Goal: Task Accomplishment & Management: Manage account settings

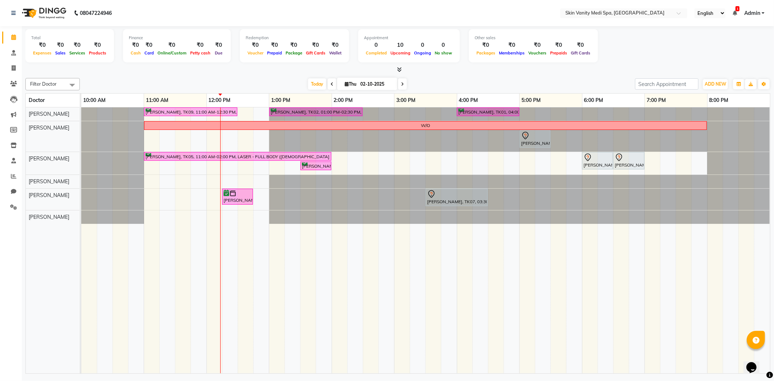
click at [331, 83] on icon at bounding box center [332, 84] width 3 height 4
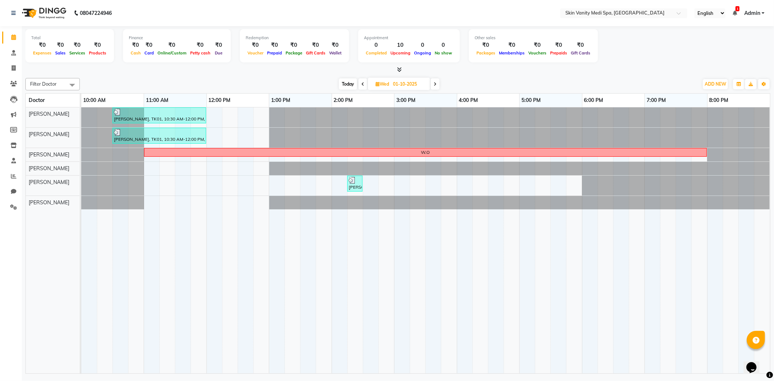
click at [438, 83] on span at bounding box center [435, 83] width 9 height 11
type input "02-10-2025"
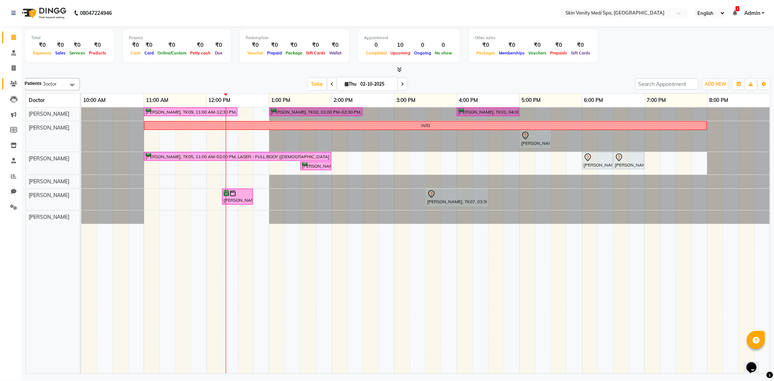
click at [12, 87] on span at bounding box center [13, 84] width 13 height 8
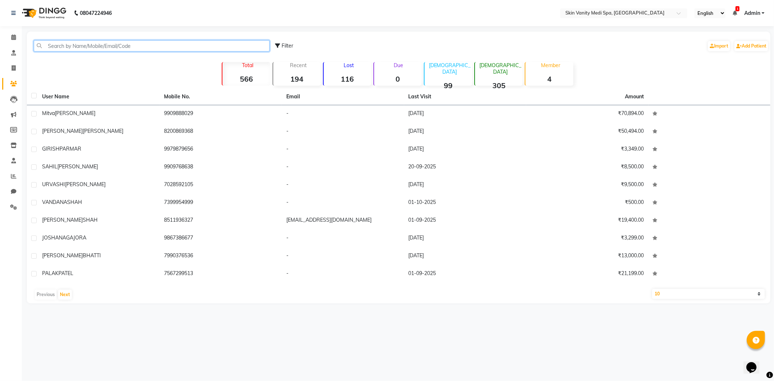
click at [57, 50] on input "text" at bounding box center [152, 45] width 236 height 11
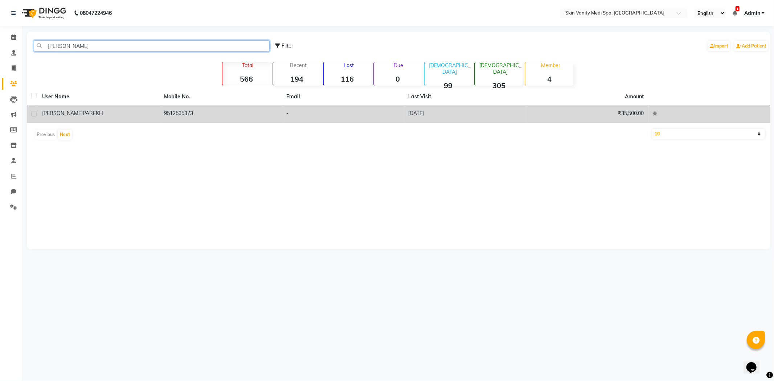
type input "[PERSON_NAME]"
click at [239, 111] on td "9512535373" at bounding box center [221, 114] width 122 height 18
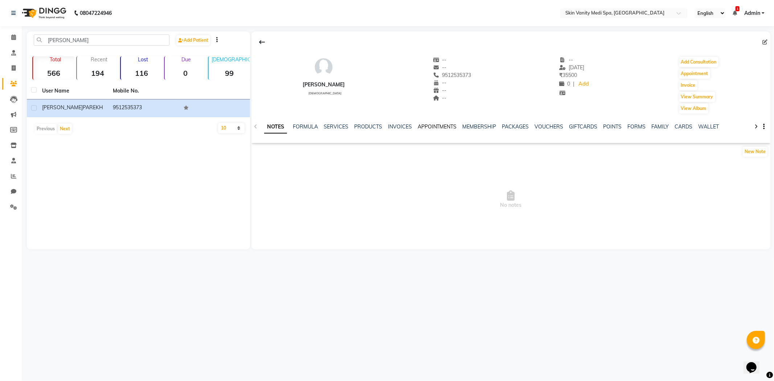
click at [421, 126] on link "APPOINTMENTS" at bounding box center [437, 126] width 39 height 7
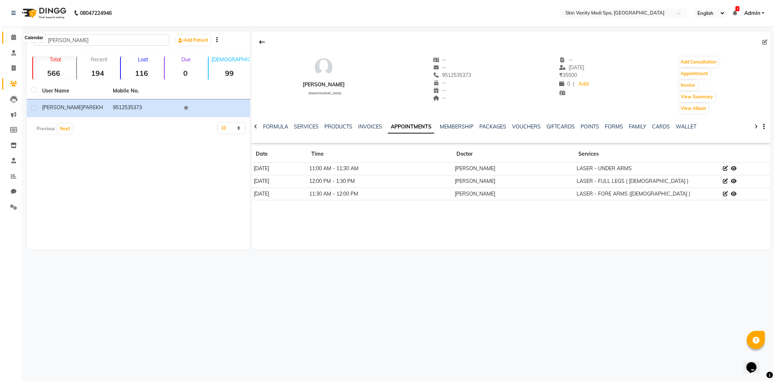
click at [15, 37] on icon at bounding box center [13, 36] width 5 height 5
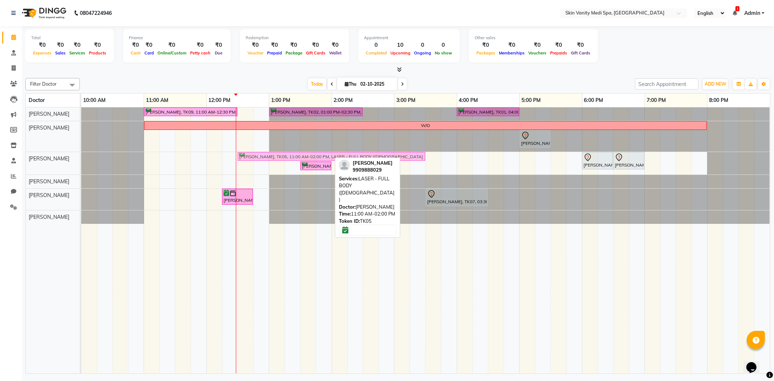
drag, startPoint x: 258, startPoint y: 153, endPoint x: 357, endPoint y: 151, distance: 99.1
click at [357, 151] on tbody "[PERSON_NAME], TK09, 11:00 AM-12:30 PM, SKIN - HYDRA DELUXE TREATMENT [PERSON_N…" at bounding box center [425, 165] width 689 height 116
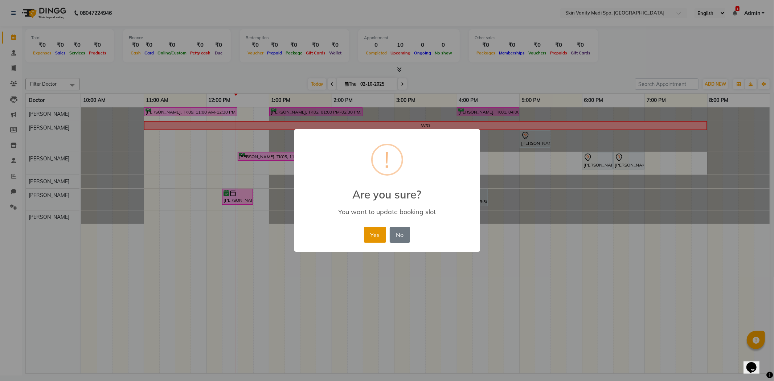
click at [376, 237] on button "Yes" at bounding box center [375, 235] width 22 height 16
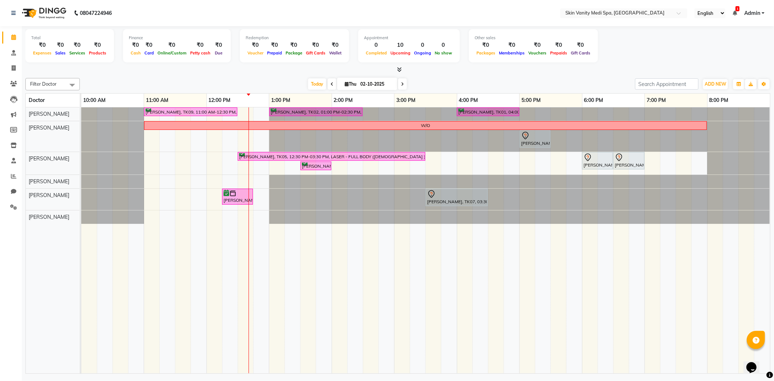
click at [81, 194] on div at bounding box center [81, 199] width 0 height 21
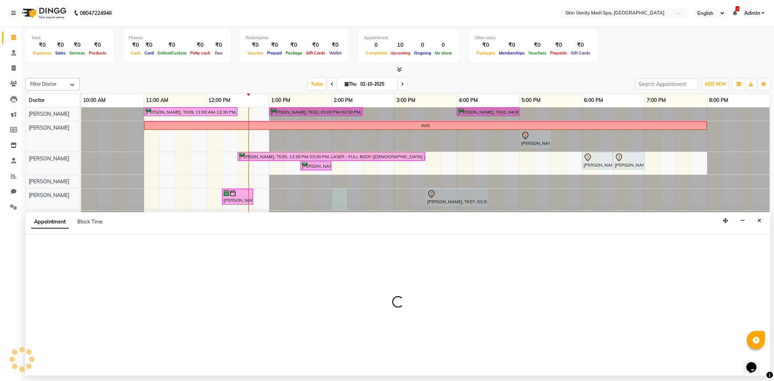
select select "70351"
select select "tentative"
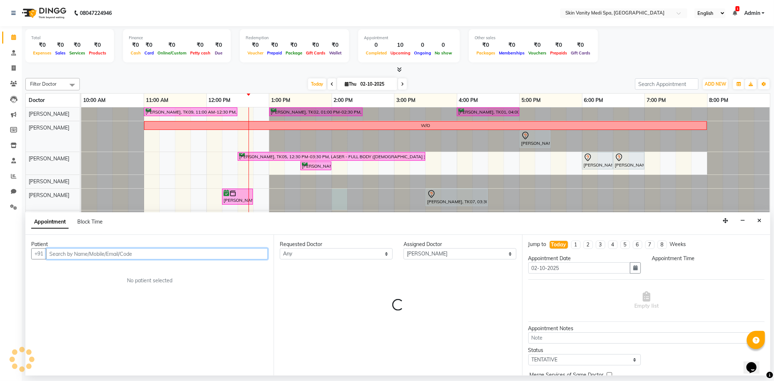
select select "840"
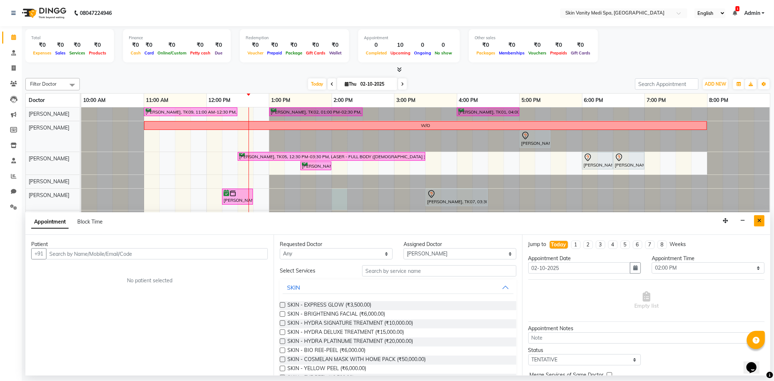
click at [763, 219] on button "Close" at bounding box center [759, 220] width 11 height 11
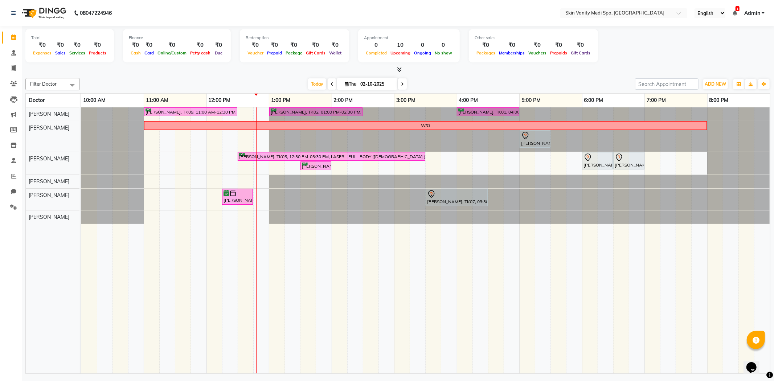
click at [365, 81] on input "02-10-2025" at bounding box center [376, 84] width 36 height 11
select select "10"
select select "2025"
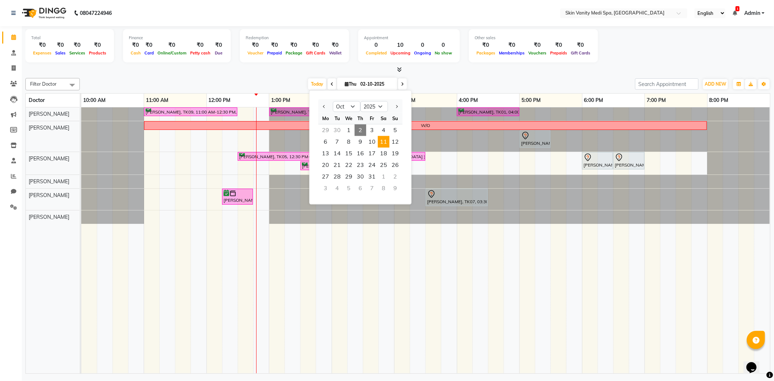
click at [380, 144] on span "11" at bounding box center [384, 142] width 12 height 12
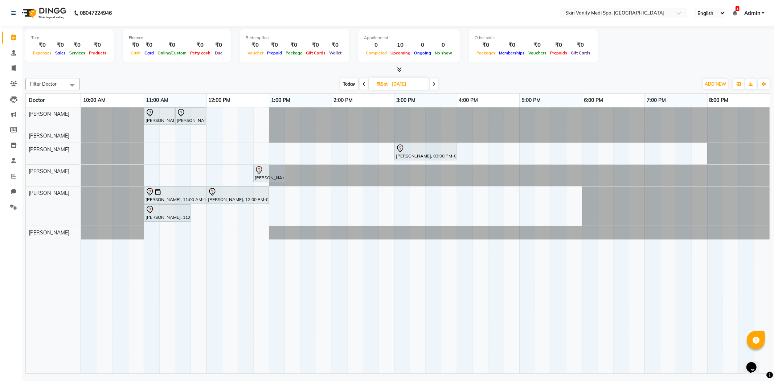
click at [348, 84] on span "Today" at bounding box center [349, 83] width 18 height 11
type input "02-10-2025"
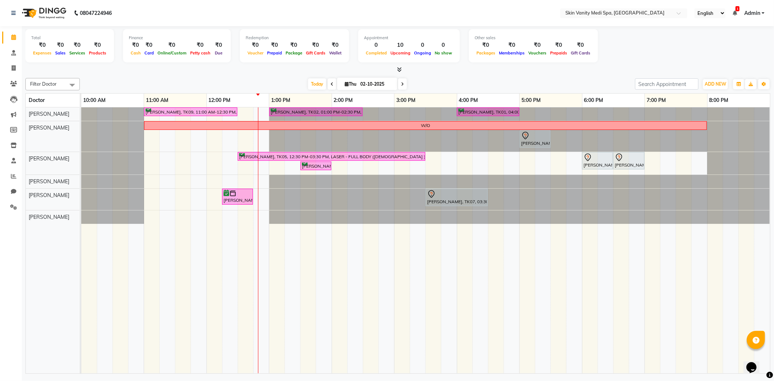
click at [374, 81] on input "02-10-2025" at bounding box center [376, 84] width 36 height 11
select select "10"
select select "2025"
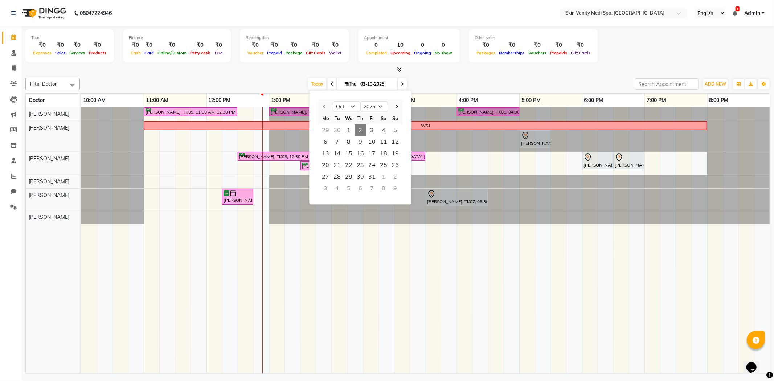
click at [247, 82] on div "[DATE] [DATE] Jan Feb Mar Apr May Jun [DATE] Aug Sep Oct Nov [DATE] 2016 2017 2…" at bounding box center [357, 84] width 548 height 11
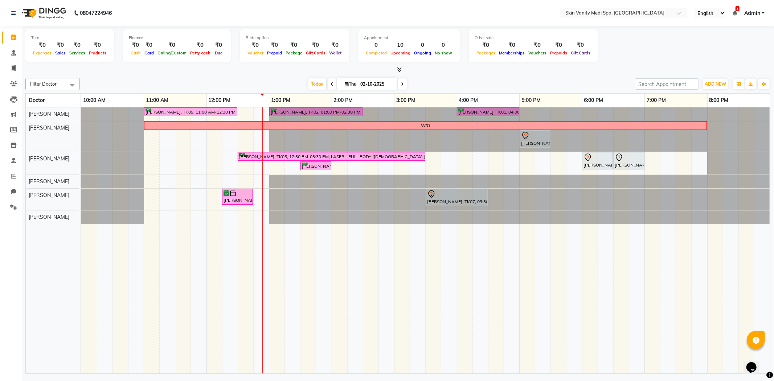
click at [360, 85] on input "02-10-2025" at bounding box center [376, 84] width 36 height 11
select select "10"
select select "2025"
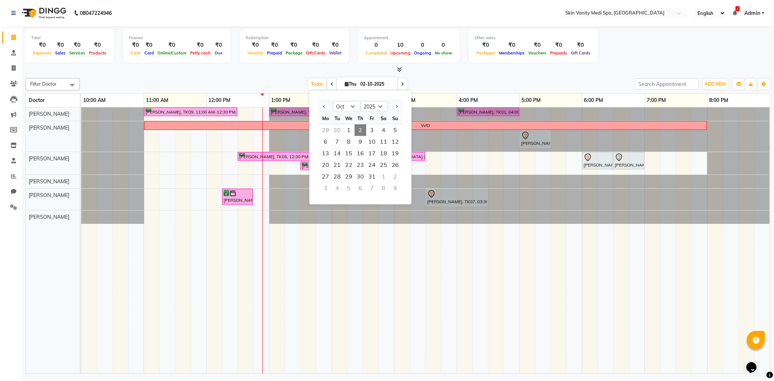
click at [271, 85] on div "[DATE] [DATE] Jan Feb Mar Apr May Jun [DATE] Aug Sep Oct Nov [DATE] 2016 2017 2…" at bounding box center [357, 84] width 548 height 11
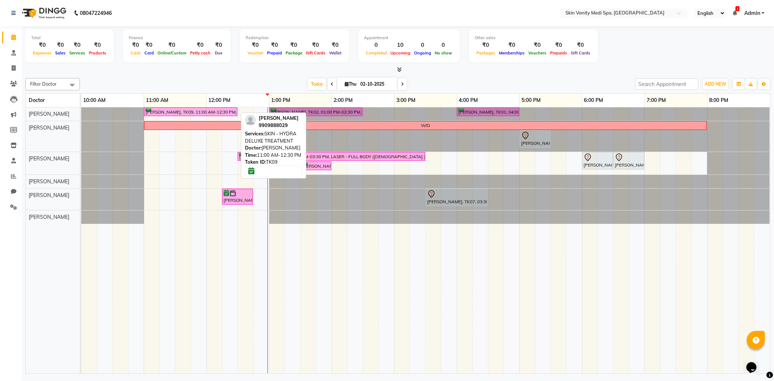
click at [167, 112] on div "[PERSON_NAME], TK09, 11:00 AM-12:30 PM, SKIN - HYDRA DELUXE TREATMENT" at bounding box center [191, 111] width 92 height 7
click at [189, 112] on div "[PERSON_NAME], TK09, 11:00 AM-12:30 PM, SKIN - HYDRA DELUXE TREATMENT" at bounding box center [191, 111] width 92 height 7
select select "6"
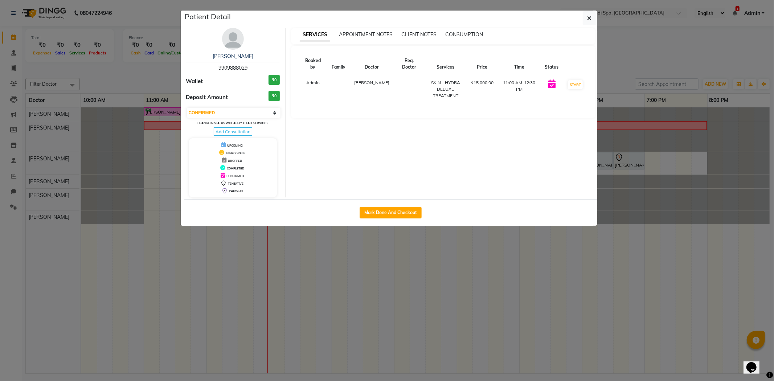
click at [391, 209] on button "Mark Done And Checkout" at bounding box center [391, 213] width 62 height 12
select select "service"
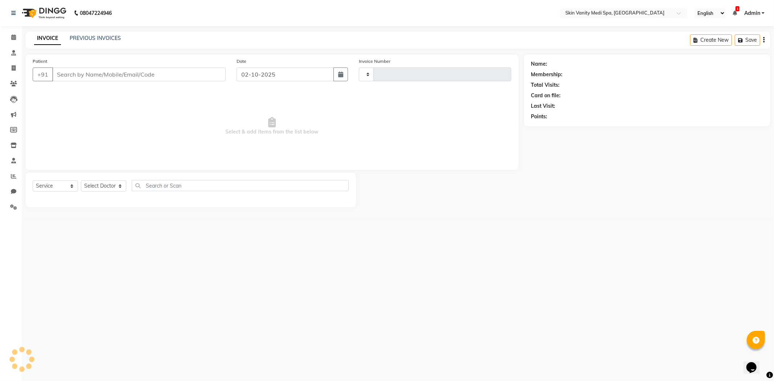
type input "0844"
select select "7826"
type input "9909888029"
select select "70346"
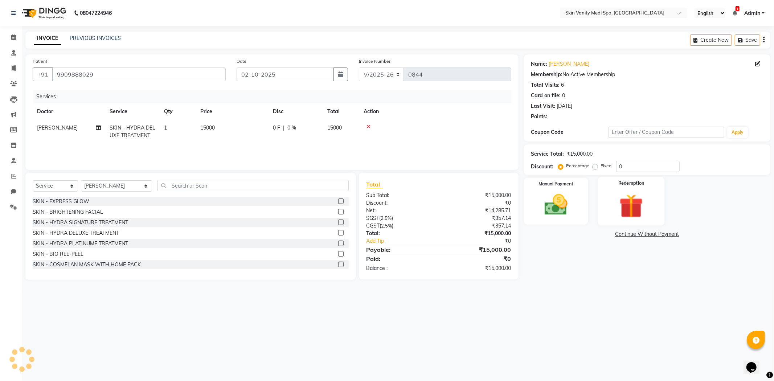
click at [648, 214] on img at bounding box center [631, 206] width 39 height 30
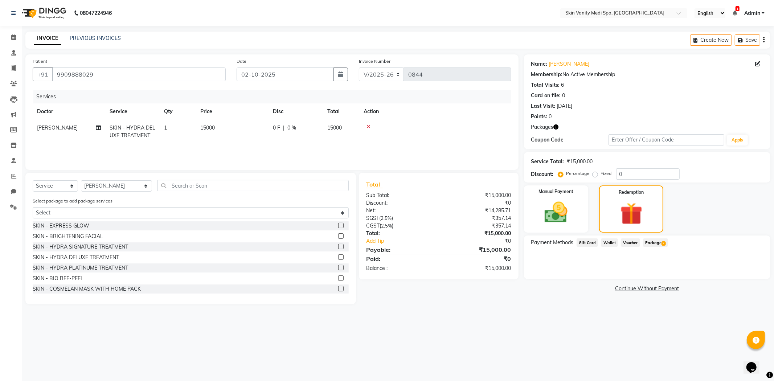
click at [659, 242] on span "Package 2" at bounding box center [655, 242] width 25 height 8
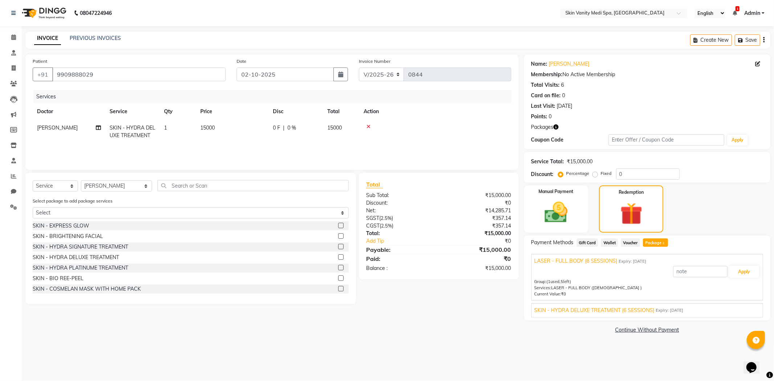
click at [695, 309] on div "SKIN - HYDRA DELUXE TREATMENT (6 SESSIONS) Expiry: [DATE]" at bounding box center [646, 311] width 225 height 8
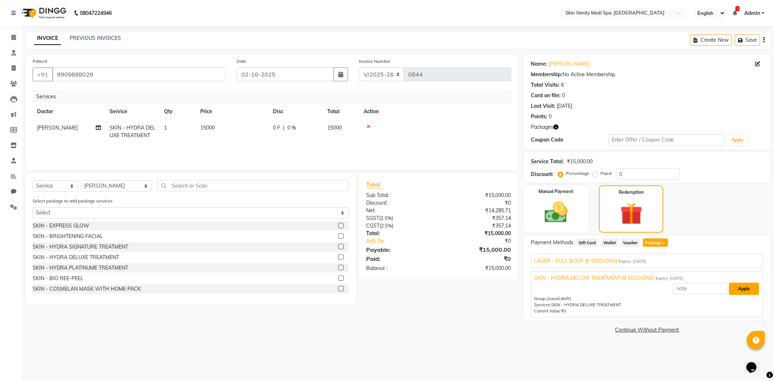
click at [738, 291] on button "Apply" at bounding box center [744, 289] width 30 height 12
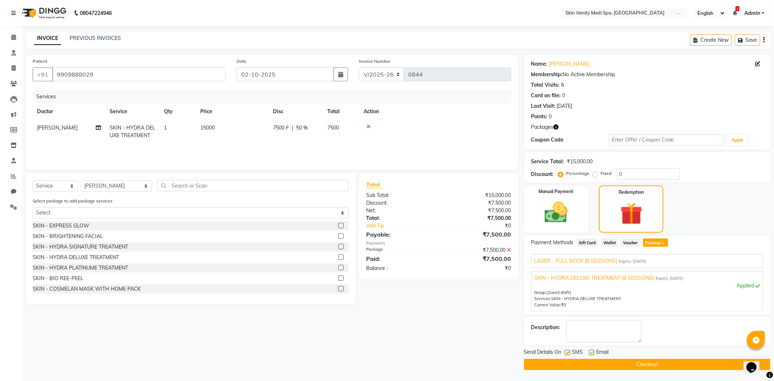
click at [636, 361] on button "Checkout" at bounding box center [647, 364] width 246 height 11
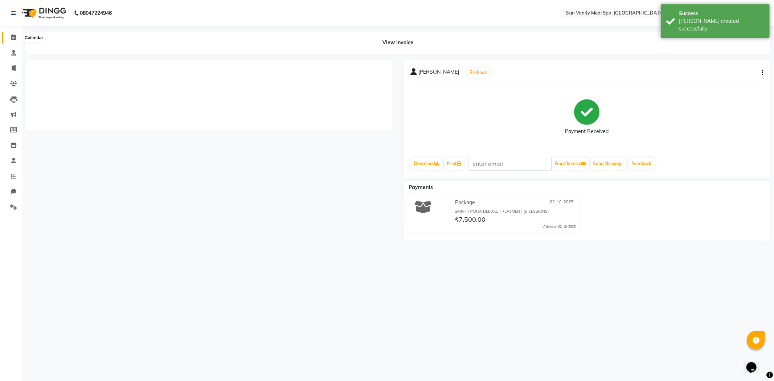
click at [15, 38] on icon at bounding box center [13, 36] width 5 height 5
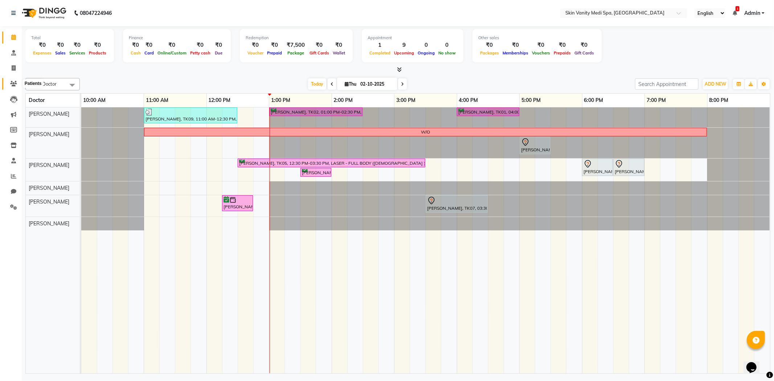
click at [16, 82] on icon at bounding box center [13, 83] width 7 height 5
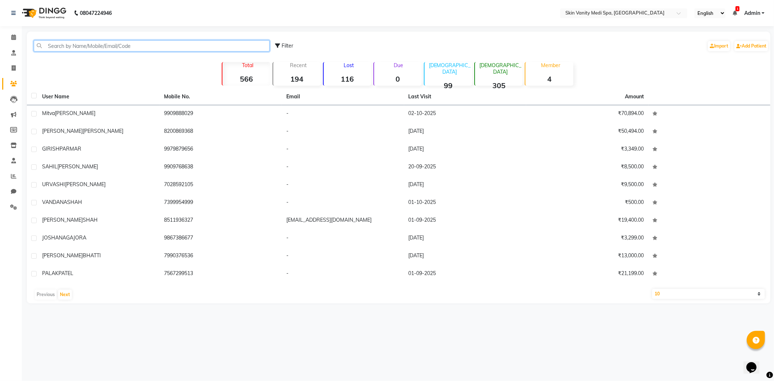
click at [47, 44] on input "text" at bounding box center [152, 45] width 236 height 11
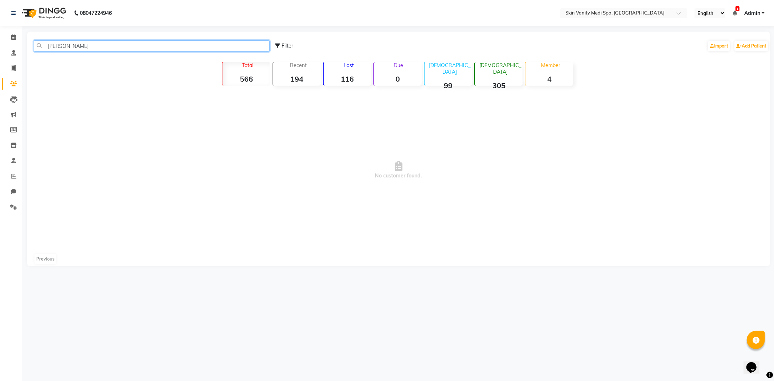
type input "[PERSON_NAME]"
click at [80, 76] on div "[PERSON_NAME] Filter Import Add Patient Total 566 Recent 194 Lost 116 Due 0 [DE…" at bounding box center [398, 149] width 743 height 235
click at [15, 36] on icon at bounding box center [13, 36] width 5 height 5
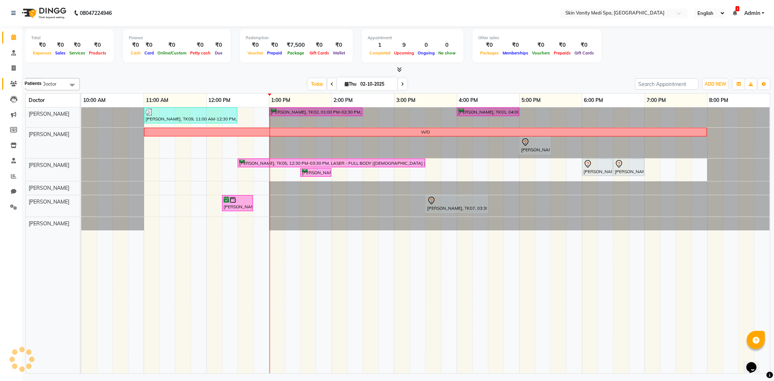
click at [16, 83] on icon at bounding box center [13, 83] width 7 height 5
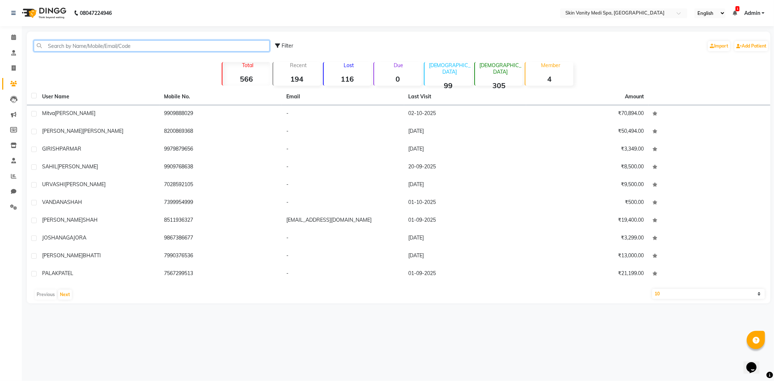
click at [58, 49] on input "text" at bounding box center [152, 45] width 236 height 11
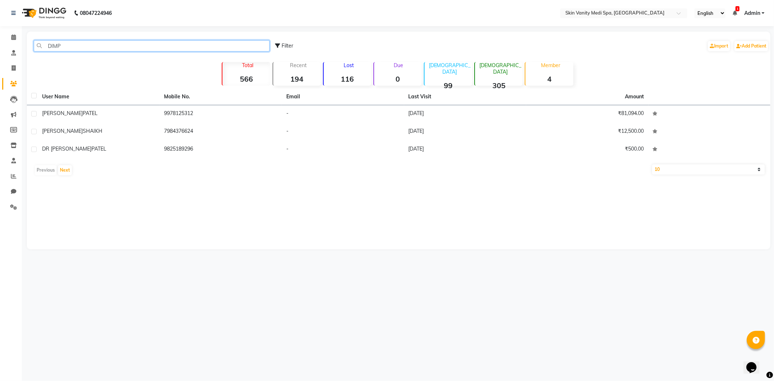
type input "[PERSON_NAME]"
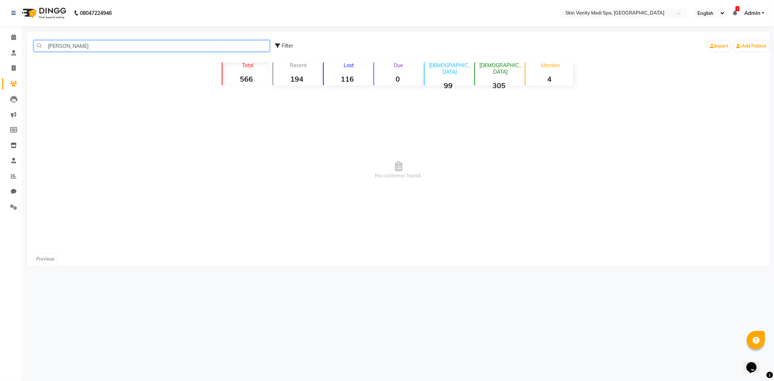
drag, startPoint x: 71, startPoint y: 46, endPoint x: 24, endPoint y: 44, distance: 46.5
click at [24, 44] on main "[PERSON_NAME] Filter Import Add Patient Total 566 Recent 194 Lost 116 Due 0 [DE…" at bounding box center [398, 155] width 752 height 246
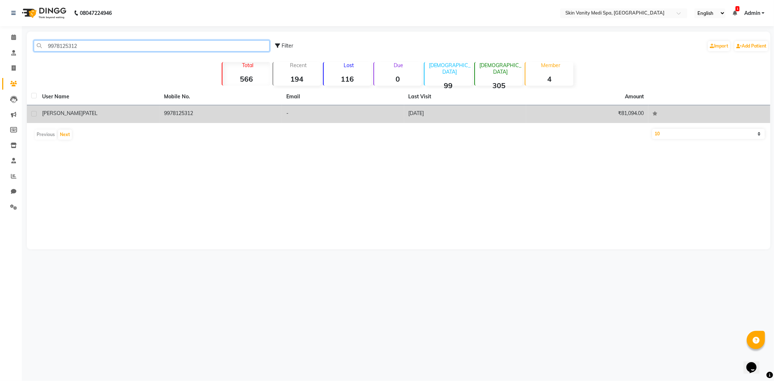
type input "9978125312"
click at [126, 119] on td "[PERSON_NAME]" at bounding box center [99, 114] width 122 height 18
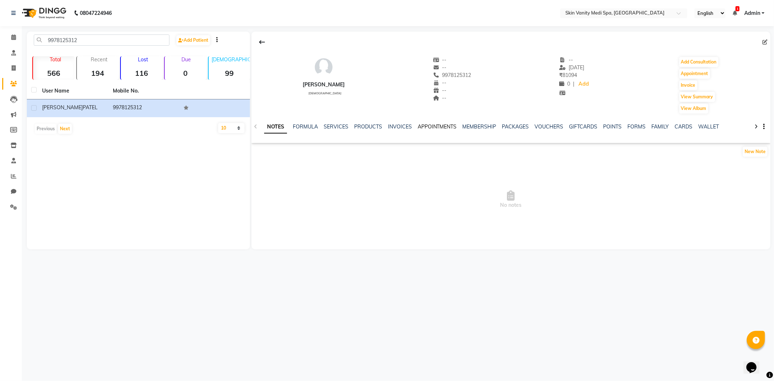
click at [440, 124] on link "APPOINTMENTS" at bounding box center [437, 126] width 39 height 7
click at [255, 124] on div at bounding box center [255, 126] width 8 height 14
click at [254, 125] on icon at bounding box center [255, 126] width 3 height 5
click at [255, 125] on icon at bounding box center [255, 126] width 3 height 5
click at [13, 38] on icon at bounding box center [13, 36] width 5 height 5
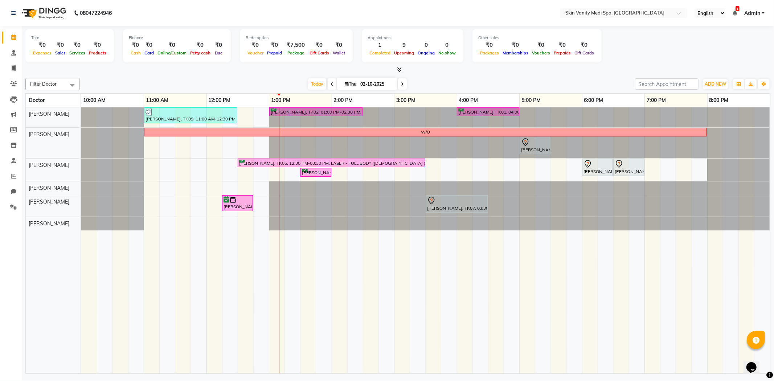
click at [365, 83] on input "02-10-2025" at bounding box center [376, 84] width 36 height 11
select select "10"
select select "2025"
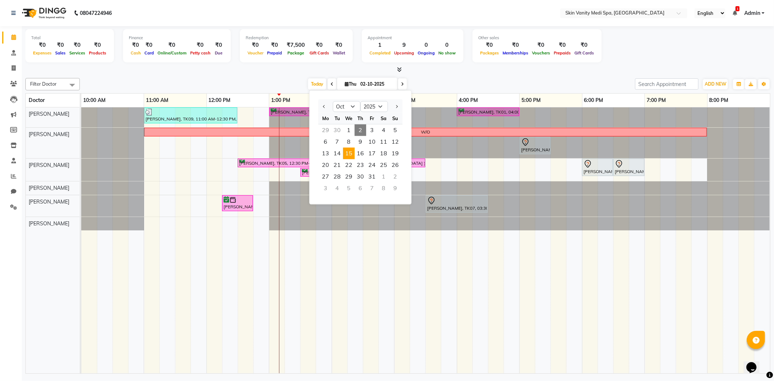
click at [351, 152] on span "15" at bounding box center [349, 154] width 12 height 12
type input "[DATE]"
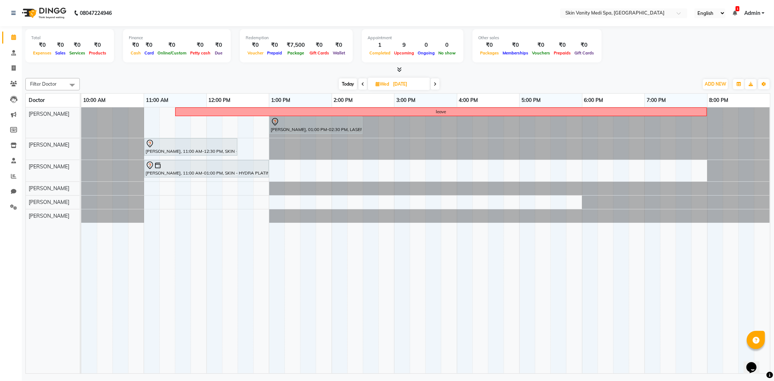
click at [181, 214] on div "leave [PERSON_NAME], 01:00 PM-02:30 PM, LASER - FULL LEGS ( [DEMOGRAPHIC_DATA] …" at bounding box center [425, 240] width 689 height 266
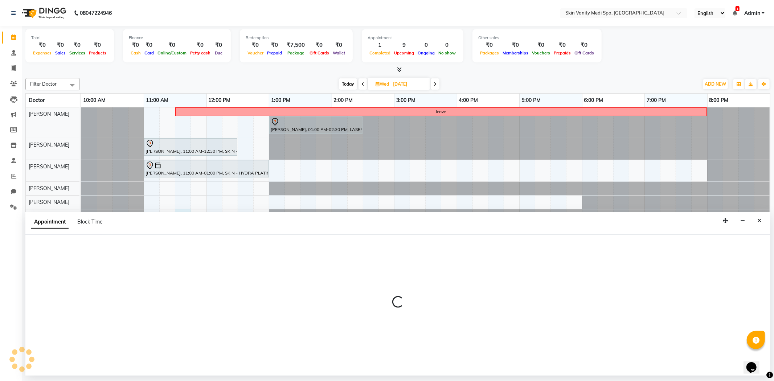
select select "70352"
select select "690"
select select "tentative"
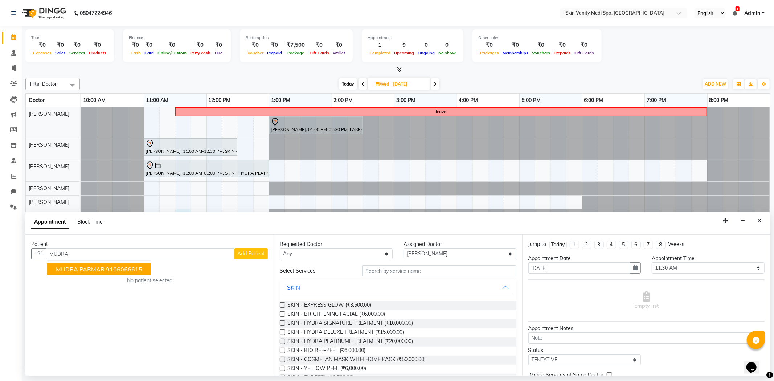
click at [68, 268] on span "MUDRA PARMAR" at bounding box center [80, 269] width 49 height 7
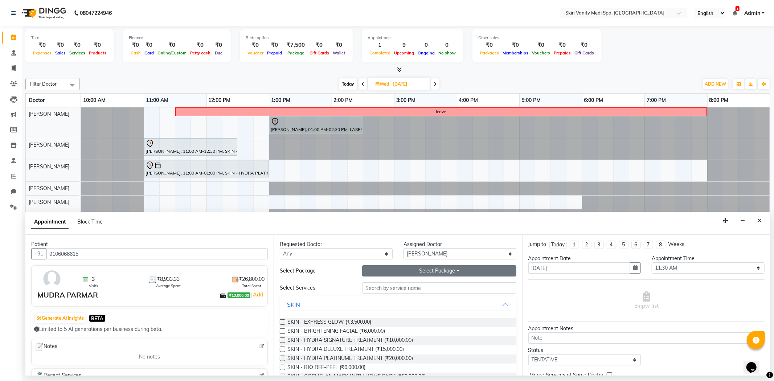
type input "9106066615"
click at [383, 270] on button "Select Package Toggle Dropdown" at bounding box center [439, 270] width 154 height 11
click at [338, 300] on button "SKIN" at bounding box center [398, 304] width 230 height 13
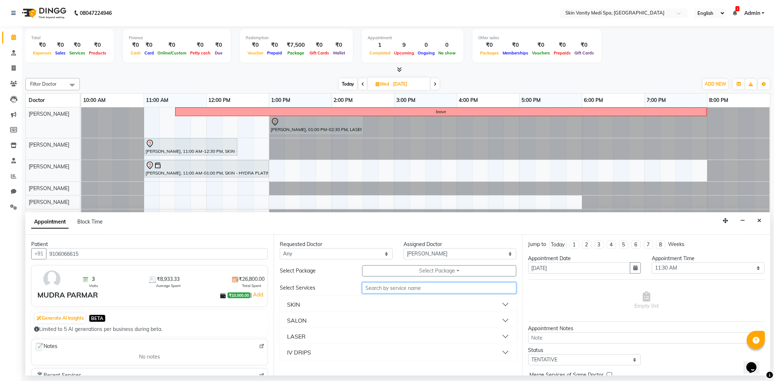
click at [366, 288] on input "text" at bounding box center [439, 287] width 154 height 11
type input "COUN"
click at [318, 299] on button "SKIN" at bounding box center [398, 304] width 230 height 13
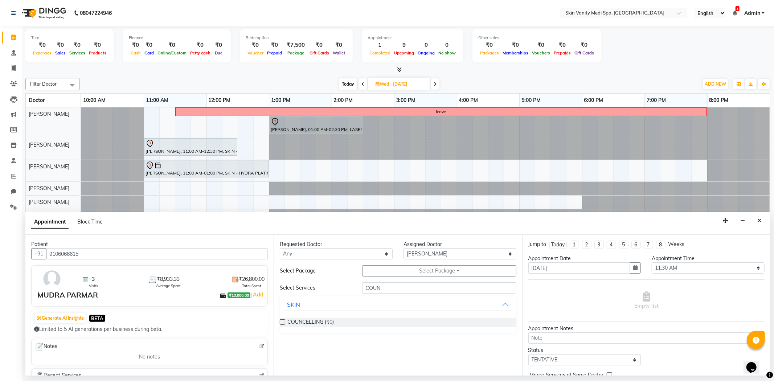
click at [284, 321] on label at bounding box center [282, 321] width 5 height 5
click at [284, 321] on input "checkbox" at bounding box center [282, 322] width 5 height 5
checkbox input "false"
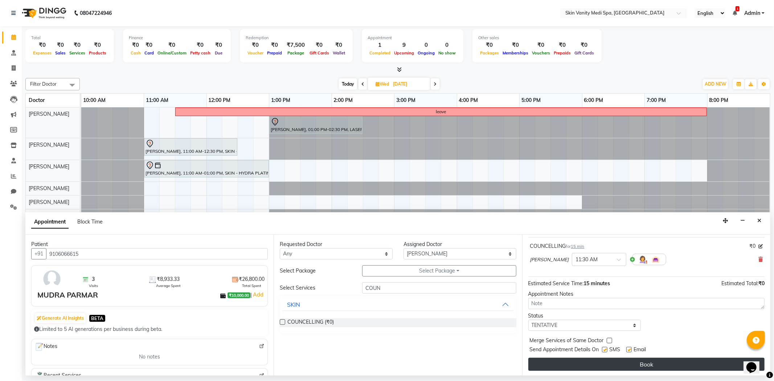
scroll to position [44, 0]
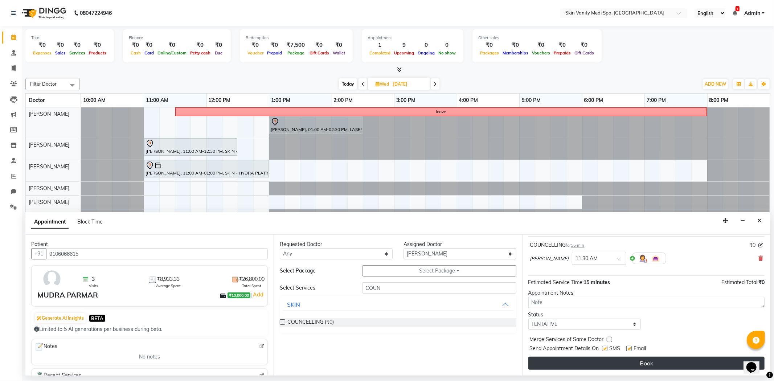
click at [578, 358] on button "Book" at bounding box center [646, 363] width 236 height 13
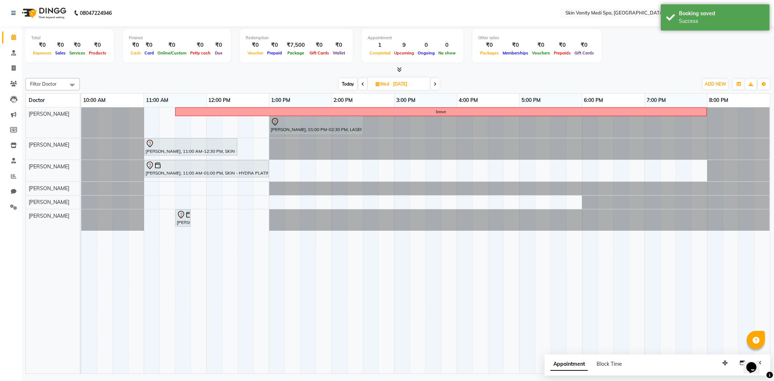
click at [345, 84] on span "Today" at bounding box center [348, 83] width 18 height 11
type input "02-10-2025"
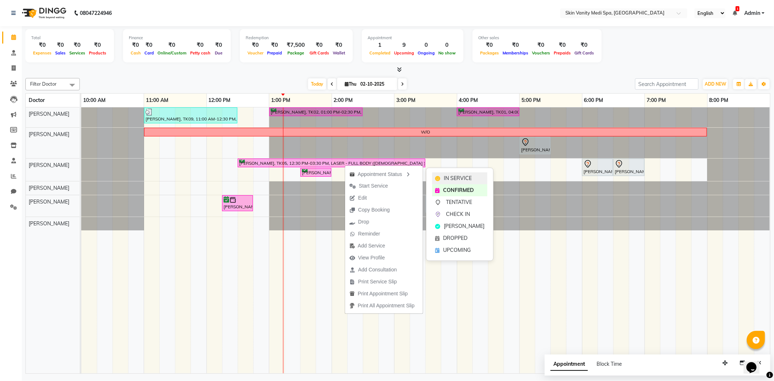
click at [444, 175] on span "IN SERVICE" at bounding box center [458, 179] width 28 height 8
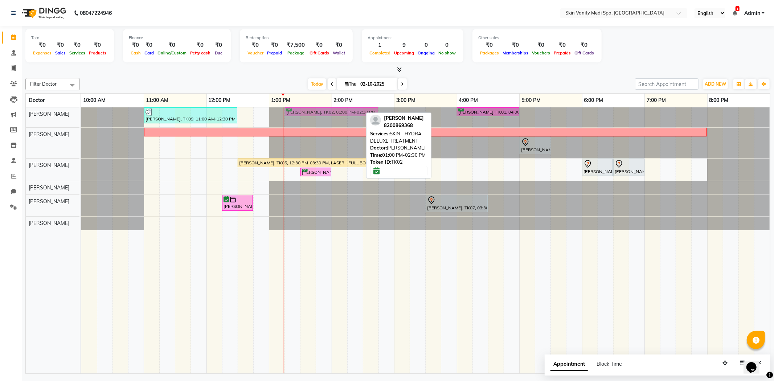
drag, startPoint x: 321, startPoint y: 109, endPoint x: 335, endPoint y: 109, distance: 14.5
click at [81, 109] on div "[PERSON_NAME], TK09, 11:00 AM-12:30 PM, SKIN - HYDRA DELUXE TREATMENT [PERSON_N…" at bounding box center [81, 117] width 0 height 20
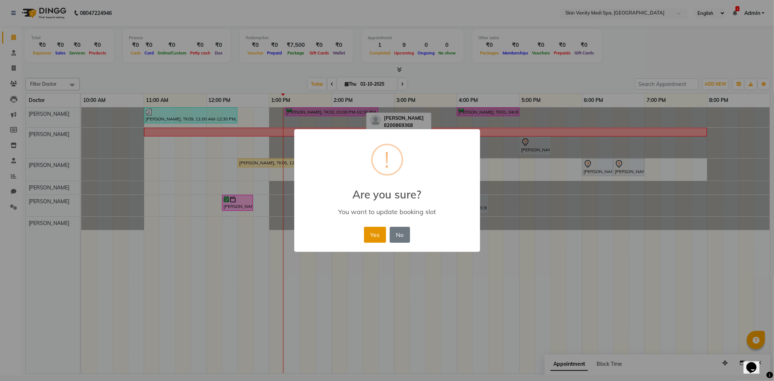
click at [367, 231] on button "Yes" at bounding box center [375, 235] width 22 height 16
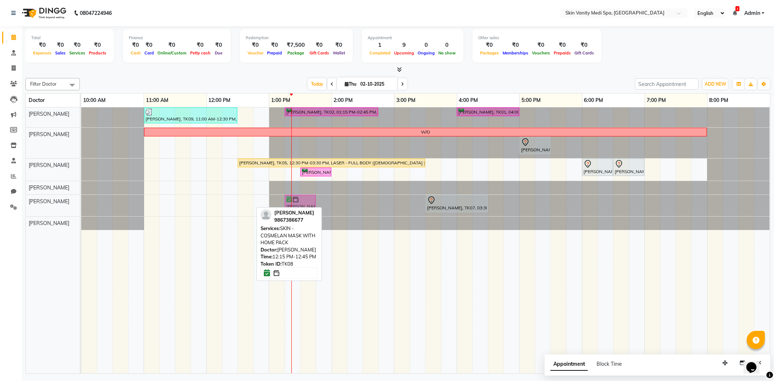
drag, startPoint x: 241, startPoint y: 197, endPoint x: 304, endPoint y: 200, distance: 62.5
click at [81, 200] on div "[PERSON_NAME], TK08, 12:15 PM-12:45 PM, SKIN - COSMELAN MASK WITH HOME PACK [PE…" at bounding box center [81, 205] width 0 height 21
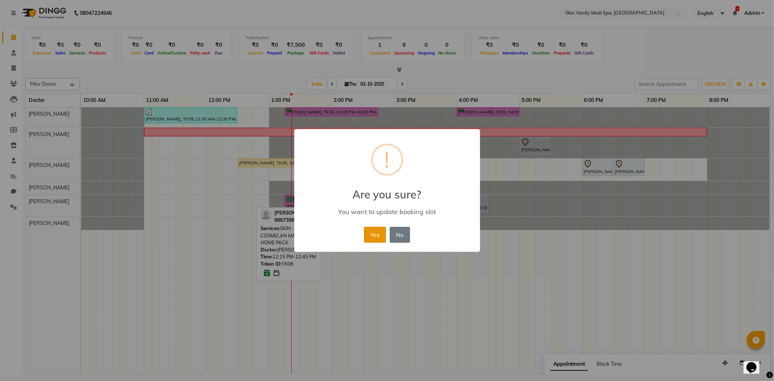
click at [375, 231] on button "Yes" at bounding box center [375, 235] width 22 height 16
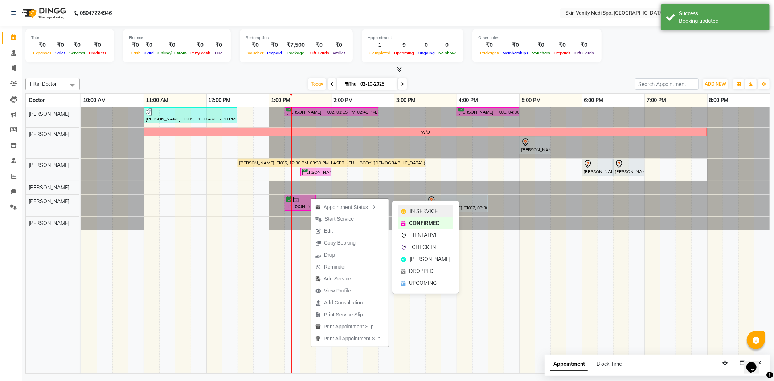
click at [415, 210] on span "IN SERVICE" at bounding box center [424, 212] width 28 height 8
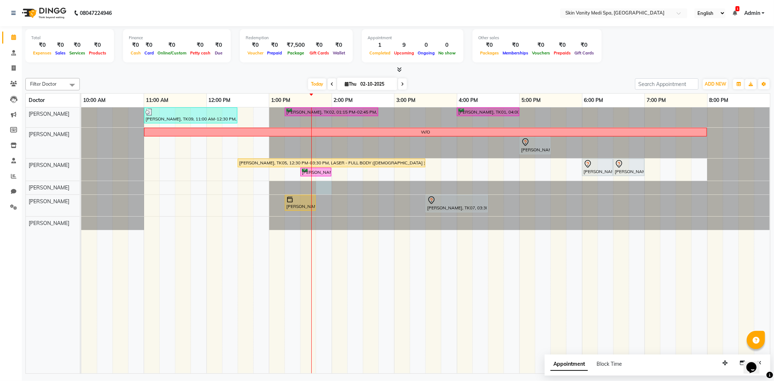
click at [81, 189] on div at bounding box center [81, 187] width 0 height 13
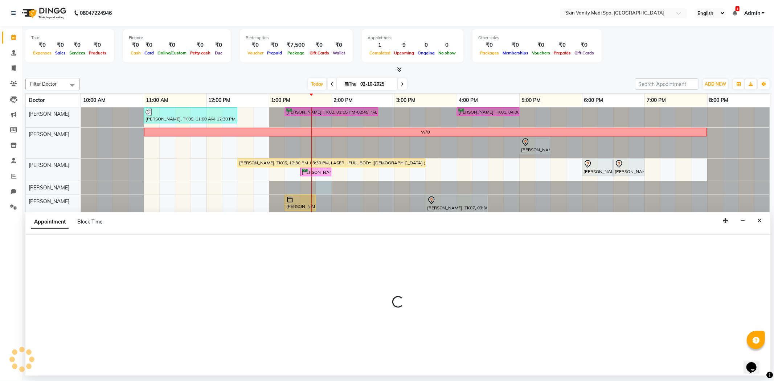
select select "70349"
select select "825"
select select "tentative"
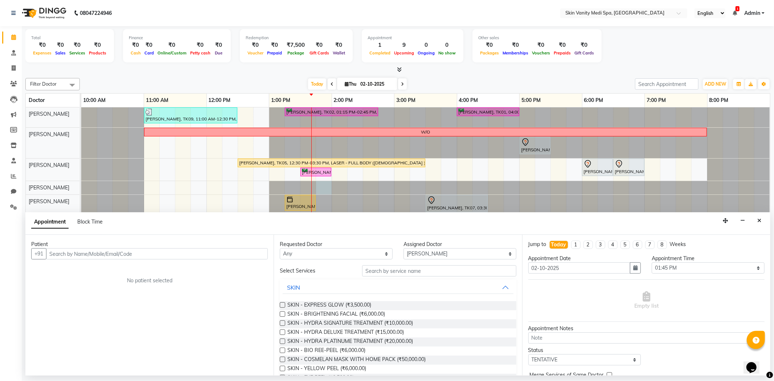
click at [114, 251] on input "text" at bounding box center [157, 253] width 222 height 11
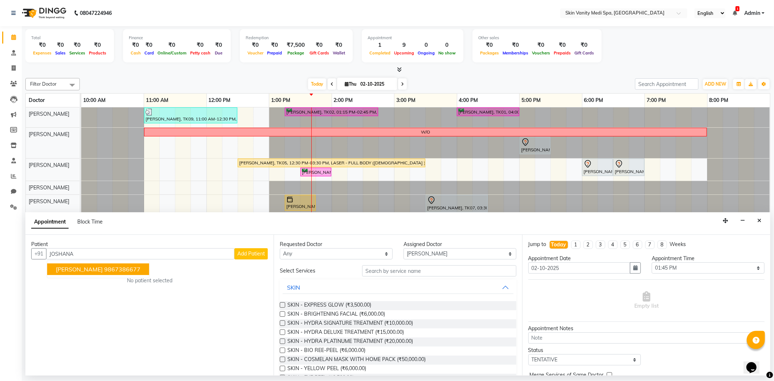
click at [111, 268] on ngb-highlight "9867386677" at bounding box center [122, 269] width 36 height 7
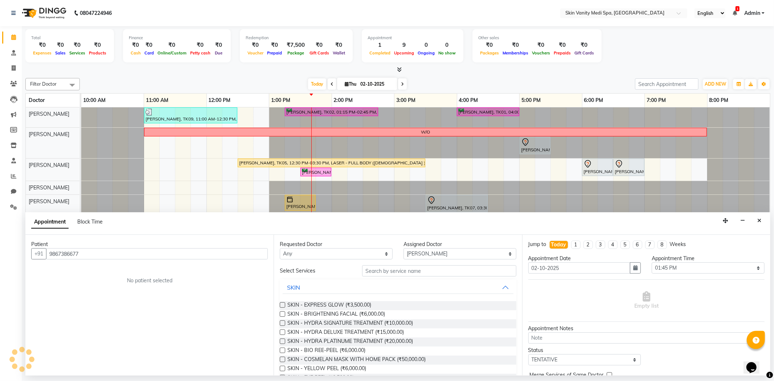
type input "9867386677"
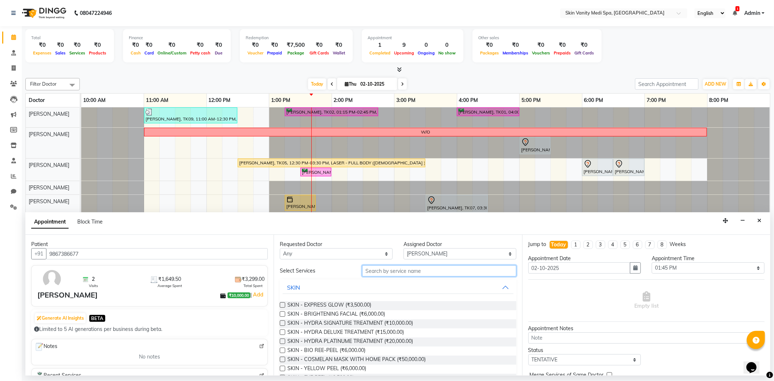
click at [396, 273] on input "text" at bounding box center [439, 270] width 154 height 11
type input "R"
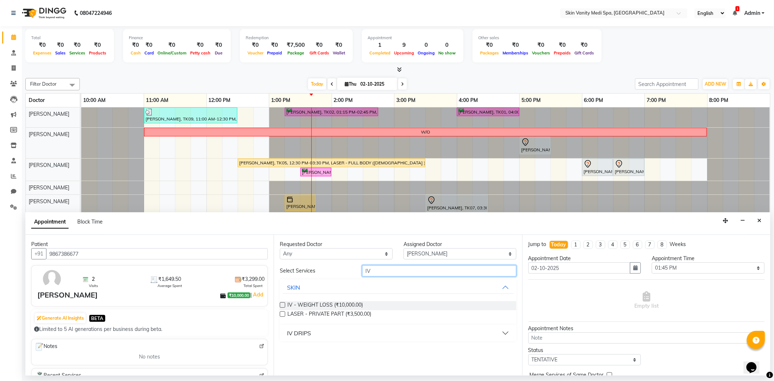
type input "IV"
click at [299, 331] on div "IV DRIPS" at bounding box center [299, 333] width 24 height 9
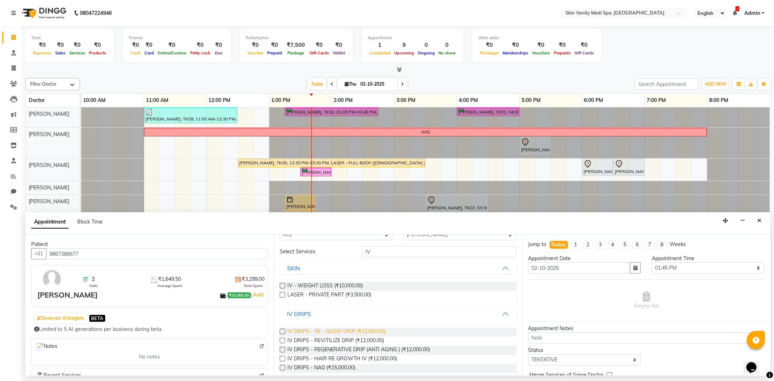
scroll to position [28, 0]
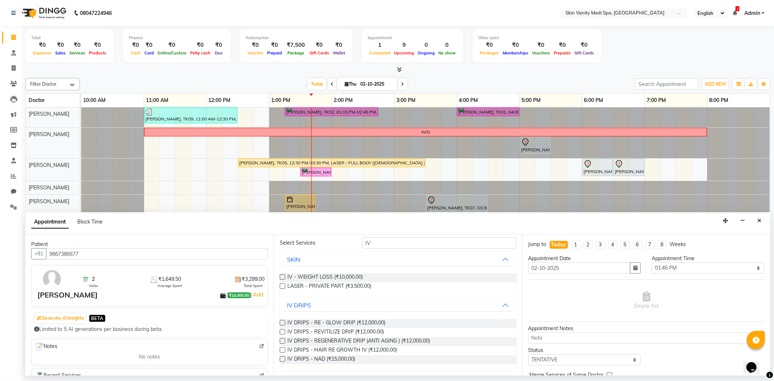
click at [283, 321] on label at bounding box center [282, 322] width 5 height 5
click at [283, 321] on input "checkbox" at bounding box center [282, 323] width 5 height 5
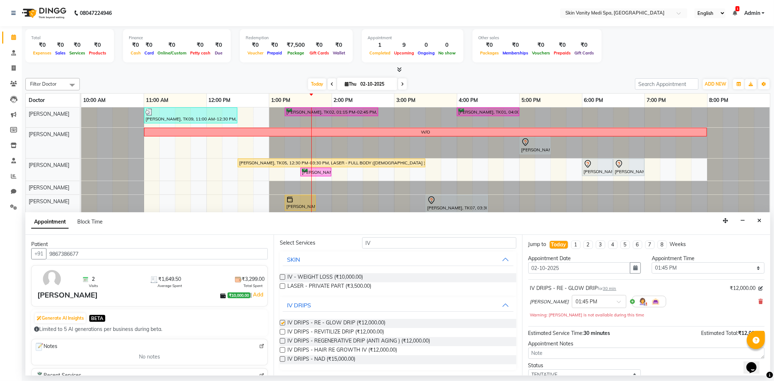
checkbox input "false"
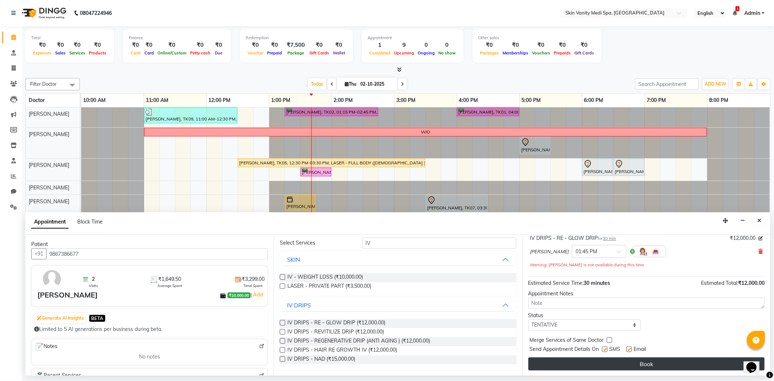
scroll to position [51, 0]
click at [607, 362] on button "Book" at bounding box center [646, 363] width 236 height 13
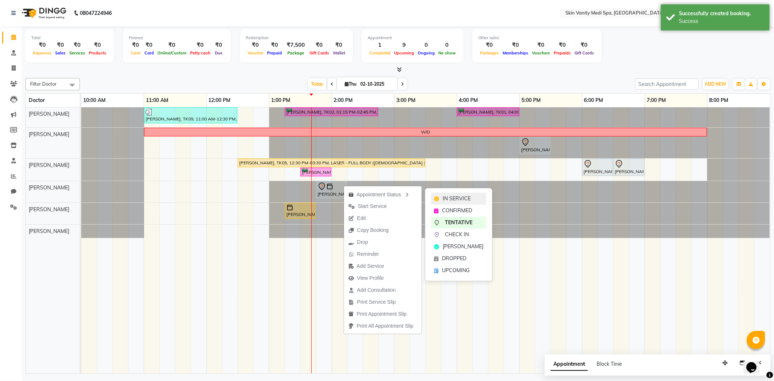
click at [443, 198] on span "IN SERVICE" at bounding box center [457, 199] width 28 height 8
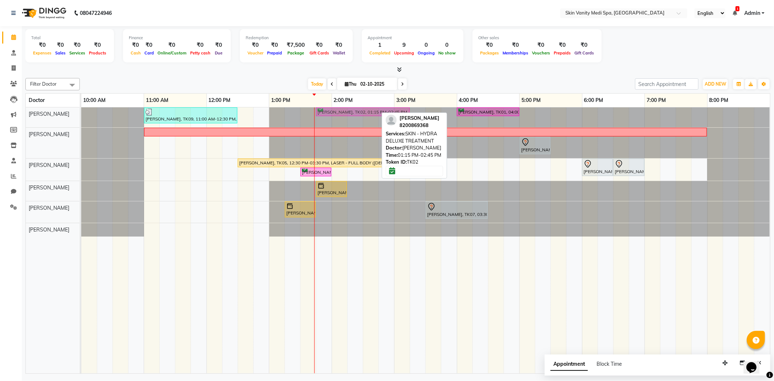
drag, startPoint x: 338, startPoint y: 110, endPoint x: 369, endPoint y: 117, distance: 31.2
click at [369, 117] on div "[PERSON_NAME], TK09, 11:00 AM-12:30 PM, SKIN - HYDRA DELUXE TREATMENT [PERSON_N…" at bounding box center [425, 117] width 689 height 20
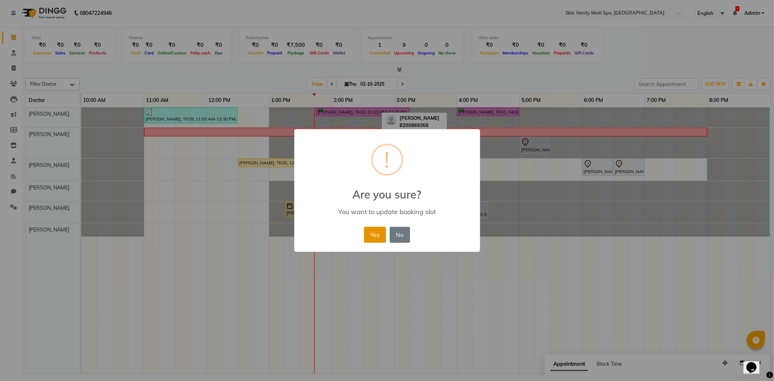
click at [379, 233] on button "Yes" at bounding box center [375, 235] width 22 height 16
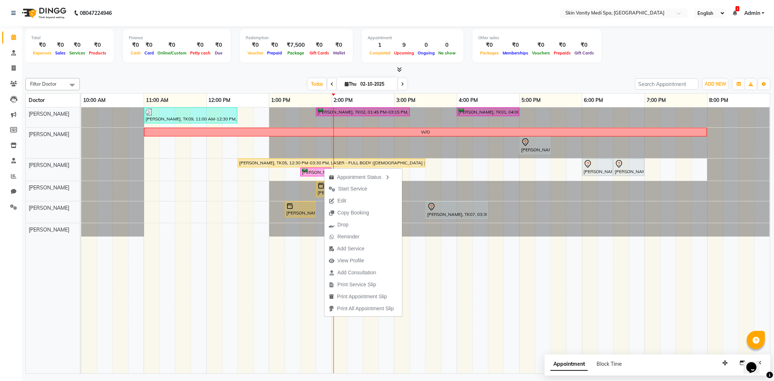
click at [275, 101] on link "1:00 PM" at bounding box center [280, 100] width 23 height 11
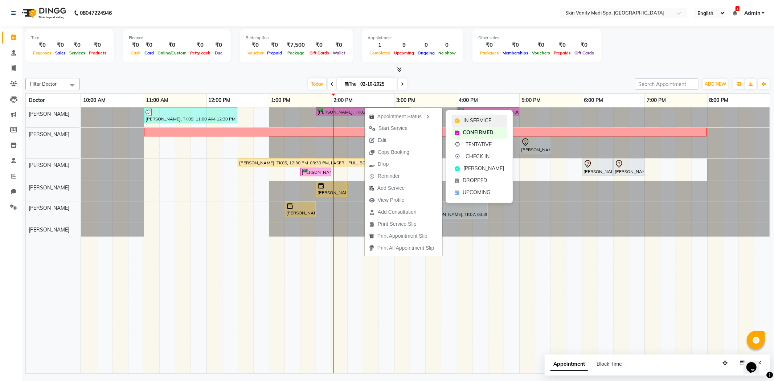
click at [471, 119] on span "IN SERVICE" at bounding box center [477, 121] width 28 height 8
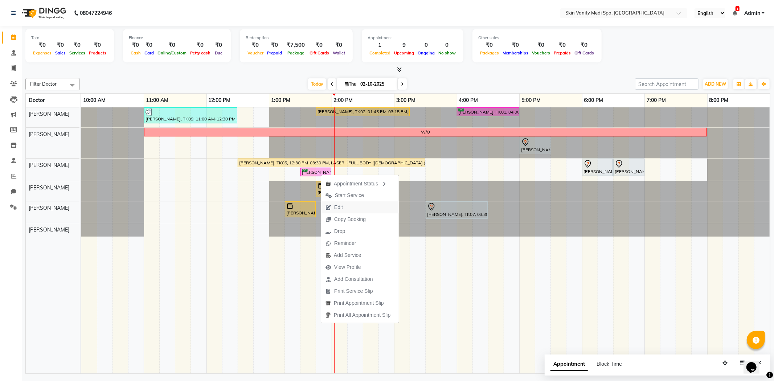
click at [341, 205] on span "Edit" at bounding box center [338, 208] width 9 height 8
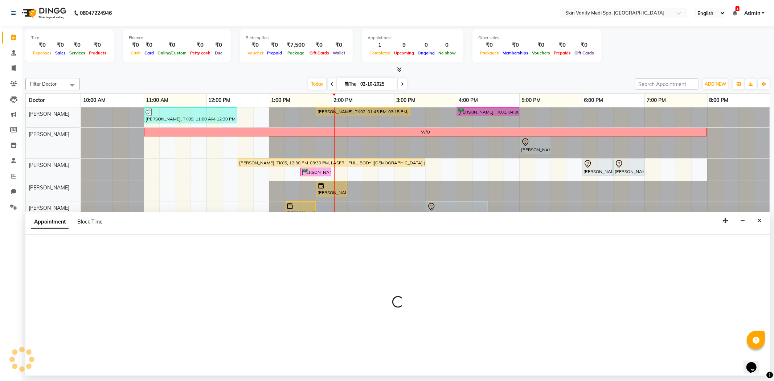
select select "tentative"
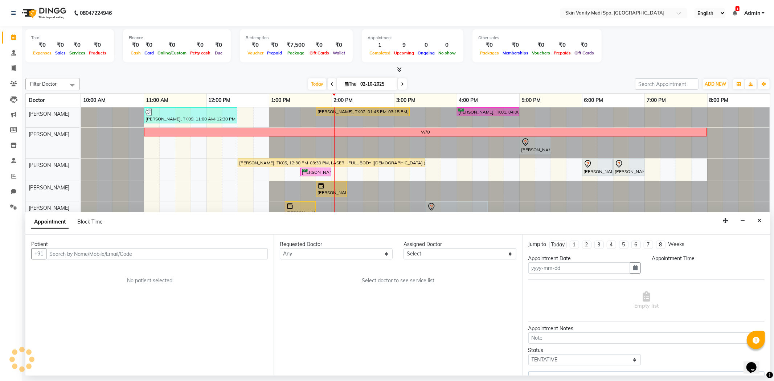
type input "02-10-2025"
select select "70348"
select select "confirm booking"
select select "810"
select select "3954"
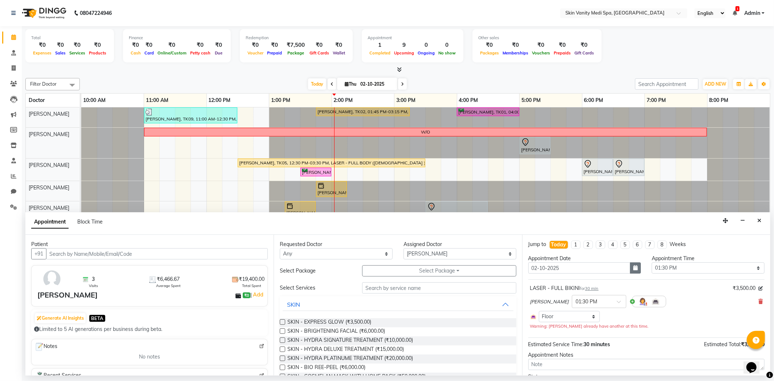
click at [633, 268] on icon "button" at bounding box center [635, 267] width 4 height 5
click at [582, 308] on div "3" at bounding box center [582, 306] width 12 height 12
type input "03-10-2025"
select select "810"
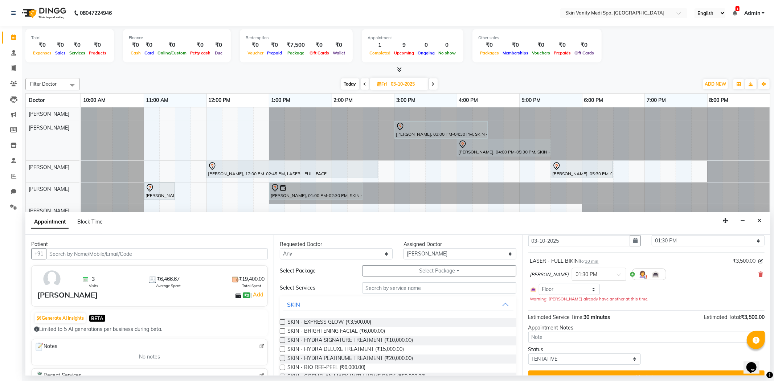
scroll to position [41, 0]
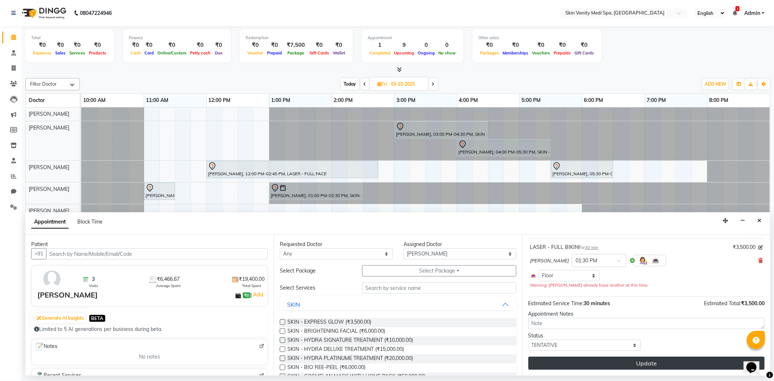
click at [591, 364] on button "Update" at bounding box center [646, 363] width 236 height 13
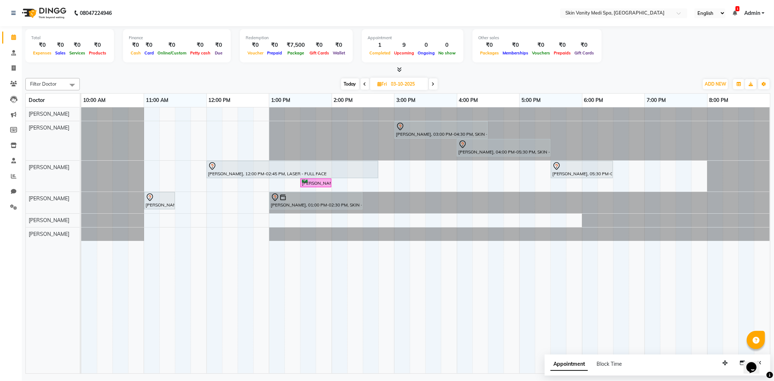
click at [345, 83] on span "Today" at bounding box center [350, 83] width 18 height 11
type input "02-10-2025"
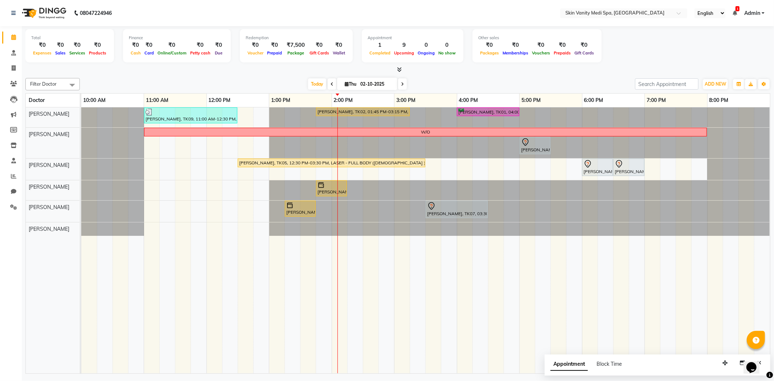
click at [81, 205] on div at bounding box center [81, 211] width 0 height 21
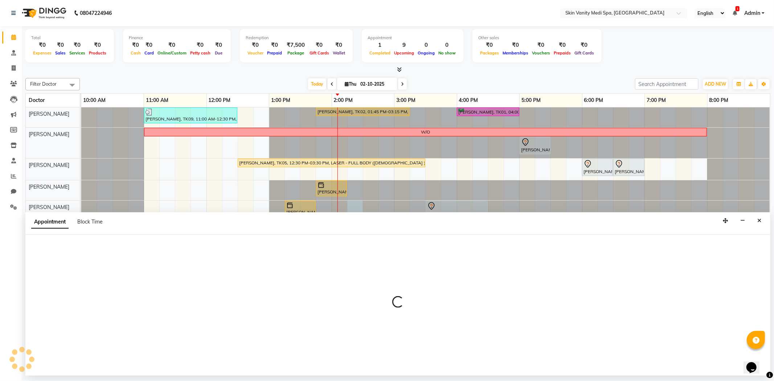
select select "70351"
select select "855"
select select "tentative"
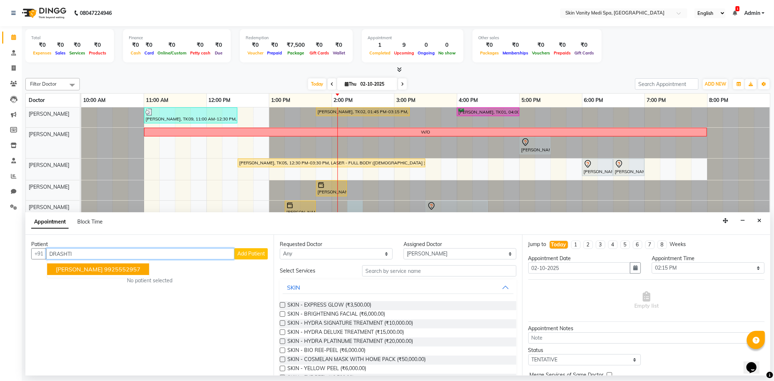
type input "DRASHTI"
click at [250, 252] on span "Add Patient" at bounding box center [251, 253] width 28 height 7
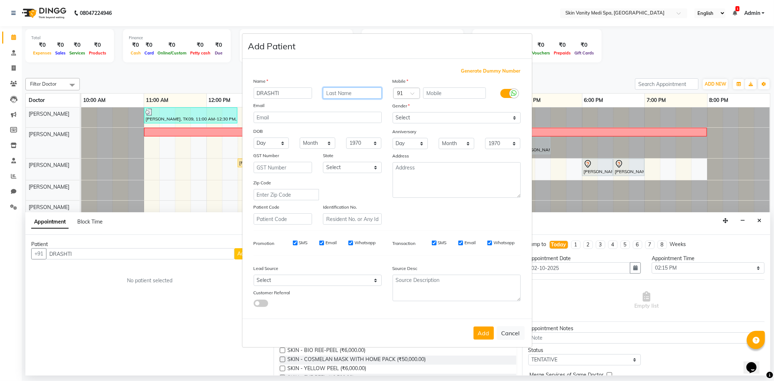
click at [332, 93] on input "text" at bounding box center [352, 92] width 59 height 11
type input "PATEL"
click at [430, 92] on input "text" at bounding box center [454, 92] width 63 height 11
type input "7990115327"
click at [438, 121] on select "Select [DEMOGRAPHIC_DATA] [DEMOGRAPHIC_DATA] Other Prefer Not To Say" at bounding box center [457, 117] width 128 height 11
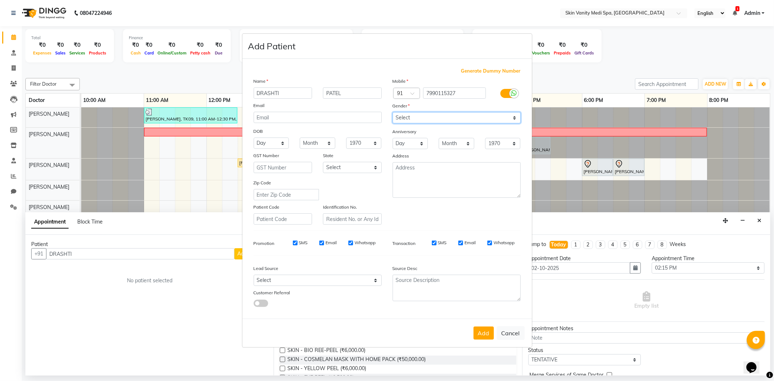
select select "[DEMOGRAPHIC_DATA]"
click at [393, 112] on select "Select [DEMOGRAPHIC_DATA] [DEMOGRAPHIC_DATA] Other Prefer Not To Say" at bounding box center [457, 117] width 128 height 11
click at [346, 171] on select "Select [GEOGRAPHIC_DATA] [GEOGRAPHIC_DATA] [GEOGRAPHIC_DATA] [GEOGRAPHIC_DATA] …" at bounding box center [352, 167] width 59 height 11
select select "12"
click at [323, 162] on select "Select [GEOGRAPHIC_DATA] [GEOGRAPHIC_DATA] [GEOGRAPHIC_DATA] [GEOGRAPHIC_DATA] …" at bounding box center [352, 167] width 59 height 11
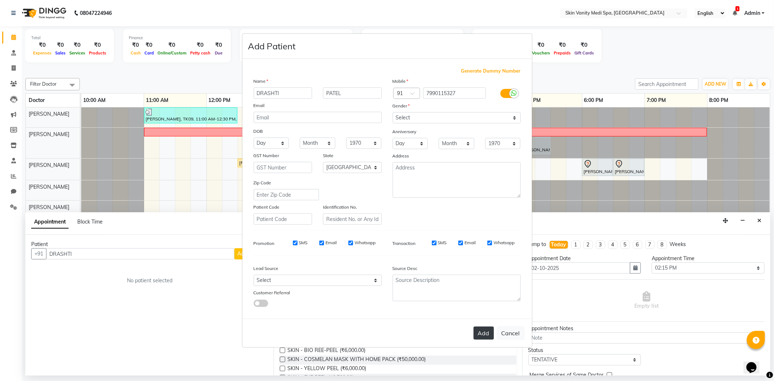
click at [478, 333] on button "Add" at bounding box center [483, 333] width 20 height 13
type input "7990115327"
select select
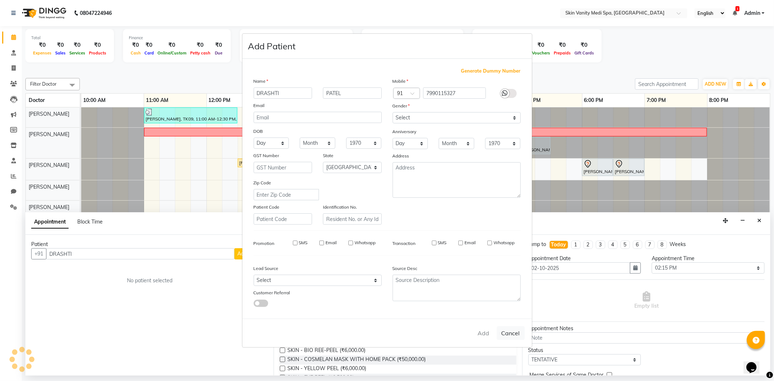
select select "null"
select select
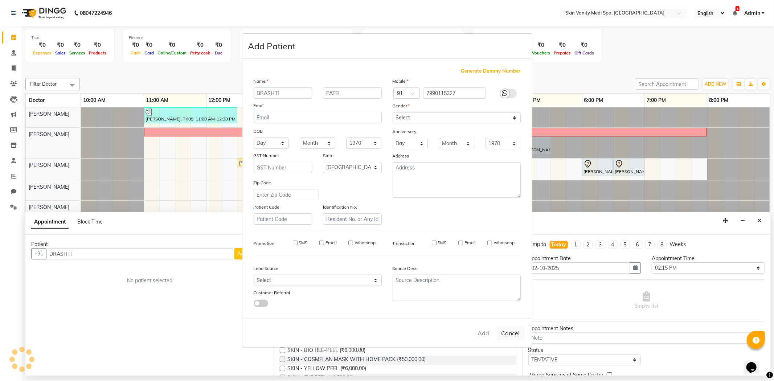
checkbox input "false"
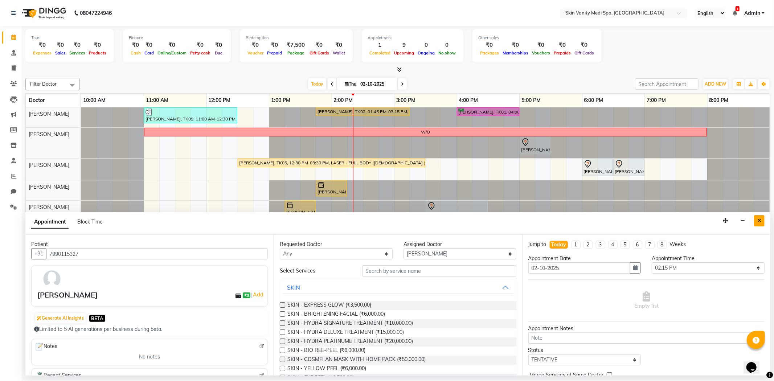
click at [761, 218] on button "Close" at bounding box center [759, 220] width 11 height 11
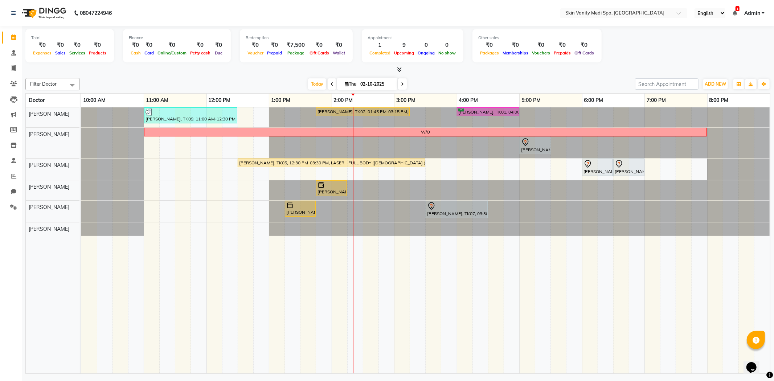
click at [81, 208] on div at bounding box center [81, 211] width 0 height 21
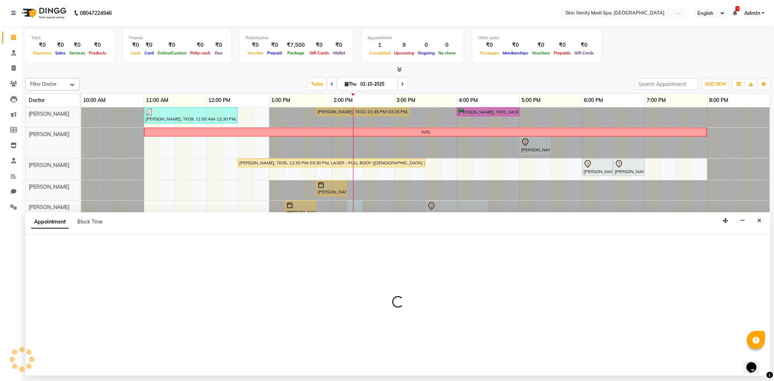
select select "70351"
select select "tentative"
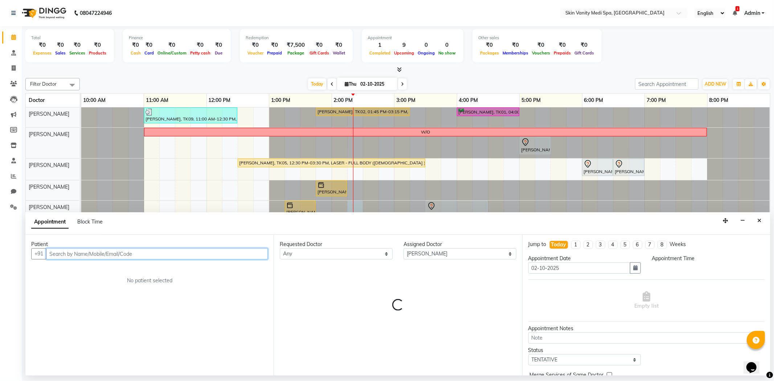
select select "855"
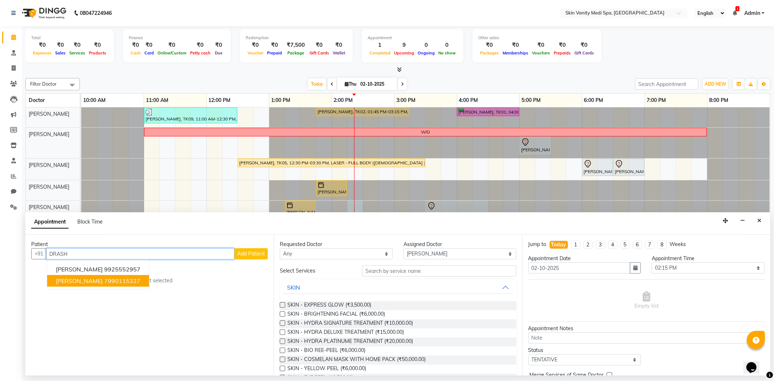
click at [138, 282] on button "[PERSON_NAME] 7990115327" at bounding box center [98, 281] width 102 height 12
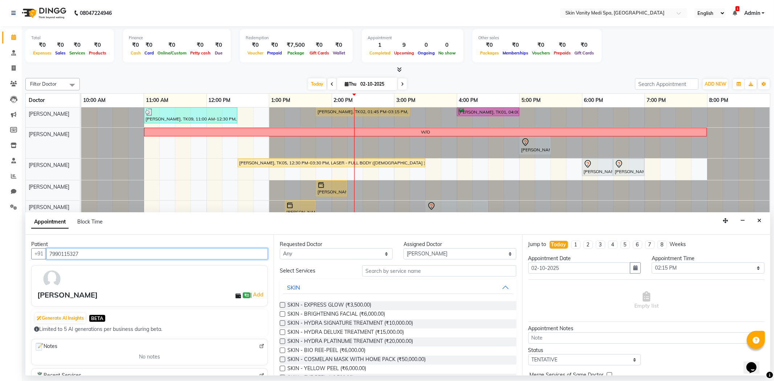
type input "7990115327"
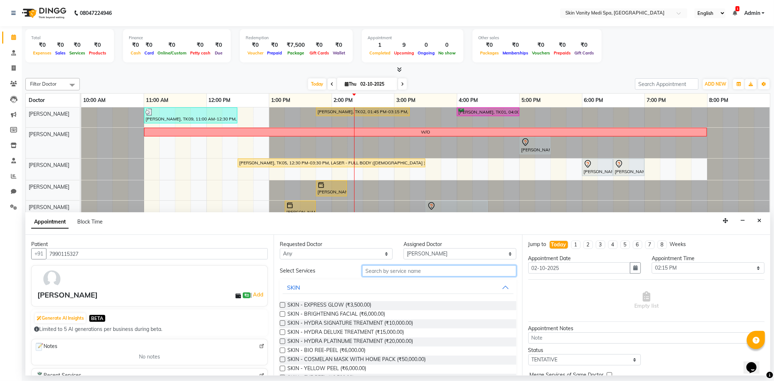
click at [390, 269] on input "text" at bounding box center [439, 270] width 154 height 11
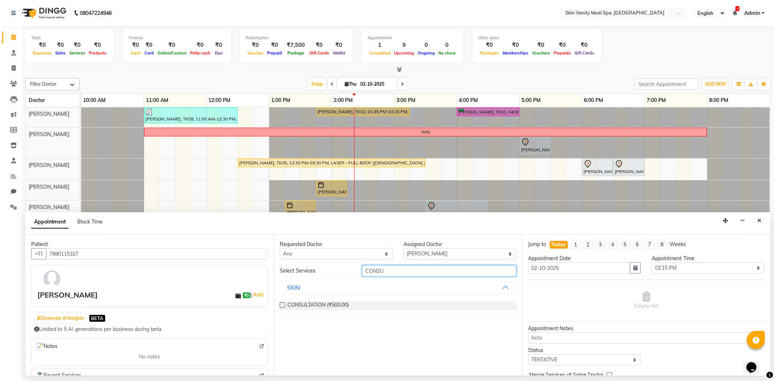
type input "CONSU"
click at [281, 305] on label at bounding box center [282, 304] width 5 height 5
click at [281, 305] on input "checkbox" at bounding box center [282, 305] width 5 height 5
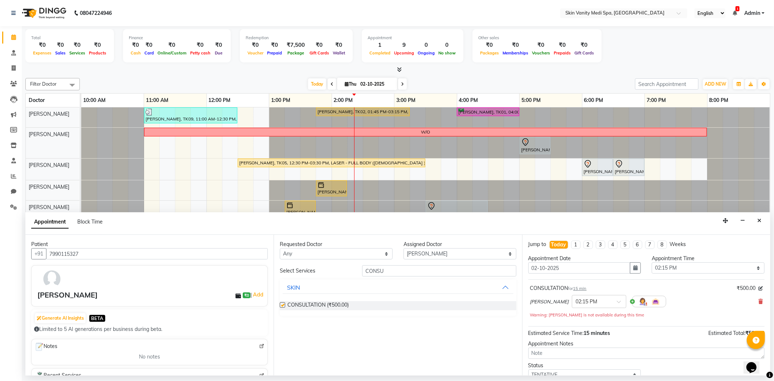
checkbox input "false"
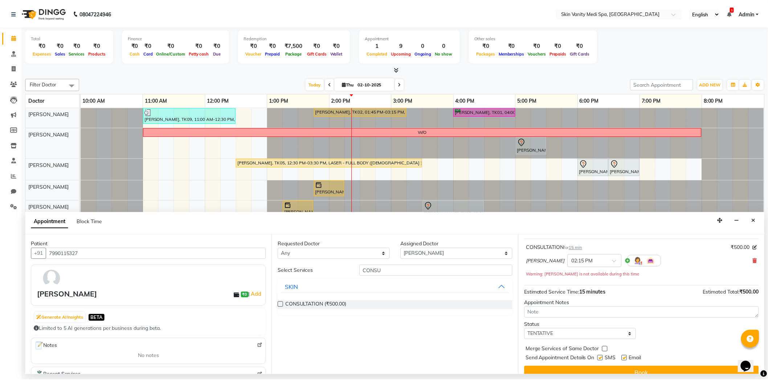
scroll to position [51, 0]
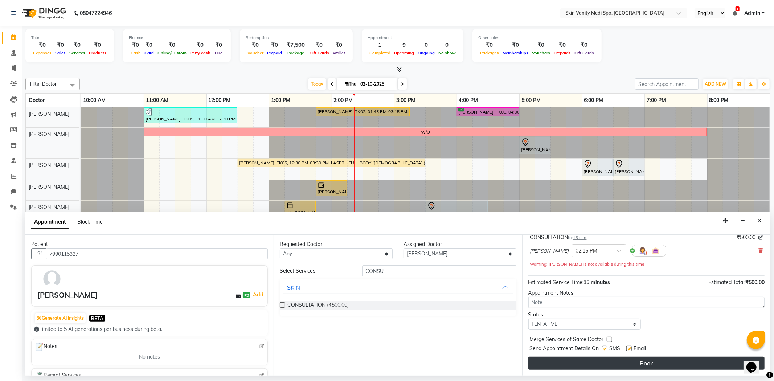
click at [611, 366] on button "Book" at bounding box center [646, 363] width 236 height 13
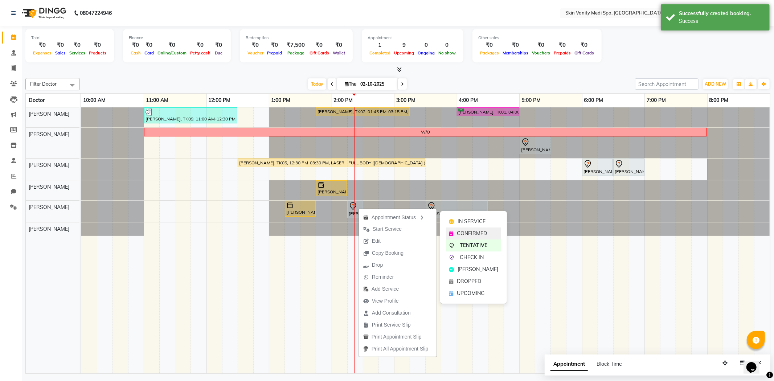
click at [466, 232] on span "CONFIRMED" at bounding box center [472, 234] width 30 height 8
click at [481, 219] on span "IN SERVICE" at bounding box center [470, 220] width 28 height 8
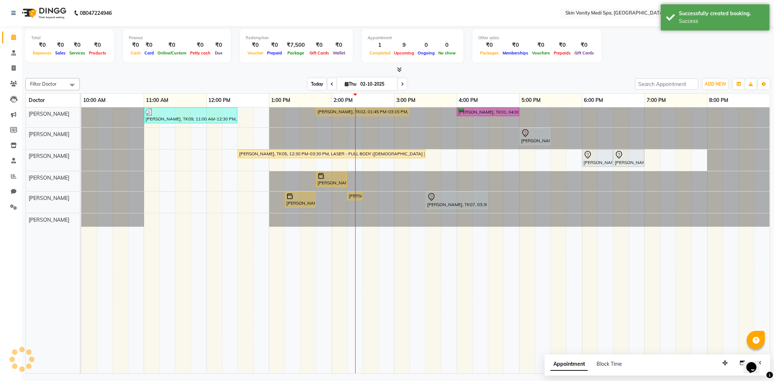
click at [317, 85] on span "Today" at bounding box center [317, 83] width 18 height 11
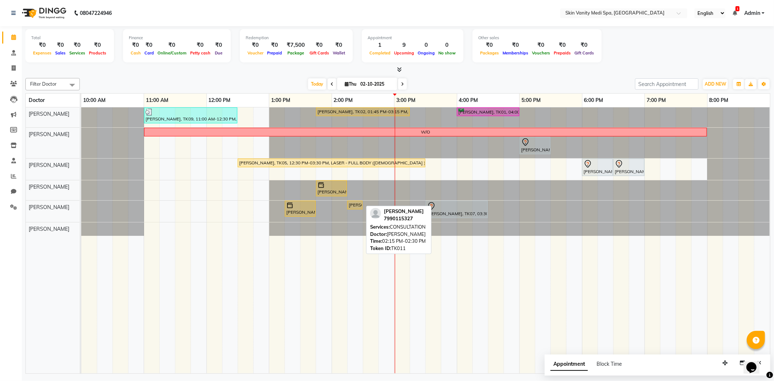
click at [352, 207] on div "[PERSON_NAME], TK11, 02:15 PM-02:30 PM, CONSULTATION" at bounding box center [355, 205] width 14 height 7
click at [356, 204] on div "[PERSON_NAME], TK11, 02:15 PM-02:30 PM, CONSULTATION" at bounding box center [355, 205] width 14 height 7
select select "1"
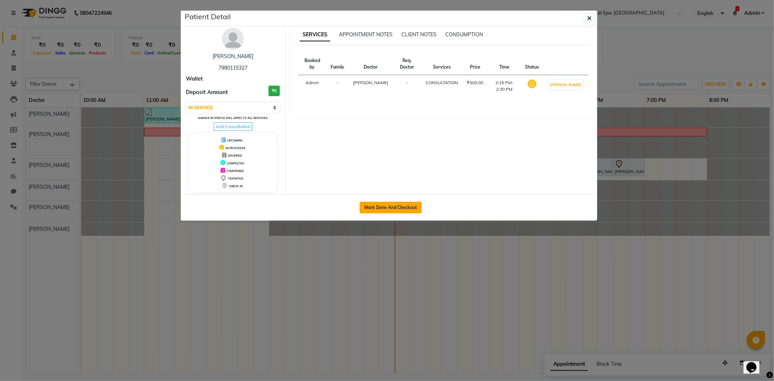
click at [389, 208] on button "Mark Done And Checkout" at bounding box center [391, 208] width 62 height 12
select select "7826"
select select "service"
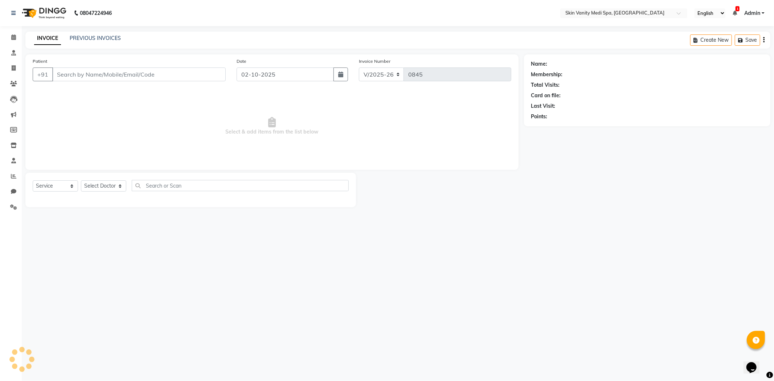
type input "7990115327"
select select "70351"
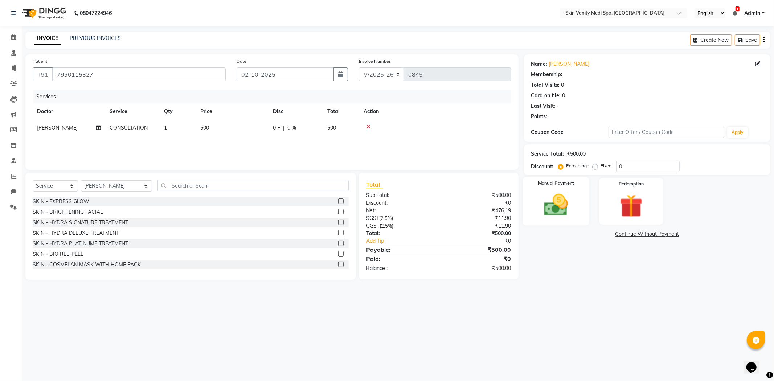
click at [571, 198] on img at bounding box center [556, 205] width 39 height 28
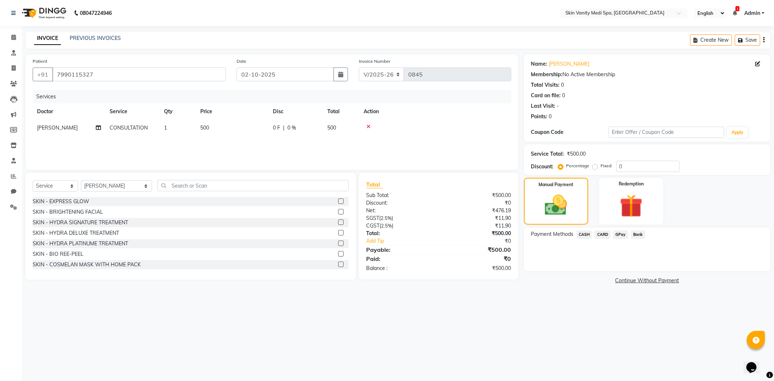
click at [586, 236] on span "CASH" at bounding box center [584, 234] width 16 height 8
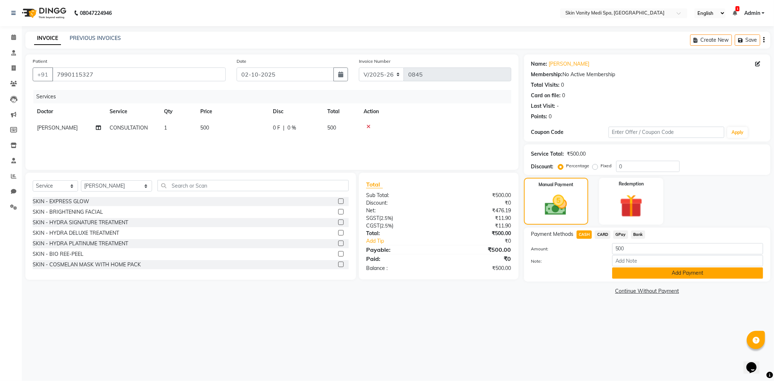
click at [640, 268] on button "Add Payment" at bounding box center [687, 272] width 151 height 11
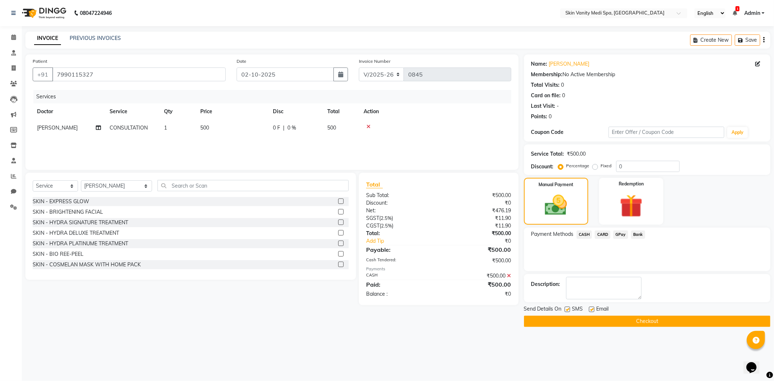
click at [557, 325] on button "Checkout" at bounding box center [647, 321] width 246 height 11
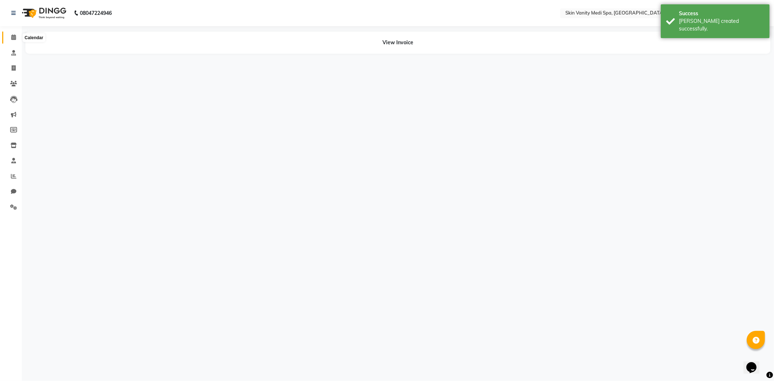
click at [10, 35] on span at bounding box center [13, 37] width 13 height 8
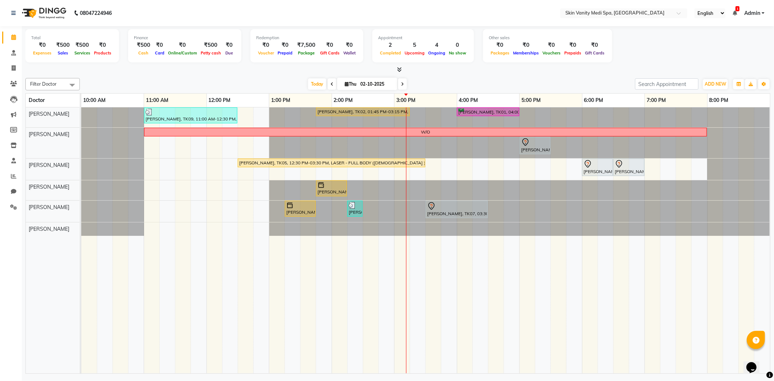
drag, startPoint x: 613, startPoint y: 266, endPoint x: 603, endPoint y: 302, distance: 37.3
click at [609, 300] on td at bounding box center [606, 240] width 16 height 266
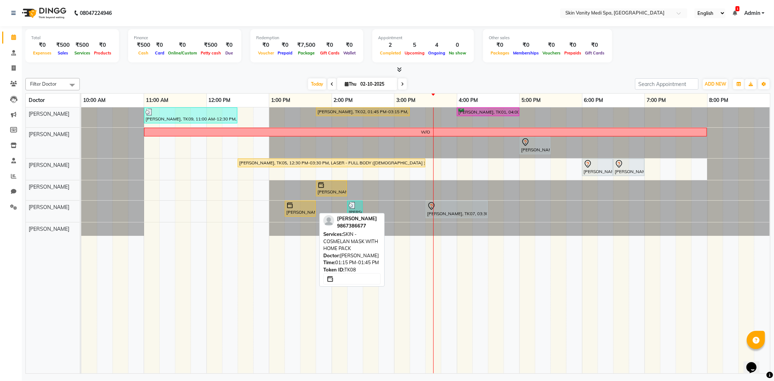
click at [299, 207] on div at bounding box center [300, 205] width 28 height 7
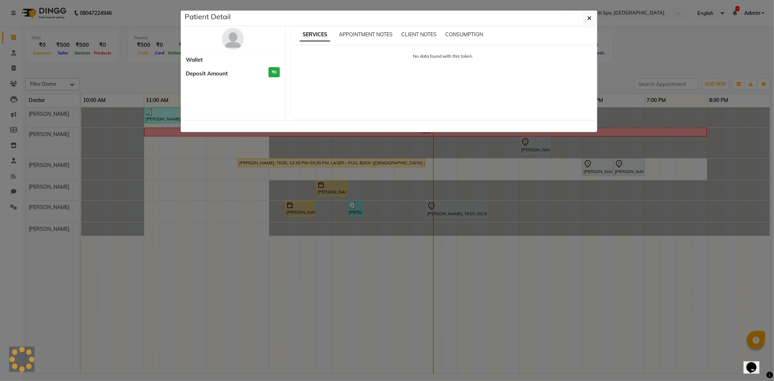
select select "1"
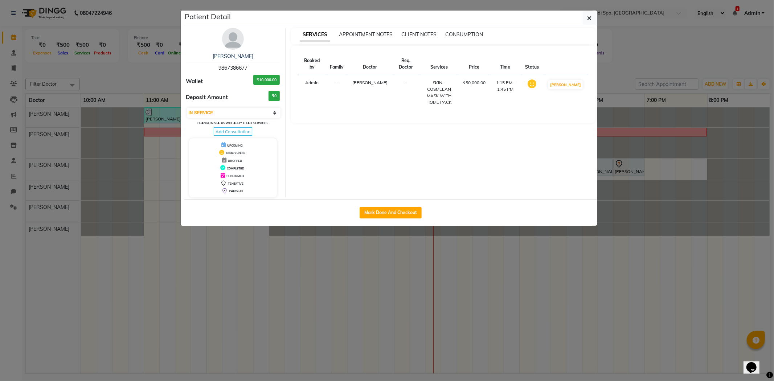
click at [152, 238] on ngb-modal-window "Patient Detail JOSHANA GAJORA 9867386677 Wallet ₹10,000.00 Deposit Amount ₹0 Se…" at bounding box center [387, 190] width 774 height 381
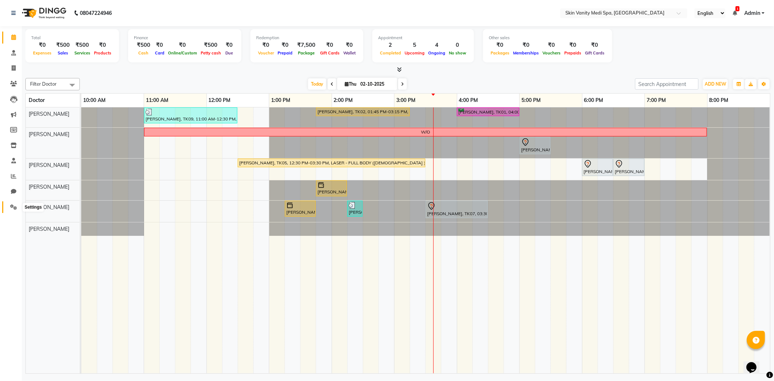
click at [12, 208] on icon at bounding box center [13, 206] width 7 height 5
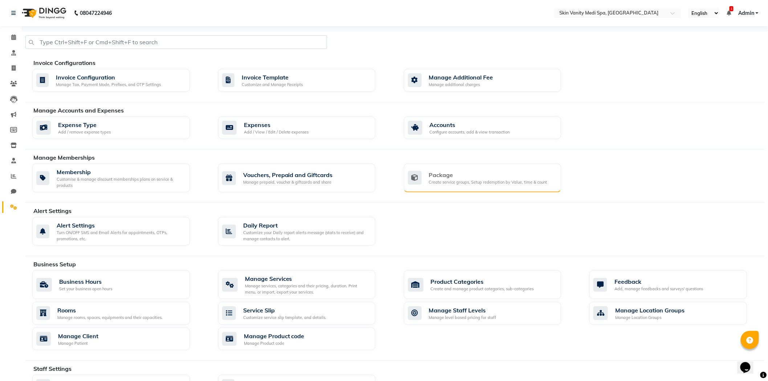
click at [454, 173] on div "Package" at bounding box center [488, 175] width 118 height 9
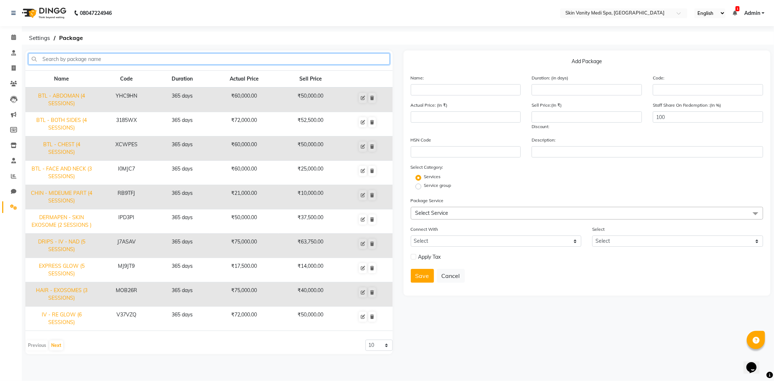
click at [183, 60] on input "text" at bounding box center [208, 58] width 361 height 11
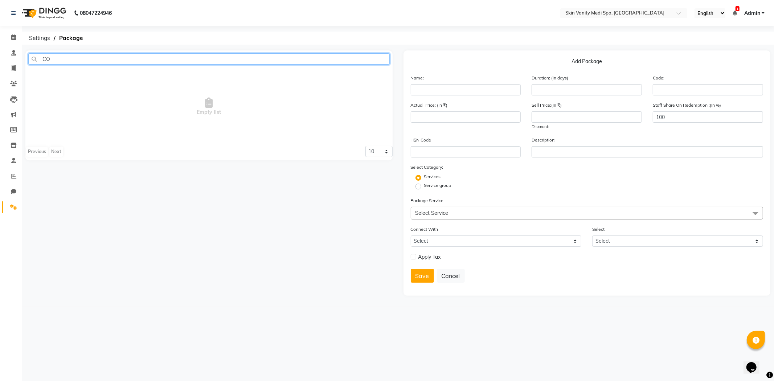
type input "C"
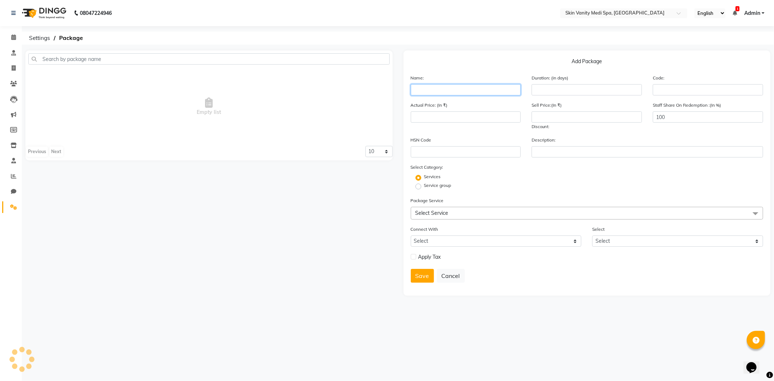
click at [427, 94] on input "text" at bounding box center [466, 89] width 110 height 11
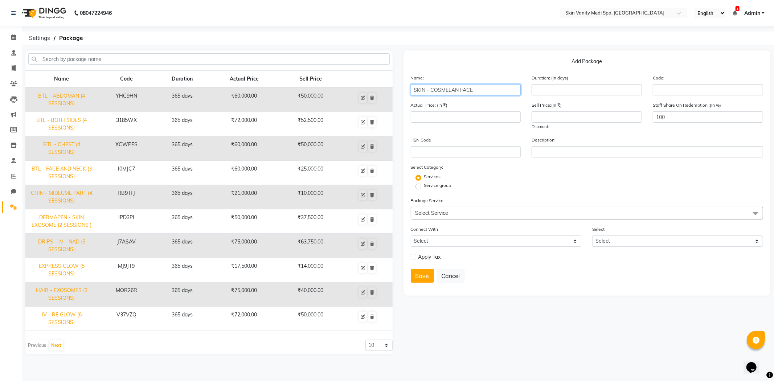
type input "SKIN - COSMELAN FACE"
click at [434, 118] on input "number" at bounding box center [466, 116] width 110 height 11
type input "50000"
click at [543, 120] on input "number" at bounding box center [586, 116] width 110 height 11
type input "43750"
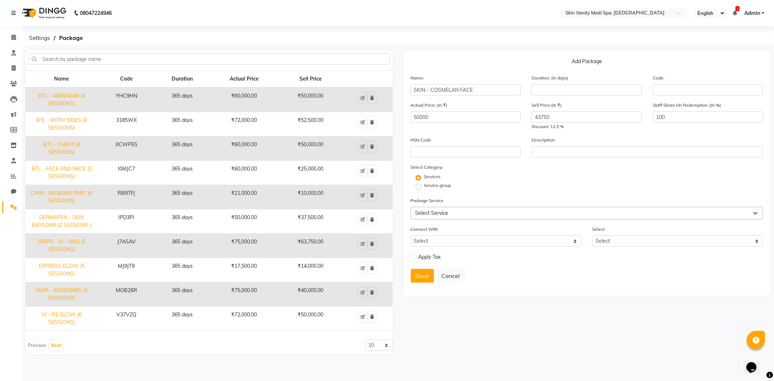
click at [516, 183] on div "Service group" at bounding box center [587, 186] width 364 height 9
click at [421, 278] on button "Save" at bounding box center [422, 276] width 23 height 14
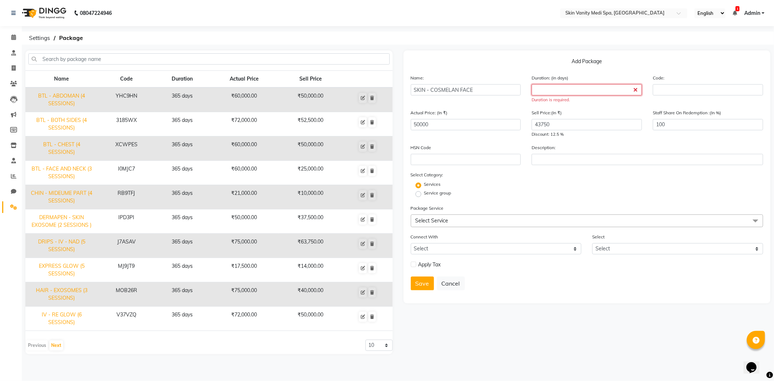
click at [549, 88] on input "number" at bounding box center [586, 89] width 110 height 11
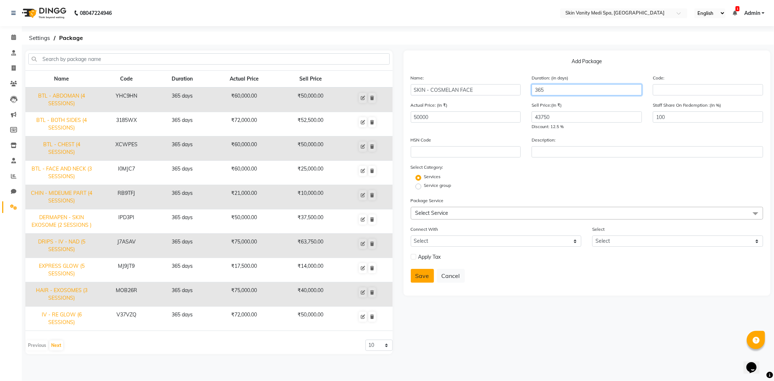
type input "365"
click at [426, 274] on button "Save" at bounding box center [422, 276] width 23 height 14
click at [427, 215] on span "Select Service" at bounding box center [431, 213] width 33 height 7
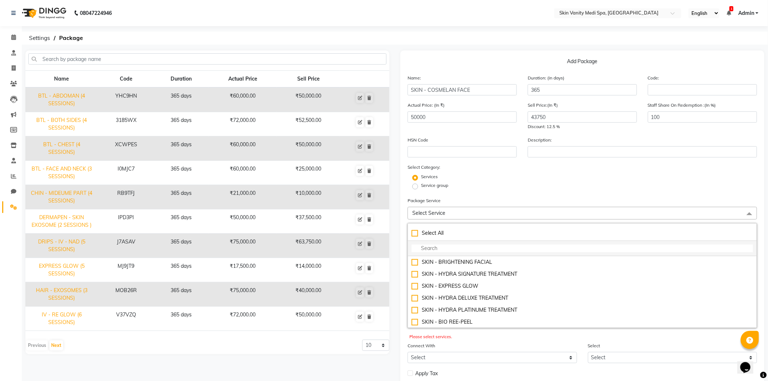
click at [439, 249] on input "multiselect-search" at bounding box center [581, 249] width 341 height 8
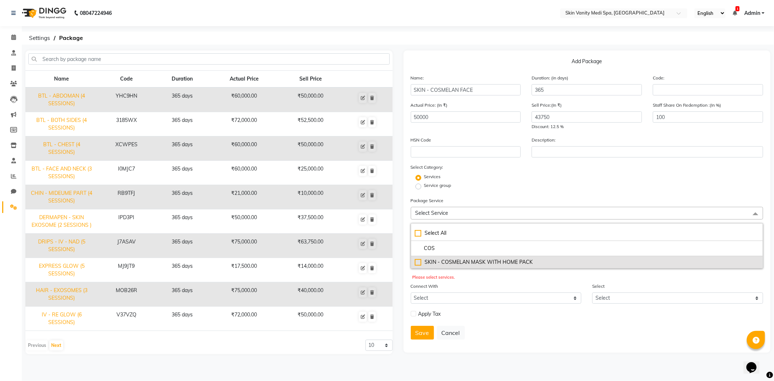
type input "COS"
click at [415, 263] on div "SKIN - COSMELAN MASK WITH HOME PACK" at bounding box center [587, 262] width 345 height 8
checkbox input "true"
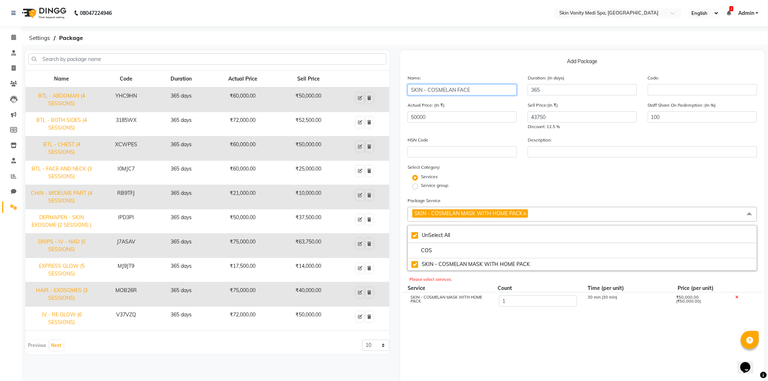
click at [471, 89] on input "SKIN - COSMELAN FACE" at bounding box center [461, 89] width 109 height 11
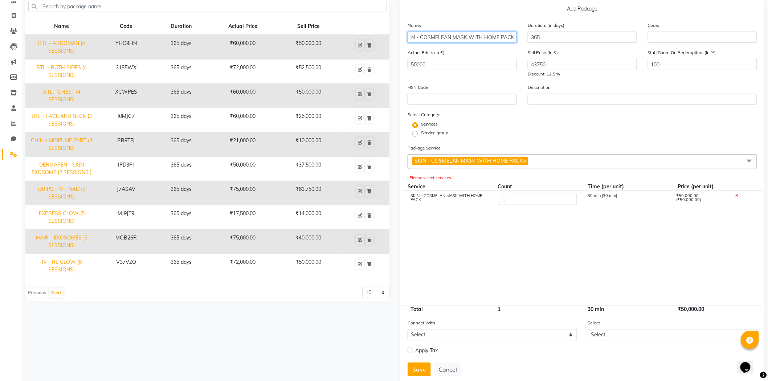
scroll to position [73, 0]
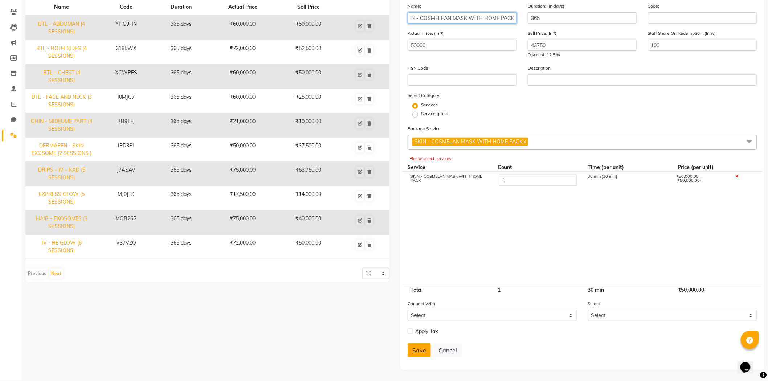
type input "SKIN - COSMELEAN MASK WITH HOME PACK"
click at [423, 346] on button "Save" at bounding box center [418, 350] width 23 height 14
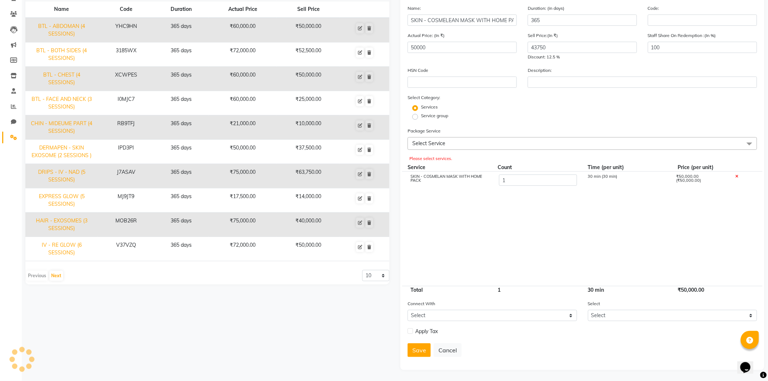
select select
checkbox input "false"
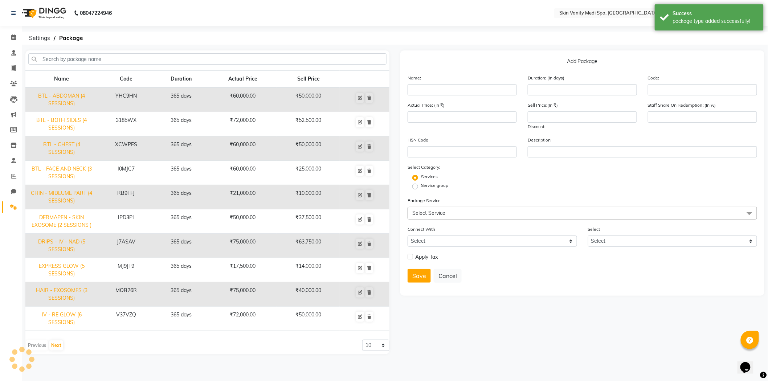
scroll to position [0, 0]
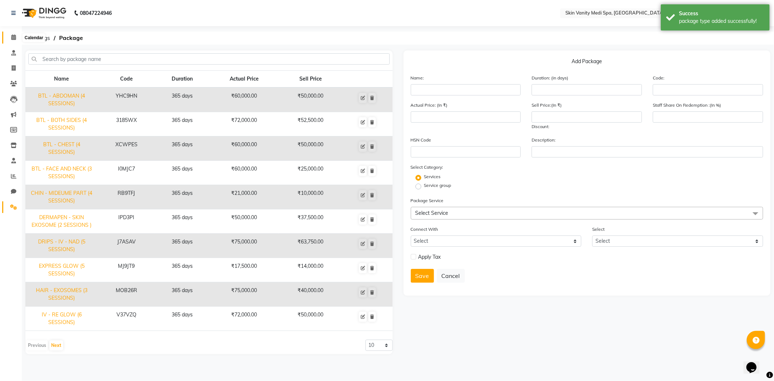
click at [13, 32] on link "Calendar" at bounding box center [10, 38] width 17 height 12
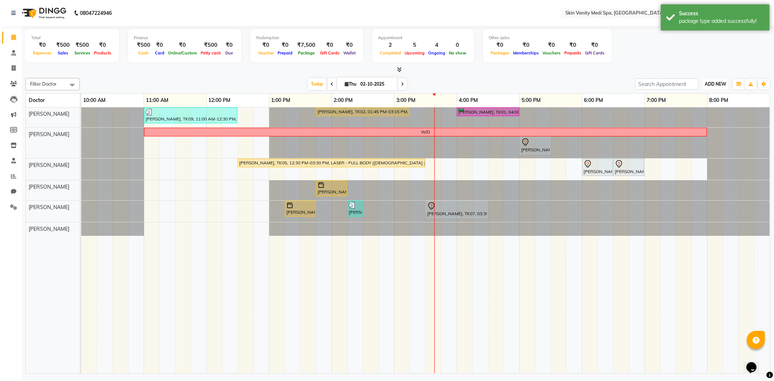
click at [717, 86] on span "ADD NEW" at bounding box center [715, 83] width 21 height 5
click at [697, 104] on link "Add Invoice" at bounding box center [698, 106] width 57 height 9
select select "service"
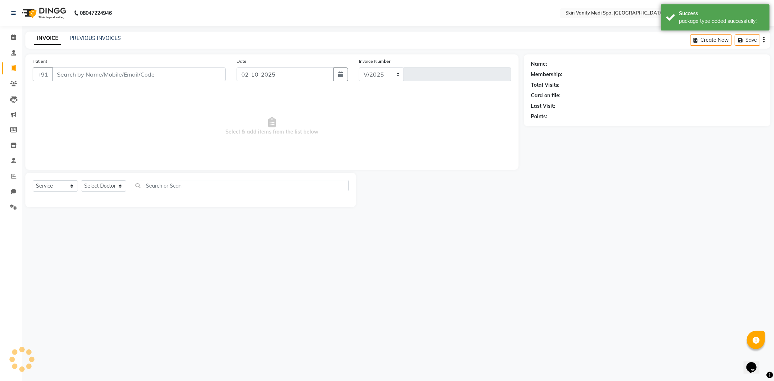
select select "7826"
type input "0846"
click at [70, 75] on input "Patient" at bounding box center [138, 74] width 173 height 14
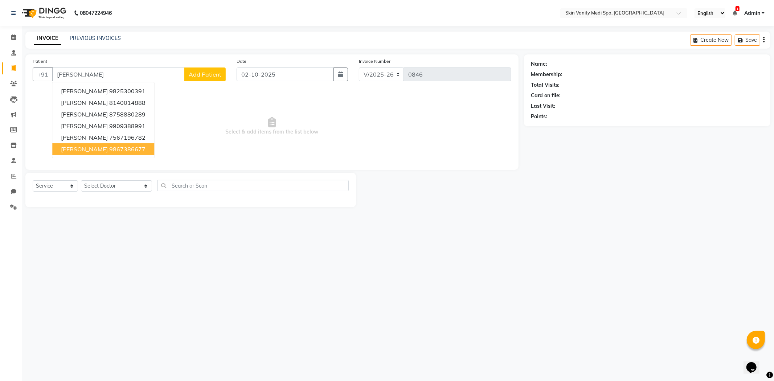
click at [125, 151] on ngb-highlight "9867386677" at bounding box center [127, 148] width 36 height 7
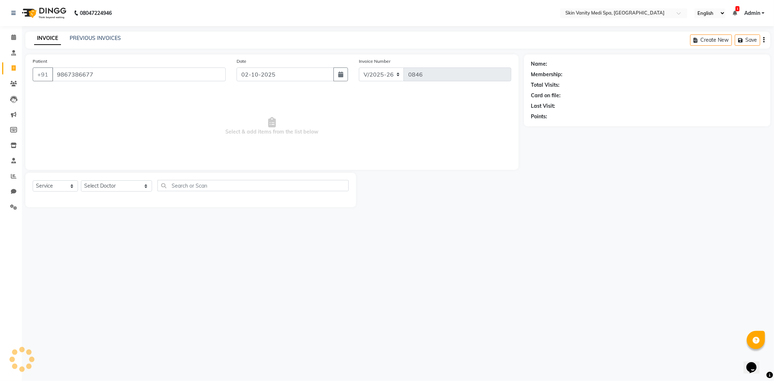
type input "9867386677"
click at [55, 184] on select "Select Service Product Membership Package Voucher Prepaid Gift Card" at bounding box center [55, 185] width 45 height 11
click at [33, 181] on select "Select Service Product Membership Package Voucher Prepaid Gift Card" at bounding box center [55, 185] width 45 height 11
click at [86, 188] on select "Select Doctor [PERSON_NAME] DINGG SUPPORT [PERSON_NAME] EMAA [PERSON_NAME] [PER…" at bounding box center [116, 185] width 71 height 11
select select "70351"
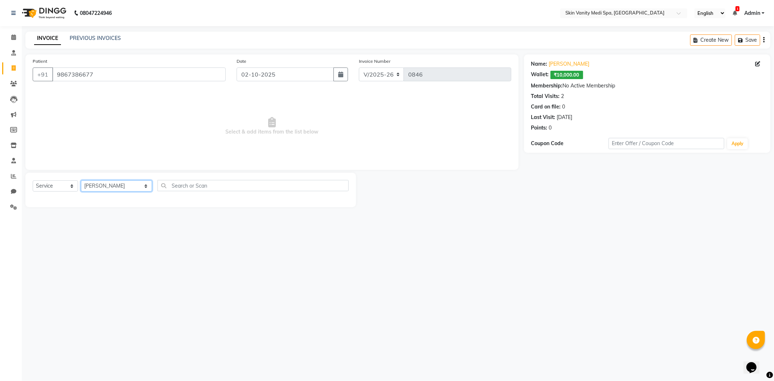
click at [81, 181] on select "Select Doctor [PERSON_NAME] DINGG SUPPORT [PERSON_NAME] EMAA [PERSON_NAME] [PER…" at bounding box center [116, 185] width 71 height 11
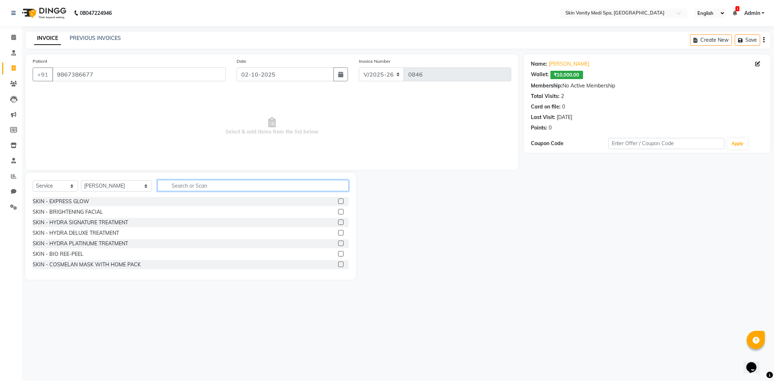
click at [166, 186] on input "text" at bounding box center [252, 185] width 191 height 11
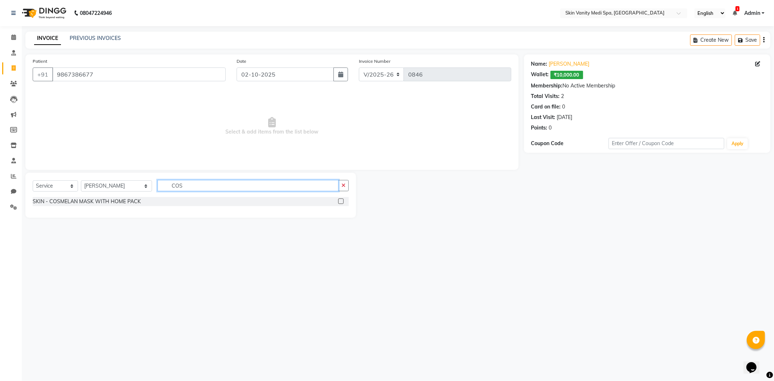
type input "COS"
click at [343, 201] on label at bounding box center [340, 200] width 5 height 5
click at [343, 201] on input "checkbox" at bounding box center [340, 201] width 5 height 5
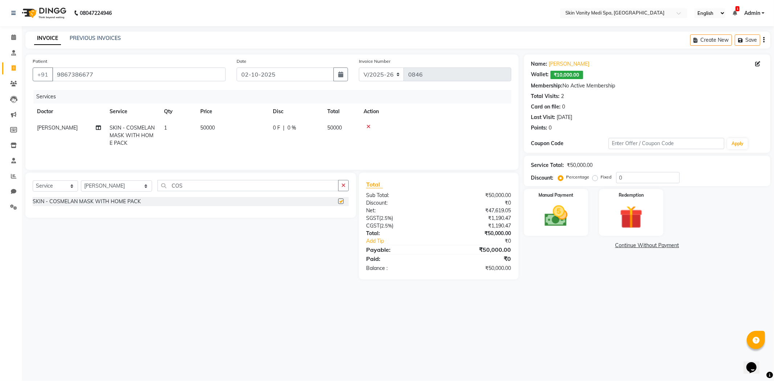
checkbox input "false"
click at [16, 209] on icon at bounding box center [13, 206] width 7 height 5
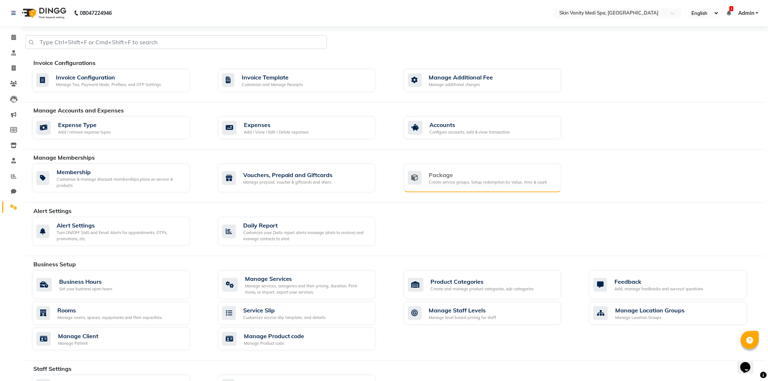
click at [461, 177] on div "Package" at bounding box center [488, 175] width 118 height 9
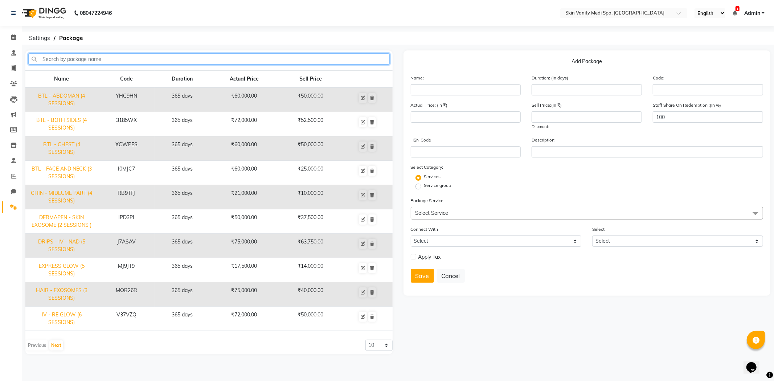
drag, startPoint x: 110, startPoint y: 59, endPoint x: 119, endPoint y: 66, distance: 11.9
click at [110, 59] on input "text" at bounding box center [208, 58] width 361 height 11
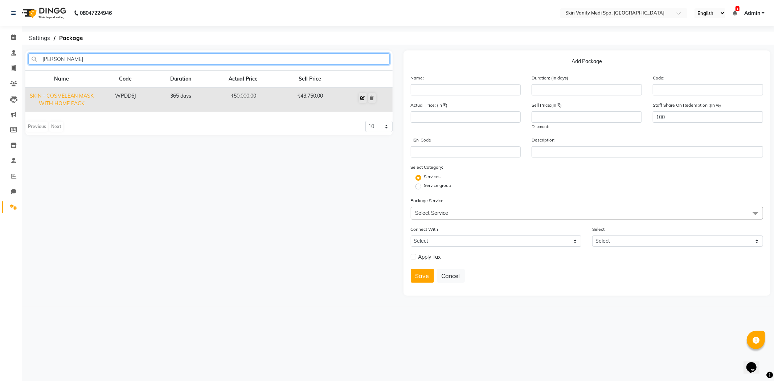
type input "[PERSON_NAME]"
click at [365, 96] on icon at bounding box center [363, 98] width 4 height 4
type input "SKIN - COSMELEAN MASK WITH HOME PACK"
type input "365"
type input "WPDD6J"
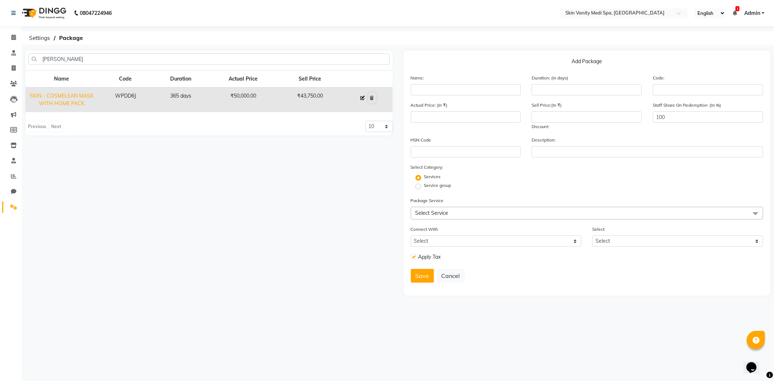
type input "50000"
type input "43750"
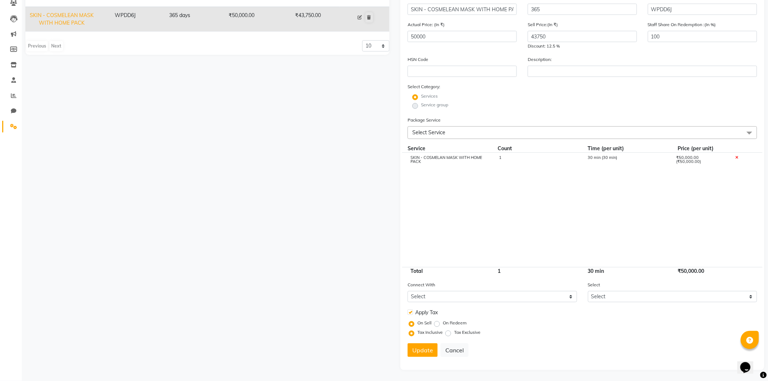
scroll to position [81, 0]
click at [408, 312] on label at bounding box center [409, 311] width 5 height 5
click at [408, 312] on input "checkbox" at bounding box center [409, 312] width 5 height 5
checkbox input "false"
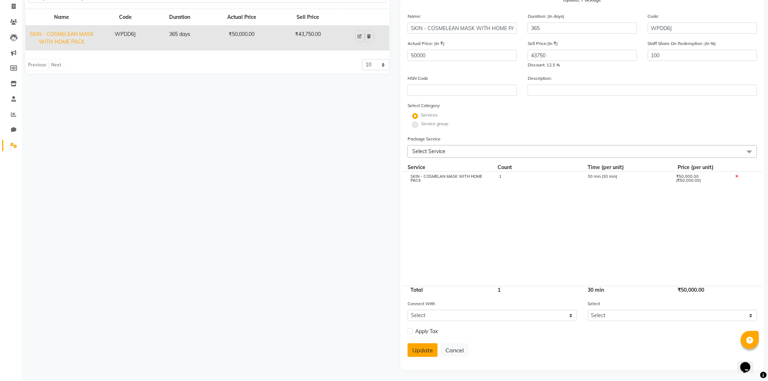
click at [429, 343] on button "Update" at bounding box center [422, 350] width 30 height 14
select select
checkbox input "false"
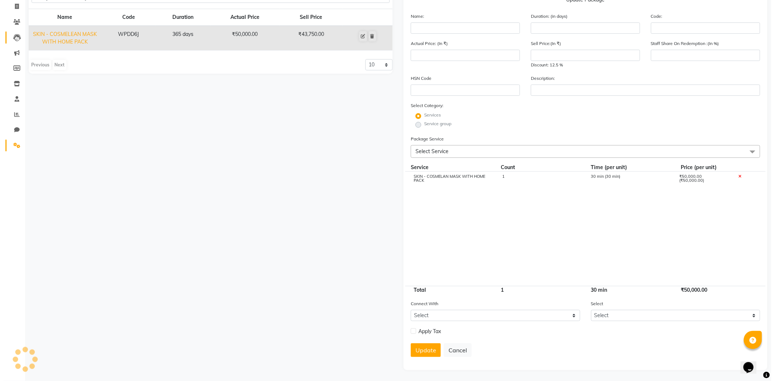
scroll to position [0, 0]
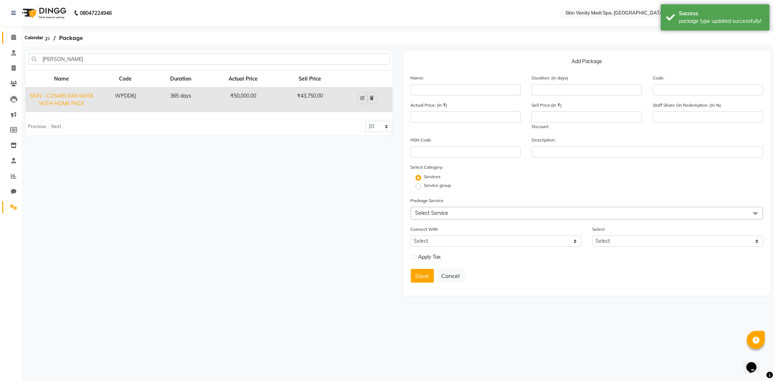
drag, startPoint x: 15, startPoint y: 34, endPoint x: 43, endPoint y: 41, distance: 29.0
click at [15, 34] on icon at bounding box center [13, 36] width 5 height 5
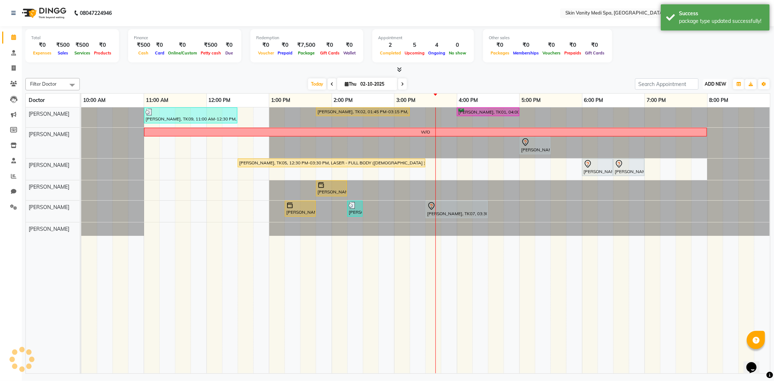
click at [711, 81] on span "ADD NEW" at bounding box center [715, 83] width 21 height 5
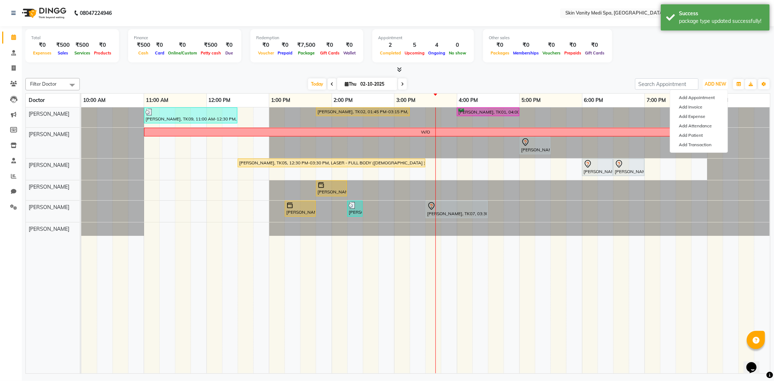
click at [300, 243] on td at bounding box center [293, 240] width 16 height 266
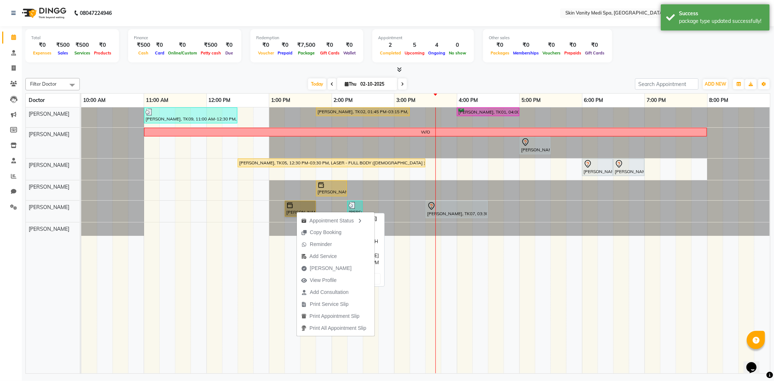
click at [297, 208] on link "[PERSON_NAME], TK08, 01:15 PM-01:45 PM, SKIN - COSMELAN MASK WITH HOME PACK" at bounding box center [300, 209] width 31 height 16
select select "1"
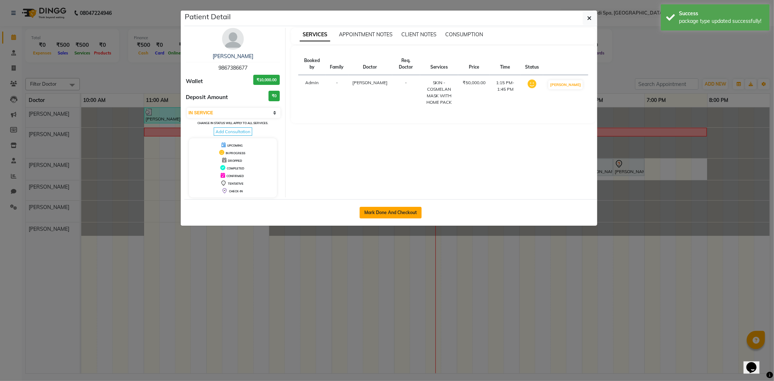
click at [393, 208] on button "Mark Done And Checkout" at bounding box center [391, 213] width 62 height 12
select select "service"
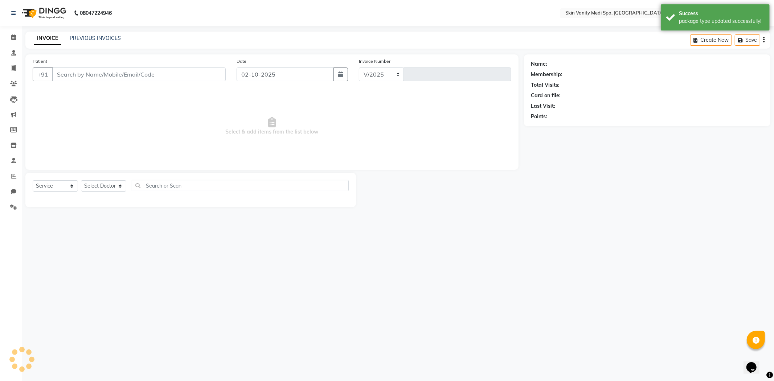
select select "7826"
type input "0846"
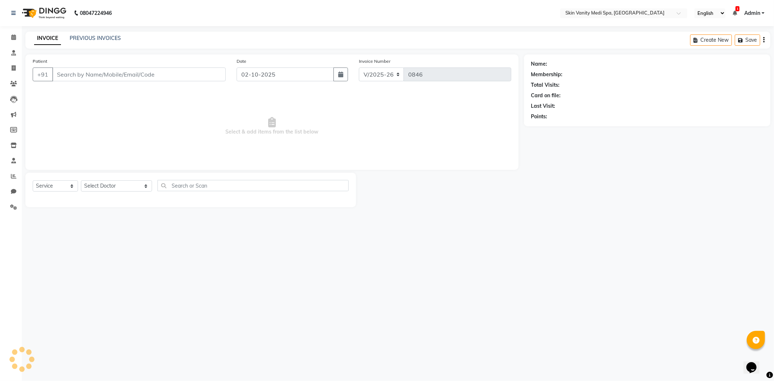
type input "9867386677"
select select "70351"
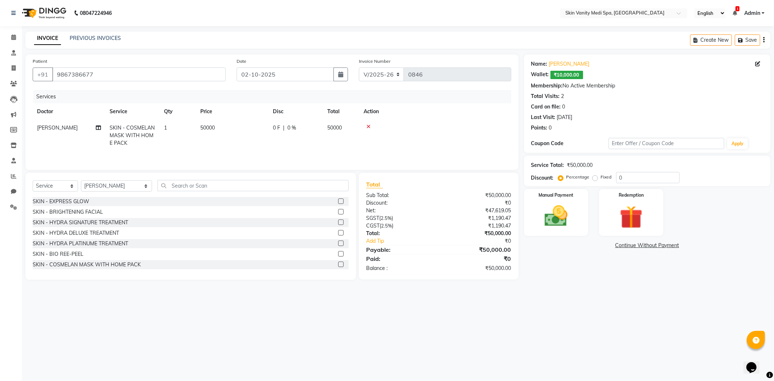
click at [227, 126] on td "50000" at bounding box center [232, 136] width 73 height 32
select select "70351"
click at [263, 131] on input "50000" at bounding box center [266, 129] width 64 height 11
type input "5"
type input "43750"
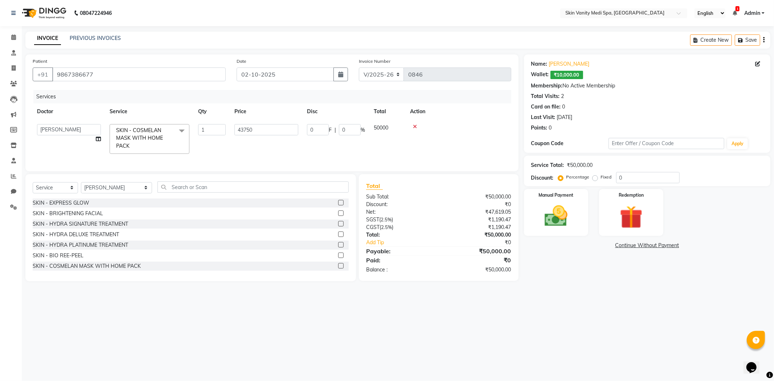
click at [284, 147] on tr "[PERSON_NAME] DINGG SUPPORT [PERSON_NAME] EMAA [PERSON_NAME] [PERSON_NAME] [PER…" at bounding box center [272, 139] width 479 height 38
click at [562, 214] on img at bounding box center [556, 216] width 39 height 28
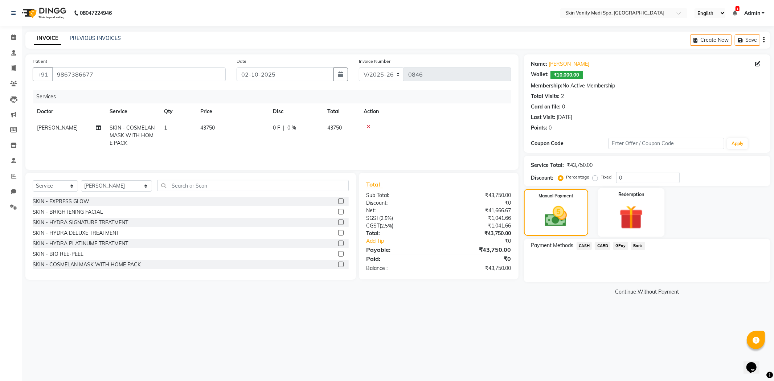
click at [632, 227] on img at bounding box center [631, 217] width 39 height 30
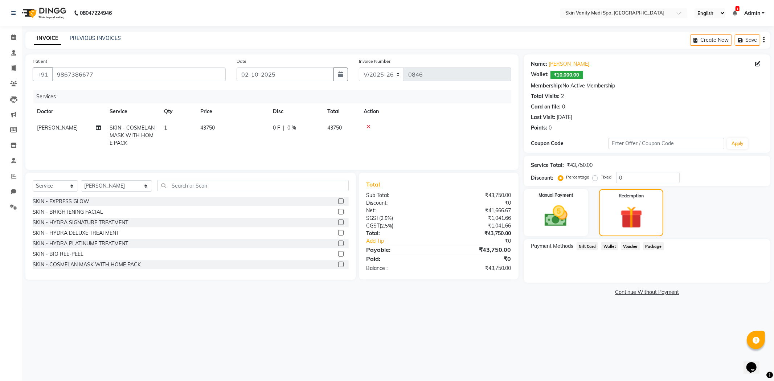
click at [605, 242] on span "Wallet" at bounding box center [609, 246] width 17 height 8
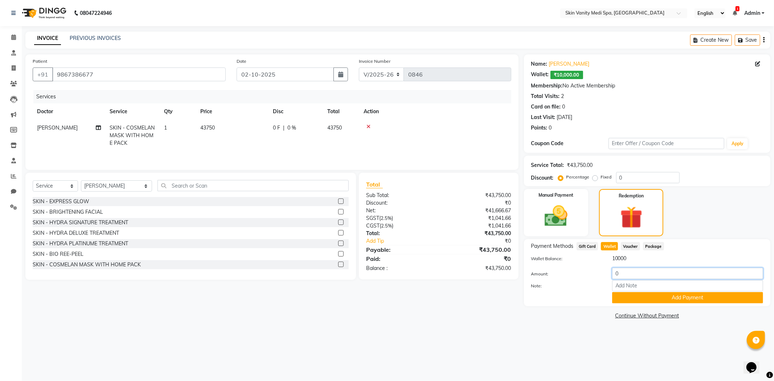
drag, startPoint x: 629, startPoint y: 274, endPoint x: 586, endPoint y: 277, distance: 42.9
click at [589, 277] on div "Amount: 0" at bounding box center [647, 274] width 243 height 12
type input "1"
click at [566, 216] on img at bounding box center [556, 216] width 39 height 28
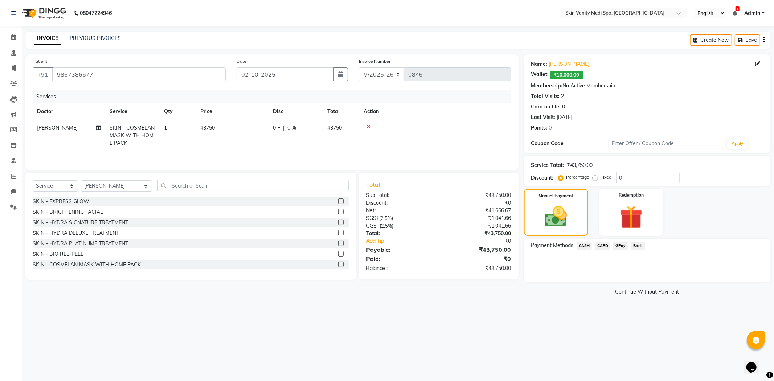
click at [586, 242] on span "CASH" at bounding box center [584, 246] width 16 height 8
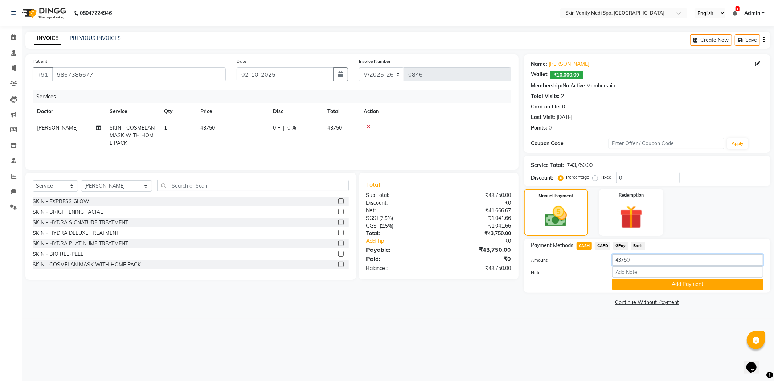
drag, startPoint x: 635, startPoint y: 260, endPoint x: 588, endPoint y: 267, distance: 46.9
click at [590, 268] on div "Amount: 43750 Note: Add Payment" at bounding box center [647, 272] width 232 height 36
type input "42000"
click at [640, 283] on button "Add Payment" at bounding box center [687, 284] width 151 height 11
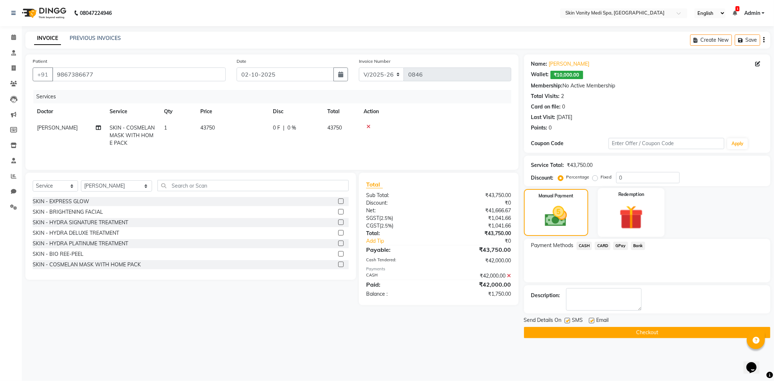
click at [617, 232] on div "Redemption" at bounding box center [631, 212] width 67 height 49
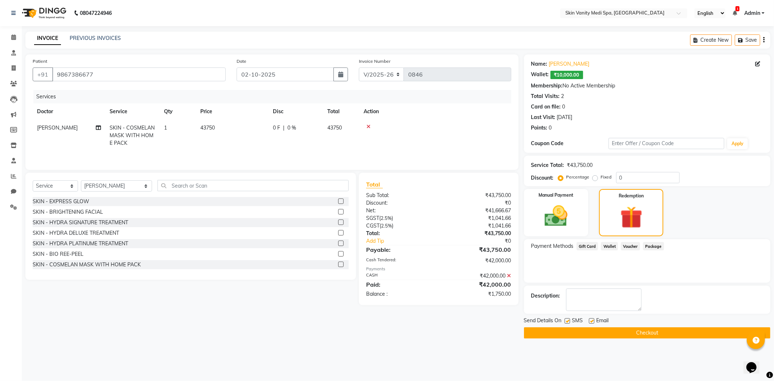
click at [607, 246] on span "Wallet" at bounding box center [609, 246] width 17 height 8
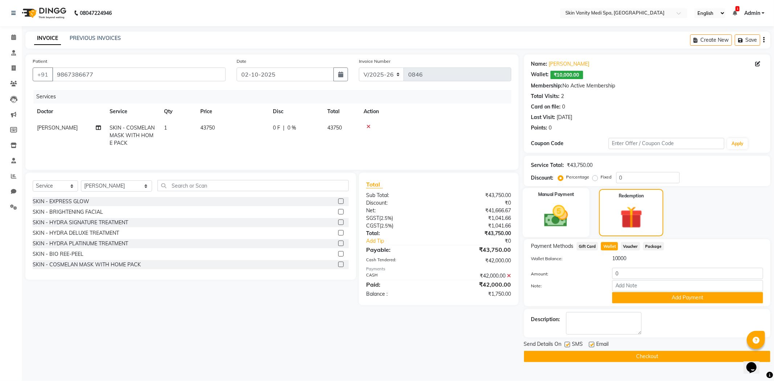
click at [575, 229] on img at bounding box center [556, 216] width 39 height 28
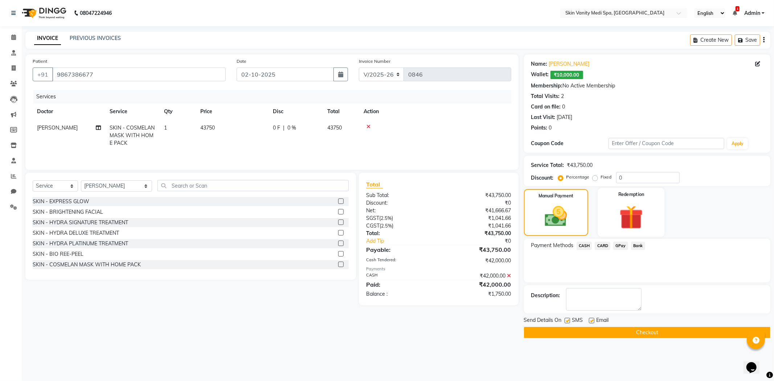
click at [620, 226] on img at bounding box center [631, 217] width 39 height 30
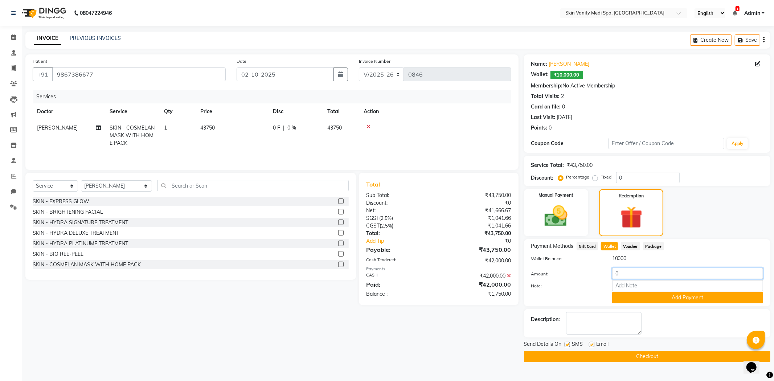
drag, startPoint x: 625, startPoint y: 270, endPoint x: 592, endPoint y: 277, distance: 34.6
click at [604, 279] on div "Amount: 0" at bounding box center [647, 274] width 243 height 12
type input "1750"
click at [650, 294] on button "Add Payment" at bounding box center [687, 297] width 151 height 11
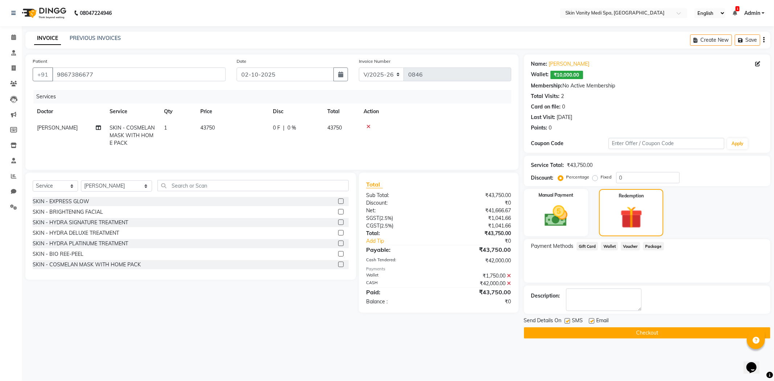
click at [548, 332] on button "Checkout" at bounding box center [647, 332] width 246 height 11
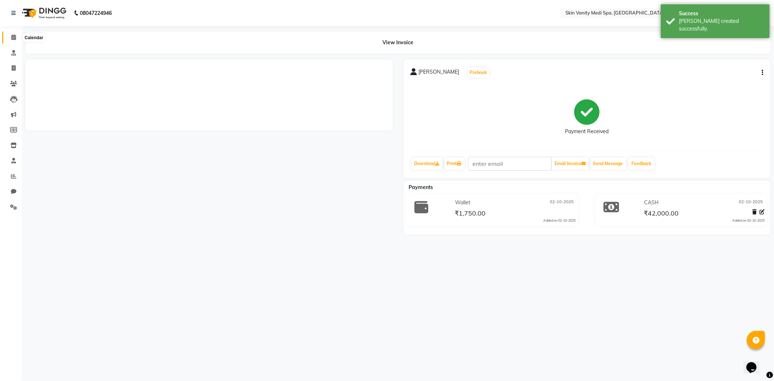
click at [14, 34] on icon at bounding box center [13, 36] width 5 height 5
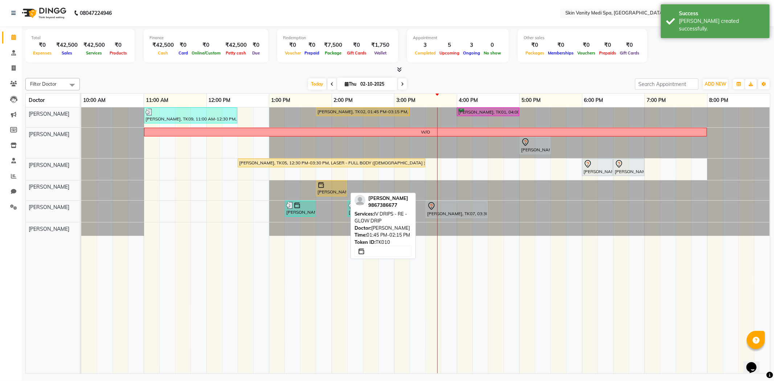
click at [329, 186] on div at bounding box center [331, 184] width 28 height 7
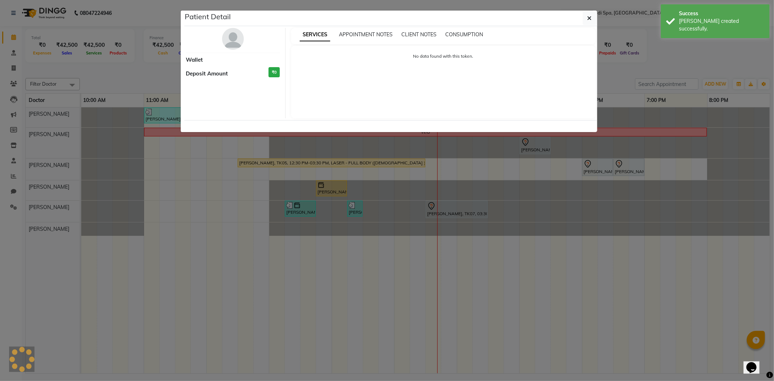
select select "1"
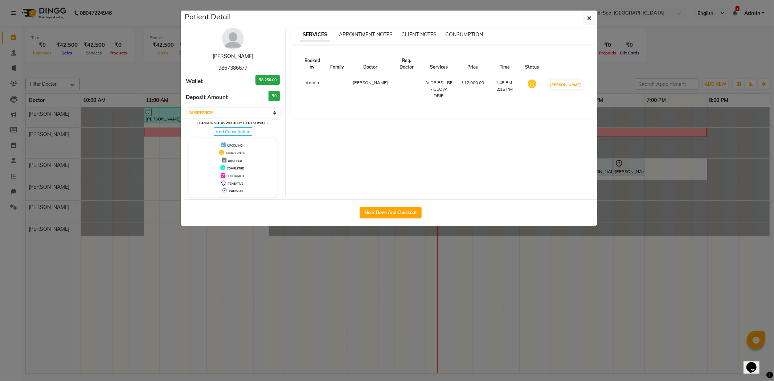
click at [240, 58] on link "[PERSON_NAME]" at bounding box center [233, 56] width 41 height 7
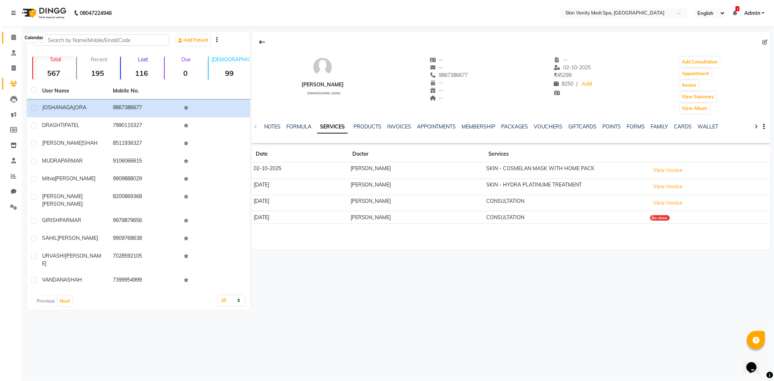
click at [15, 37] on icon at bounding box center [13, 36] width 5 height 5
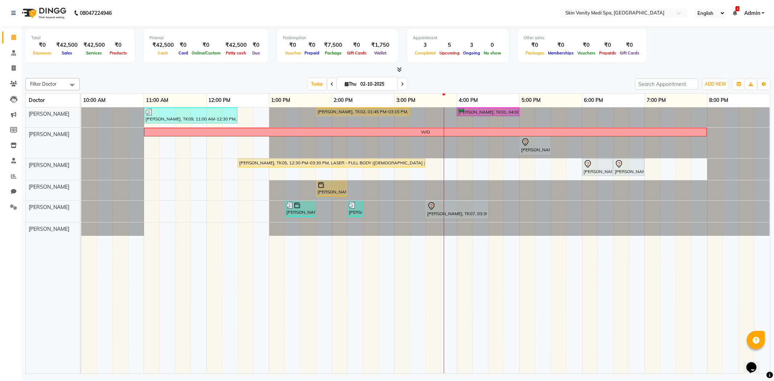
drag, startPoint x: 349, startPoint y: 81, endPoint x: 360, endPoint y: 88, distance: 12.5
click at [350, 82] on span "Thu" at bounding box center [350, 83] width 15 height 5
select select "10"
select select "2025"
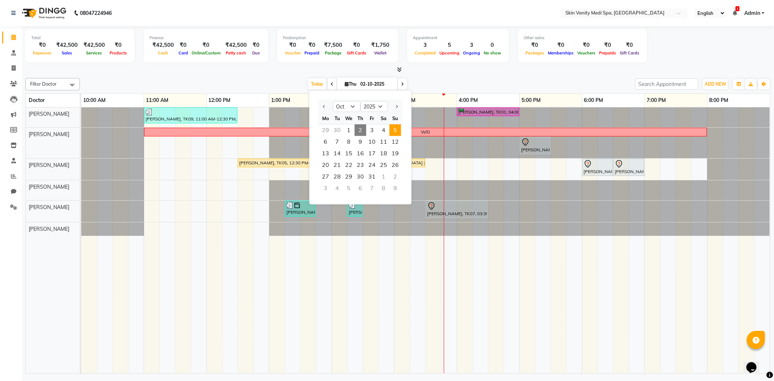
click at [394, 125] on span "5" at bounding box center [395, 130] width 12 height 12
type input "05-10-2025"
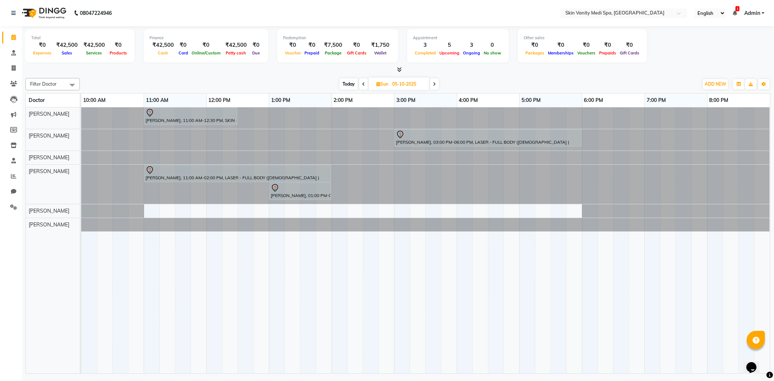
click at [397, 84] on input "05-10-2025" at bounding box center [408, 84] width 36 height 11
select select "10"
select select "2025"
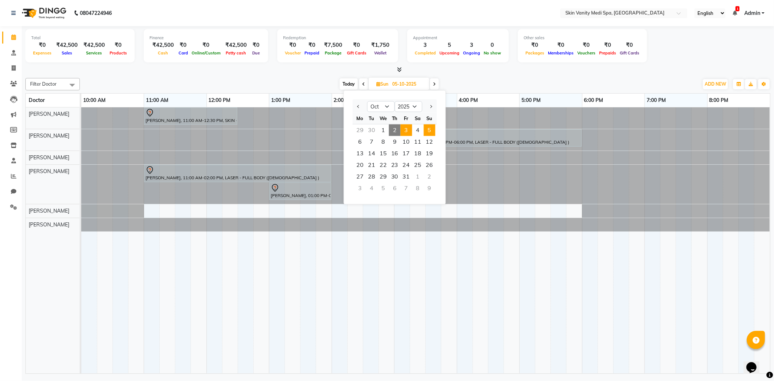
click at [405, 129] on span "3" at bounding box center [407, 130] width 12 height 12
type input "03-10-2025"
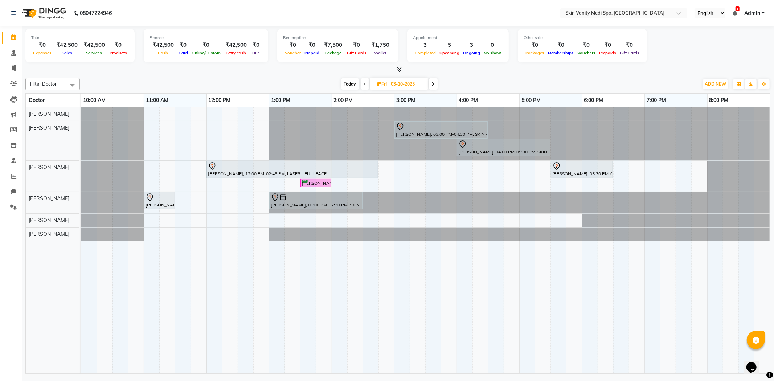
click at [398, 85] on input "03-10-2025" at bounding box center [407, 84] width 36 height 11
select select "10"
select select "2025"
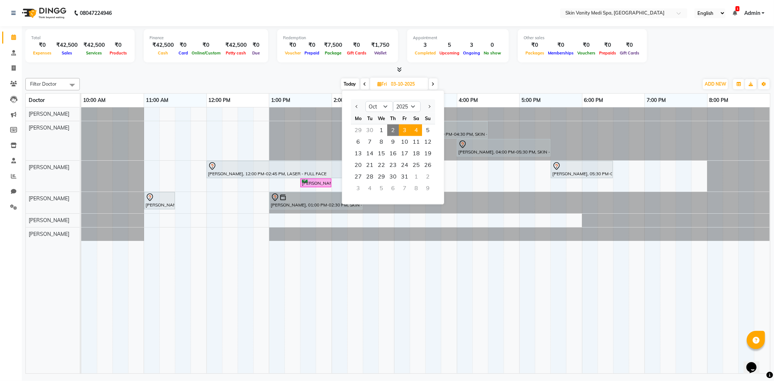
click at [415, 128] on span "4" at bounding box center [416, 130] width 12 height 12
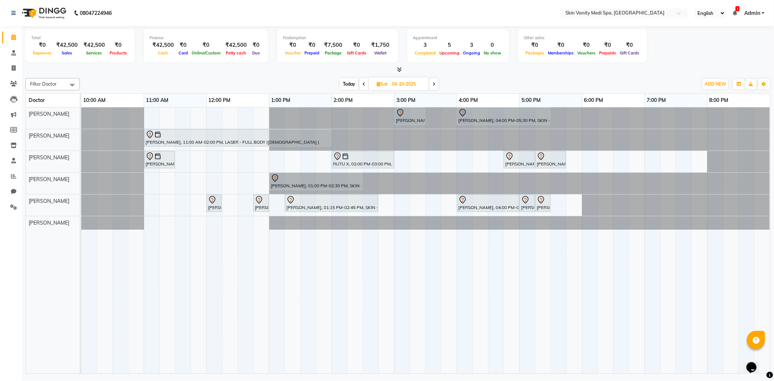
click at [349, 83] on span "Today" at bounding box center [349, 83] width 18 height 11
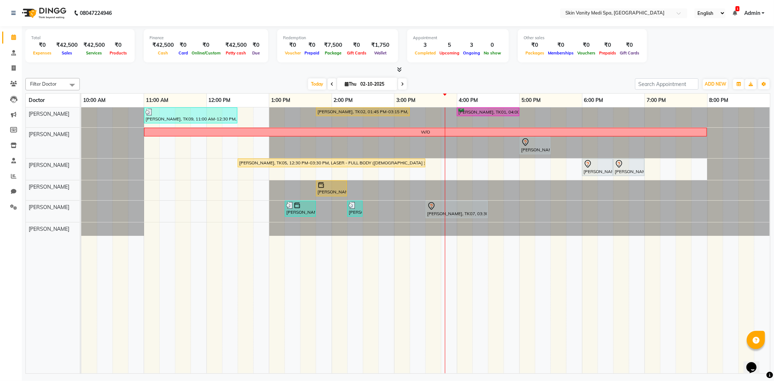
click at [401, 84] on icon at bounding box center [402, 84] width 3 height 4
type input "03-10-2025"
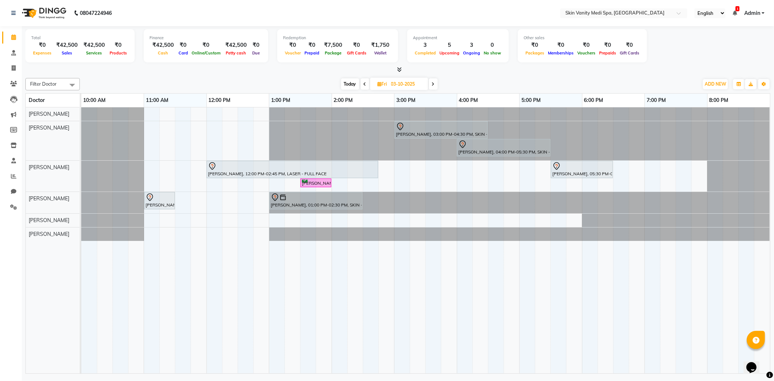
click at [384, 85] on span "Fri" at bounding box center [382, 83] width 13 height 5
select select "10"
select select "2025"
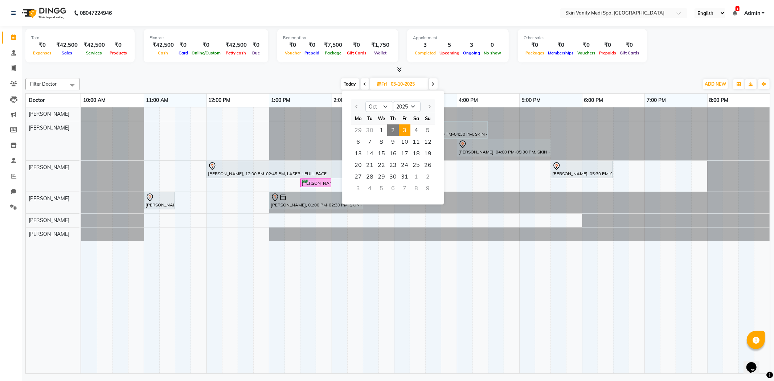
click at [346, 78] on span "Today" at bounding box center [350, 83] width 18 height 11
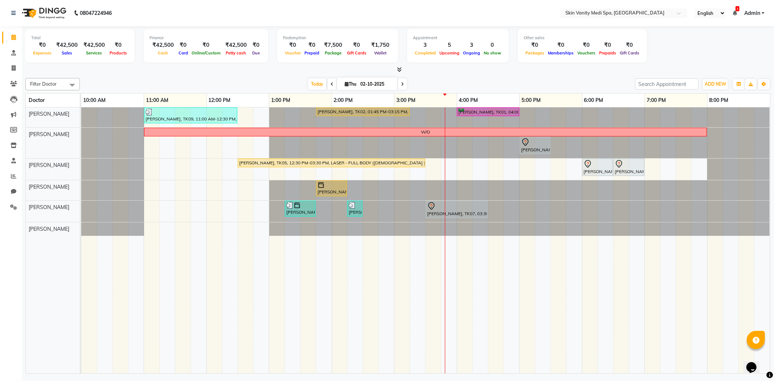
click at [398, 83] on span at bounding box center [402, 83] width 9 height 11
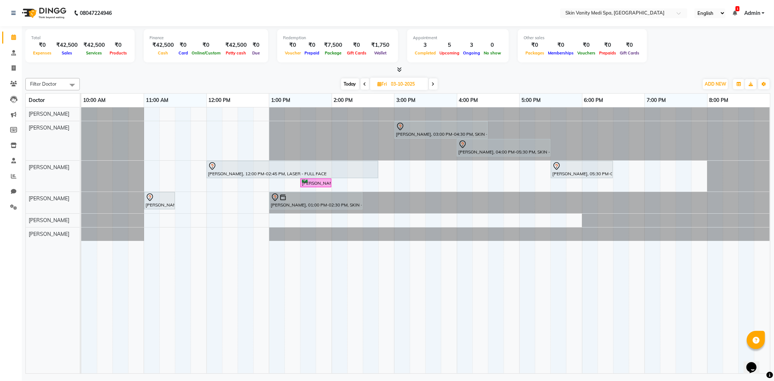
click at [342, 83] on span "Today" at bounding box center [350, 83] width 18 height 11
type input "02-10-2025"
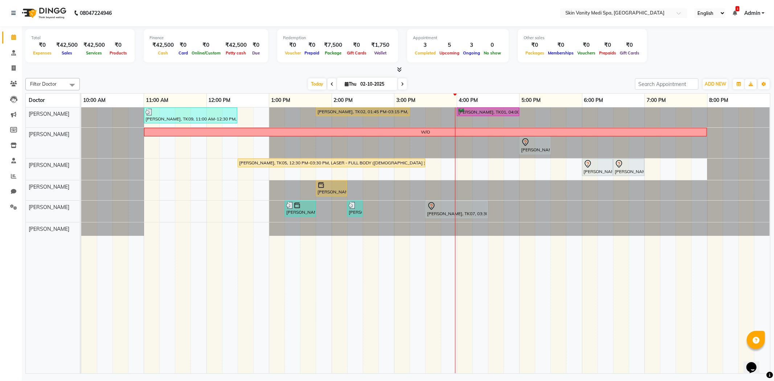
click at [81, 206] on div at bounding box center [81, 211] width 0 height 21
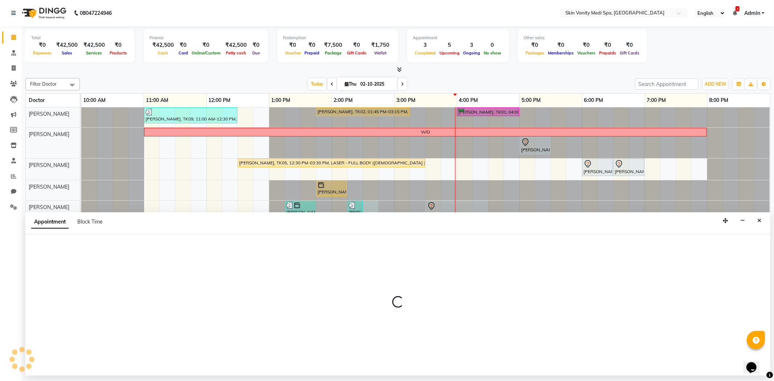
select select "70351"
select select "870"
select select "tentative"
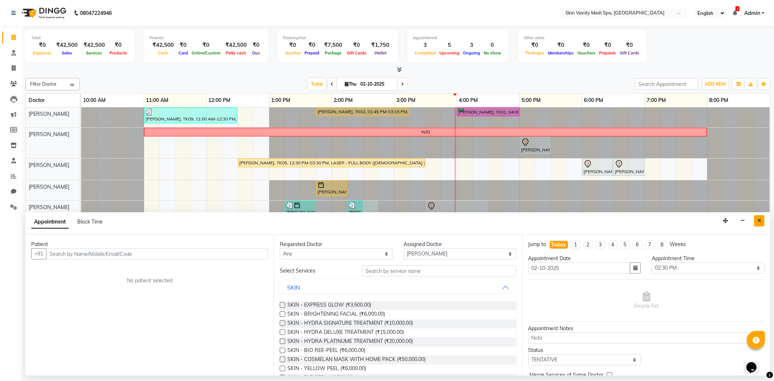
click at [761, 221] on button "Close" at bounding box center [759, 220] width 11 height 11
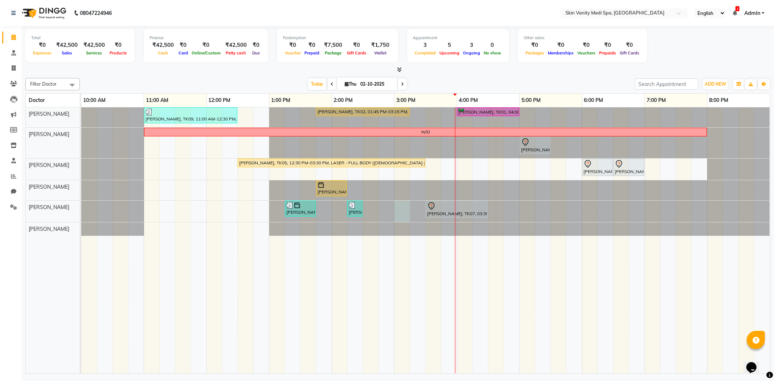
click at [81, 201] on div at bounding box center [81, 211] width 0 height 21
select select "70351"
select select "900"
select select "tentative"
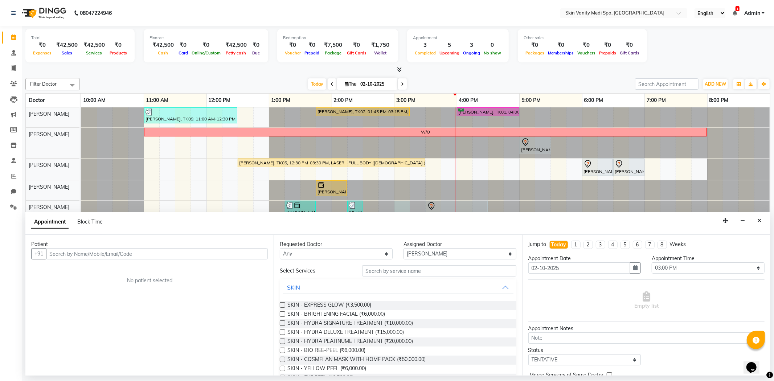
click at [159, 252] on input "text" at bounding box center [157, 253] width 222 height 11
type input "[PERSON_NAME]"
click at [255, 255] on span "Add Patient" at bounding box center [251, 253] width 28 height 7
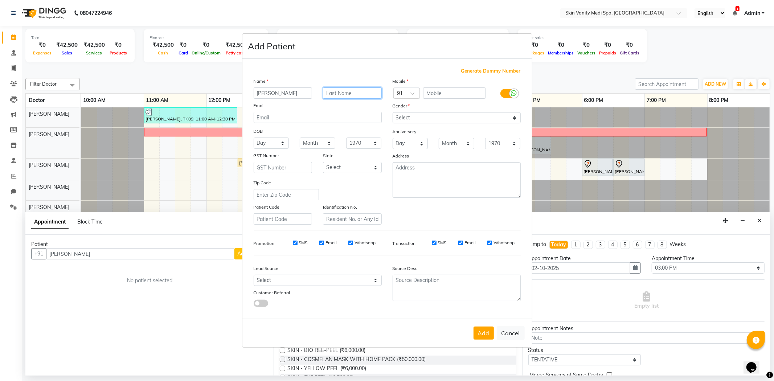
click at [332, 94] on input "text" at bounding box center [352, 92] width 59 height 11
type input "LOKHANDWALA"
click at [512, 332] on button "Cancel" at bounding box center [511, 333] width 28 height 14
select select
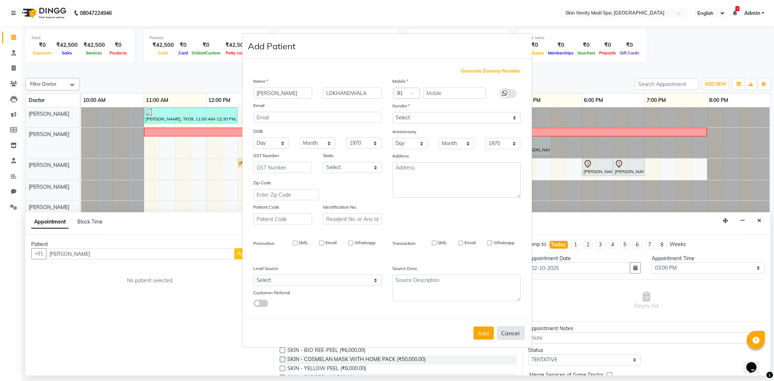
select select
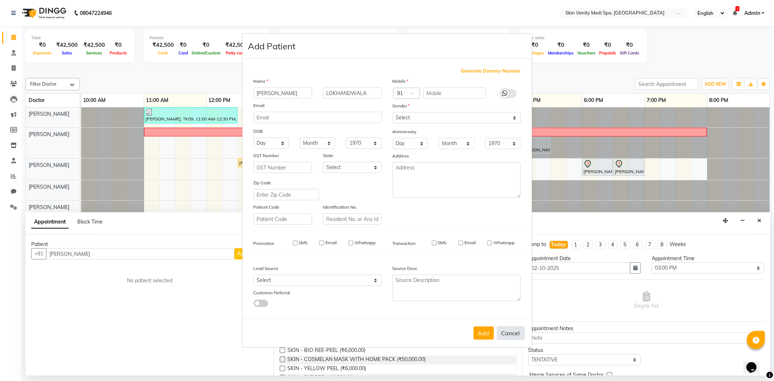
checkbox input "false"
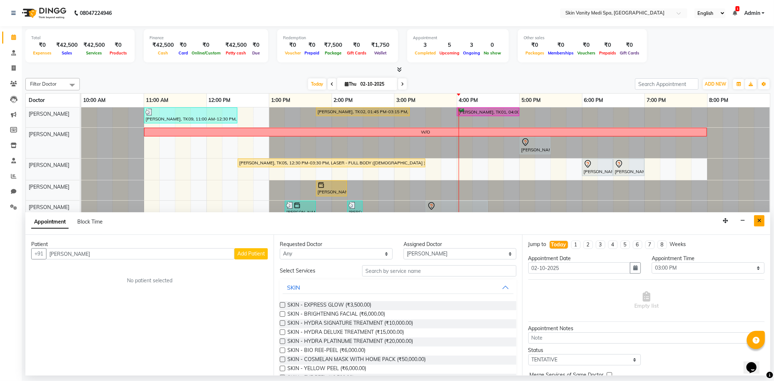
click at [760, 218] on icon "Close" at bounding box center [759, 220] width 4 height 5
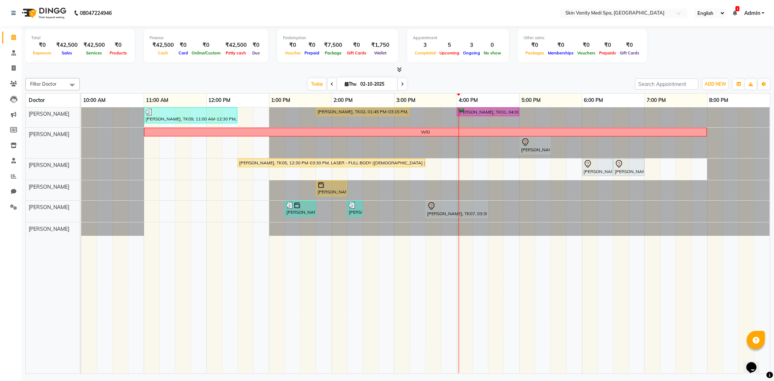
click at [363, 85] on input "02-10-2025" at bounding box center [376, 84] width 36 height 11
select select "10"
select select "2025"
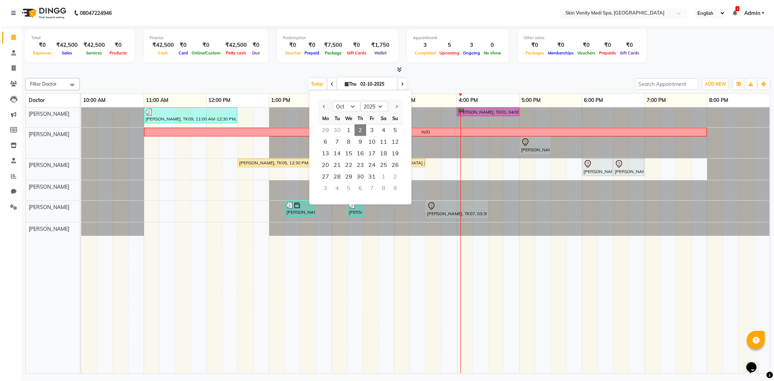
click at [416, 84] on div "[DATE] [DATE] Jan Feb Mar Apr May Jun [DATE] Aug Sep Oct Nov [DATE] 2016 2017 2…" at bounding box center [357, 84] width 548 height 11
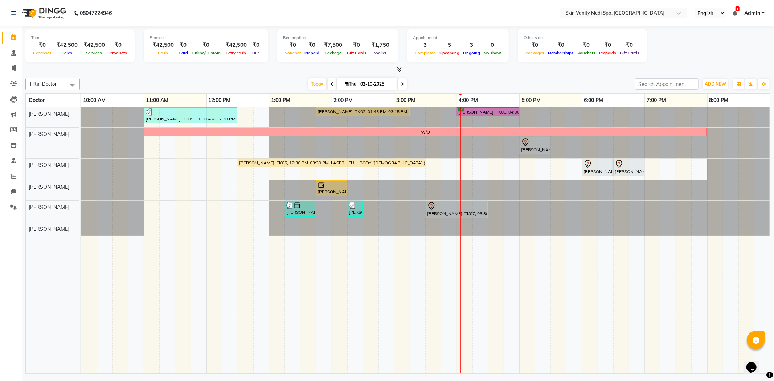
click at [401, 86] on icon at bounding box center [402, 84] width 3 height 4
type input "03-10-2025"
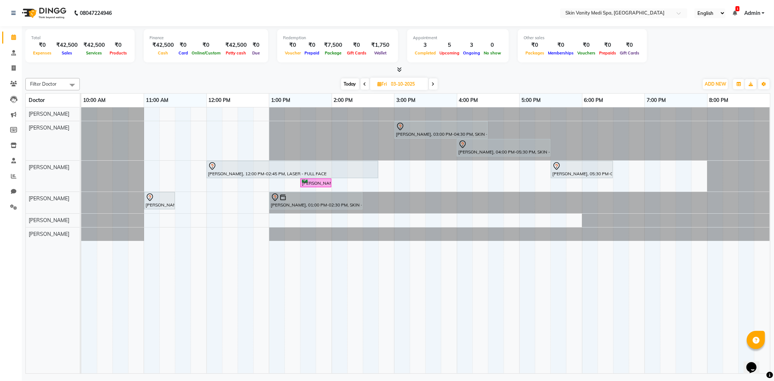
click at [382, 82] on span "Fri" at bounding box center [382, 83] width 13 height 5
select select "10"
select select "2025"
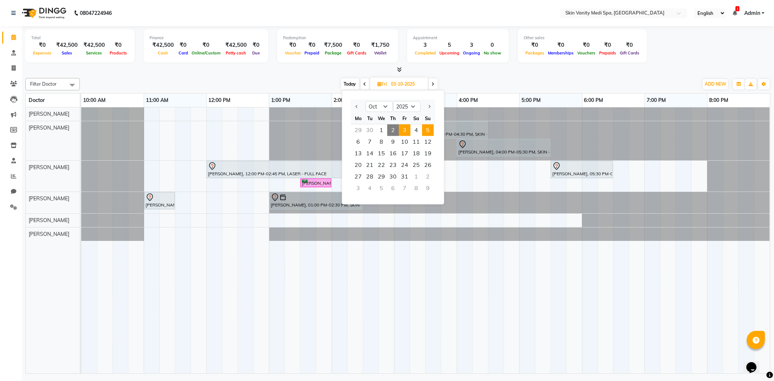
click at [425, 128] on span "5" at bounding box center [428, 130] width 12 height 12
type input "05-10-2025"
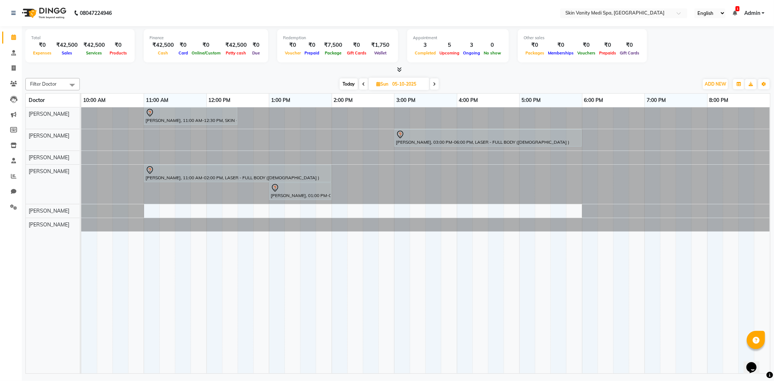
click at [402, 85] on input "05-10-2025" at bounding box center [408, 84] width 36 height 11
select select "10"
select select "2025"
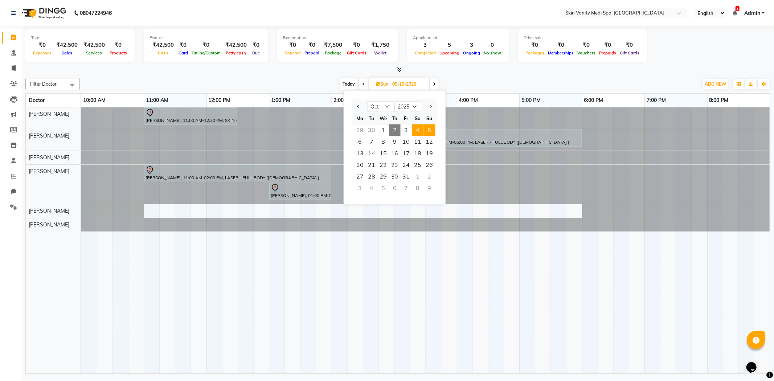
click at [415, 130] on span "4" at bounding box center [418, 130] width 12 height 12
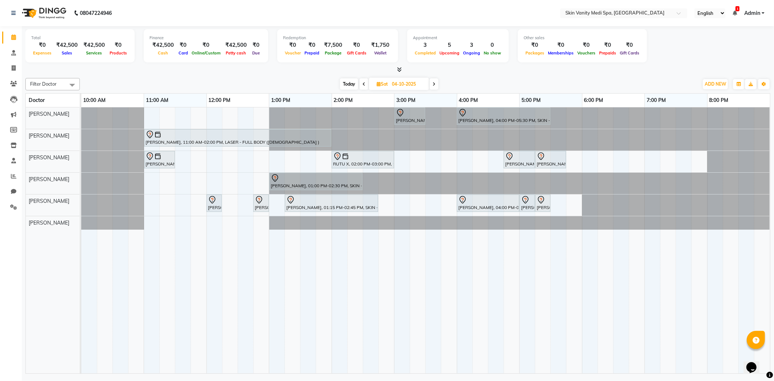
click at [349, 85] on span "Today" at bounding box center [349, 83] width 18 height 11
type input "02-10-2025"
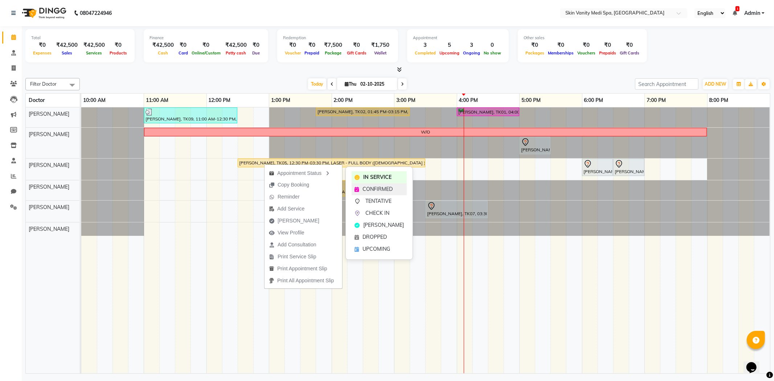
click at [385, 186] on span "CONFIRMED" at bounding box center [377, 189] width 30 height 8
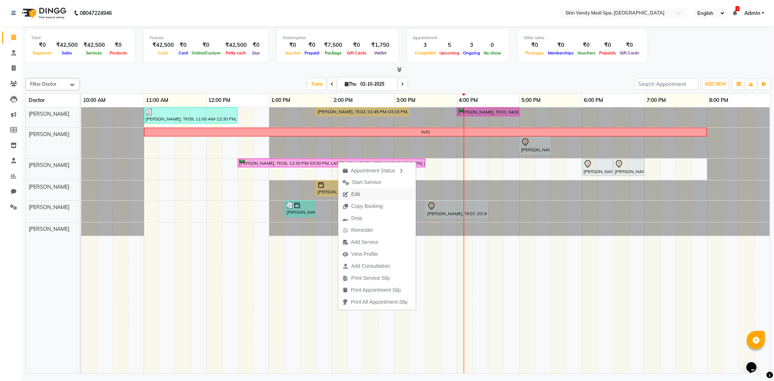
click at [358, 193] on span "Edit" at bounding box center [355, 194] width 9 height 8
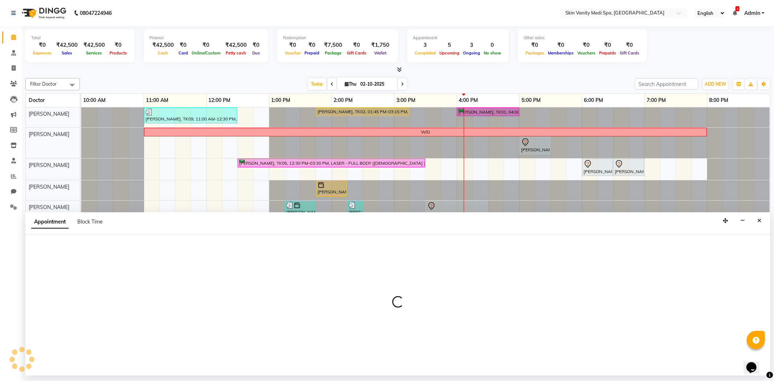
select select "tentative"
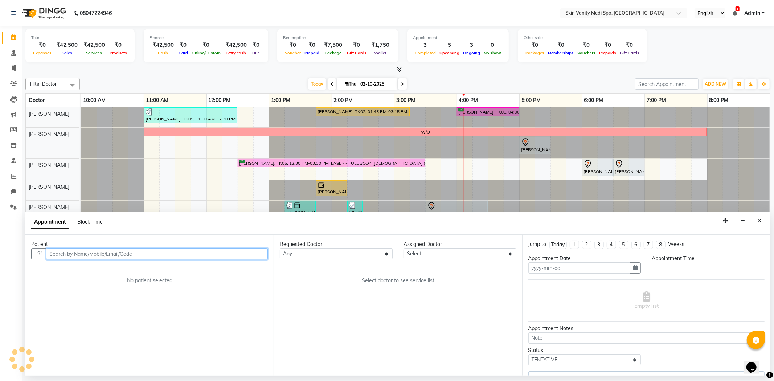
type input "02-10-2025"
select select "confirm booking"
select select "750"
select select "70348"
select select "3954"
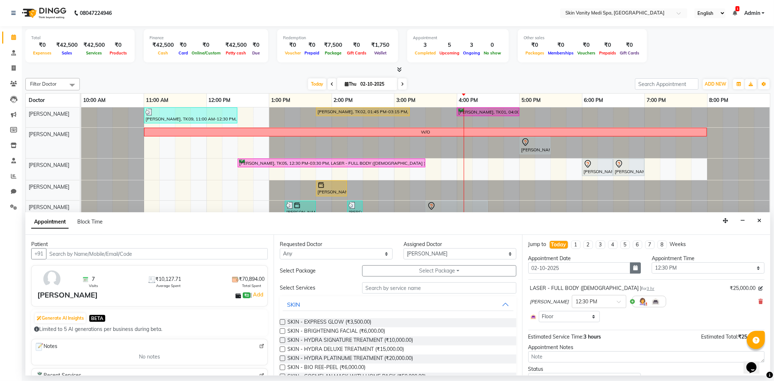
click at [633, 264] on button "button" at bounding box center [635, 267] width 11 height 11
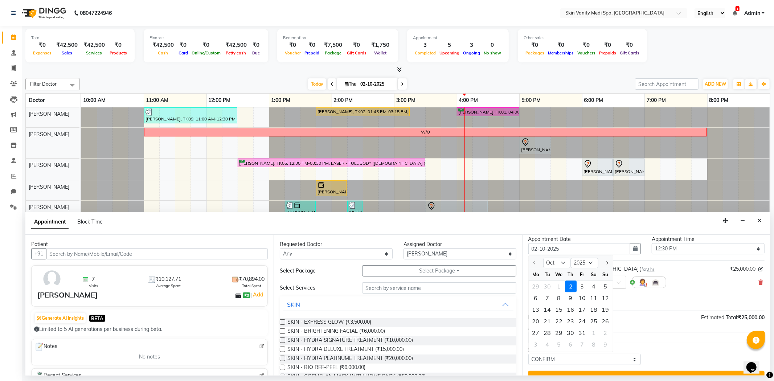
scroll to position [34, 0]
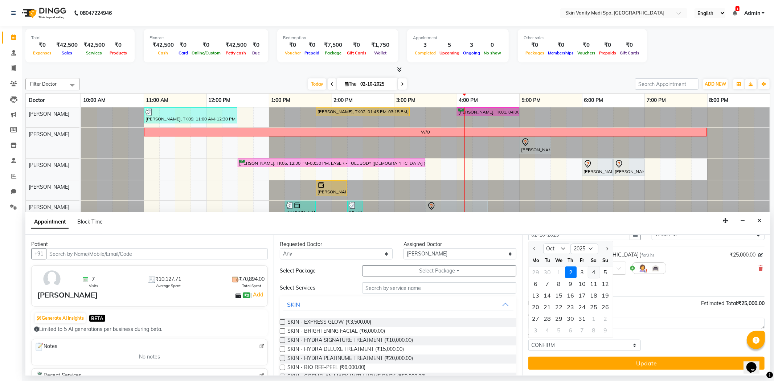
click at [594, 270] on div "4" at bounding box center [594, 273] width 12 height 12
type input "04-10-2025"
select select "750"
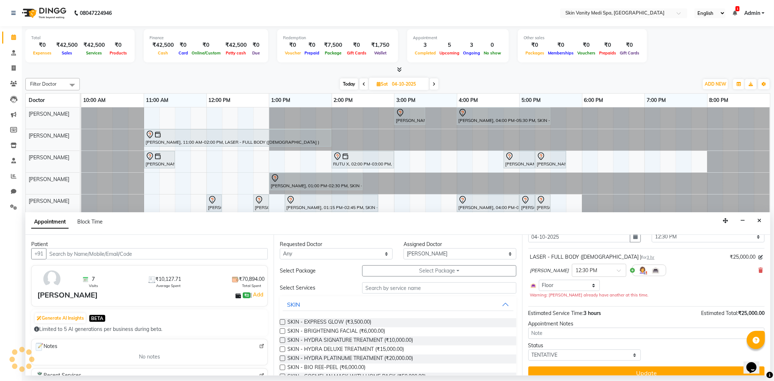
scroll to position [41, 0]
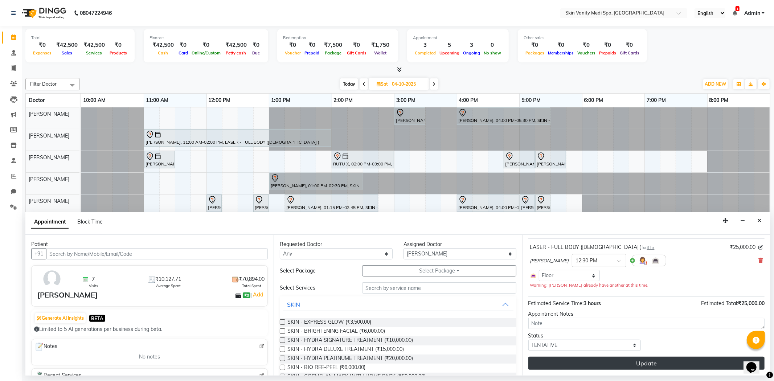
click at [618, 362] on button "Update" at bounding box center [646, 363] width 236 height 13
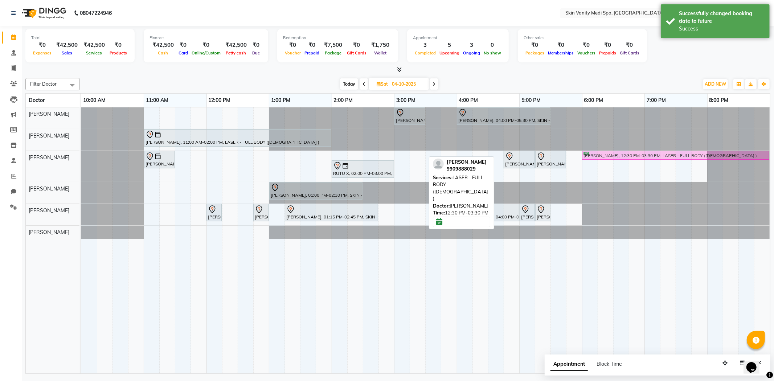
drag, startPoint x: 313, startPoint y: 153, endPoint x: 654, endPoint y: 163, distance: 341.2
click at [654, 163] on div "[PERSON_NAME], 03:00 PM-03:30 PM, IV DRIPS - RE - GLOW DRIP [PERSON_NAME], 04:0…" at bounding box center [425, 240] width 689 height 266
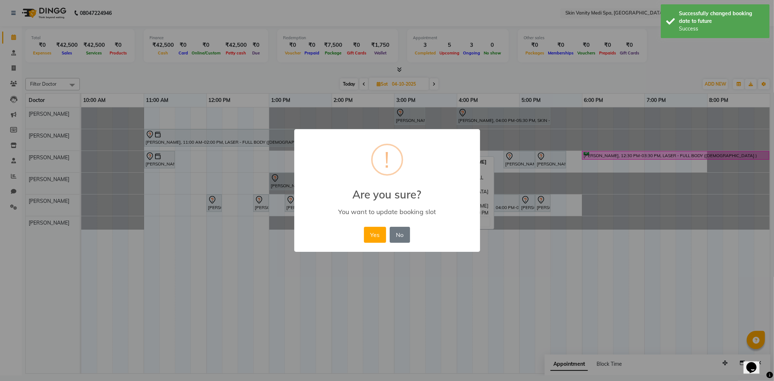
click at [378, 237] on button "Yes" at bounding box center [375, 235] width 22 height 16
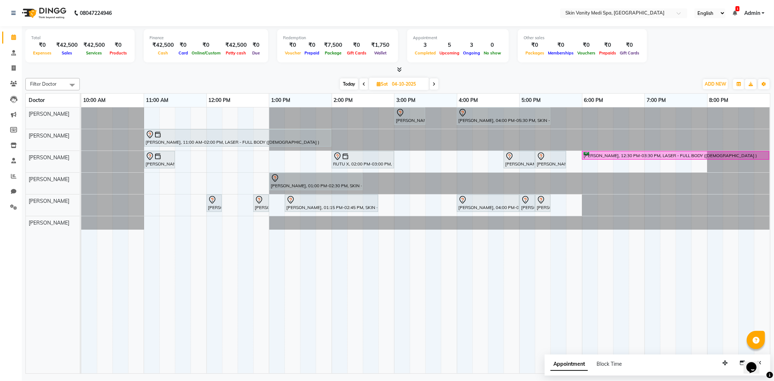
click at [348, 85] on span "Today" at bounding box center [349, 83] width 18 height 11
type input "02-10-2025"
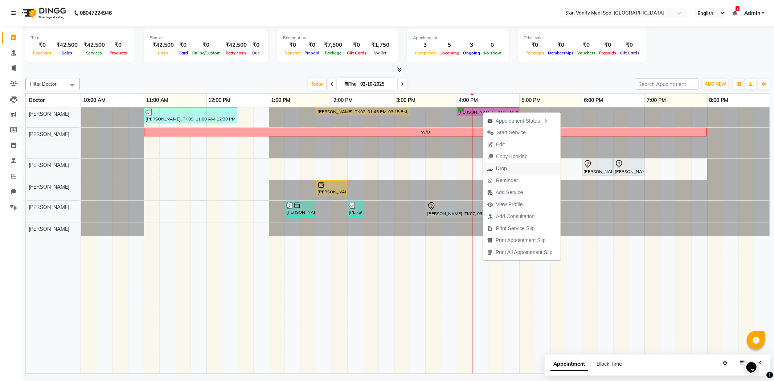
click at [508, 169] on span "Drop" at bounding box center [497, 169] width 28 height 12
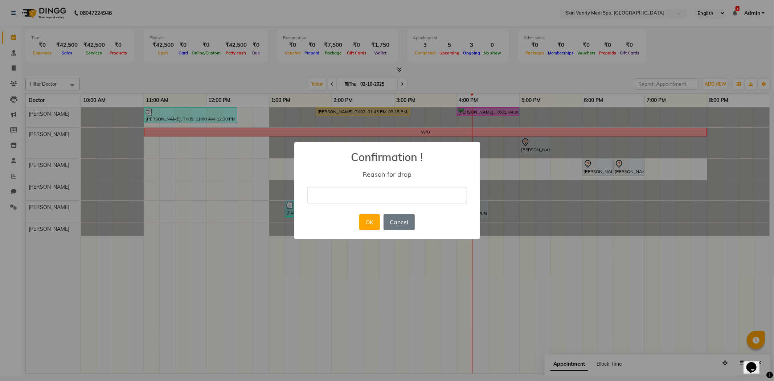
click at [374, 201] on input "text" at bounding box center [387, 195] width 160 height 17
type input "MJ"
click at [370, 217] on button "OK" at bounding box center [369, 222] width 21 height 16
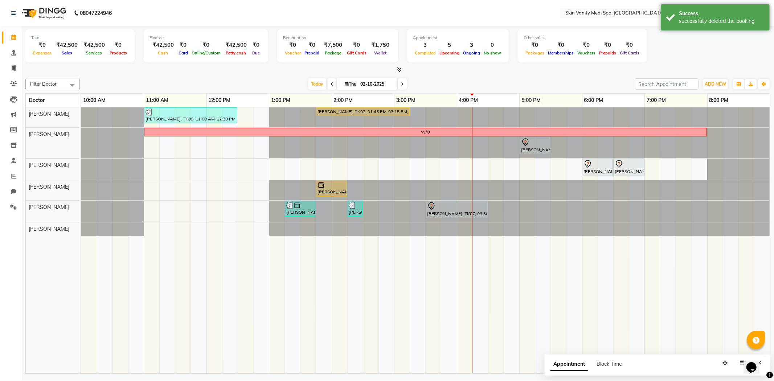
drag, startPoint x: 474, startPoint y: 114, endPoint x: 442, endPoint y: 86, distance: 42.2
click at [442, 86] on div "Today Thu 02-10-2025" at bounding box center [357, 84] width 548 height 11
click at [480, 168] on div "[PERSON_NAME], TK09, 11:00 AM-12:30 PM, SKIN - HYDRA DELUXE TREATMENT [PERSON_N…" at bounding box center [425, 240] width 689 height 266
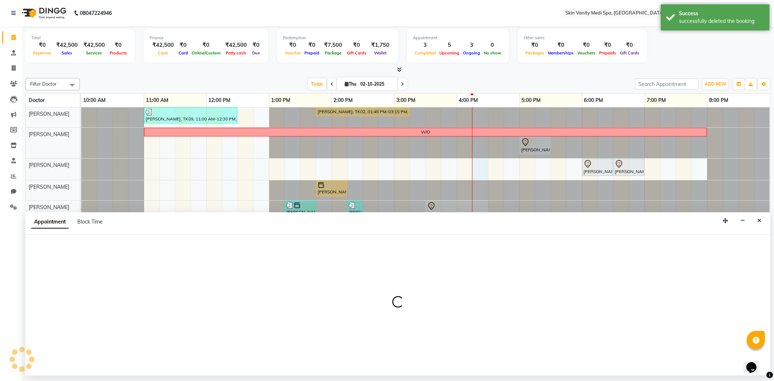
select select "70348"
select select "975"
select select "tentative"
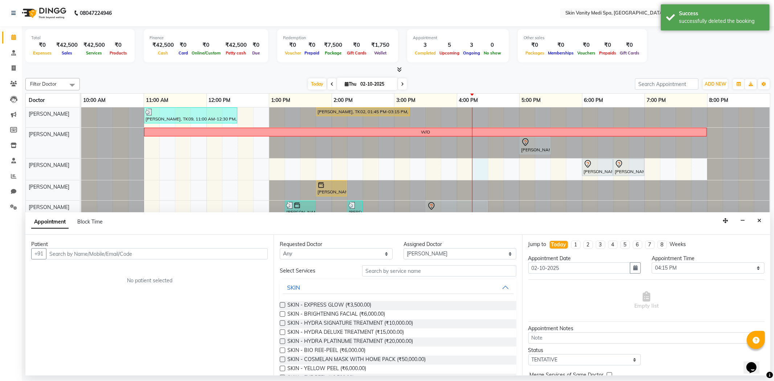
click at [184, 255] on input "text" at bounding box center [157, 253] width 222 height 11
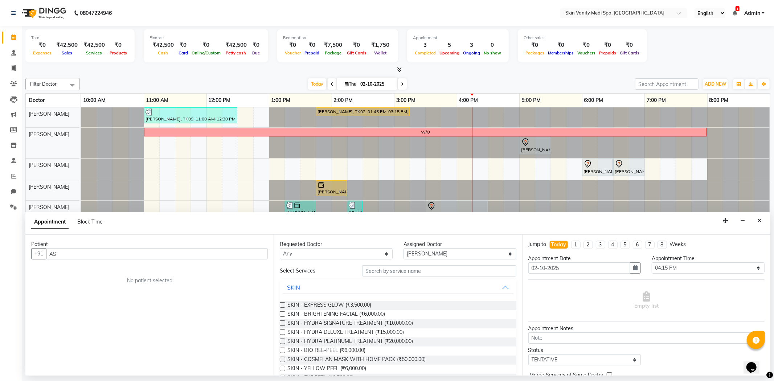
type input "A"
type input "SALMA"
click at [93, 291] on div "Patient +91 SALMA [PERSON_NAME] 8469898855 Add Patient No patient selected" at bounding box center [149, 305] width 248 height 141
click at [380, 267] on input "text" at bounding box center [439, 270] width 154 height 11
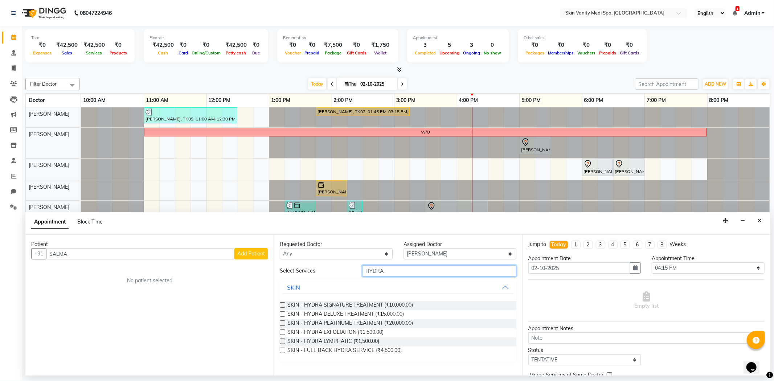
type input "HYDRA"
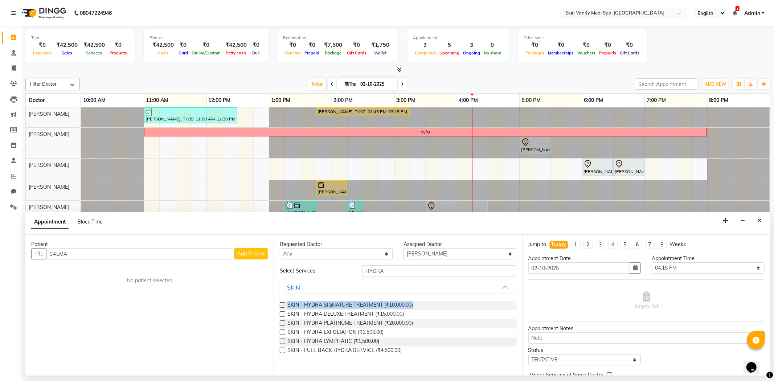
click at [282, 311] on div "SKIN - HYDRA SIGNATURE TREATMENT (₹10,000.00) SKIN - HYDRA DELUXE TREATMENT (₹1…" at bounding box center [398, 328] width 236 height 66
click at [282, 313] on label at bounding box center [282, 313] width 5 height 5
click at [282, 313] on input "checkbox" at bounding box center [282, 314] width 5 height 5
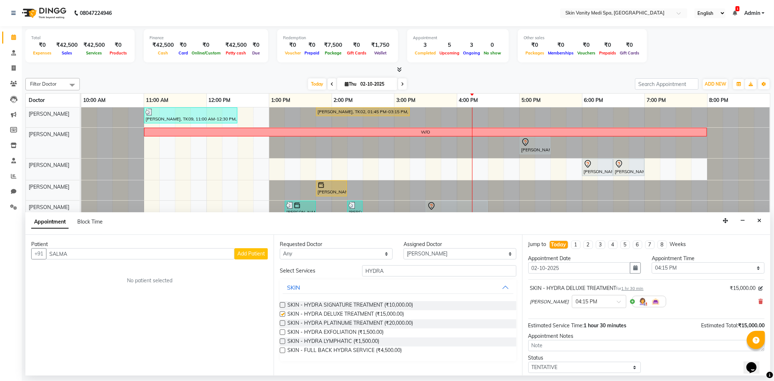
checkbox input "false"
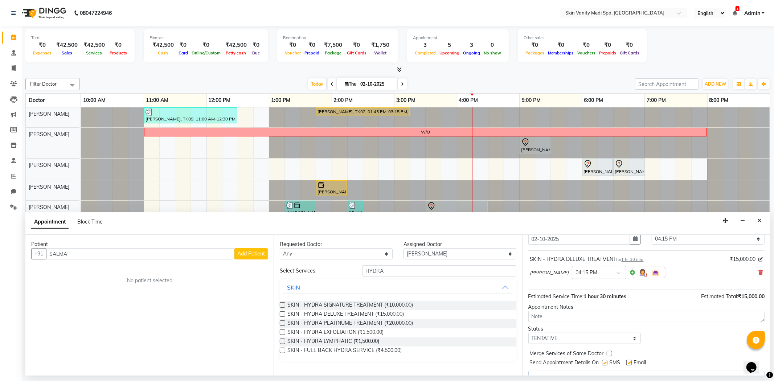
scroll to position [44, 0]
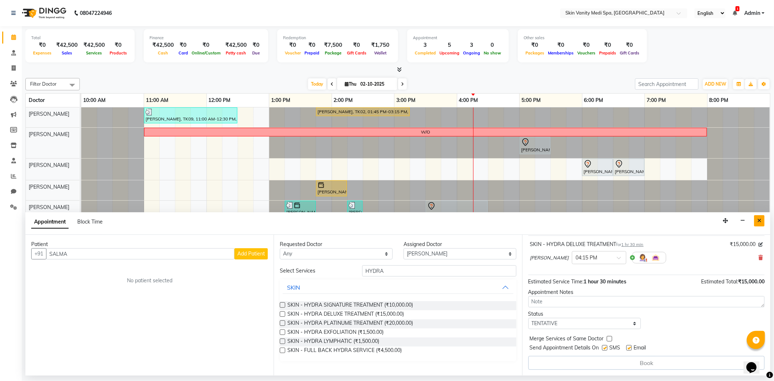
click at [762, 220] on button "Close" at bounding box center [759, 220] width 11 height 11
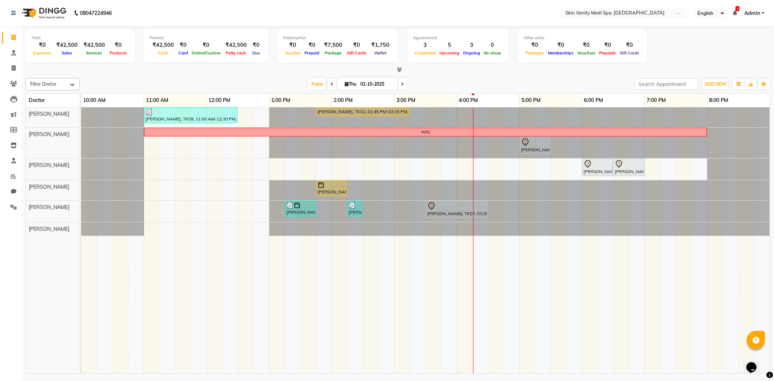
click at [484, 163] on div "[PERSON_NAME], TK09, 11:00 AM-12:30 PM, SKIN - HYDRA DELUXE TREATMENT [PERSON_N…" at bounding box center [425, 240] width 689 height 266
select select "70348"
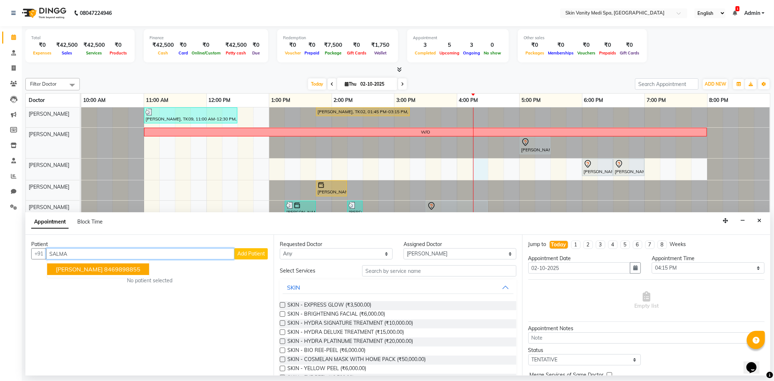
click at [66, 266] on span "[PERSON_NAME]" at bounding box center [79, 269] width 47 height 7
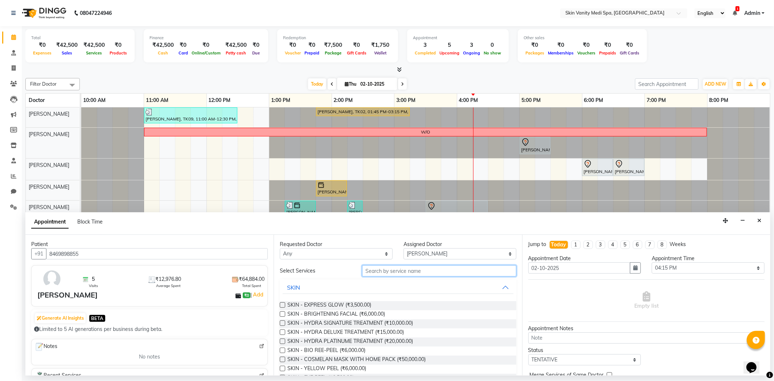
click at [375, 272] on input "text" at bounding box center [439, 270] width 154 height 11
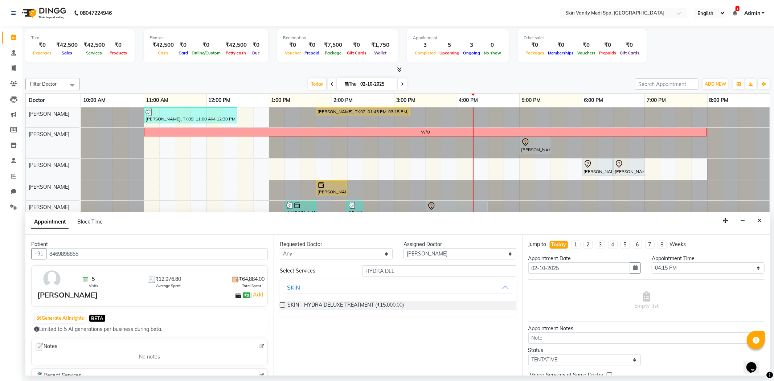
click at [284, 306] on label at bounding box center [282, 304] width 5 height 5
click at [284, 306] on input "checkbox" at bounding box center [282, 305] width 5 height 5
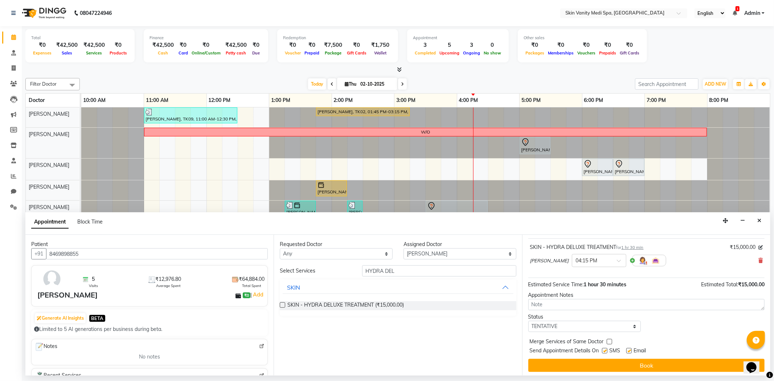
scroll to position [44, 0]
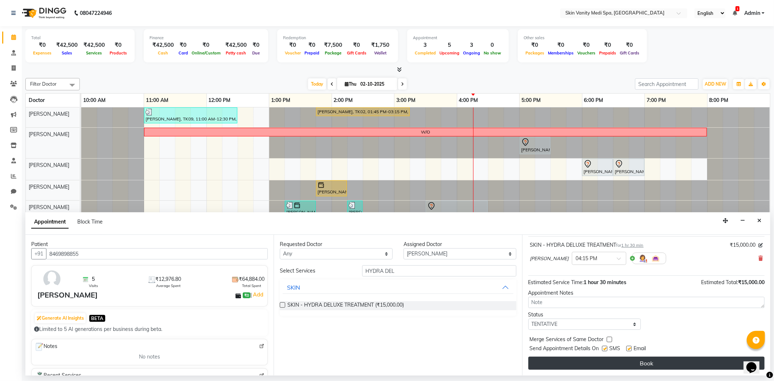
click at [599, 362] on button "Book" at bounding box center [646, 363] width 236 height 13
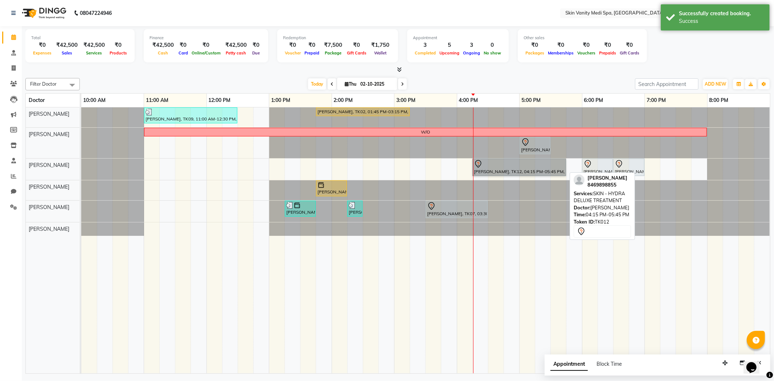
drag, startPoint x: 499, startPoint y: 168, endPoint x: 496, endPoint y: 171, distance: 3.9
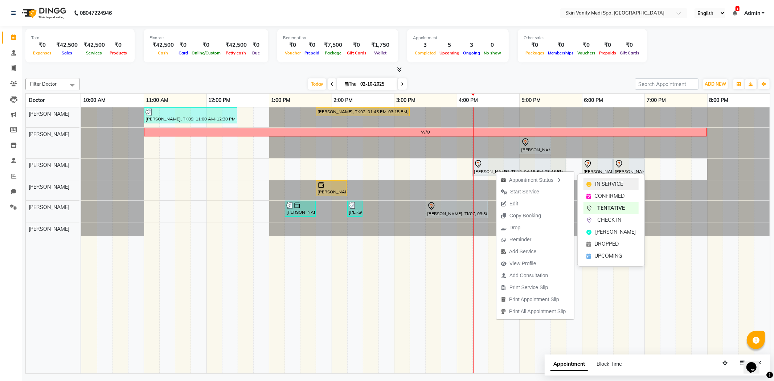
click at [608, 186] on span "IN SERVICE" at bounding box center [609, 184] width 28 height 8
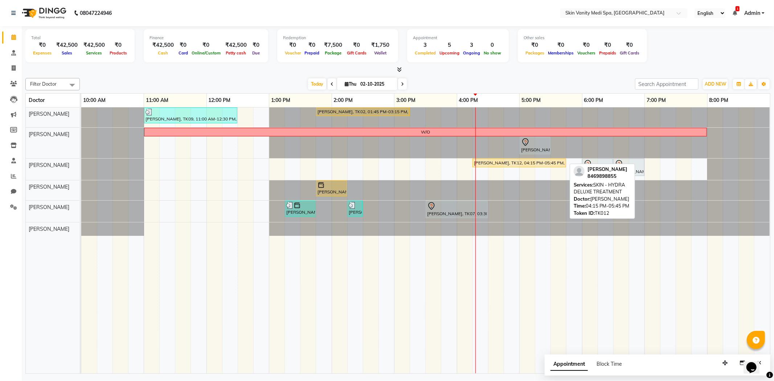
click at [503, 164] on div "[PERSON_NAME], TK12, 04:15 PM-05:45 PM, SKIN - HYDRA DELUXE TREATMENT" at bounding box center [519, 163] width 92 height 7
click at [529, 163] on div "[PERSON_NAME], TK12, 04:15 PM-05:45 PM, SKIN - HYDRA DELUXE TREATMENT" at bounding box center [519, 163] width 92 height 7
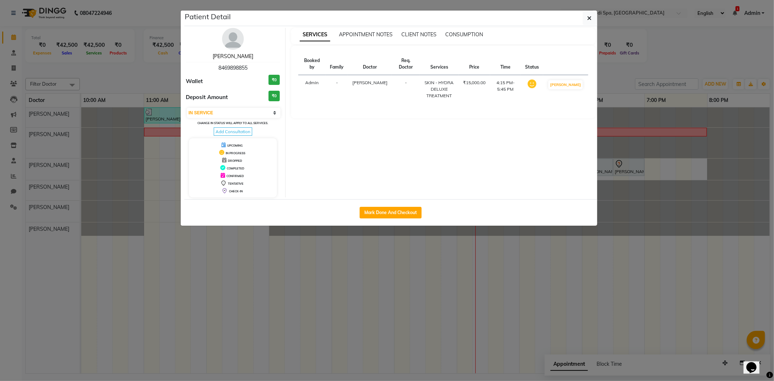
click at [231, 56] on link "[PERSON_NAME]" at bounding box center [233, 56] width 41 height 7
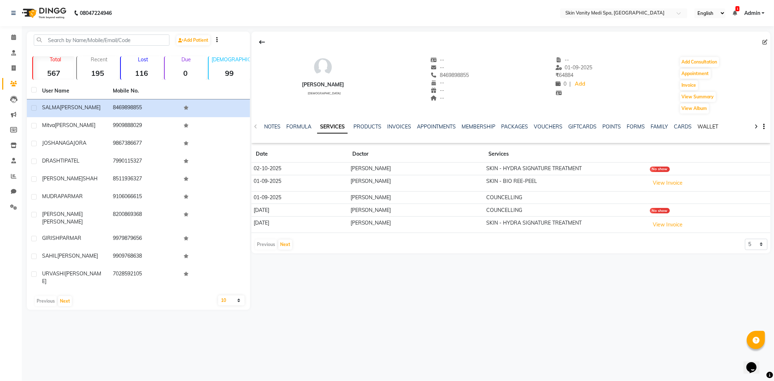
click at [702, 126] on link "WALLET" at bounding box center [708, 126] width 21 height 7
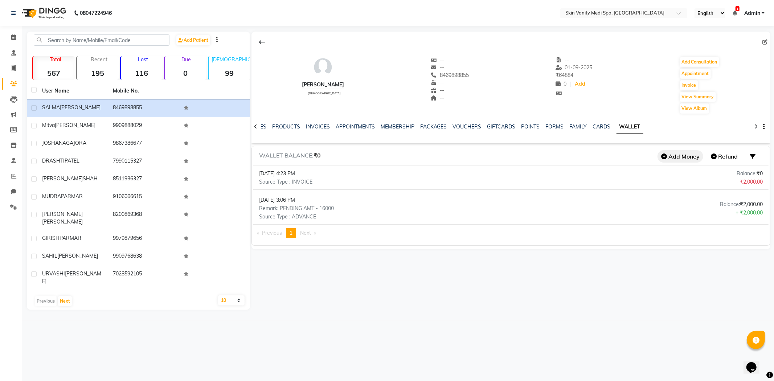
click at [683, 156] on button "Add Money" at bounding box center [680, 156] width 46 height 12
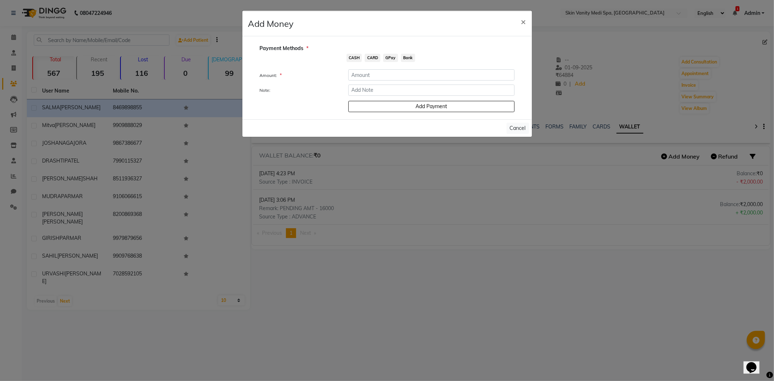
click at [352, 56] on span "CASH" at bounding box center [354, 58] width 16 height 8
click at [358, 71] on input "number" at bounding box center [431, 74] width 166 height 11
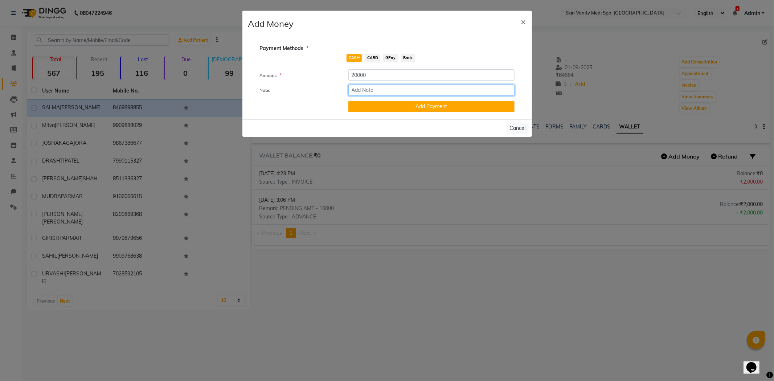
click at [371, 85] on input "Note:" at bounding box center [431, 90] width 166 height 11
click at [363, 109] on button "Add Payment" at bounding box center [431, 106] width 166 height 11
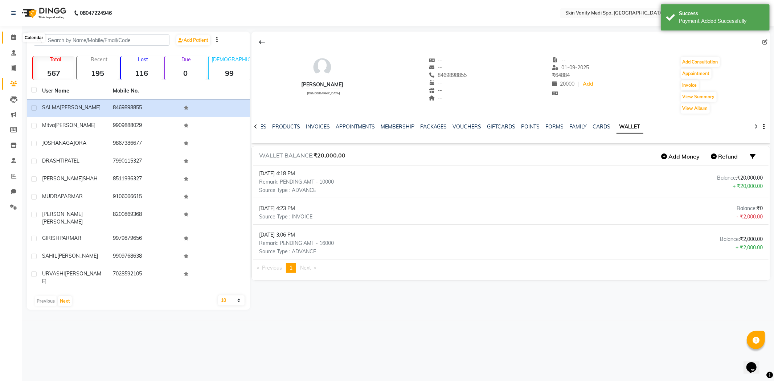
click at [15, 37] on icon at bounding box center [13, 36] width 5 height 5
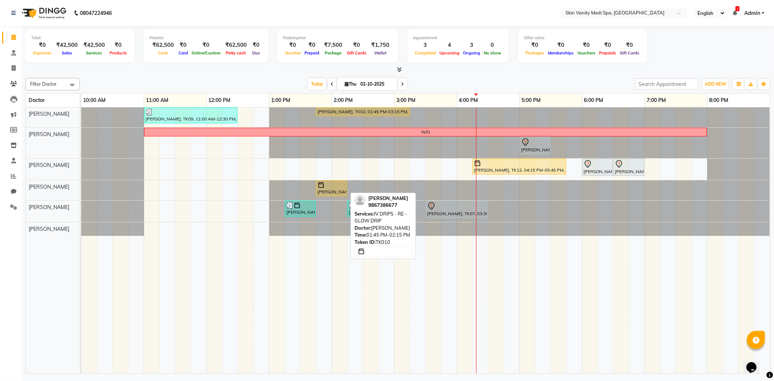
click at [324, 188] on img at bounding box center [320, 184] width 7 height 7
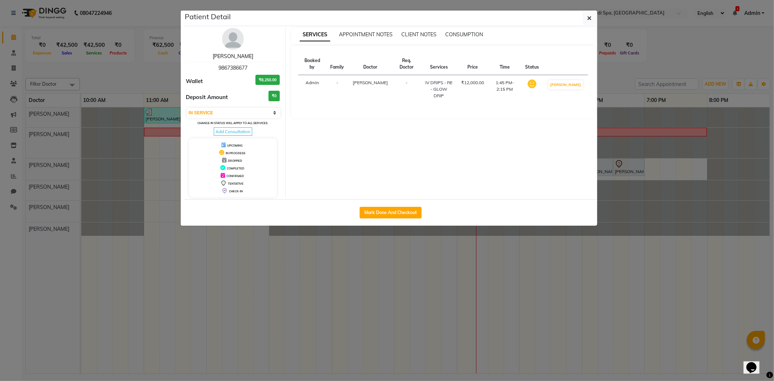
click at [238, 56] on link "[PERSON_NAME]" at bounding box center [233, 56] width 41 height 7
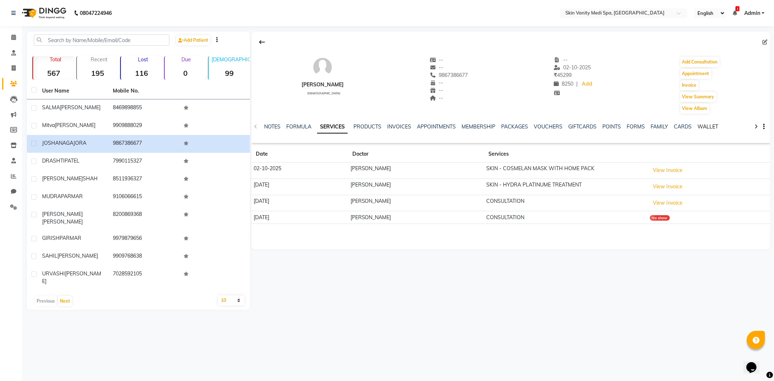
click at [703, 125] on link "WALLET" at bounding box center [708, 126] width 21 height 7
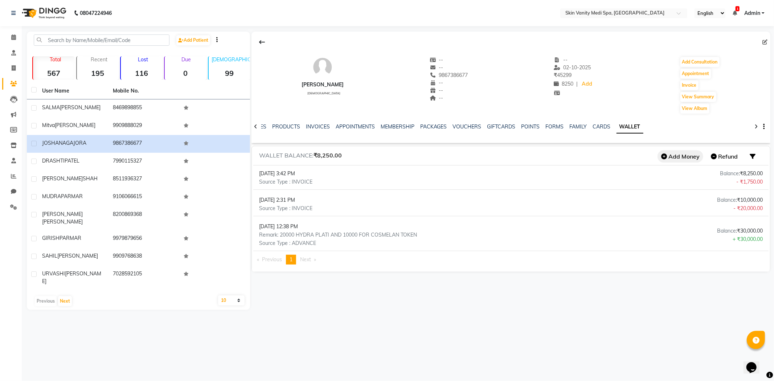
click at [678, 154] on button "Add Money" at bounding box center [680, 156] width 46 height 12
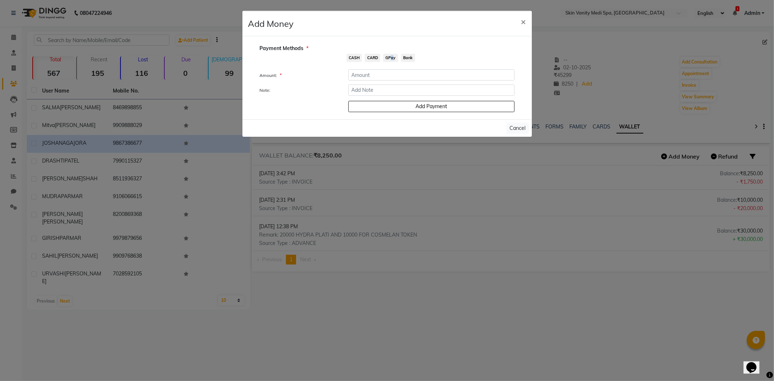
click at [390, 56] on span "GPay" at bounding box center [390, 58] width 15 height 8
click at [388, 77] on input "number" at bounding box center [431, 74] width 166 height 11
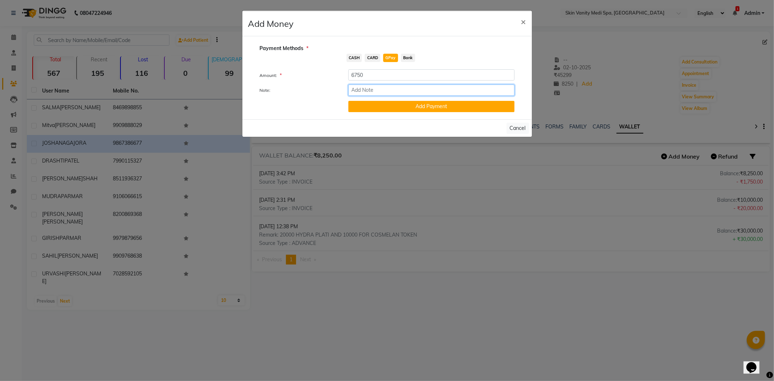
click at [375, 90] on input "Note:" at bounding box center [431, 90] width 166 height 11
click at [367, 107] on button "Add Payment" at bounding box center [431, 106] width 166 height 11
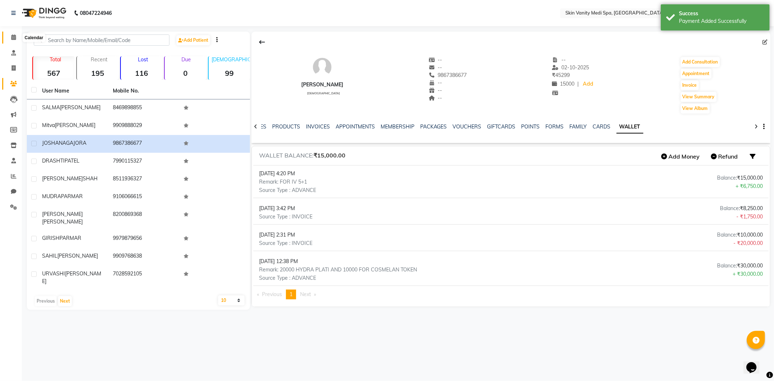
click at [9, 37] on span at bounding box center [13, 37] width 13 height 8
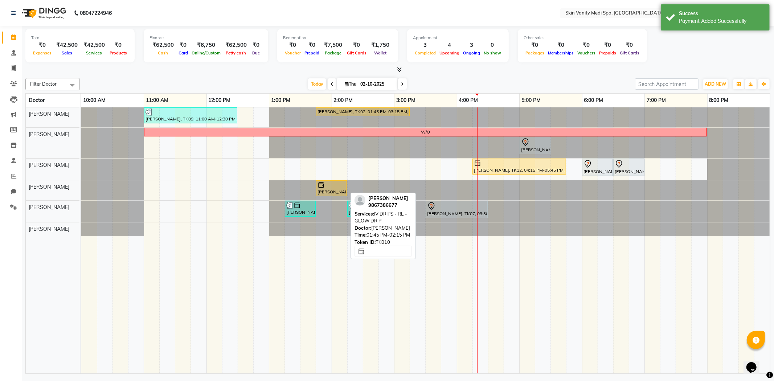
click at [324, 186] on img at bounding box center [320, 184] width 7 height 7
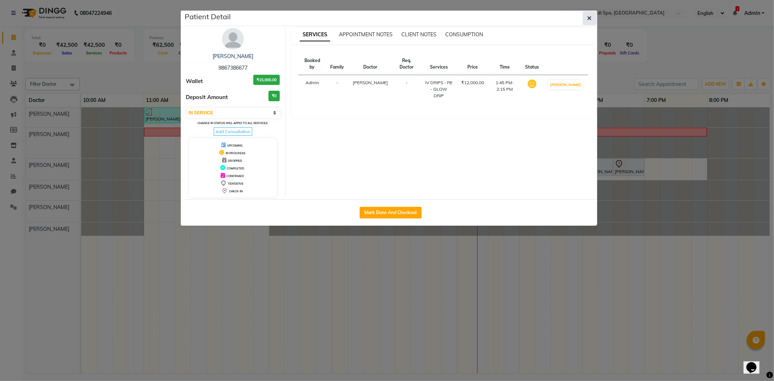
click at [595, 17] on button "button" at bounding box center [590, 18] width 14 height 14
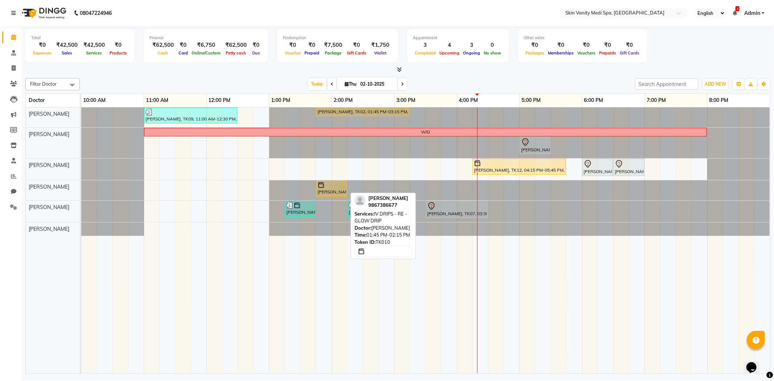
click at [335, 193] on div "[PERSON_NAME], TK10, 01:45 PM-02:15 PM, IV DRIPS - RE - GLOW DRIP" at bounding box center [331, 188] width 29 height 14
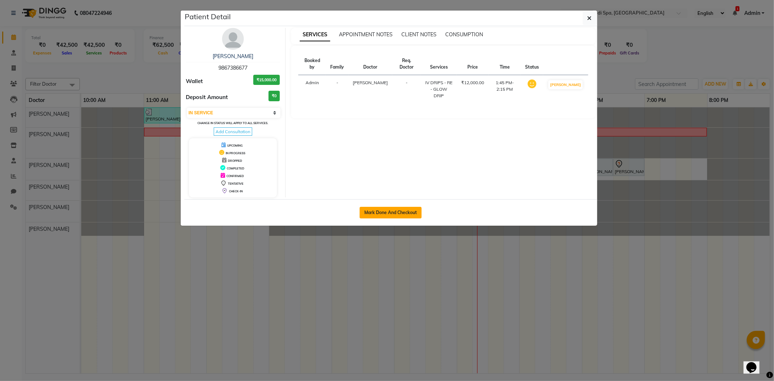
click at [381, 216] on button "Mark Done And Checkout" at bounding box center [391, 213] width 62 height 12
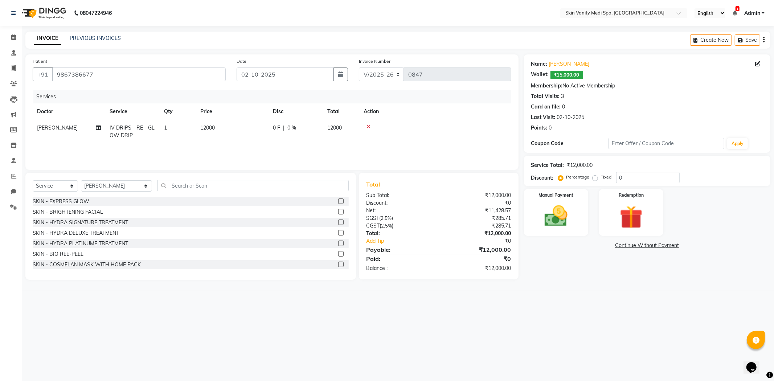
click at [211, 129] on span "12000" at bounding box center [207, 127] width 15 height 7
click at [245, 131] on input "12000" at bounding box center [266, 129] width 64 height 11
click at [256, 145] on div "Services Doctor Service Qty Price Disc Total Action [PERSON_NAME] DRIPS - RE - …" at bounding box center [272, 126] width 479 height 73
click at [614, 204] on img at bounding box center [631, 217] width 39 height 30
click at [608, 249] on span "Wallet" at bounding box center [609, 246] width 17 height 8
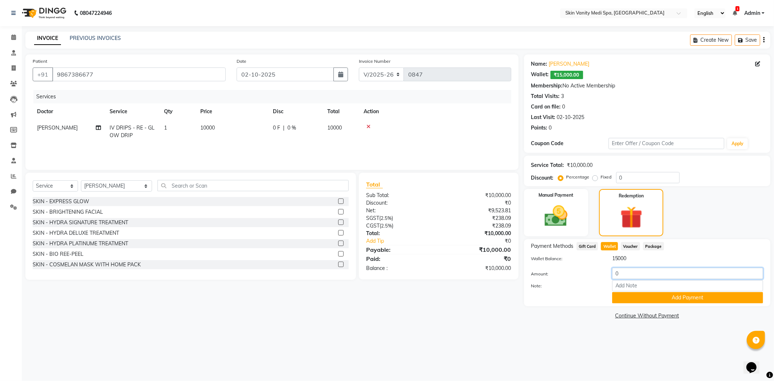
click at [622, 271] on input "0" at bounding box center [687, 273] width 151 height 11
click at [637, 297] on button "Add Payment" at bounding box center [687, 297] width 151 height 11
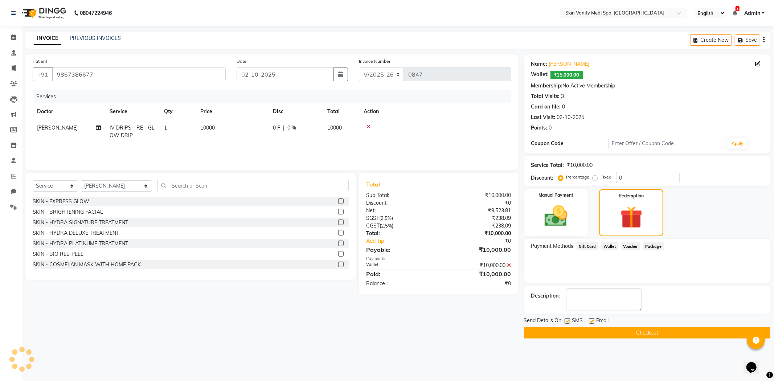
click at [615, 334] on button "Checkout" at bounding box center [647, 332] width 246 height 11
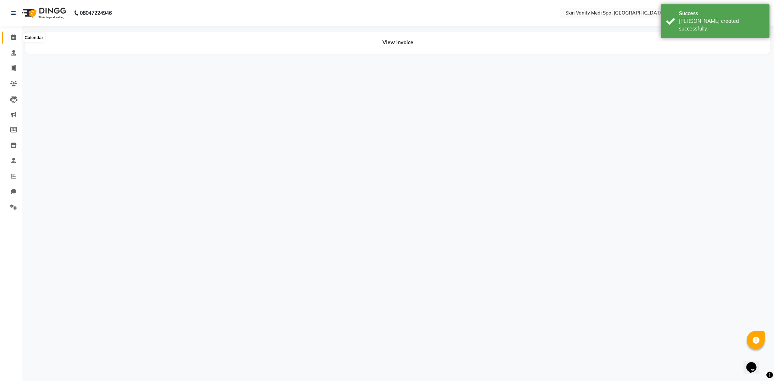
click at [13, 36] on icon at bounding box center [13, 36] width 5 height 5
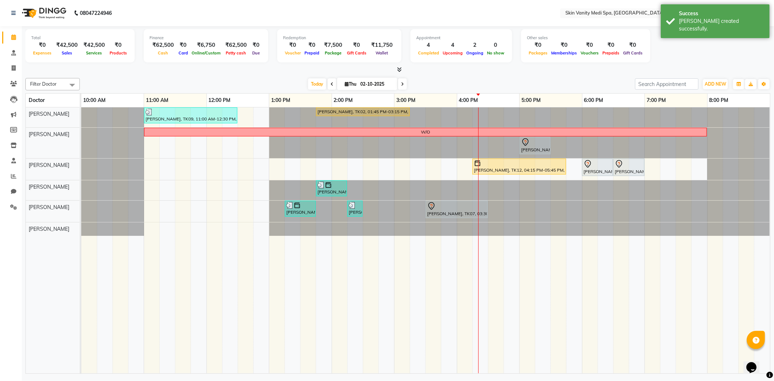
click at [81, 204] on div at bounding box center [81, 211] width 0 height 21
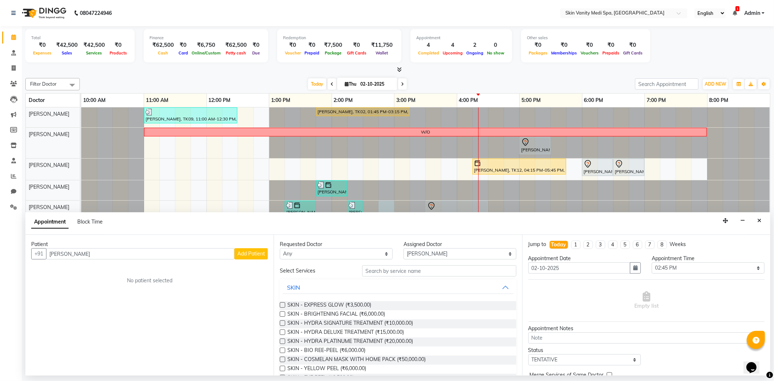
click at [246, 251] on span "Add Patient" at bounding box center [251, 253] width 28 height 7
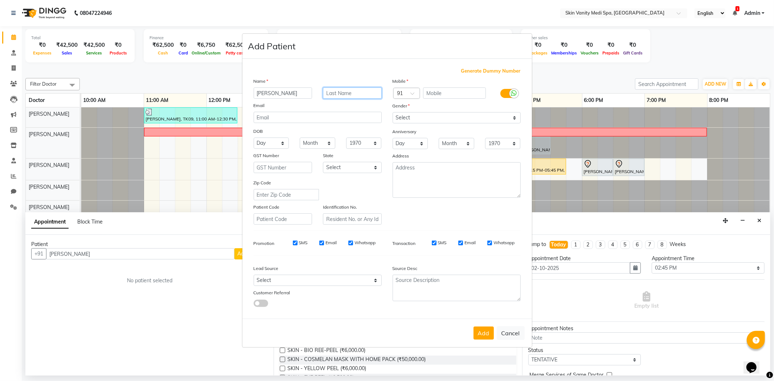
click at [338, 95] on input "text" at bounding box center [352, 92] width 59 height 11
click at [444, 93] on input "text" at bounding box center [454, 92] width 63 height 11
click at [436, 116] on select "Select [DEMOGRAPHIC_DATA] [DEMOGRAPHIC_DATA] Other Prefer Not To Say" at bounding box center [457, 117] width 128 height 11
click at [393, 112] on select "Select [DEMOGRAPHIC_DATA] [DEMOGRAPHIC_DATA] Other Prefer Not To Say" at bounding box center [457, 117] width 128 height 11
click at [335, 166] on select "Select [GEOGRAPHIC_DATA] [GEOGRAPHIC_DATA] [GEOGRAPHIC_DATA] [GEOGRAPHIC_DATA] …" at bounding box center [352, 167] width 59 height 11
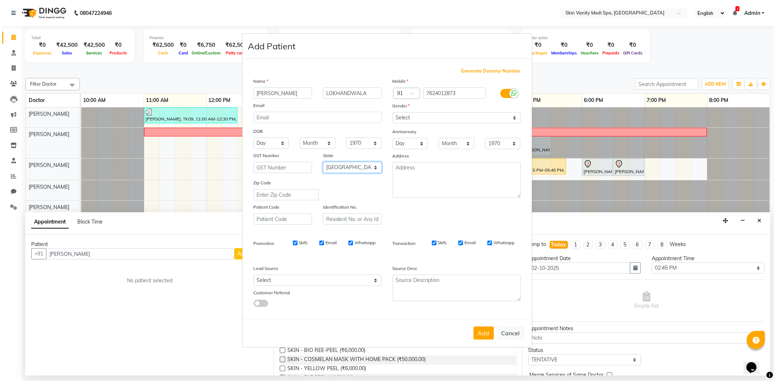
click at [323, 162] on select "Select [GEOGRAPHIC_DATA] [GEOGRAPHIC_DATA] [GEOGRAPHIC_DATA] [GEOGRAPHIC_DATA] …" at bounding box center [352, 167] width 59 height 11
click at [484, 334] on button "Add" at bounding box center [483, 333] width 20 height 13
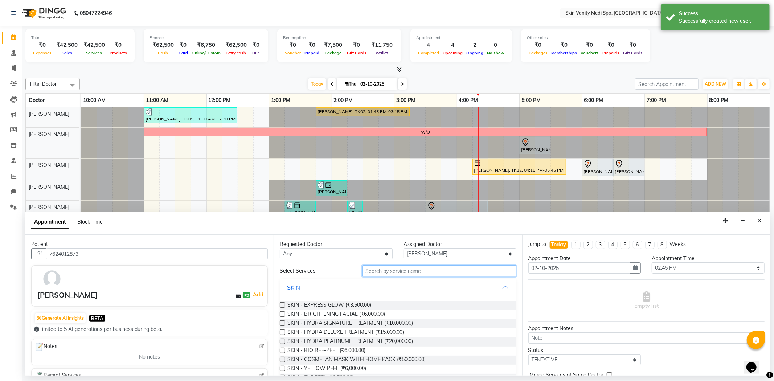
click at [374, 274] on input "text" at bounding box center [439, 270] width 154 height 11
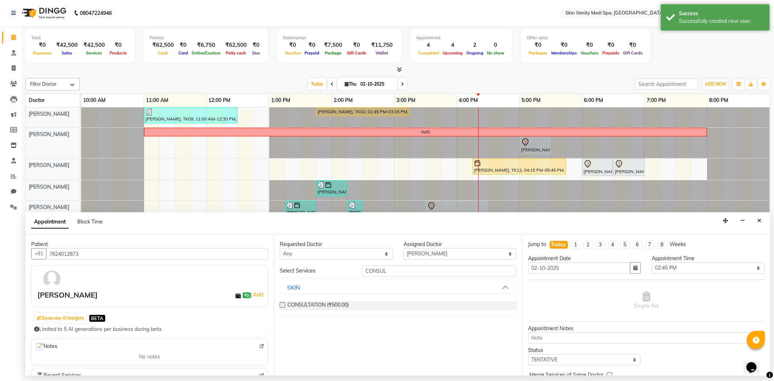
click at [280, 303] on label at bounding box center [282, 304] width 5 height 5
click at [280, 303] on input "checkbox" at bounding box center [282, 305] width 5 height 5
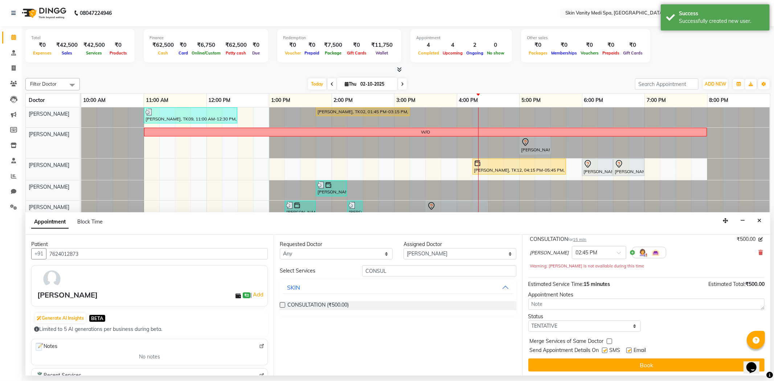
scroll to position [51, 0]
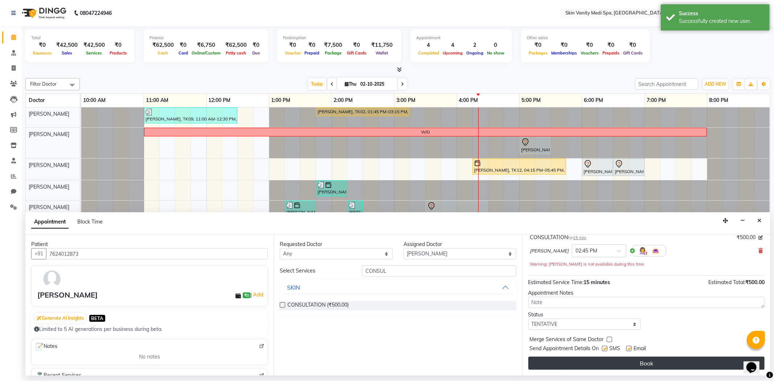
click at [617, 363] on button "Book" at bounding box center [646, 363] width 236 height 13
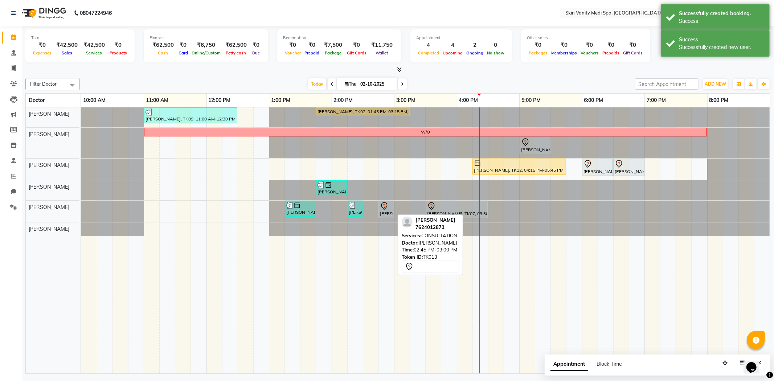
click at [388, 212] on div "[PERSON_NAME], TK13, 02:45 PM-03:00 PM, CONSULTATION" at bounding box center [386, 209] width 14 height 15
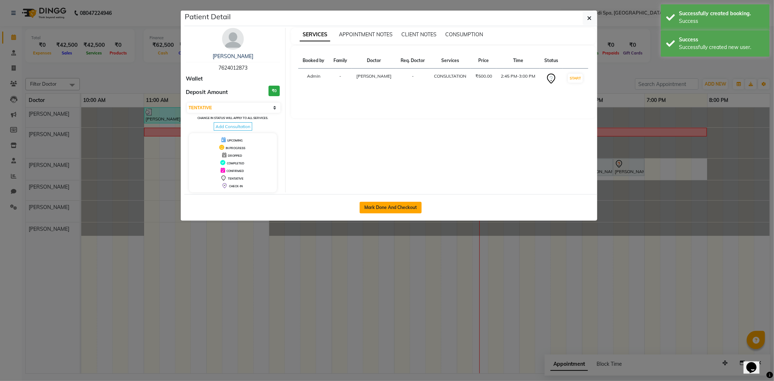
click at [387, 205] on button "Mark Done And Checkout" at bounding box center [391, 208] width 62 height 12
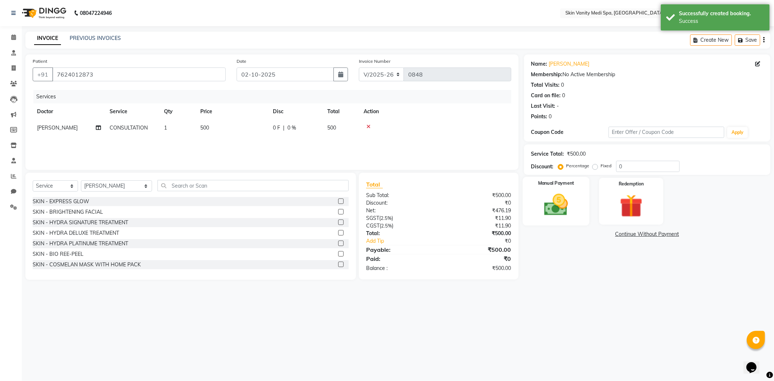
click at [568, 202] on img at bounding box center [556, 205] width 39 height 28
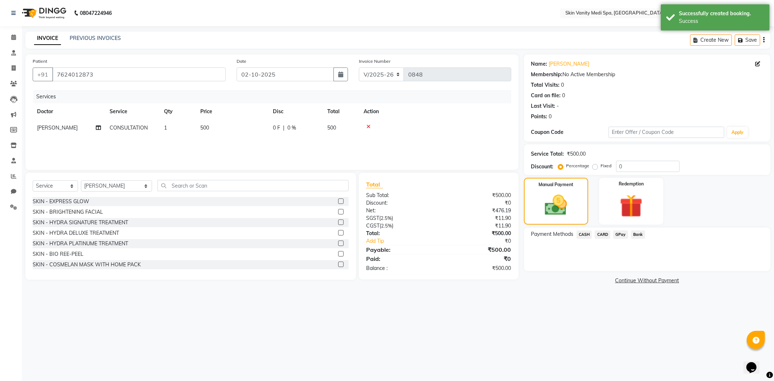
click at [619, 235] on span "GPay" at bounding box center [620, 234] width 15 height 8
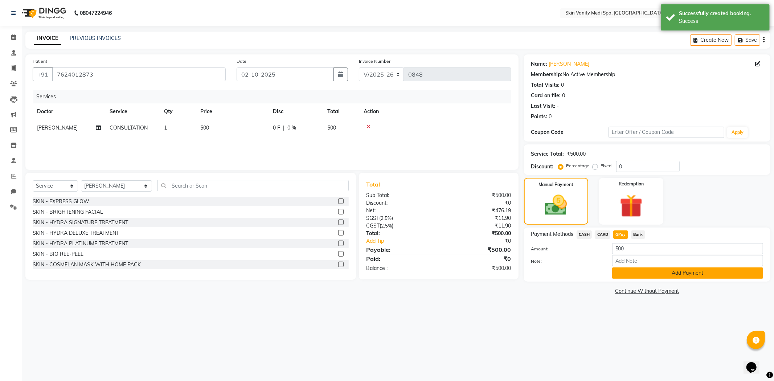
click at [636, 271] on button "Add Payment" at bounding box center [687, 272] width 151 height 11
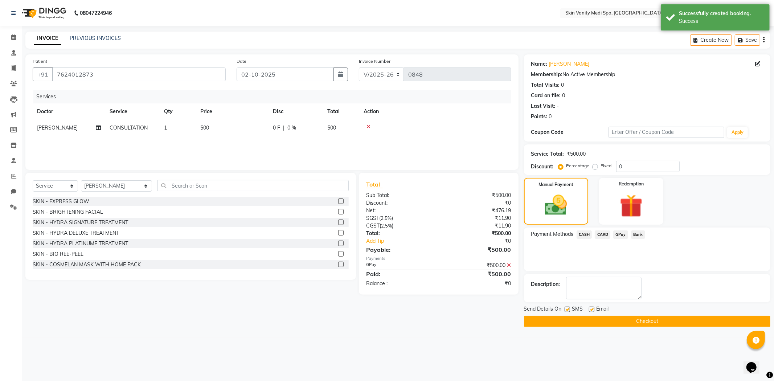
click at [591, 318] on button "Checkout" at bounding box center [647, 321] width 246 height 11
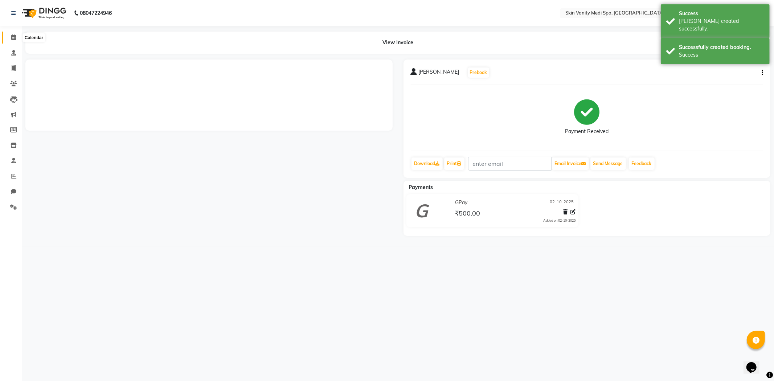
click at [12, 34] on icon at bounding box center [13, 36] width 5 height 5
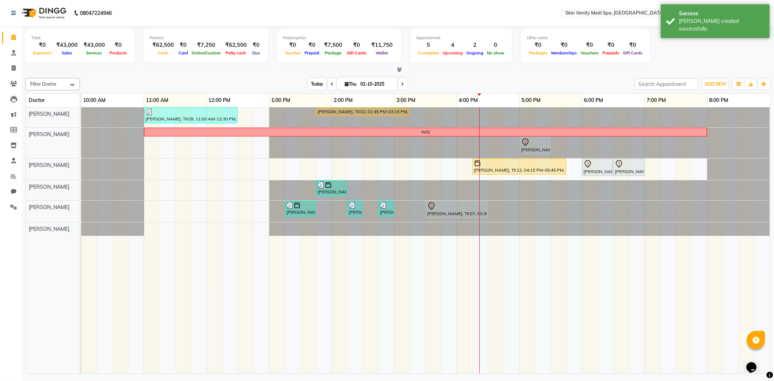
click at [308, 82] on span "Today" at bounding box center [317, 83] width 18 height 11
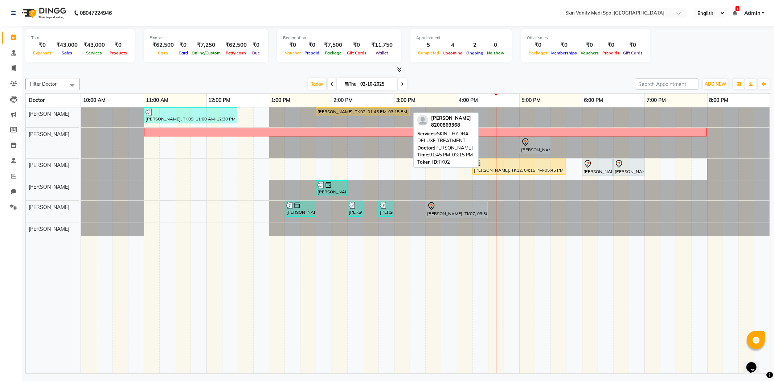
click at [353, 112] on div "[PERSON_NAME], TK02, 01:45 PM-03:15 PM, SKIN - HYDRA DELUXE TREATMENT" at bounding box center [363, 111] width 92 height 7
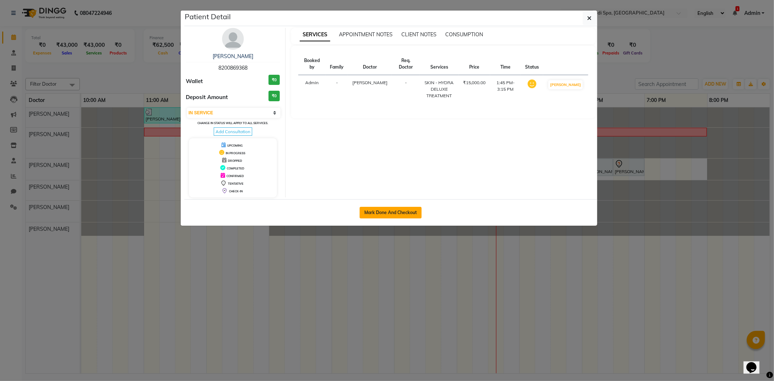
click at [389, 213] on button "Mark Done And Checkout" at bounding box center [391, 213] width 62 height 12
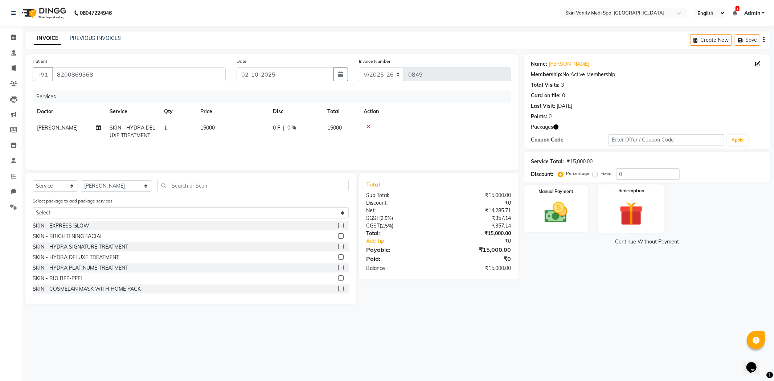
click at [648, 222] on img at bounding box center [631, 214] width 39 height 30
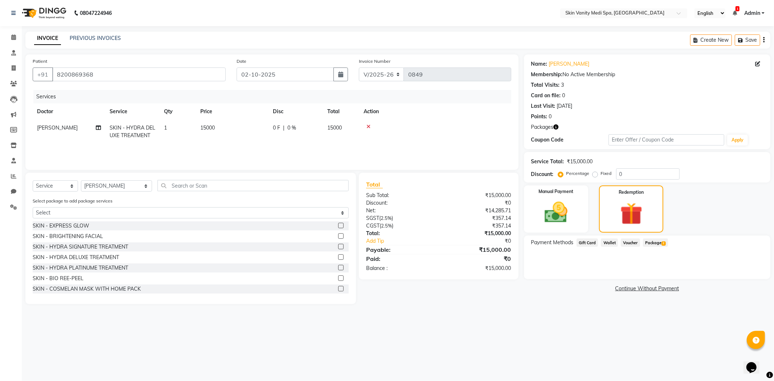
click at [658, 242] on span "Package 2" at bounding box center [655, 242] width 25 height 8
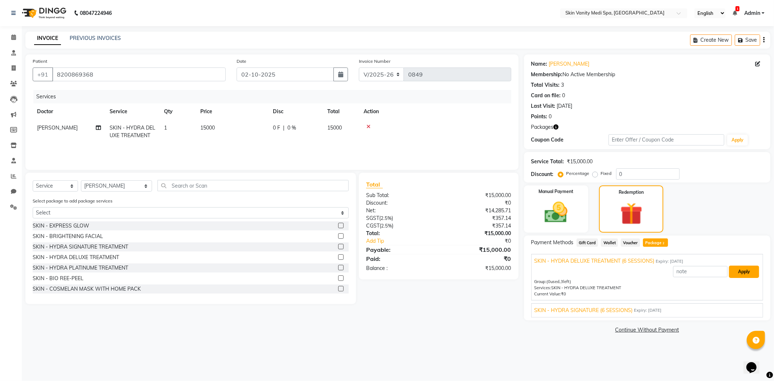
click at [741, 270] on button "Apply" at bounding box center [744, 272] width 30 height 12
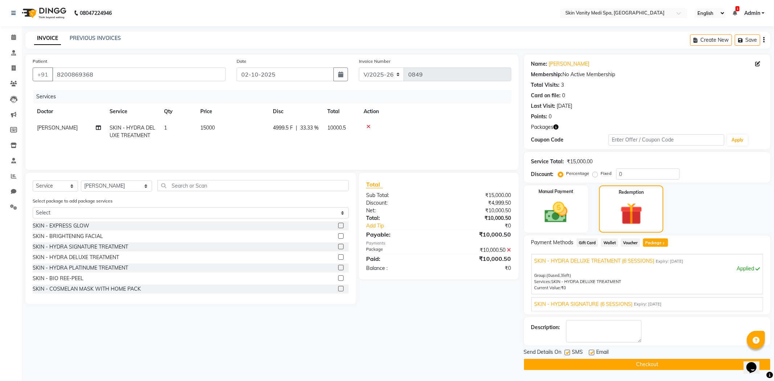
click at [601, 363] on button "Checkout" at bounding box center [647, 364] width 246 height 11
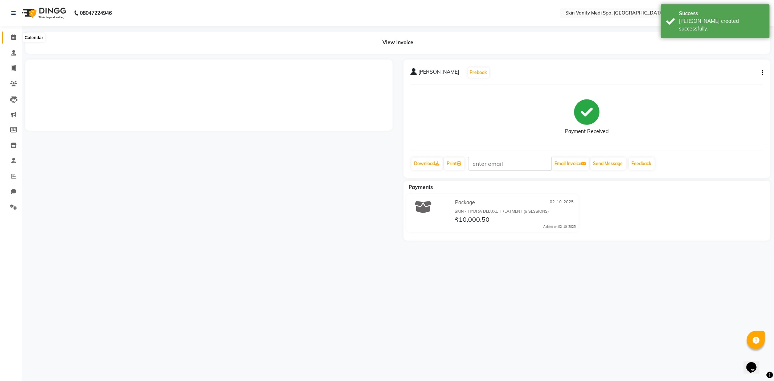
click at [16, 34] on span at bounding box center [13, 37] width 13 height 8
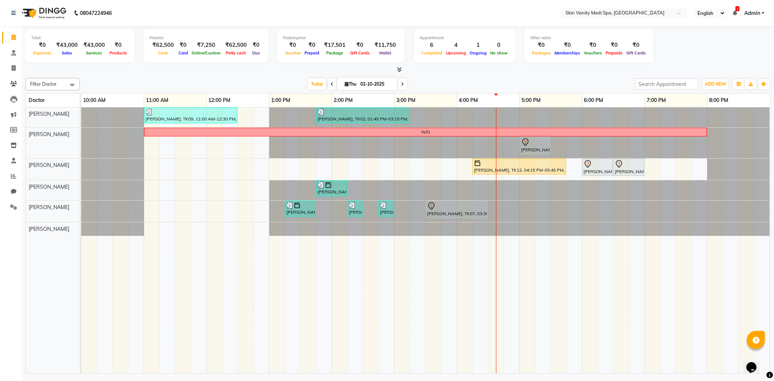
click at [401, 85] on icon at bounding box center [402, 84] width 3 height 4
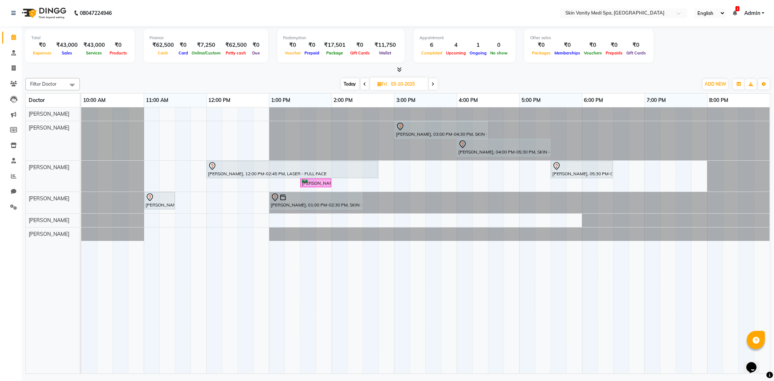
click at [434, 83] on icon at bounding box center [433, 84] width 3 height 4
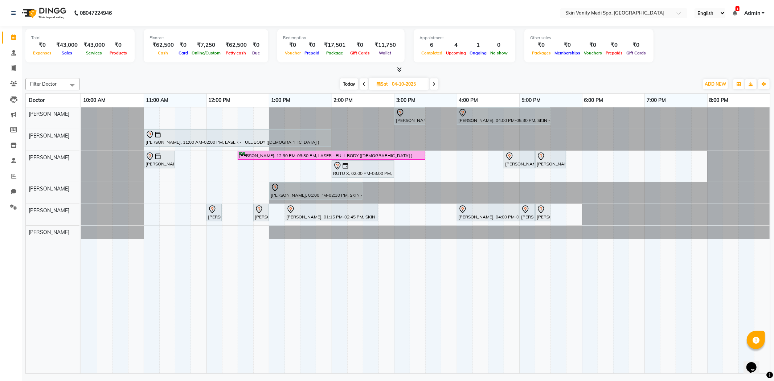
click at [364, 84] on icon at bounding box center [363, 84] width 3 height 4
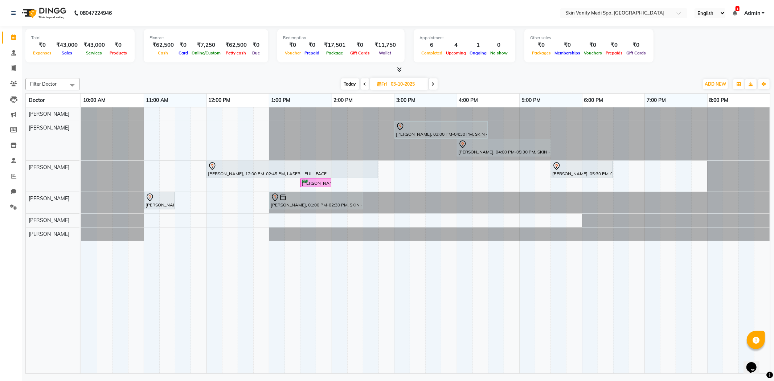
click at [385, 84] on span "Fri" at bounding box center [382, 83] width 13 height 5
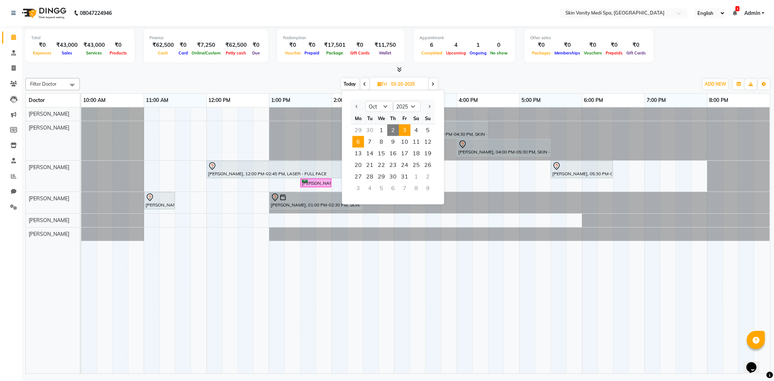
click at [357, 141] on span "6" at bounding box center [358, 142] width 12 height 12
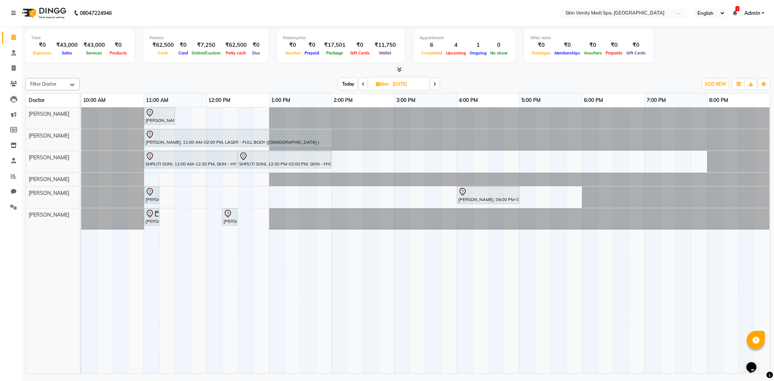
click at [350, 82] on span "Today" at bounding box center [348, 83] width 18 height 11
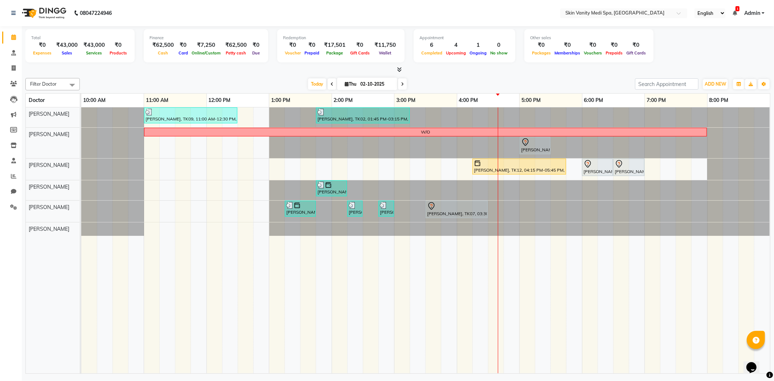
click at [401, 84] on icon at bounding box center [402, 84] width 3 height 4
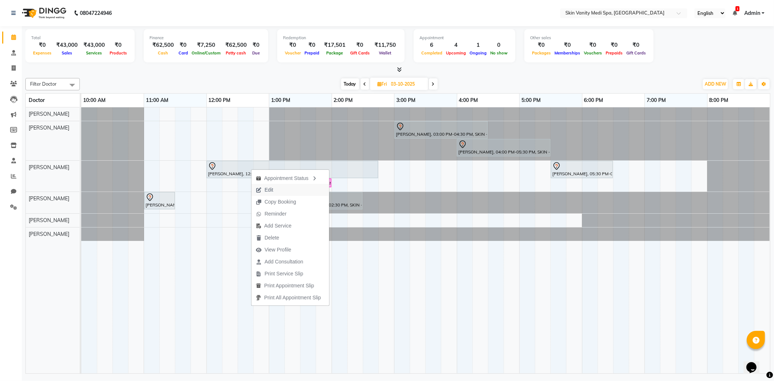
click at [272, 189] on span "Edit" at bounding box center [268, 190] width 9 height 8
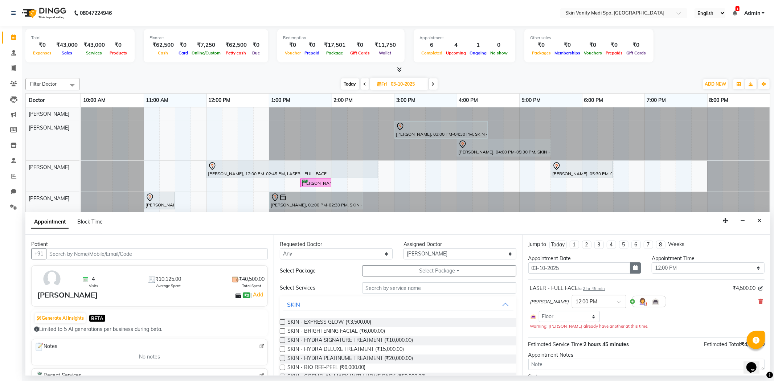
click at [633, 268] on icon "button" at bounding box center [635, 267] width 4 height 5
click at [535, 316] on div "6" at bounding box center [536, 318] width 12 height 12
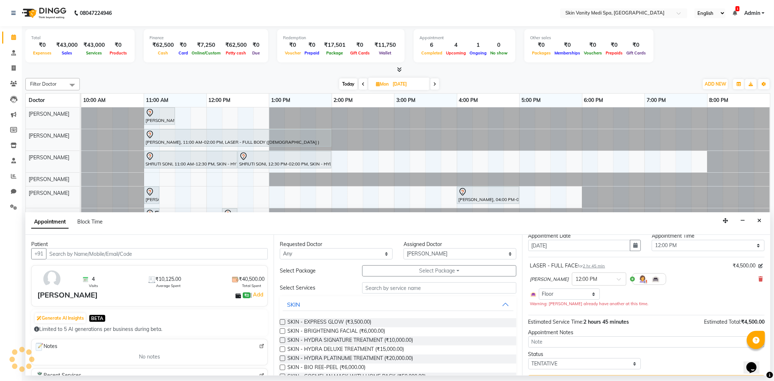
scroll to position [41, 0]
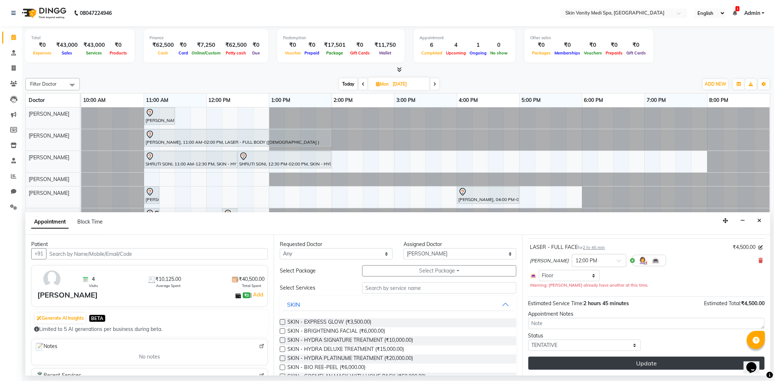
click at [601, 363] on button "Update" at bounding box center [646, 363] width 236 height 13
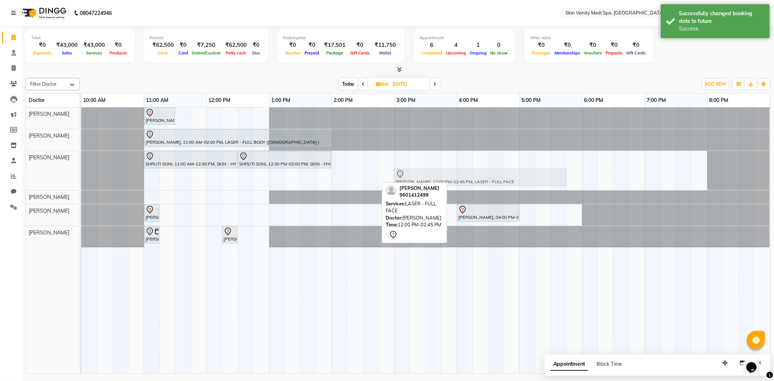
drag, startPoint x: 344, startPoint y: 177, endPoint x: 536, endPoint y: 176, distance: 192.3
click at [81, 176] on div "SHRUTI SONI, 11:00 AM-12:30 PM, SKIN - HYDRA DELUXE TREATMENT SHRUTI SONI, 12:3…" at bounding box center [81, 170] width 0 height 39
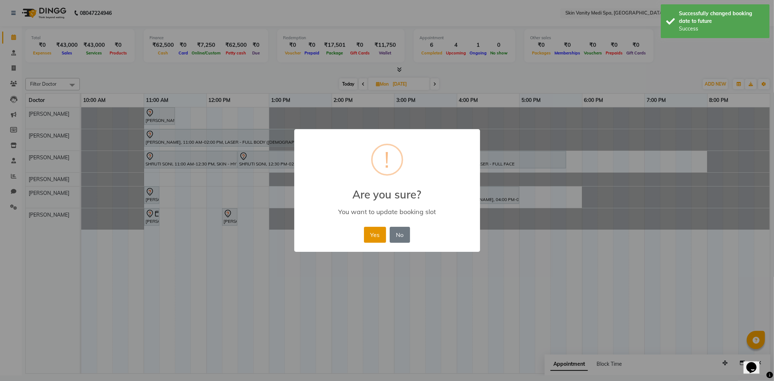
click at [368, 238] on button "Yes" at bounding box center [375, 235] width 22 height 16
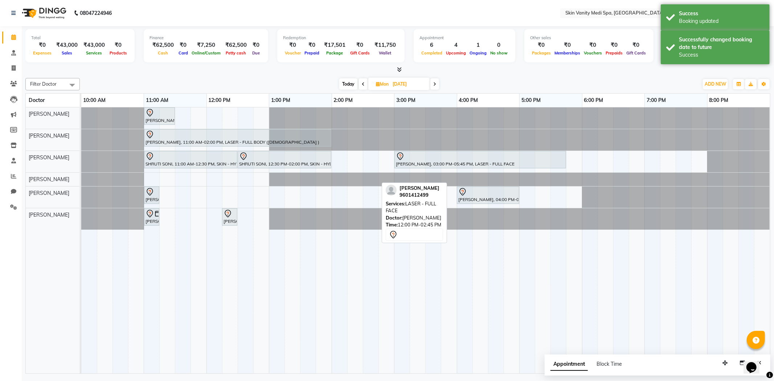
click at [344, 81] on span "Today" at bounding box center [348, 83] width 18 height 11
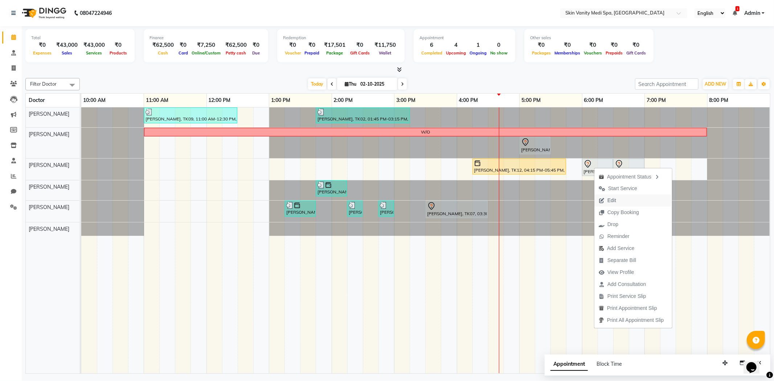
click at [619, 197] on span "Edit" at bounding box center [607, 200] width 26 height 12
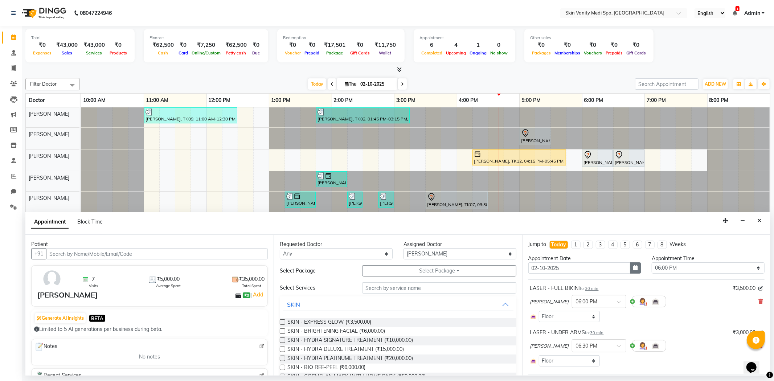
click at [633, 268] on icon "button" at bounding box center [635, 267] width 4 height 5
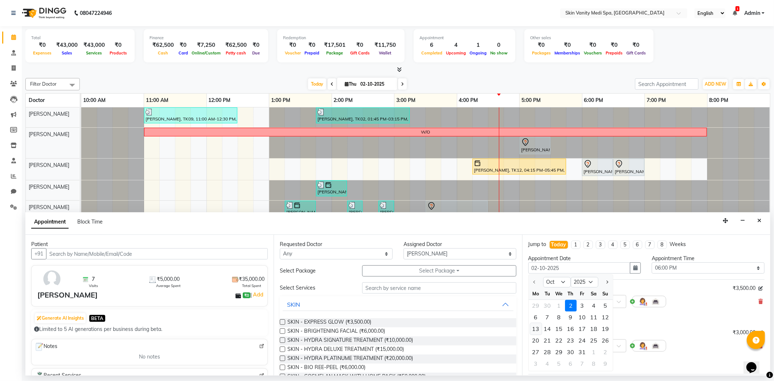
click at [534, 327] on div "13" at bounding box center [536, 329] width 12 height 12
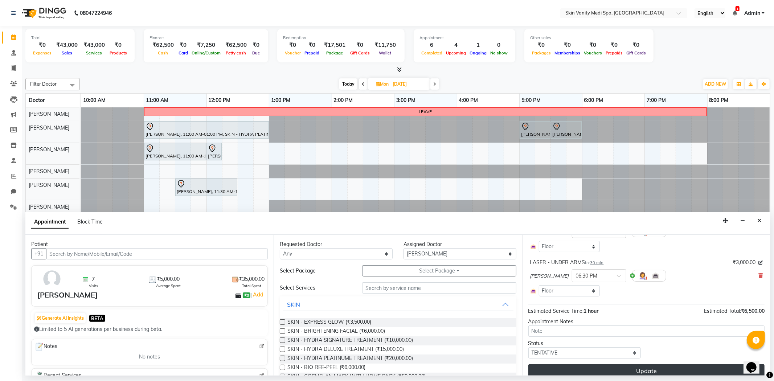
scroll to position [78, 0]
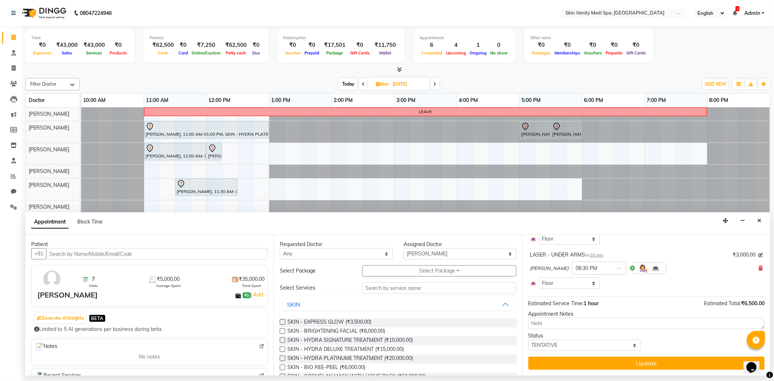
click at [587, 364] on button "Update" at bounding box center [646, 363] width 236 height 13
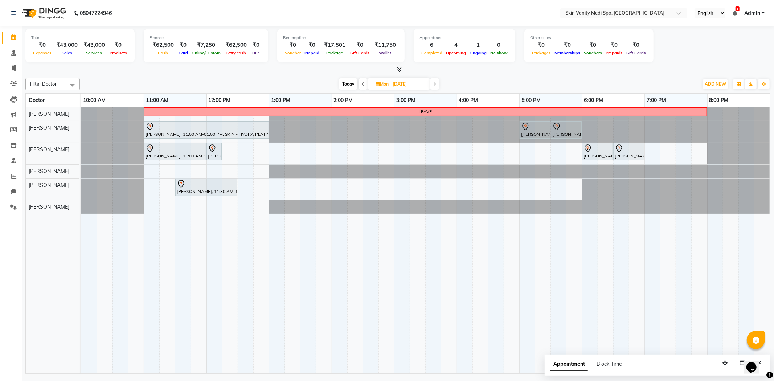
click at [351, 84] on span "Today" at bounding box center [348, 83] width 18 height 11
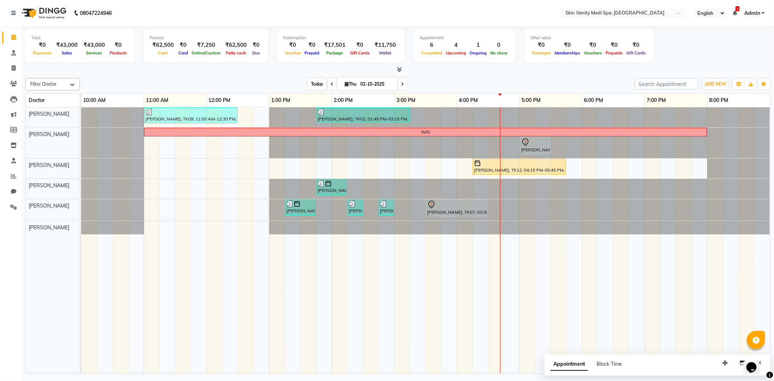
click at [310, 85] on span "Today" at bounding box center [317, 83] width 18 height 11
click at [13, 208] on icon at bounding box center [13, 206] width 7 height 5
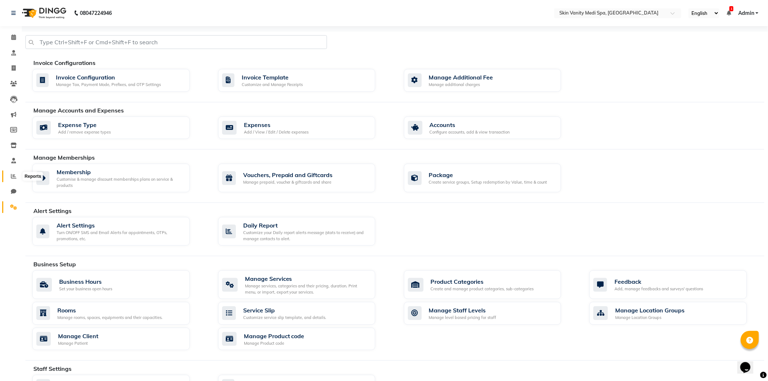
click at [14, 176] on icon at bounding box center [13, 175] width 5 height 5
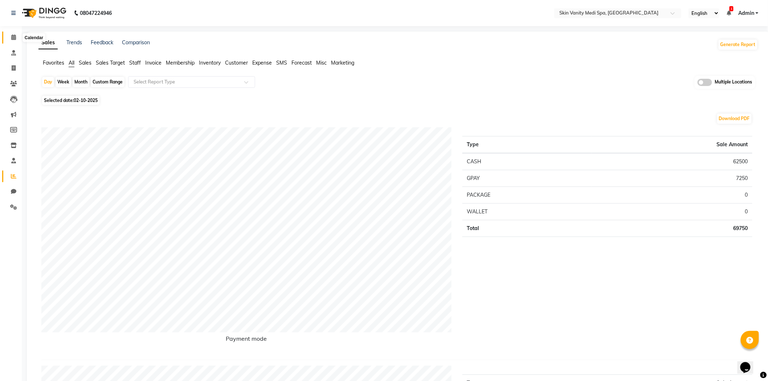
click at [13, 39] on icon at bounding box center [13, 36] width 5 height 5
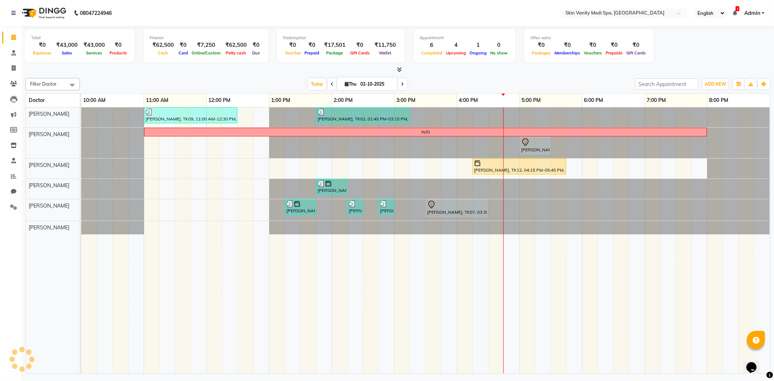
click at [368, 85] on input "02-10-2025" at bounding box center [376, 84] width 36 height 11
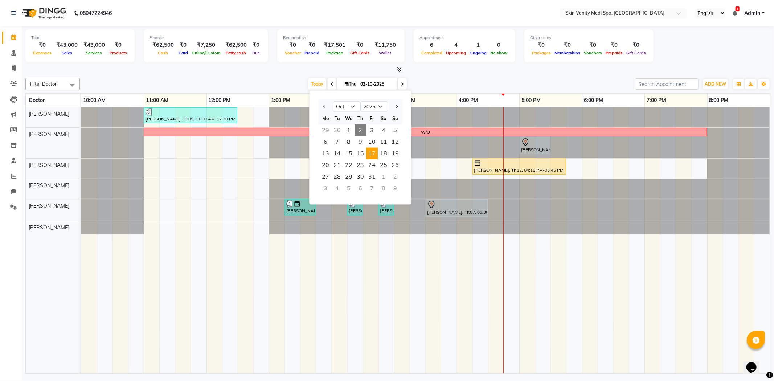
click at [374, 151] on span "17" at bounding box center [372, 154] width 12 height 12
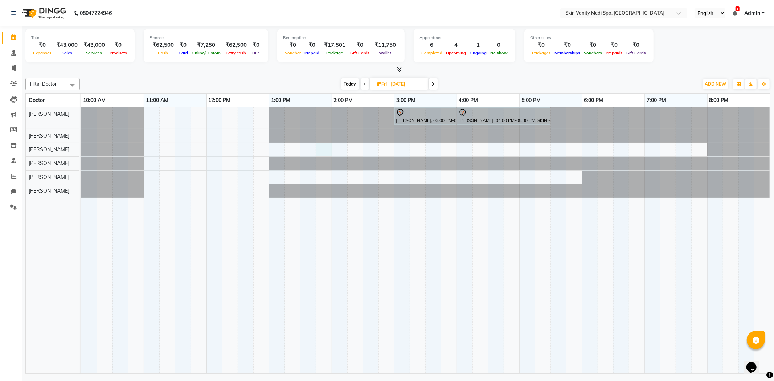
click at [331, 153] on div "[PERSON_NAME], 03:00 PM-04:00 PM, SKIN - MORPHEOUS FACE [PERSON_NAME], 04:00 PM…" at bounding box center [425, 240] width 689 height 266
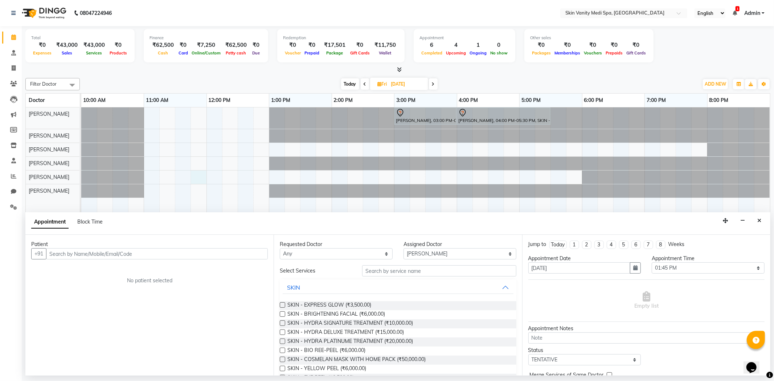
click at [195, 178] on div "[PERSON_NAME], 03:00 PM-04:00 PM, SKIN - MORPHEOUS FACE [PERSON_NAME], 04:00 PM…" at bounding box center [425, 240] width 689 height 266
click at [74, 254] on input "text" at bounding box center [157, 253] width 222 height 11
click at [77, 266] on span "[PERSON_NAME]" at bounding box center [79, 269] width 47 height 7
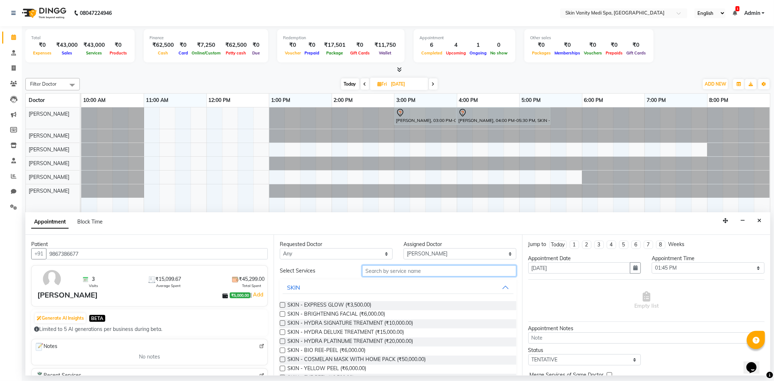
click at [382, 271] on input "text" at bounding box center [439, 270] width 154 height 11
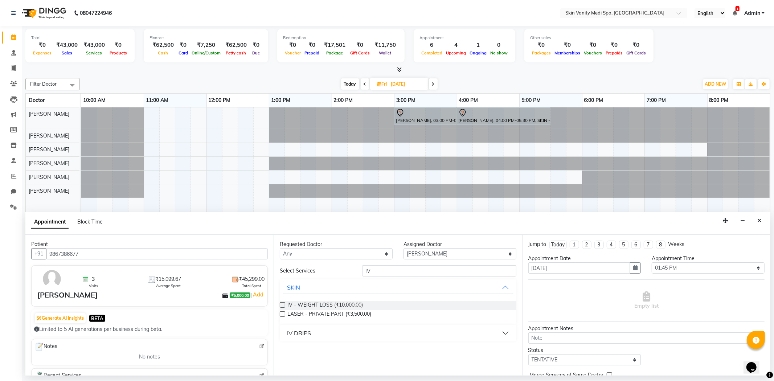
click at [295, 332] on div "IV DRIPS" at bounding box center [299, 333] width 24 height 9
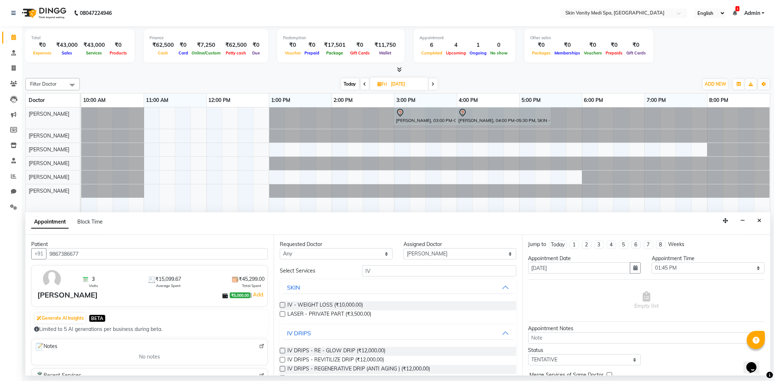
click at [283, 349] on label at bounding box center [282, 350] width 5 height 5
click at [283, 349] on input "checkbox" at bounding box center [282, 351] width 5 height 5
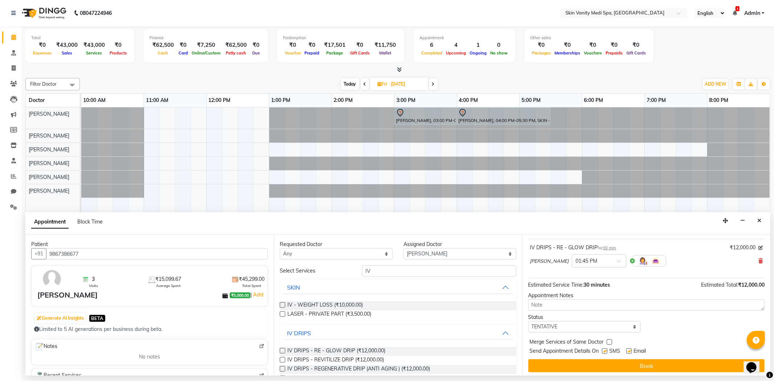
scroll to position [44, 0]
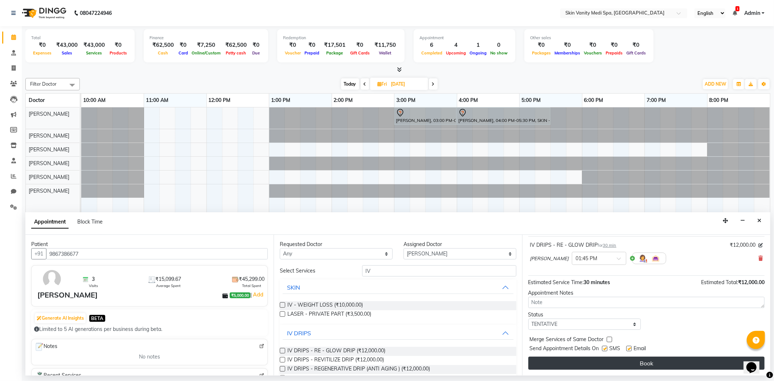
click at [559, 368] on button "Book" at bounding box center [646, 363] width 236 height 13
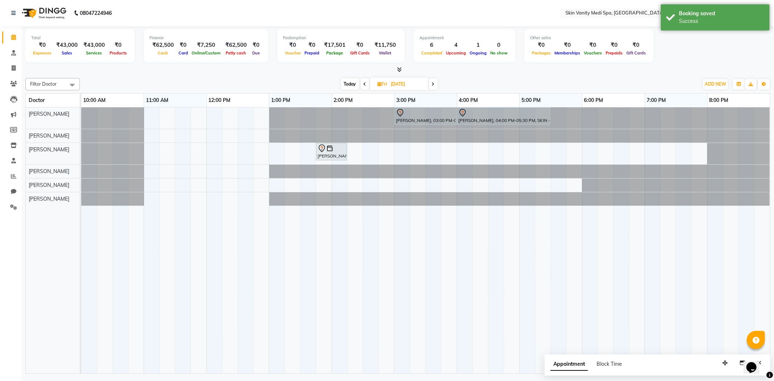
click at [353, 79] on span "Today" at bounding box center [350, 83] width 18 height 11
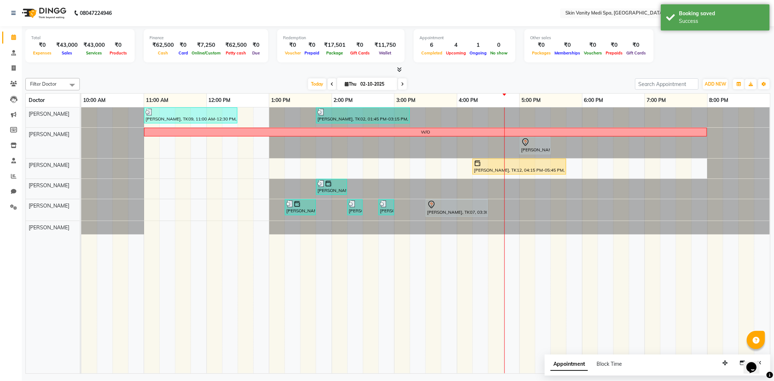
click at [398, 81] on span at bounding box center [402, 83] width 9 height 11
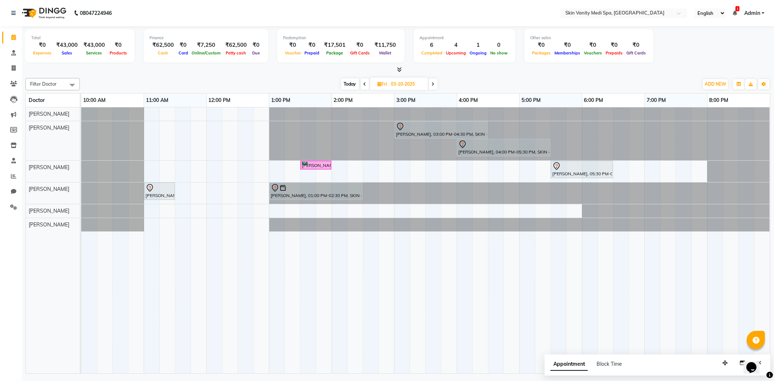
click at [350, 82] on span "Today" at bounding box center [350, 83] width 18 height 11
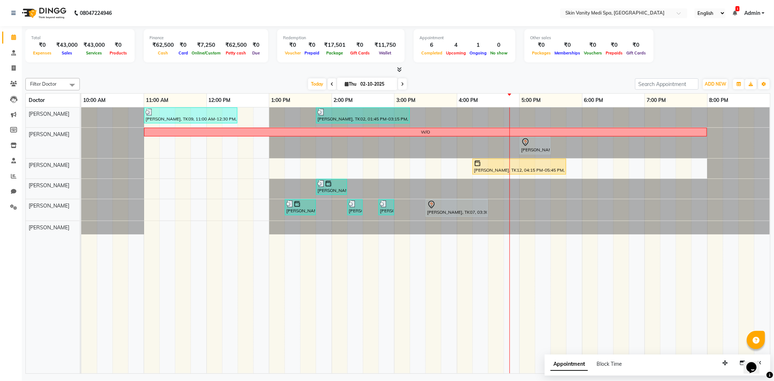
click at [331, 83] on icon at bounding box center [332, 84] width 3 height 4
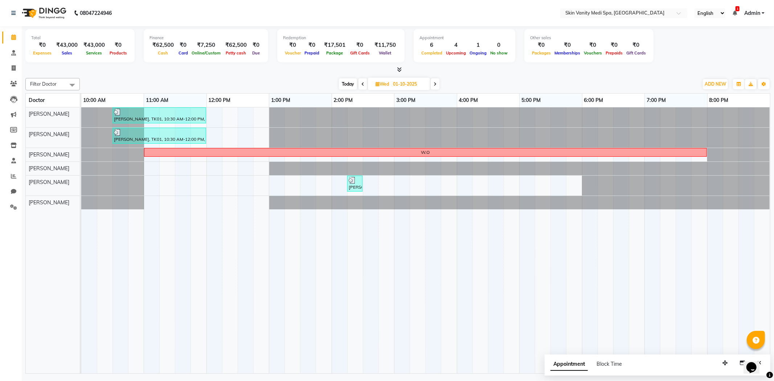
click at [431, 83] on span at bounding box center [435, 83] width 9 height 11
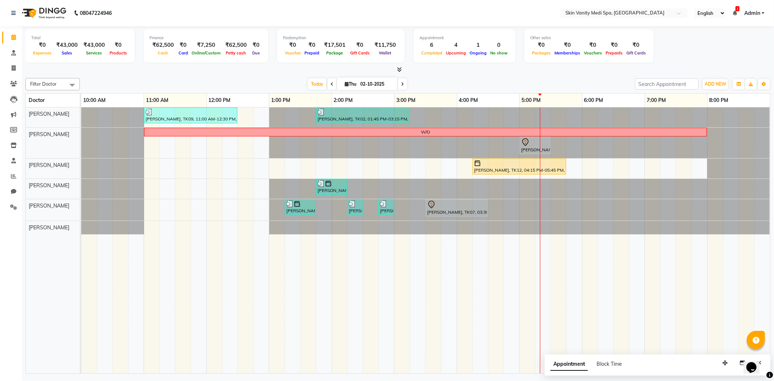
click at [403, 86] on span at bounding box center [402, 83] width 9 height 11
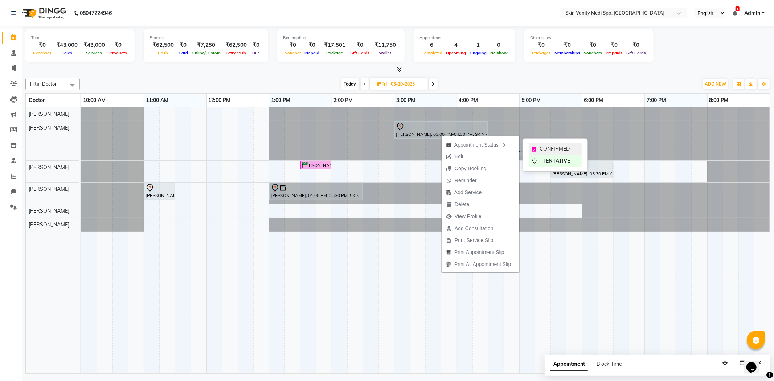
click at [549, 144] on div "CONFIRMED" at bounding box center [555, 149] width 53 height 12
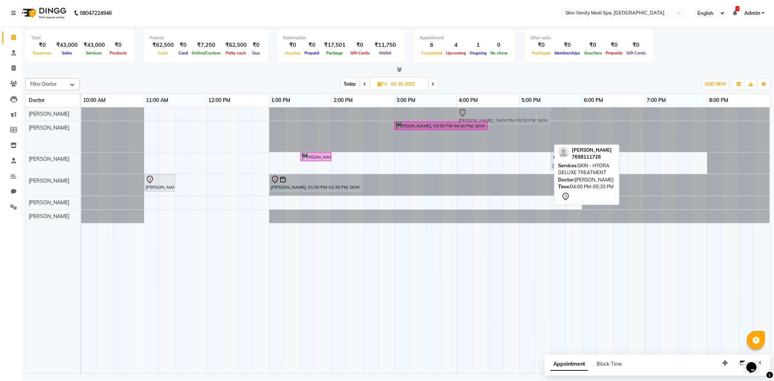
drag, startPoint x: 485, startPoint y: 139, endPoint x: 486, endPoint y: 114, distance: 24.7
click at [486, 114] on tbody "[PERSON_NAME], 04:00 PM-05:30 PM, SKIN - HYDRA DELUXE TREATMENT [PERSON_NAME], …" at bounding box center [425, 165] width 689 height 116
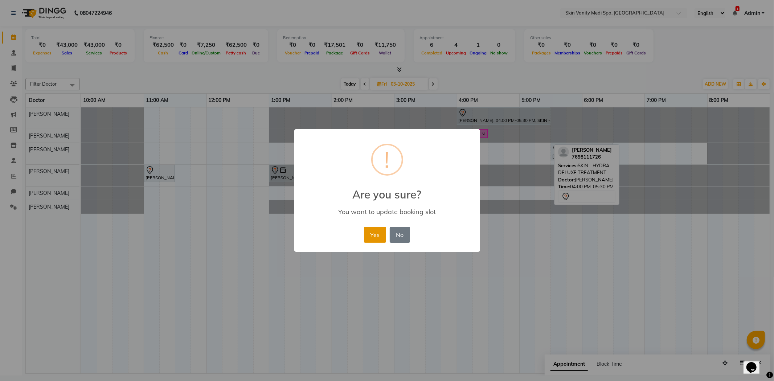
click at [380, 233] on button "Yes" at bounding box center [375, 235] width 22 height 16
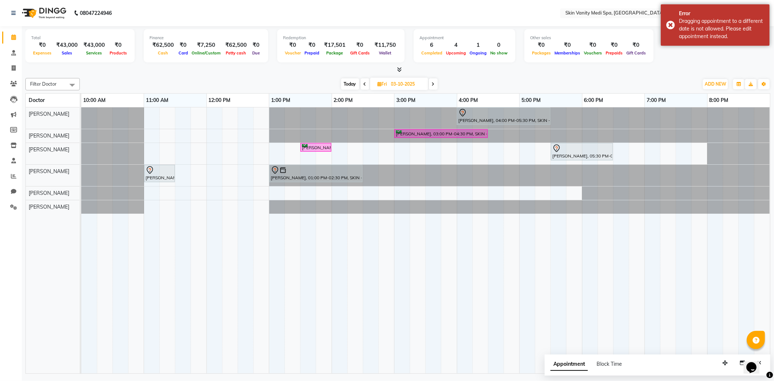
click at [460, 84] on div "[DATE] [DATE]" at bounding box center [388, 84] width 611 height 11
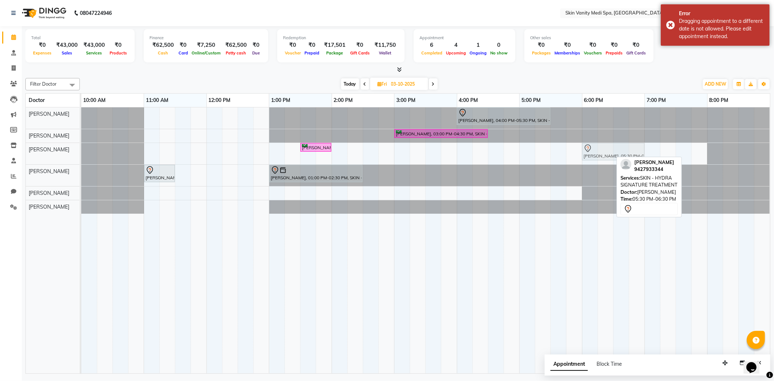
drag, startPoint x: 570, startPoint y: 154, endPoint x: 606, endPoint y: 153, distance: 36.6
click at [81, 153] on div "[PERSON_NAME], 01:30 PM-02:00 PM, LASER - FULL BIKINI [PERSON_NAME], 05:30 PM-0…" at bounding box center [81, 153] width 0 height 21
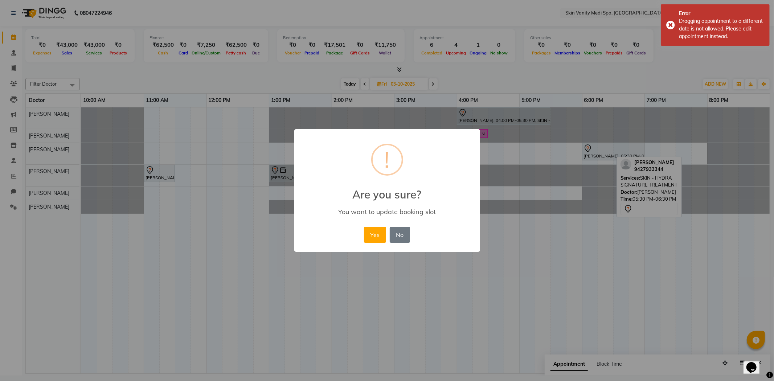
click at [362, 233] on div "Yes No No" at bounding box center [387, 235] width 50 height 20
click at [377, 229] on button "Yes" at bounding box center [375, 235] width 22 height 16
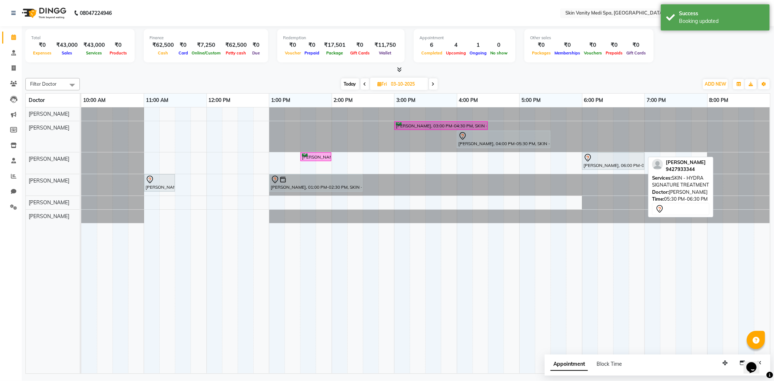
drag, startPoint x: 589, startPoint y: 147, endPoint x: 529, endPoint y: 83, distance: 87.5
click at [529, 83] on div "[DATE] [DATE]" at bounding box center [388, 84] width 611 height 11
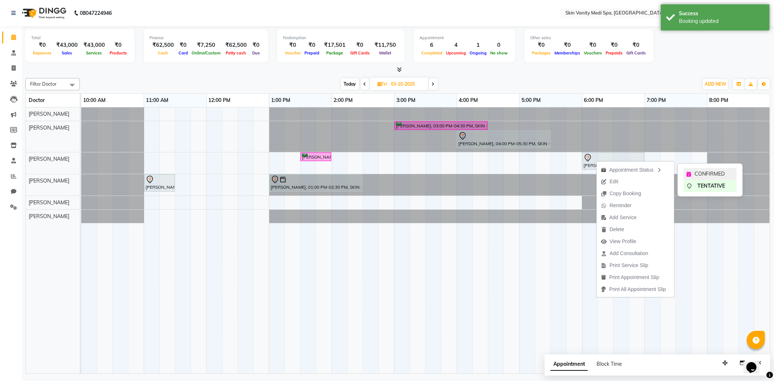
click at [702, 169] on div "CONFIRMED" at bounding box center [710, 174] width 53 height 12
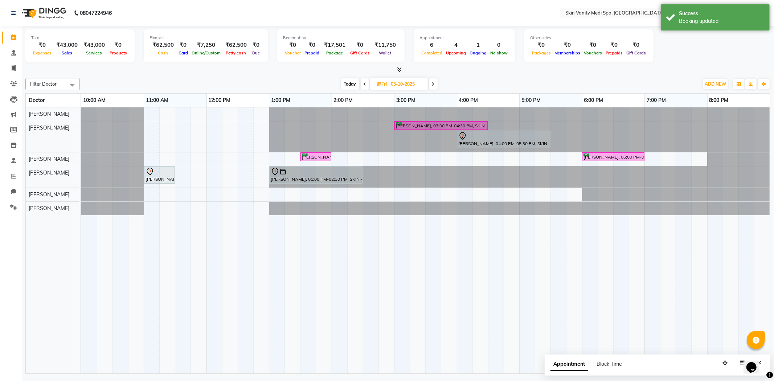
click at [435, 81] on span at bounding box center [433, 83] width 9 height 11
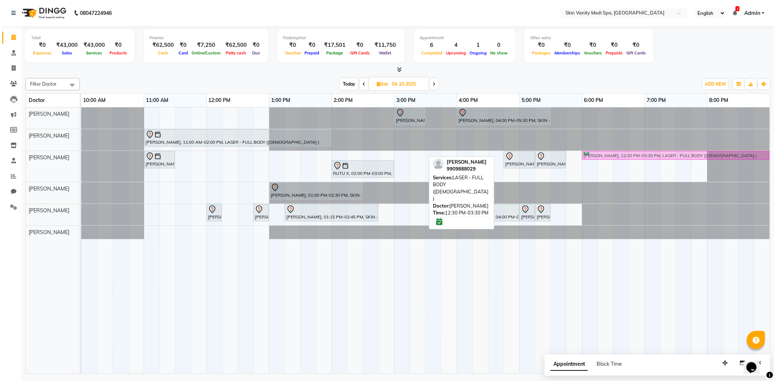
drag, startPoint x: 352, startPoint y: 154, endPoint x: 698, endPoint y: 155, distance: 346.1
click at [81, 155] on div "[PERSON_NAME], 11:00 AM-11:30 AM, LASER - FULL BIKINI [PERSON_NAME], 12:30 PM-0…" at bounding box center [81, 166] width 0 height 31
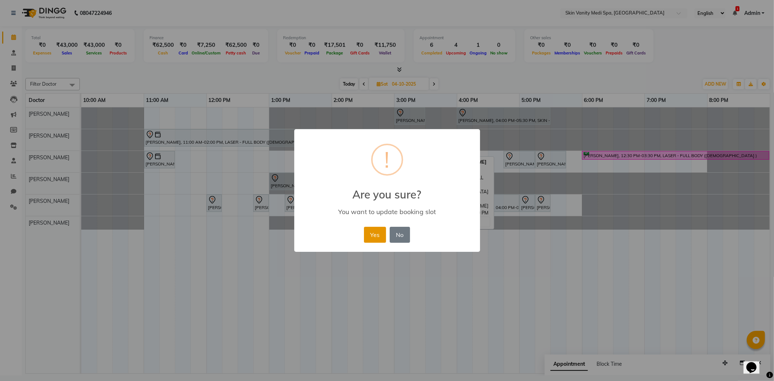
click at [370, 235] on button "Yes" at bounding box center [375, 235] width 22 height 16
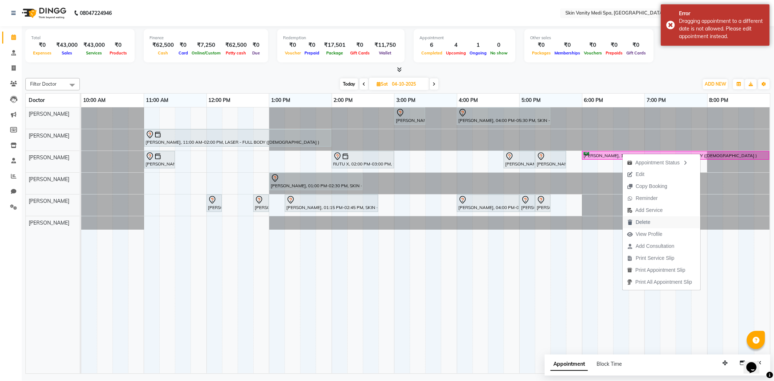
click at [647, 222] on span "Delete" at bounding box center [643, 222] width 15 height 8
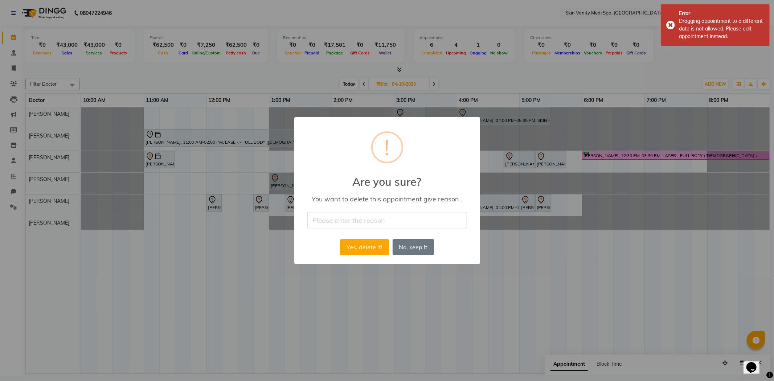
click at [310, 210] on div "× ! Are you sure? You want to delete this appointment give reason . Yes, delete…" at bounding box center [387, 190] width 186 height 147
click at [324, 220] on input "text" at bounding box center [387, 220] width 160 height 17
click at [362, 252] on button "Yes, delete it!" at bounding box center [364, 247] width 49 height 16
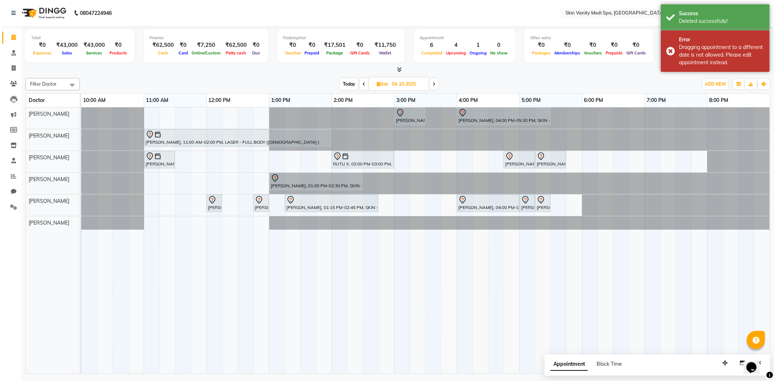
click at [588, 161] on div "AYAAN MIR, 03:00 PM-03:30 PM, IV DRIPS - RE - GLOW DRIP [PERSON_NAME], 04:00 PM…" at bounding box center [425, 240] width 689 height 266
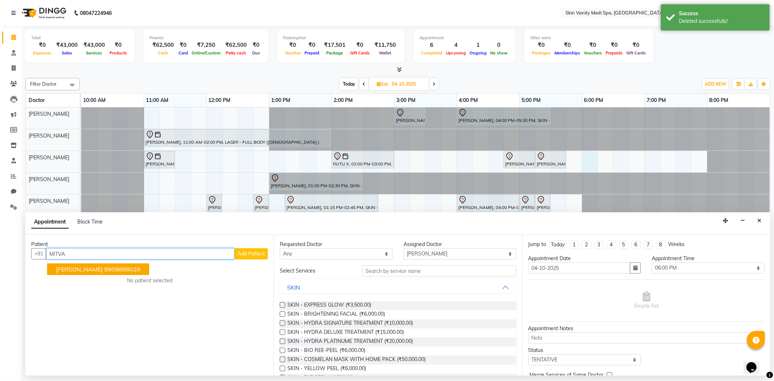
click at [85, 267] on span "[PERSON_NAME]" at bounding box center [79, 269] width 47 height 7
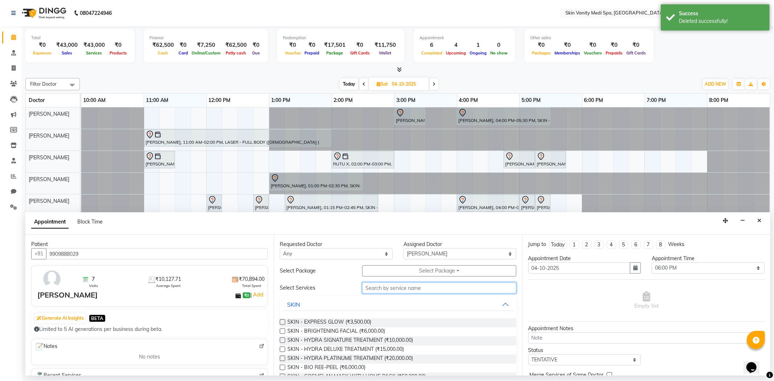
click at [409, 290] on input "text" at bounding box center [439, 287] width 154 height 11
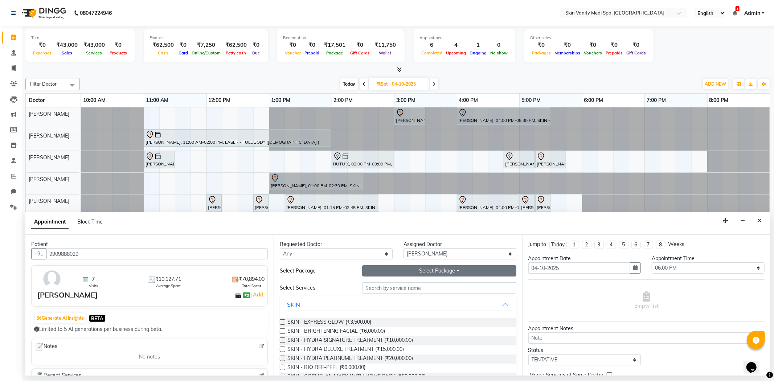
click at [411, 270] on button "Select Package Toggle Dropdown" at bounding box center [439, 270] width 154 height 11
click at [406, 290] on li "LASER - FULL BODY (6 SESSIONS)" at bounding box center [436, 285] width 148 height 11
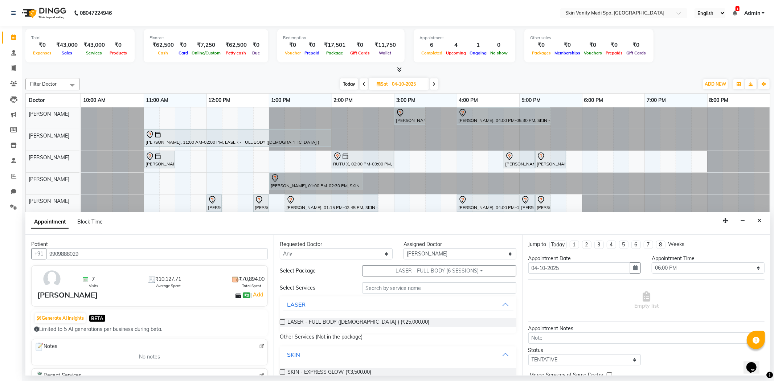
click at [285, 322] on div "LASER - FULL BODY ([DEMOGRAPHIC_DATA] ) (₹25,000.00)" at bounding box center [398, 322] width 236 height 9
drag, startPoint x: 282, startPoint y: 322, endPoint x: 289, endPoint y: 322, distance: 6.9
click at [282, 322] on label at bounding box center [282, 321] width 5 height 5
click at [282, 322] on input "checkbox" at bounding box center [282, 322] width 5 height 5
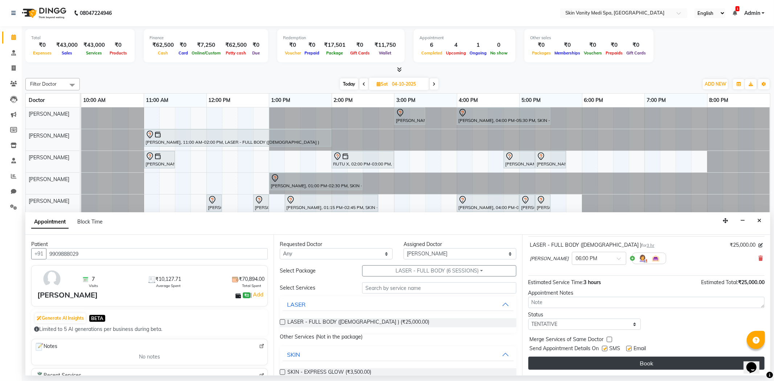
click at [623, 360] on button "Book" at bounding box center [646, 363] width 236 height 13
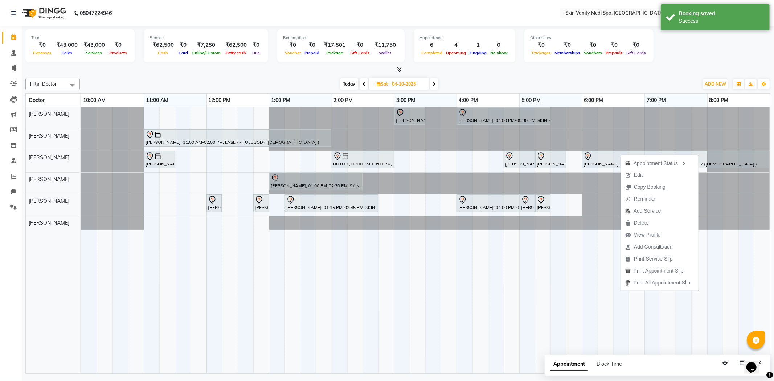
click at [466, 82] on div "[DATE] [DATE]" at bounding box center [388, 84] width 611 height 11
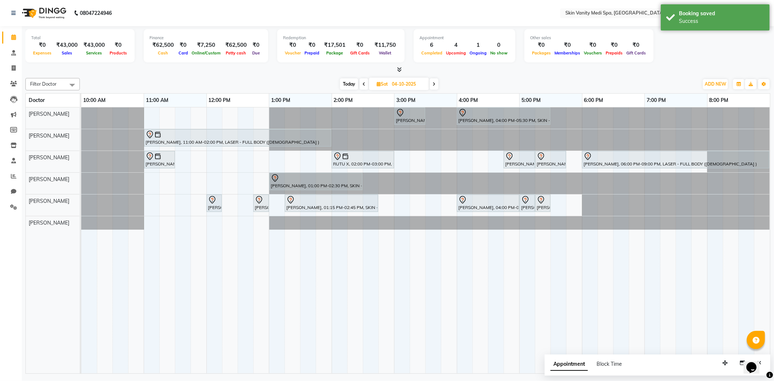
click at [349, 84] on span "Today" at bounding box center [349, 83] width 18 height 11
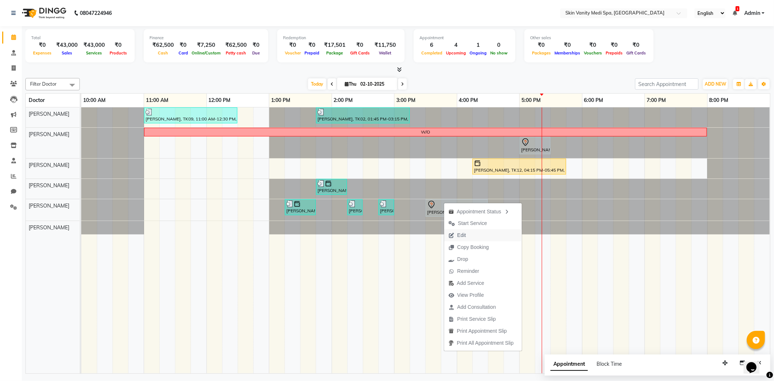
click at [456, 233] on span "Edit" at bounding box center [457, 235] width 26 height 12
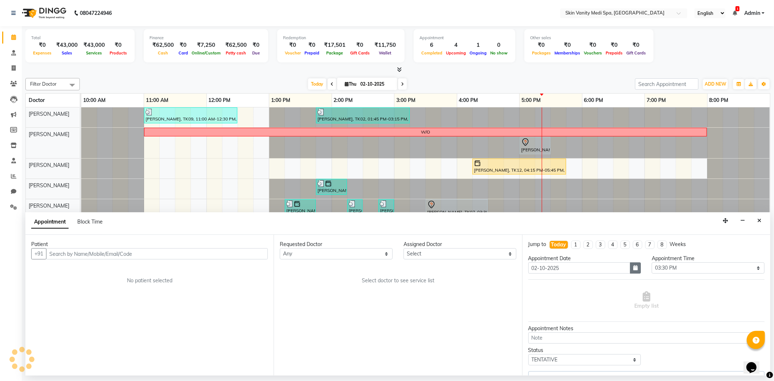
click at [630, 270] on button "button" at bounding box center [635, 267] width 11 height 11
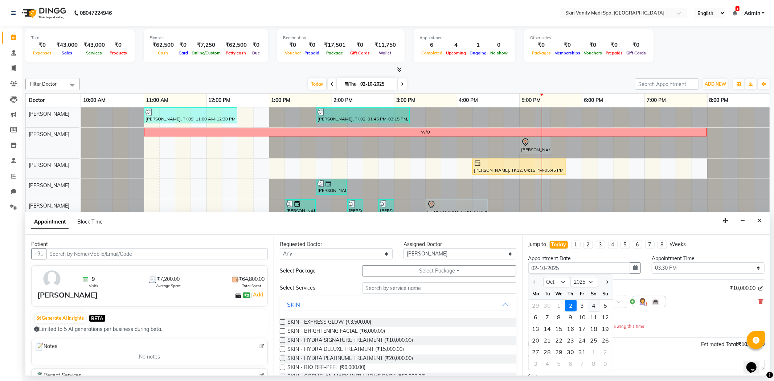
click at [598, 306] on div "4" at bounding box center [594, 306] width 12 height 12
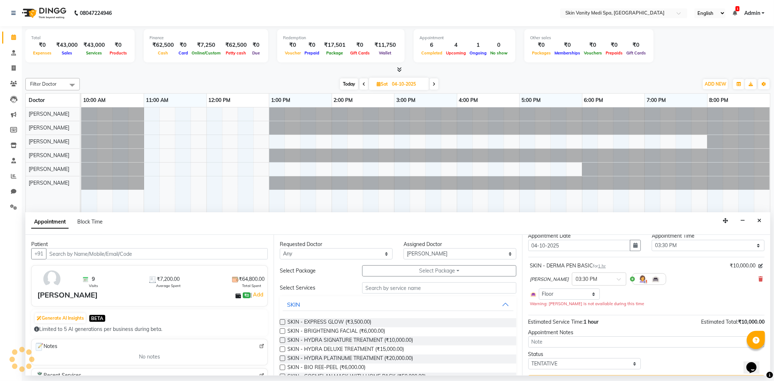
scroll to position [40, 0]
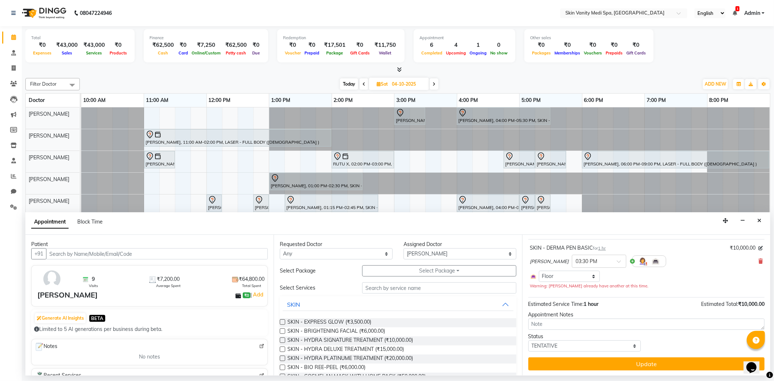
click at [582, 357] on div "Jump to [DATE] 1 2 3 4 5 6 7 8 Weeks Appointment Date [DATE] Appointment Time S…" at bounding box center [646, 305] width 248 height 141
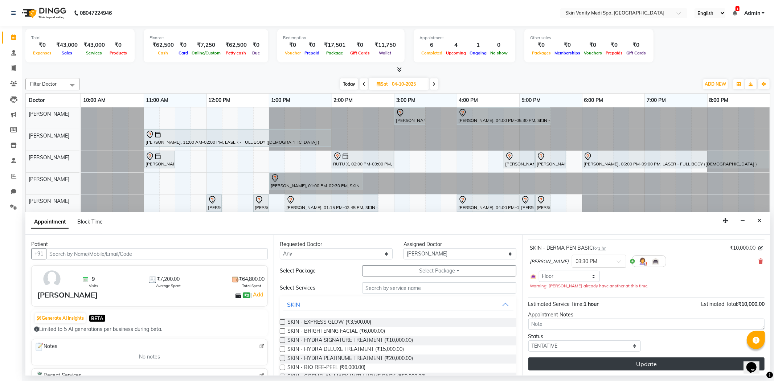
click at [579, 362] on button "Update" at bounding box center [646, 363] width 236 height 13
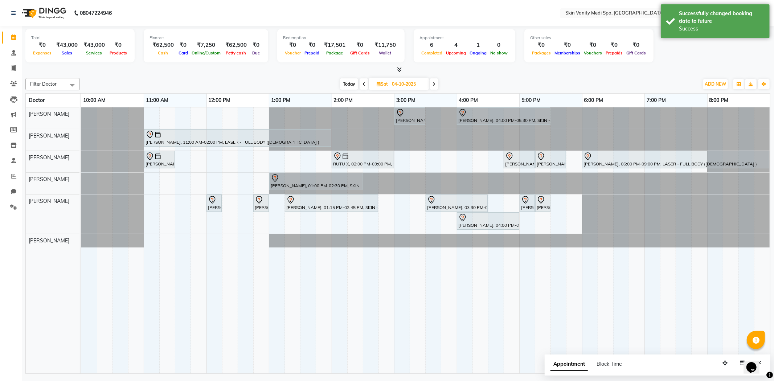
click at [347, 85] on span "Today" at bounding box center [349, 83] width 18 height 11
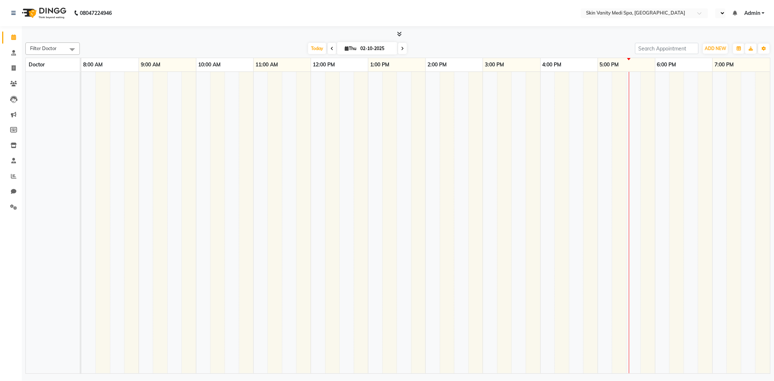
select select "en"
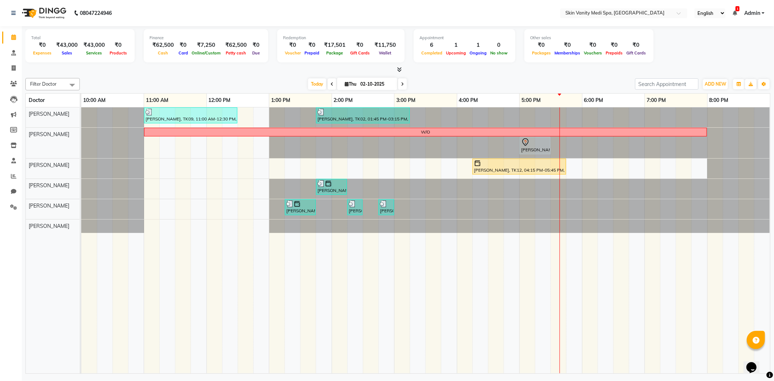
drag, startPoint x: 405, startPoint y: 85, endPoint x: 449, endPoint y: 73, distance: 45.5
click at [449, 73] on div at bounding box center [397, 70] width 745 height 8
click at [401, 86] on icon at bounding box center [402, 84] width 3 height 4
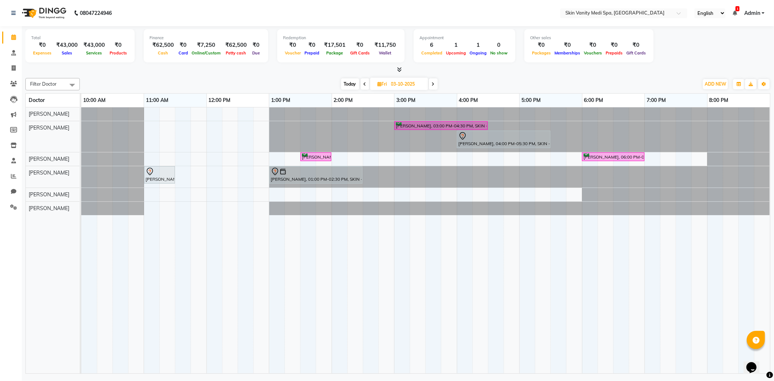
click at [431, 82] on span at bounding box center [433, 83] width 9 height 11
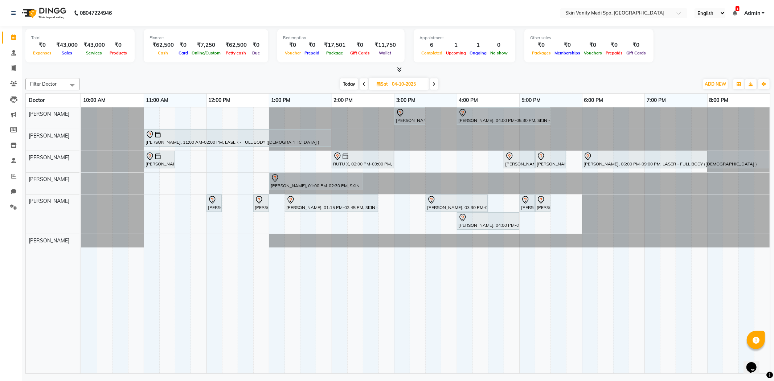
click at [362, 85] on icon at bounding box center [363, 84] width 3 height 4
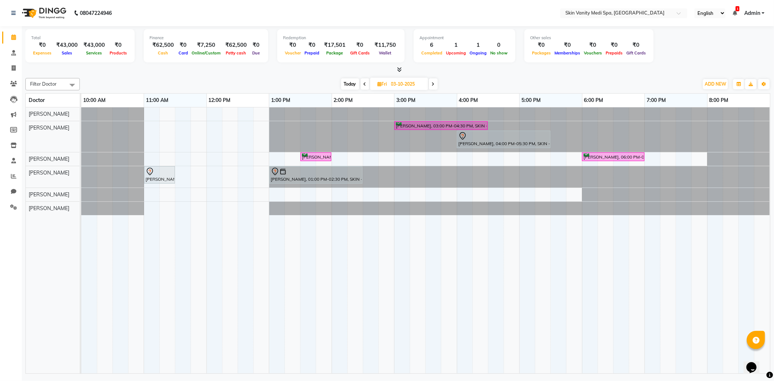
click at [362, 85] on span at bounding box center [365, 83] width 9 height 11
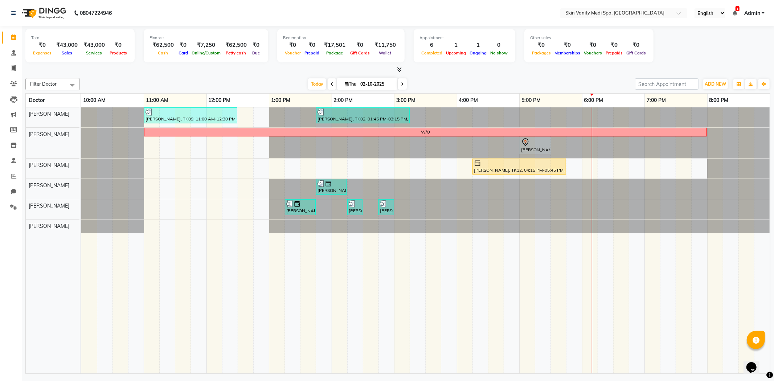
click at [398, 83] on span at bounding box center [402, 83] width 9 height 11
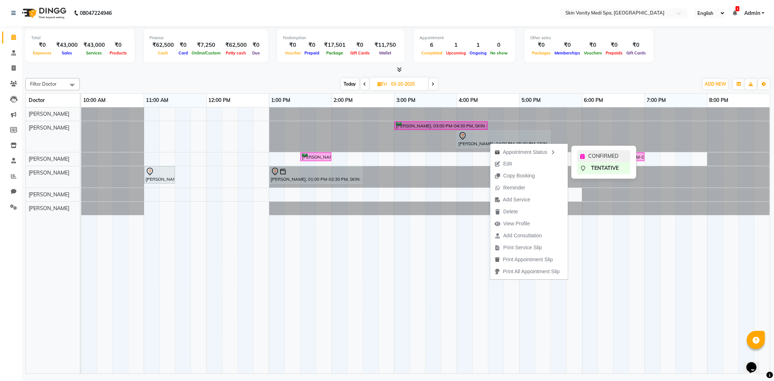
click at [590, 157] on span "CONFIRMED" at bounding box center [603, 156] width 30 height 8
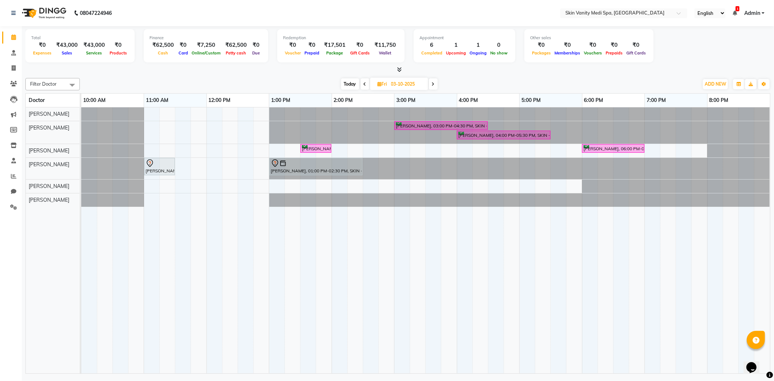
click at [348, 83] on span "Today" at bounding box center [350, 83] width 18 height 11
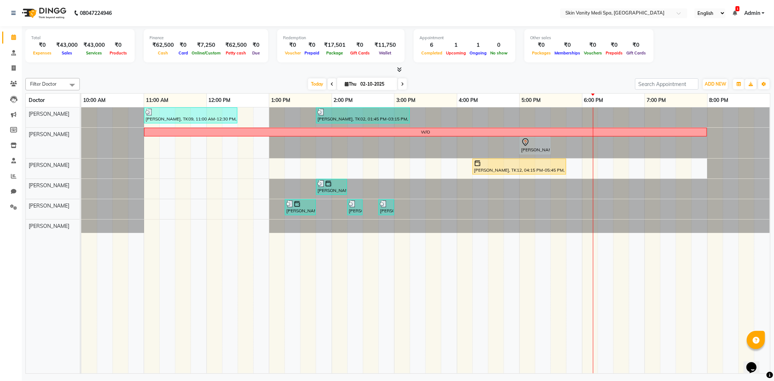
click at [398, 84] on span at bounding box center [402, 83] width 9 height 11
type input "03-10-2025"
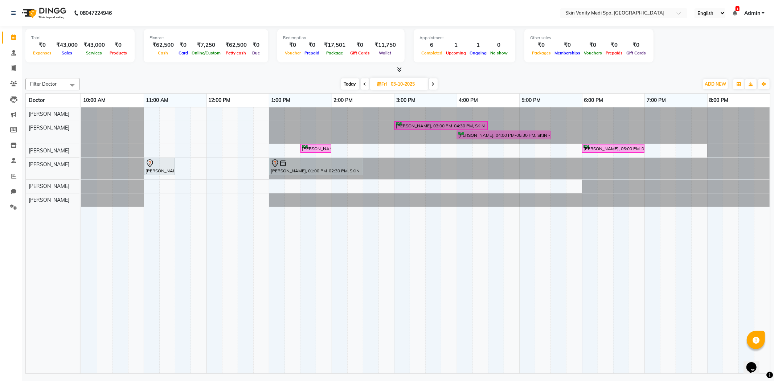
click at [380, 86] on icon at bounding box center [380, 84] width 4 height 5
select select "10"
select select "2025"
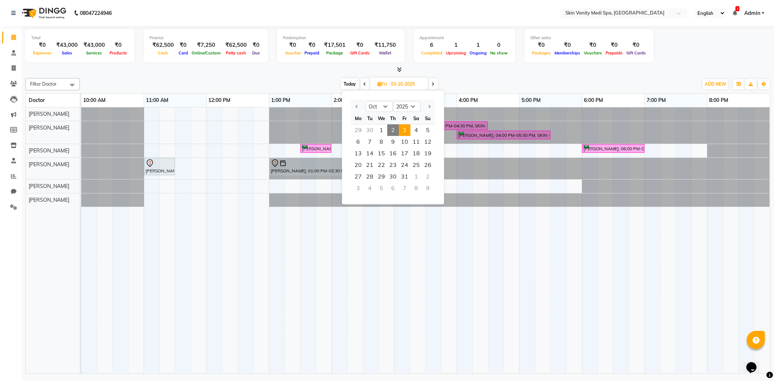
click at [311, 82] on div "Today Fri 03-10-2025 Jan Feb Mar Apr May Jun Jul Aug Sep Oct Nov Dec 2015 2016 …" at bounding box center [388, 84] width 611 height 11
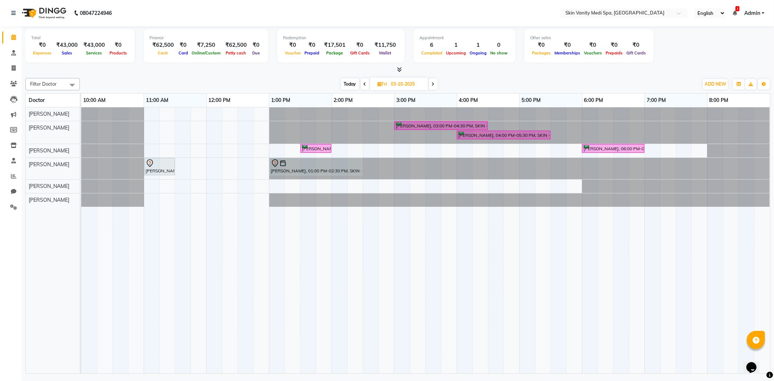
click at [361, 82] on span at bounding box center [365, 83] width 9 height 11
type input "02-10-2025"
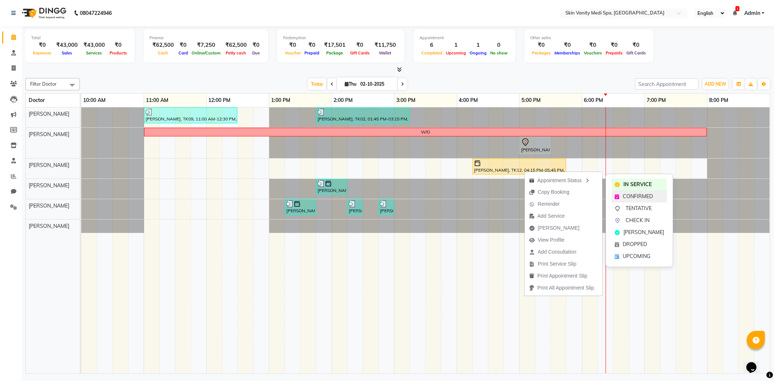
click at [635, 195] on span "CONFIRMED" at bounding box center [638, 197] width 30 height 8
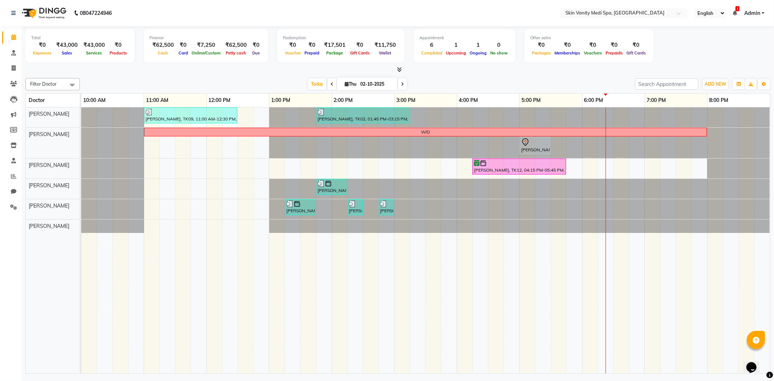
drag, startPoint x: 513, startPoint y: 168, endPoint x: 446, endPoint y: 86, distance: 106.4
click at [446, 86] on div "Today Thu 02-10-2025" at bounding box center [357, 84] width 548 height 11
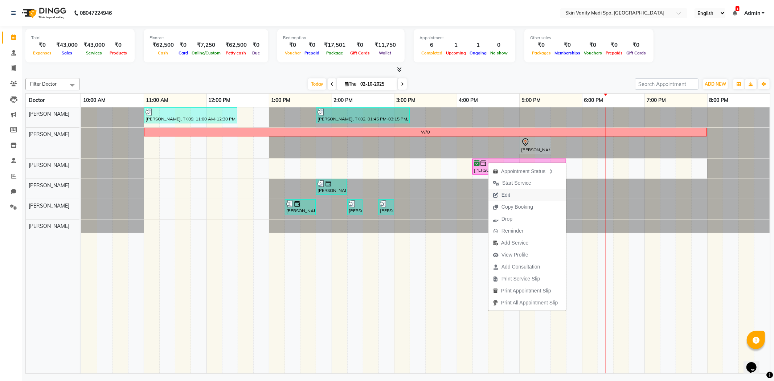
click at [507, 195] on span "Edit" at bounding box center [505, 195] width 9 height 8
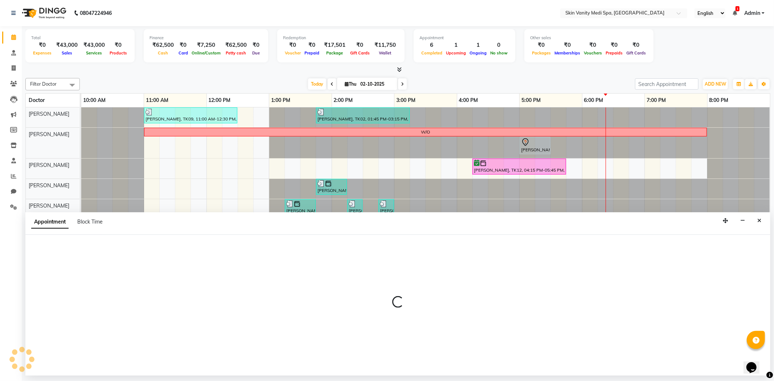
select select "tentative"
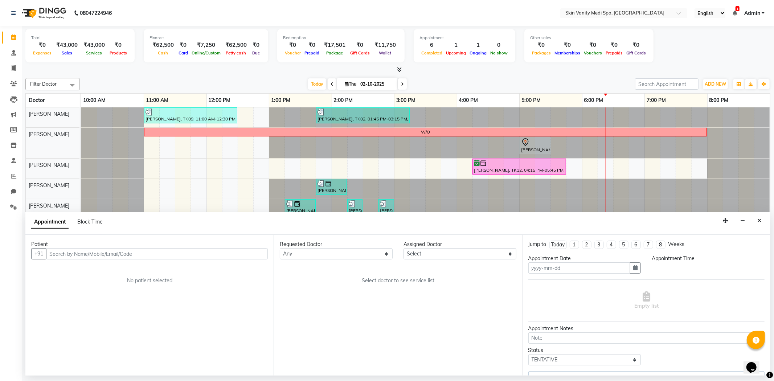
type input "02-10-2025"
select select "confirm booking"
select select "975"
select select "70348"
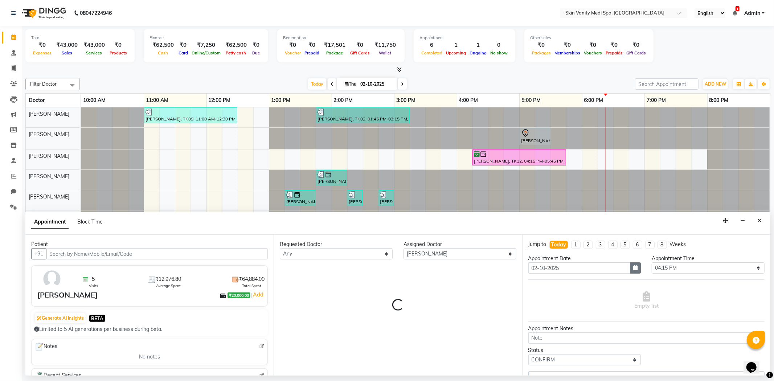
click at [636, 270] on button "button" at bounding box center [635, 267] width 11 height 11
select select "3954"
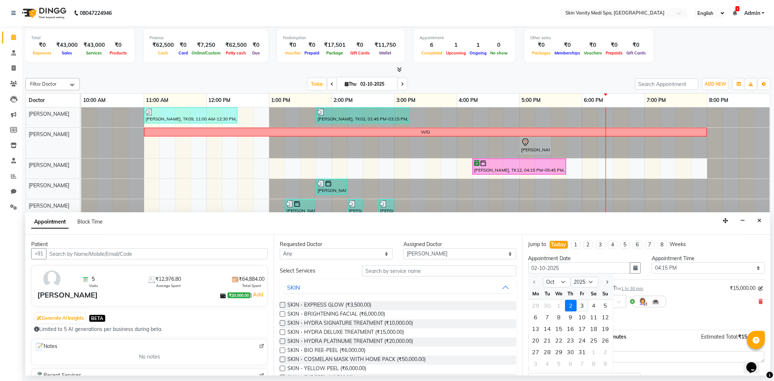
click at [583, 307] on div "3" at bounding box center [582, 306] width 12 height 12
type input "03-10-2025"
select select "975"
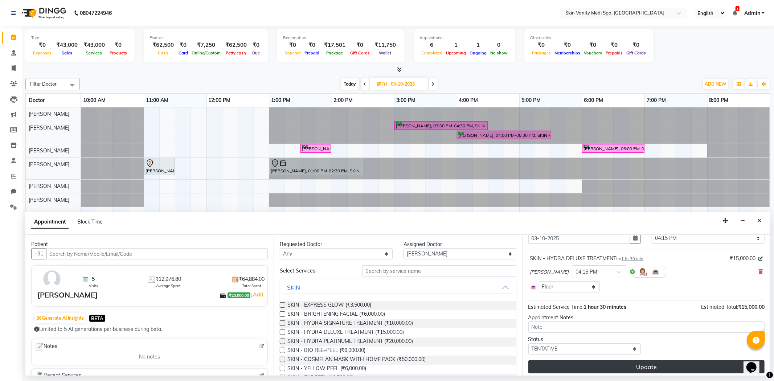
scroll to position [34, 0]
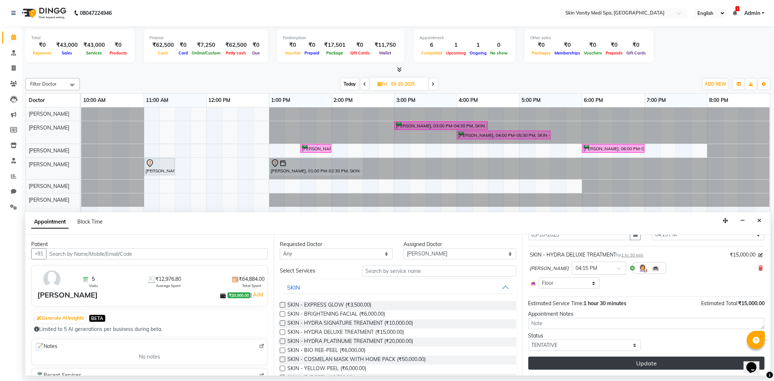
click at [584, 363] on button "Update" at bounding box center [646, 363] width 236 height 13
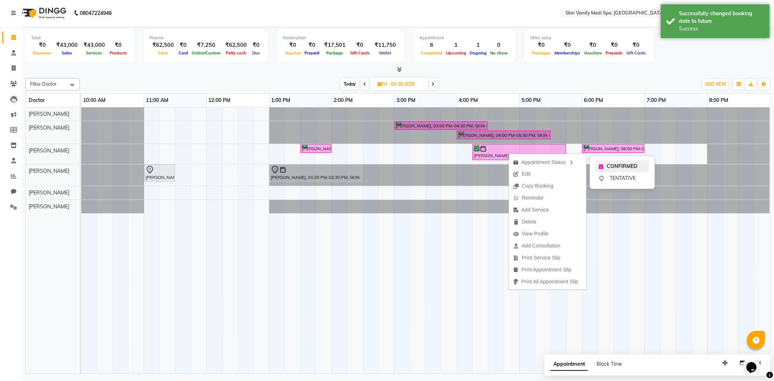
click at [616, 165] on span "CONFIRMED" at bounding box center [622, 167] width 31 height 8
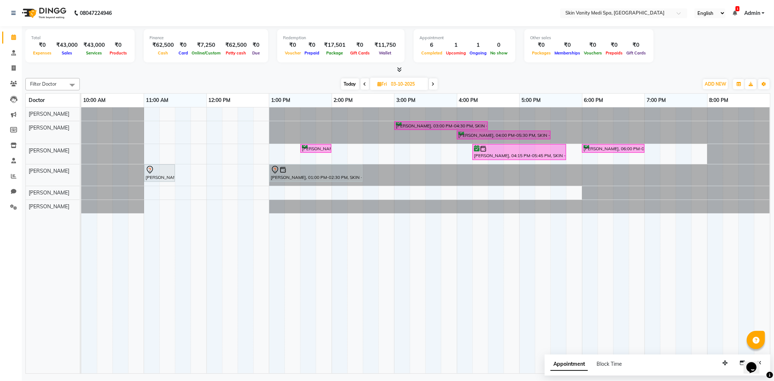
click at [350, 83] on span "Today" at bounding box center [350, 83] width 18 height 11
type input "02-10-2025"
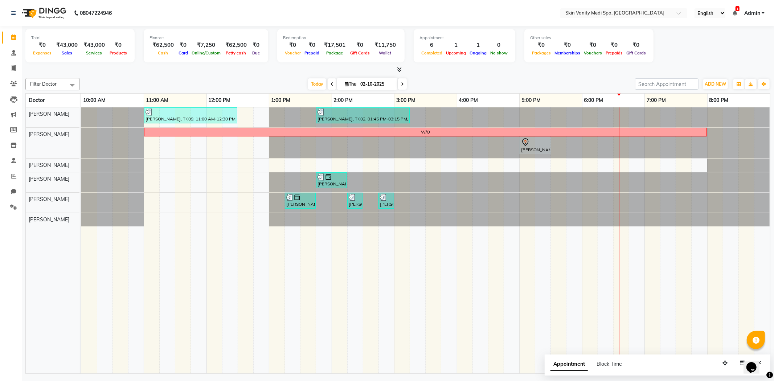
click at [81, 198] on div at bounding box center [81, 203] width 0 height 20
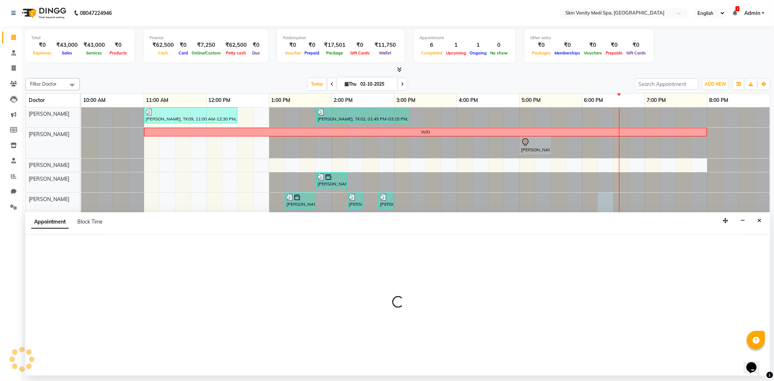
select select "70351"
select select "1095"
select select "tentative"
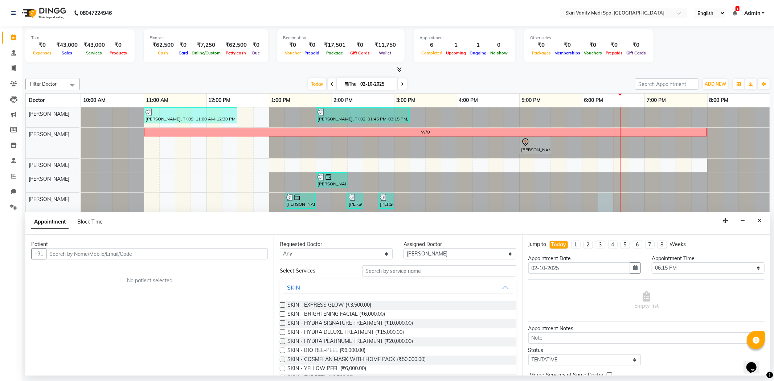
click at [74, 255] on input "text" at bounding box center [157, 253] width 222 height 11
type input "VAIBHAV"
click at [251, 258] on button "Add Patient" at bounding box center [250, 253] width 33 height 11
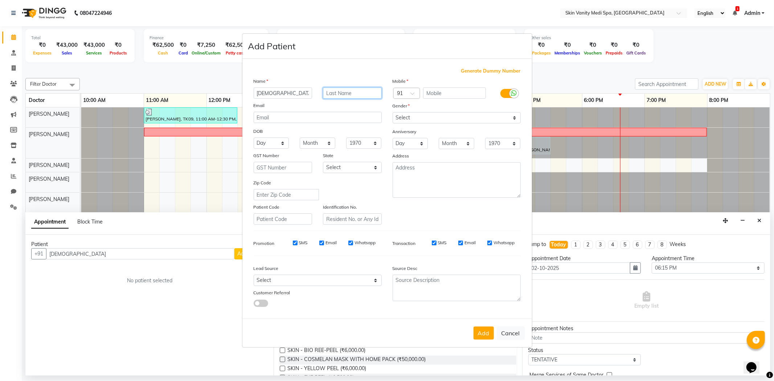
click at [338, 93] on input "text" at bounding box center [352, 92] width 59 height 11
type input "MEHTA"
click at [436, 88] on input "text" at bounding box center [454, 92] width 63 height 11
type input "9820790267"
click at [416, 120] on select "Select [DEMOGRAPHIC_DATA] [DEMOGRAPHIC_DATA] Other Prefer Not To Say" at bounding box center [457, 117] width 128 height 11
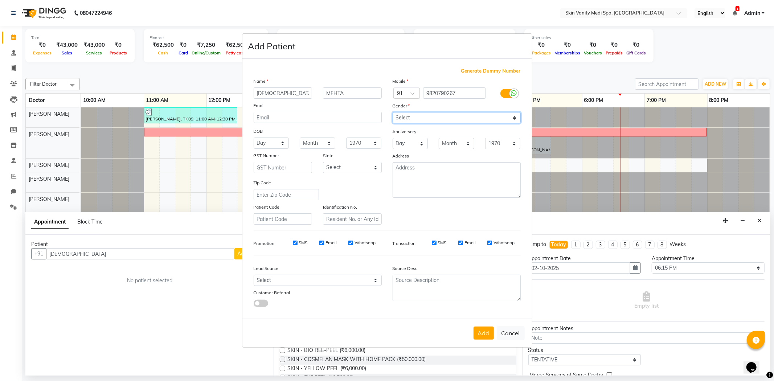
select select "[DEMOGRAPHIC_DATA]"
click at [393, 112] on select "Select [DEMOGRAPHIC_DATA] [DEMOGRAPHIC_DATA] Other Prefer Not To Say" at bounding box center [457, 117] width 128 height 11
click at [346, 169] on select "Select [GEOGRAPHIC_DATA] [GEOGRAPHIC_DATA] [GEOGRAPHIC_DATA] [GEOGRAPHIC_DATA] …" at bounding box center [352, 167] width 59 height 11
select select "12"
click at [323, 162] on select "Select [GEOGRAPHIC_DATA] [GEOGRAPHIC_DATA] [GEOGRAPHIC_DATA] [GEOGRAPHIC_DATA] …" at bounding box center [352, 167] width 59 height 11
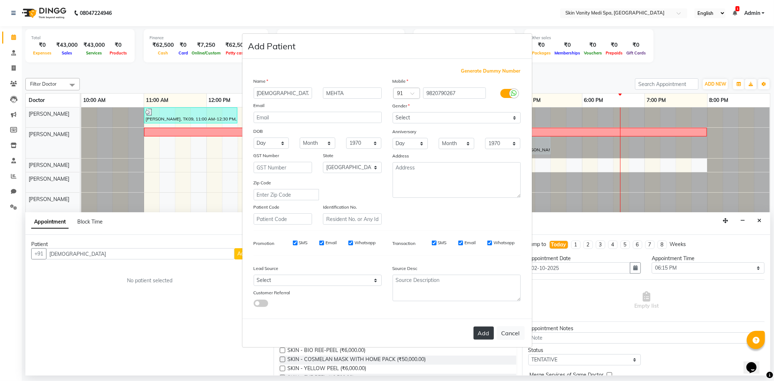
click at [480, 332] on button "Add" at bounding box center [483, 333] width 20 height 13
type input "9820790267"
select select
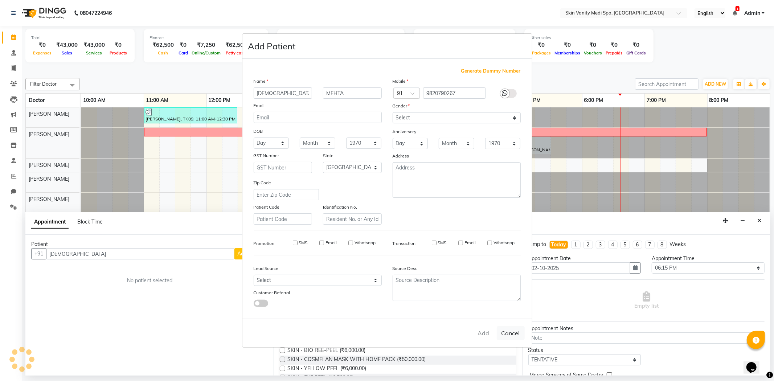
select select "null"
select select
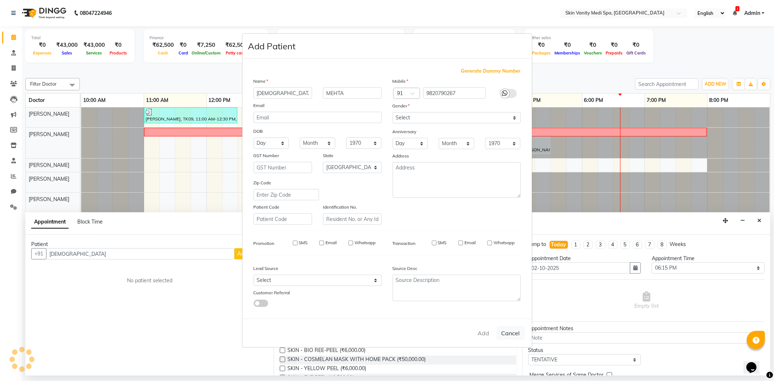
checkbox input "false"
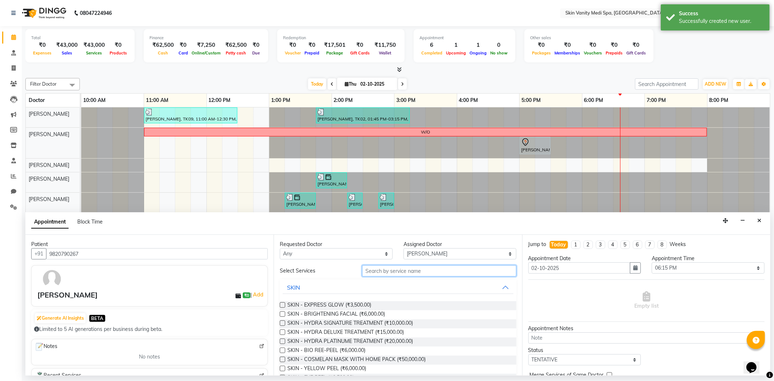
click at [398, 267] on input "text" at bounding box center [439, 270] width 154 height 11
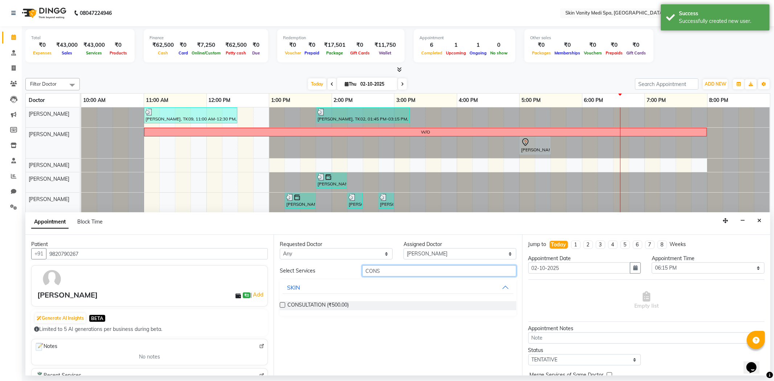
type input "CONS"
click at [284, 302] on label at bounding box center [282, 304] width 5 height 5
click at [284, 303] on input "checkbox" at bounding box center [282, 305] width 5 height 5
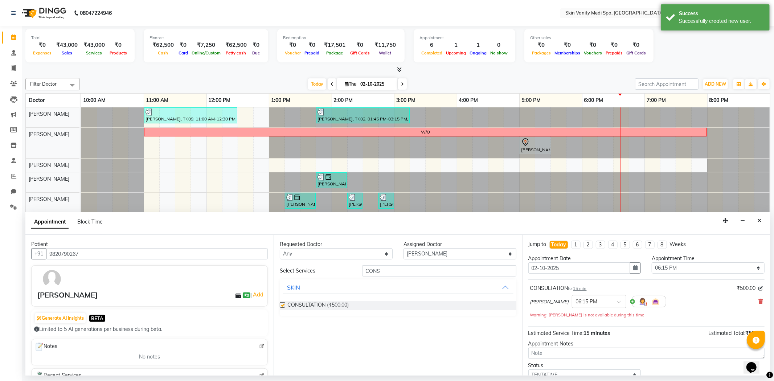
checkbox input "false"
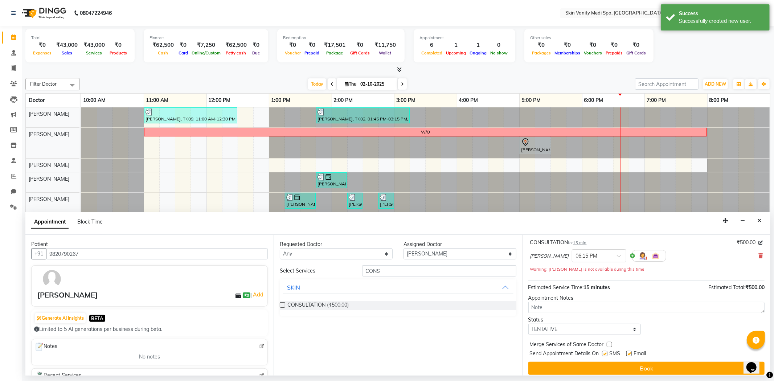
scroll to position [51, 0]
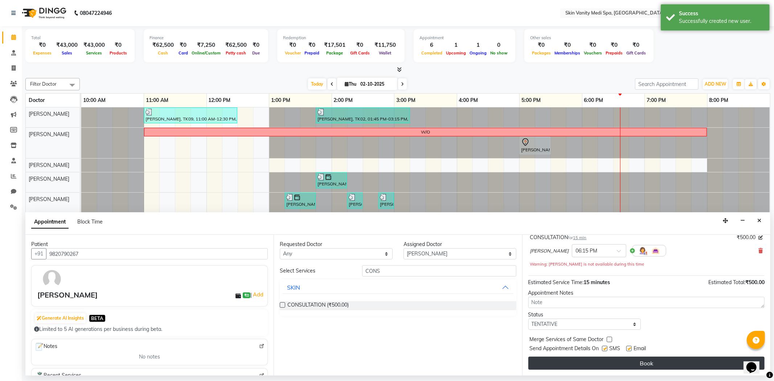
click at [595, 358] on button "Book" at bounding box center [646, 363] width 236 height 13
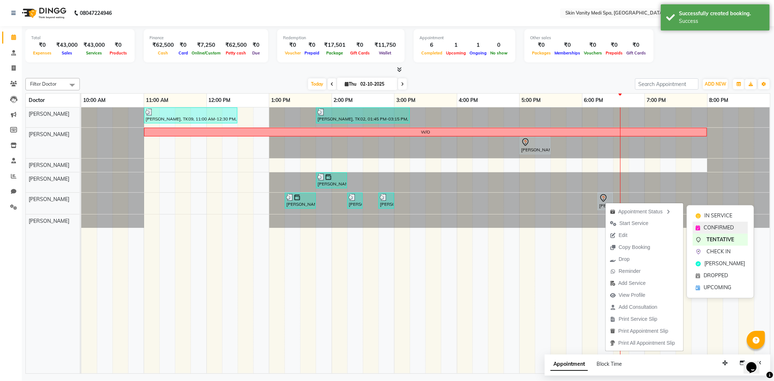
click at [707, 226] on span "CONFIRMED" at bounding box center [718, 228] width 30 height 8
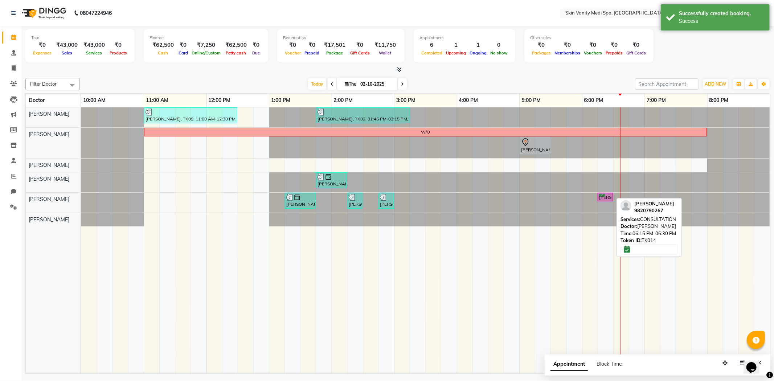
click at [600, 198] on div "VAIBHAV MEHTA, TK14, 06:15 PM-06:30 PM, CONSULTATION" at bounding box center [605, 197] width 14 height 7
select select "6"
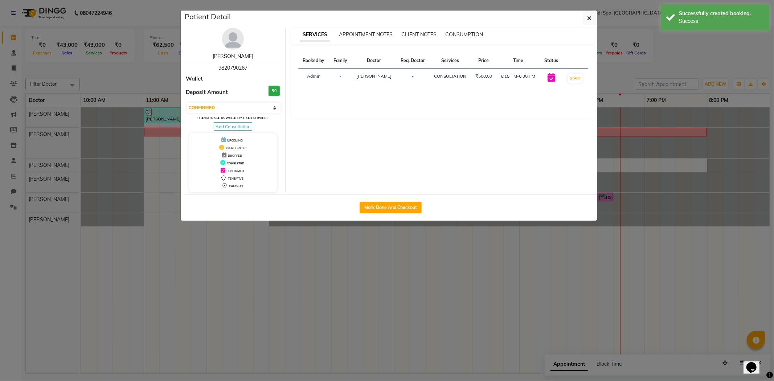
click at [227, 56] on link "VAIBHAV MEHTA" at bounding box center [233, 56] width 41 height 7
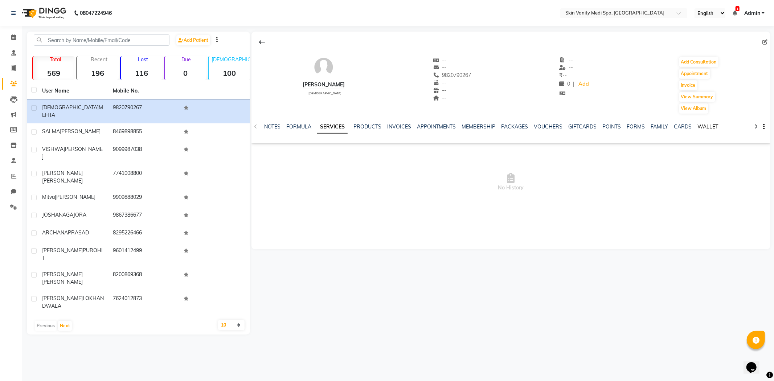
click at [701, 124] on link "WALLET" at bounding box center [708, 126] width 21 height 7
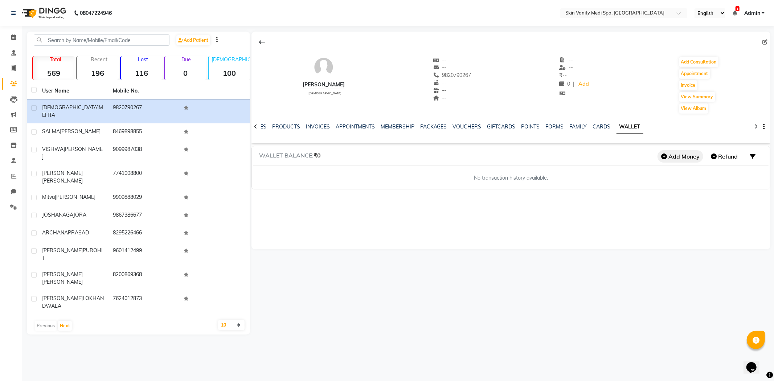
click at [677, 158] on button "Add Money" at bounding box center [680, 156] width 46 height 12
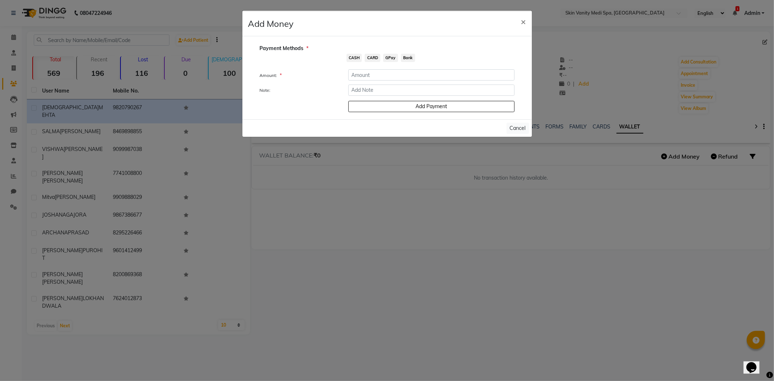
click at [387, 59] on span "GPay" at bounding box center [390, 58] width 15 height 8
click at [375, 73] on input "number" at bounding box center [431, 74] width 166 height 11
type input "25000"
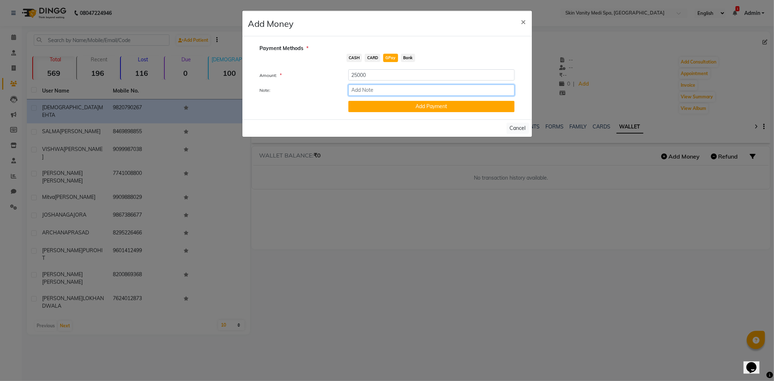
click at [373, 91] on input "Note:" at bounding box center [431, 90] width 166 height 11
type input "PENDING HYDRA DEL - 6S - 20000/-"
click at [380, 104] on button "Add Payment" at bounding box center [431, 106] width 166 height 11
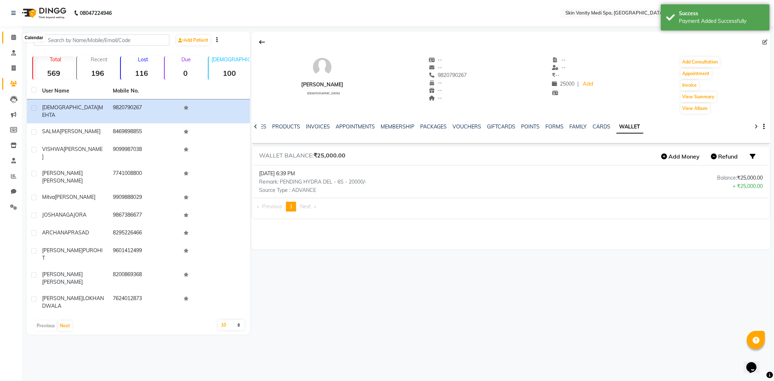
click at [14, 32] on link "Calendar" at bounding box center [10, 38] width 17 height 12
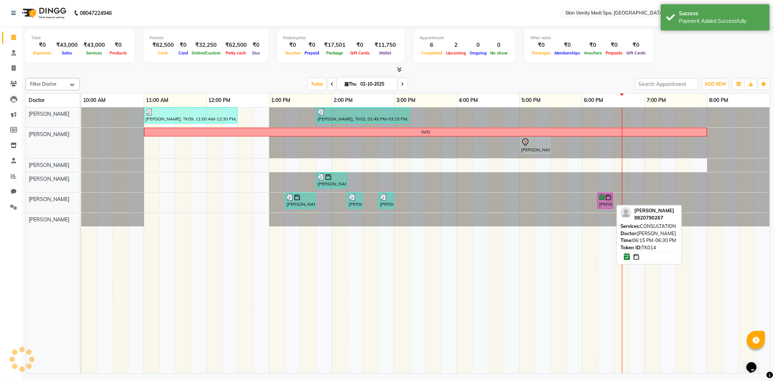
click at [602, 201] on div "VAIBHAV MEHTA, TK14, 06:15 PM-06:30 PM, CONSULTATION" at bounding box center [605, 201] width 14 height 14
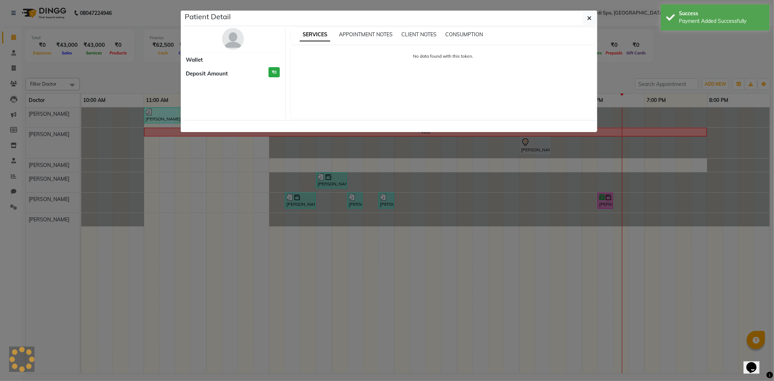
select select "6"
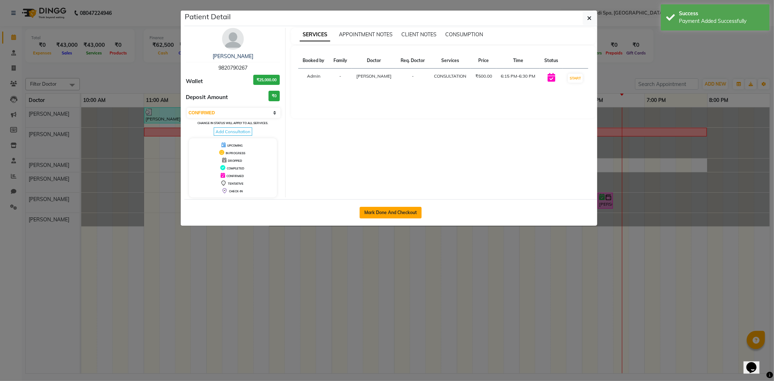
click at [398, 212] on button "Mark Done And Checkout" at bounding box center [391, 213] width 62 height 12
select select "service"
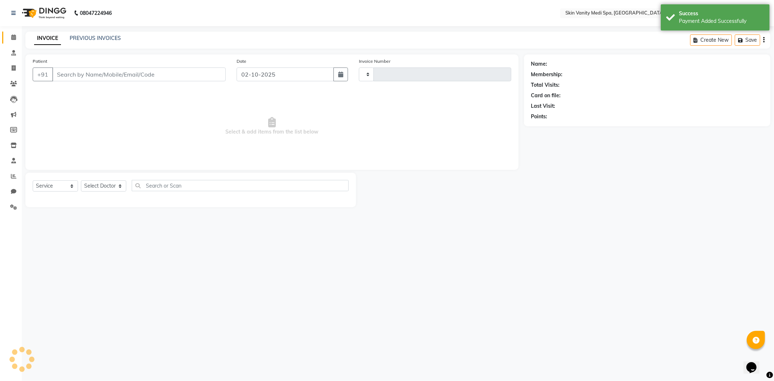
type input "0850"
select select "7826"
type input "9820790267"
select select "70351"
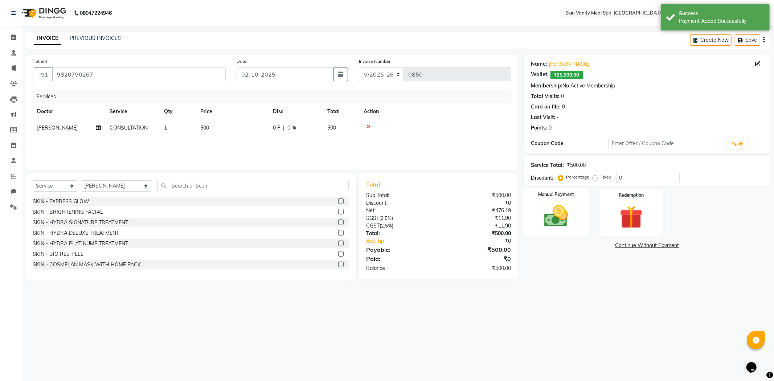
click at [559, 210] on img at bounding box center [556, 216] width 39 height 28
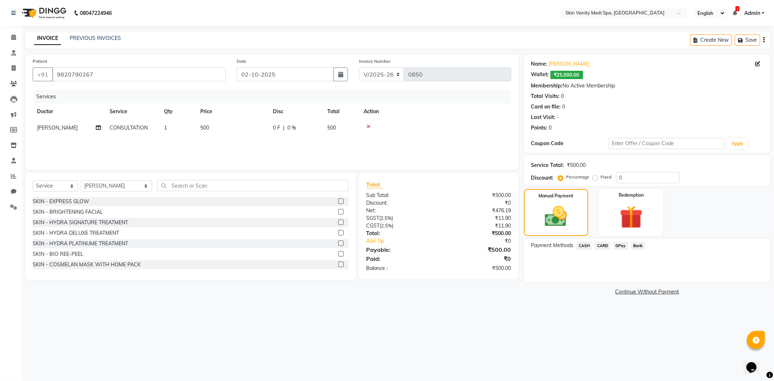
click at [621, 247] on span "GPay" at bounding box center [620, 246] width 15 height 8
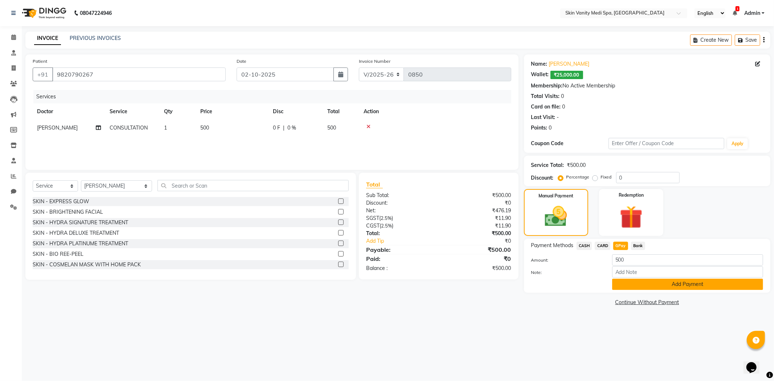
click at [635, 283] on button "Add Payment" at bounding box center [687, 284] width 151 height 11
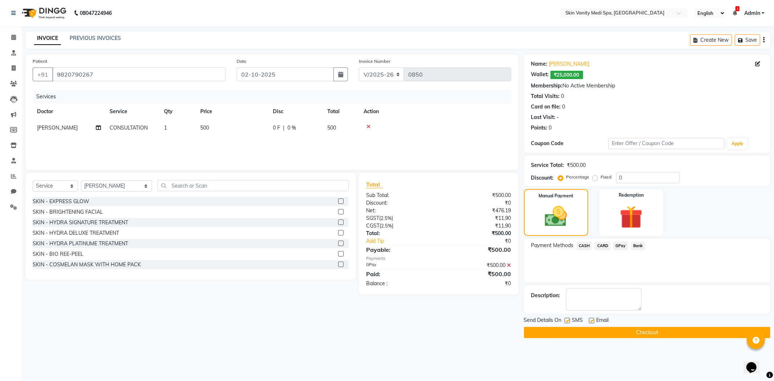
click at [569, 331] on button "Checkout" at bounding box center [647, 332] width 246 height 11
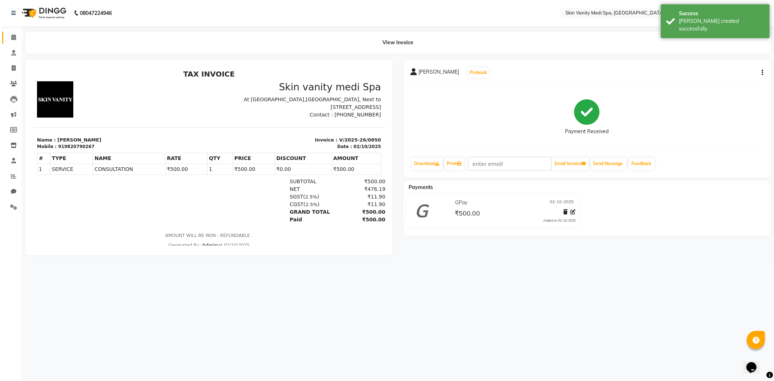
click at [12, 32] on link "Calendar" at bounding box center [10, 38] width 17 height 12
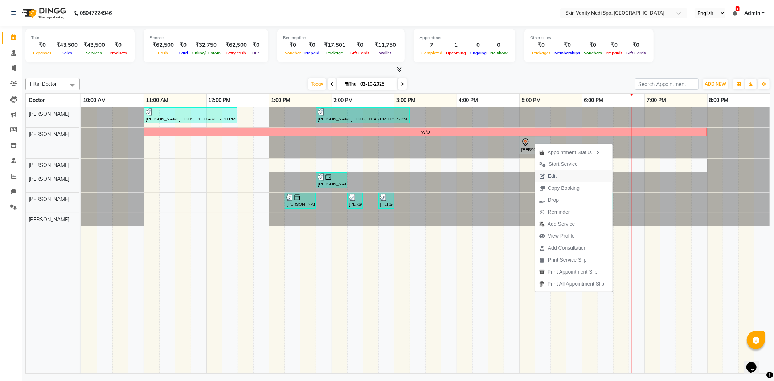
click at [558, 171] on span "Edit" at bounding box center [548, 176] width 26 height 12
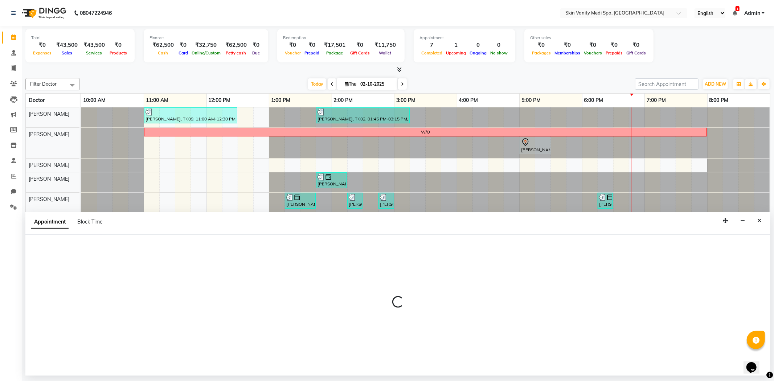
select select "tentative"
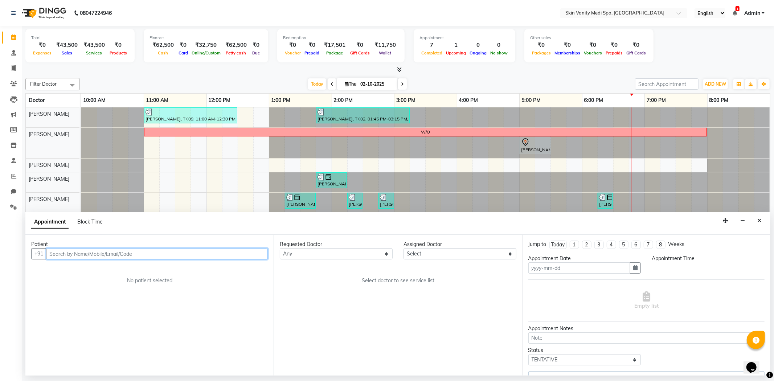
type input "02-10-2025"
select select "70347"
select select "1020"
select select "3954"
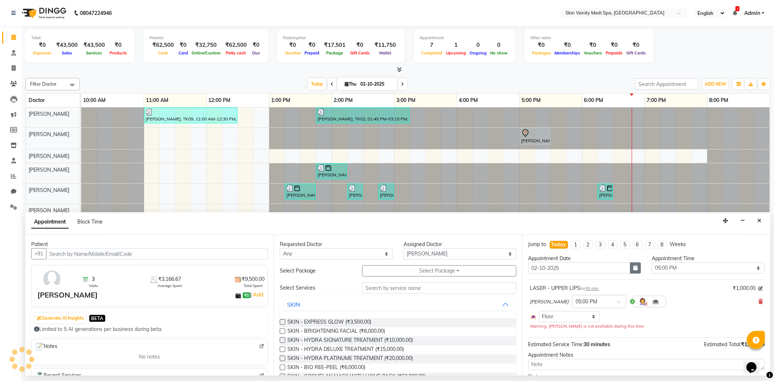
click at [630, 265] on button "button" at bounding box center [635, 267] width 11 height 11
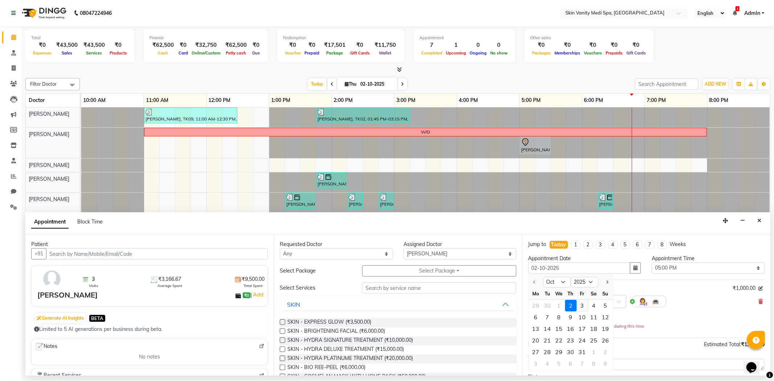
click at [582, 305] on div "3" at bounding box center [582, 306] width 12 height 12
type input "03-10-2025"
select select "1020"
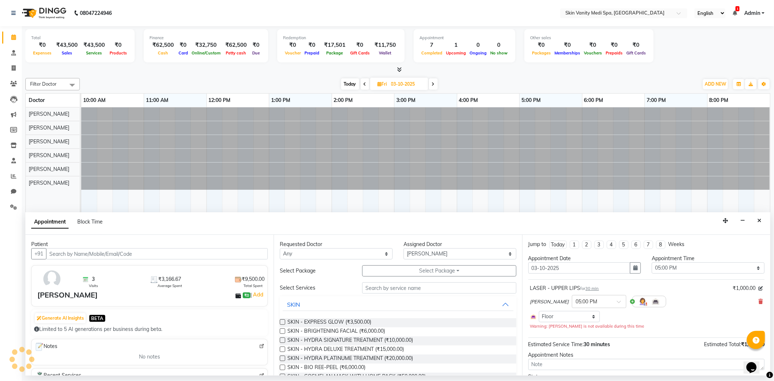
scroll to position [41, 0]
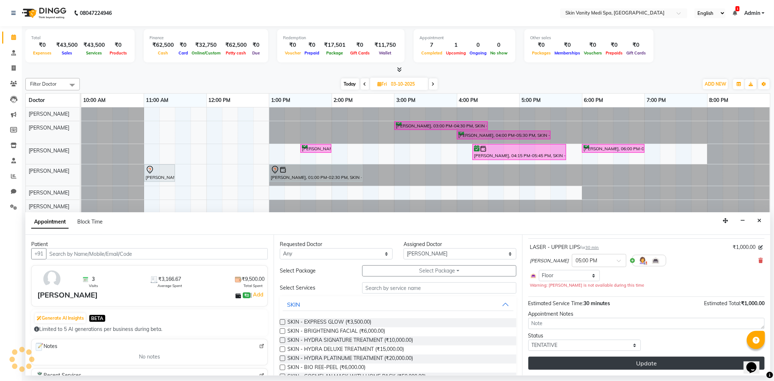
click at [606, 362] on button "Update" at bounding box center [646, 363] width 236 height 13
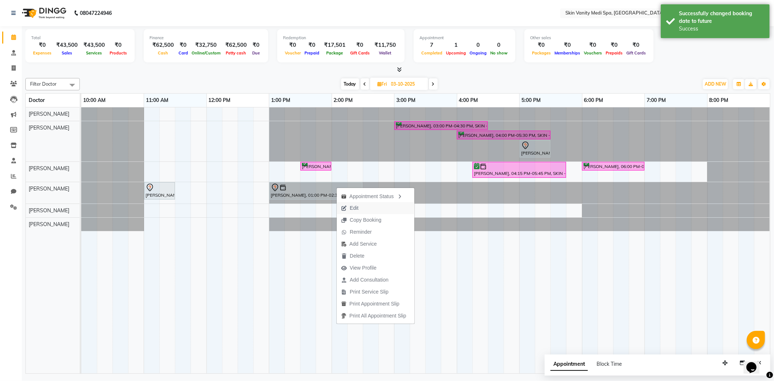
click at [365, 209] on button "Edit" at bounding box center [376, 208] width 78 height 12
select select "tentative"
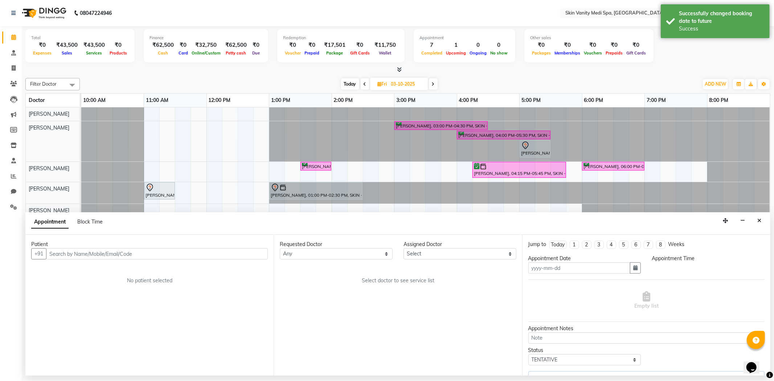
type input "03-10-2025"
select select "70349"
select select "780"
select select "3954"
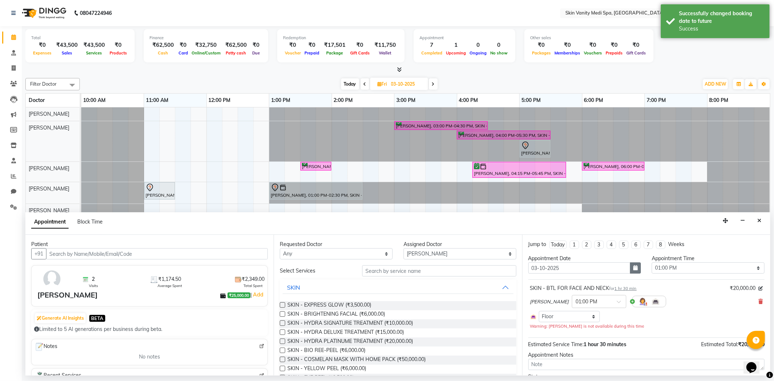
click at [632, 271] on button "button" at bounding box center [635, 267] width 11 height 11
click at [560, 314] on div "8" at bounding box center [559, 318] width 12 height 12
type input "08-10-2025"
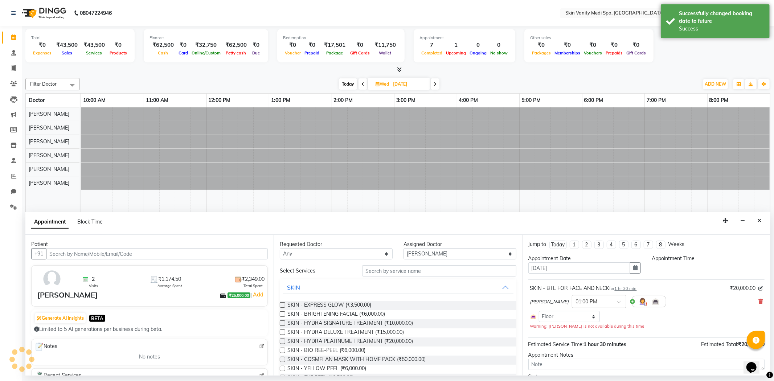
select select "780"
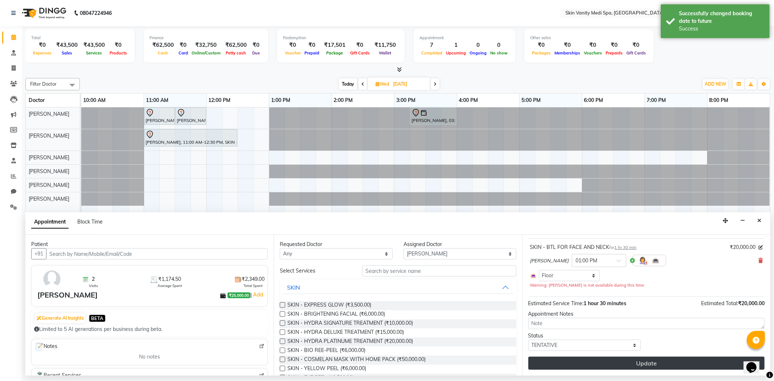
click at [588, 364] on button "Update" at bounding box center [646, 363] width 236 height 13
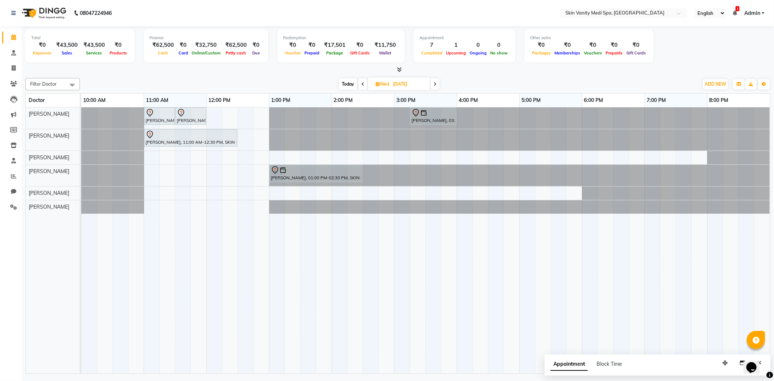
click at [349, 85] on span "Today" at bounding box center [348, 83] width 18 height 11
type input "02-10-2025"
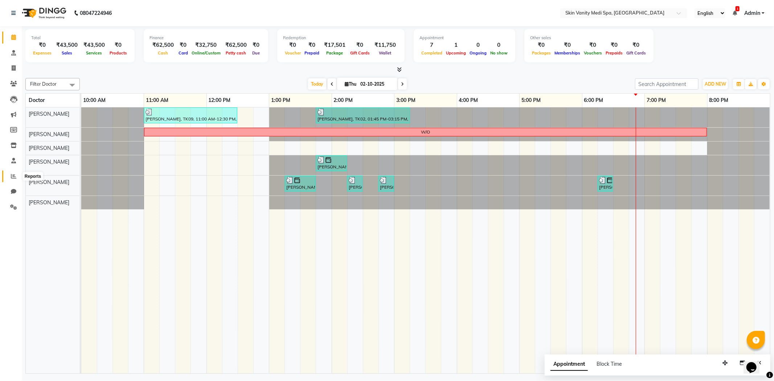
click at [14, 173] on span at bounding box center [13, 176] width 13 height 8
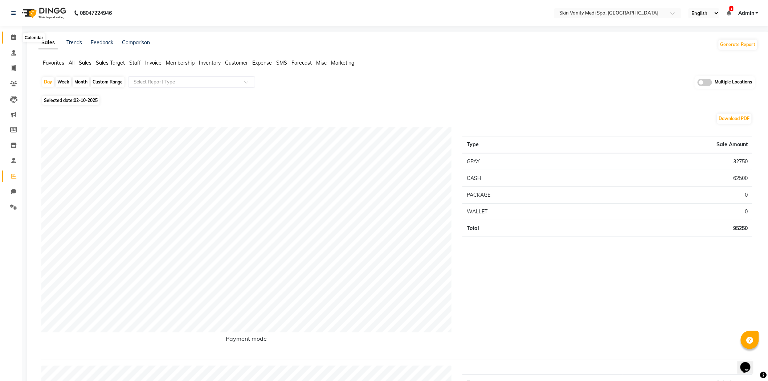
click at [11, 36] on icon at bounding box center [13, 36] width 5 height 5
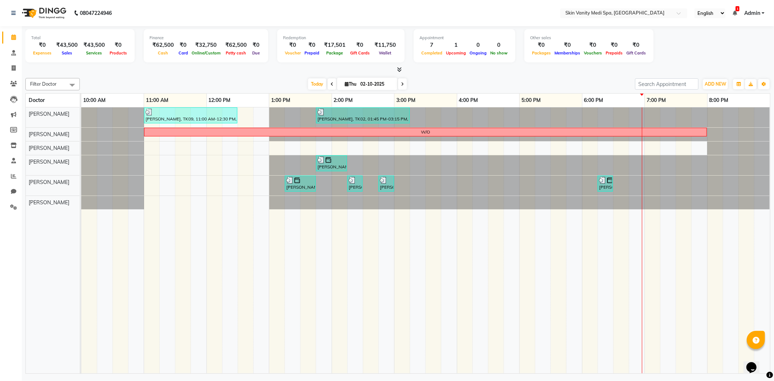
click at [502, 223] on td at bounding box center [496, 240] width 16 height 266
click at [401, 82] on icon at bounding box center [402, 84] width 3 height 4
type input "03-10-2025"
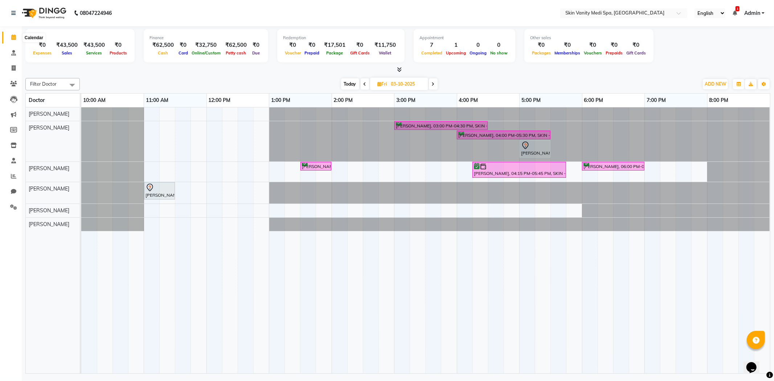
click at [14, 39] on icon at bounding box center [13, 36] width 5 height 5
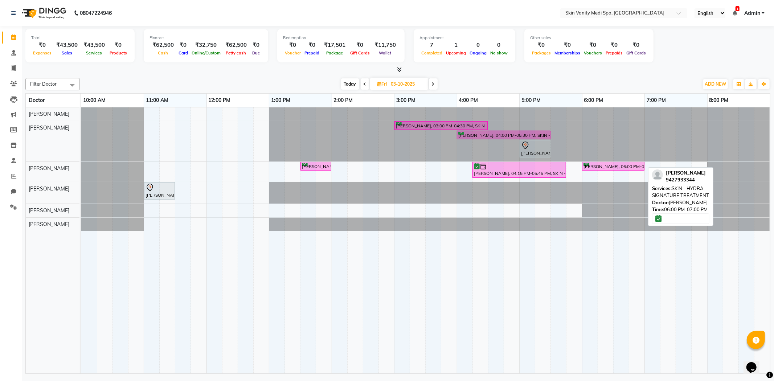
click at [612, 167] on div "[PERSON_NAME], 06:00 PM-07:00 PM, SKIN - HYDRA SIGNATURE TREATMENT" at bounding box center [613, 166] width 61 height 7
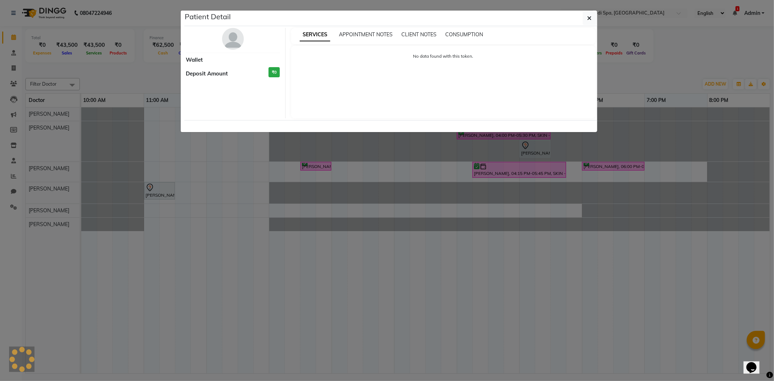
select select "6"
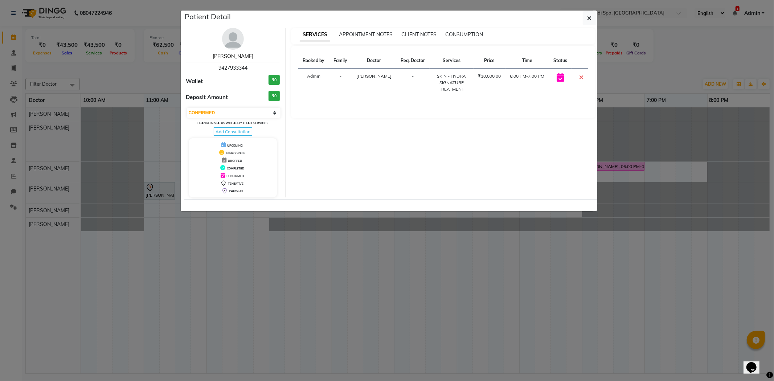
click at [220, 55] on link "[PERSON_NAME]" at bounding box center [233, 56] width 41 height 7
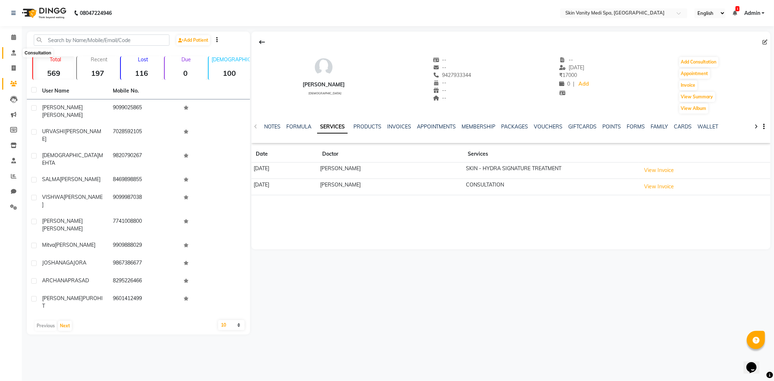
click at [11, 53] on icon at bounding box center [13, 52] width 5 height 5
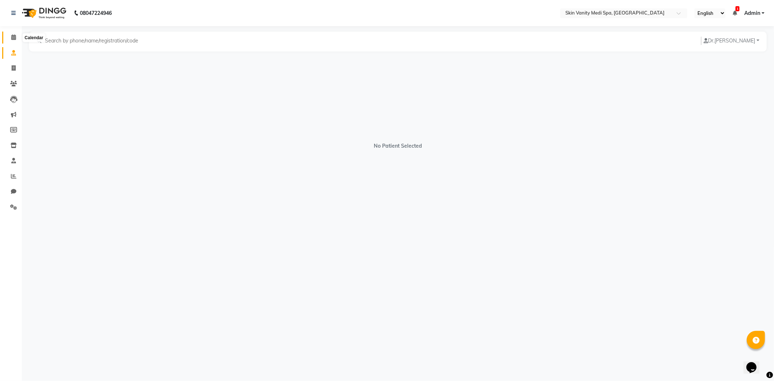
click at [12, 36] on icon at bounding box center [13, 36] width 5 height 5
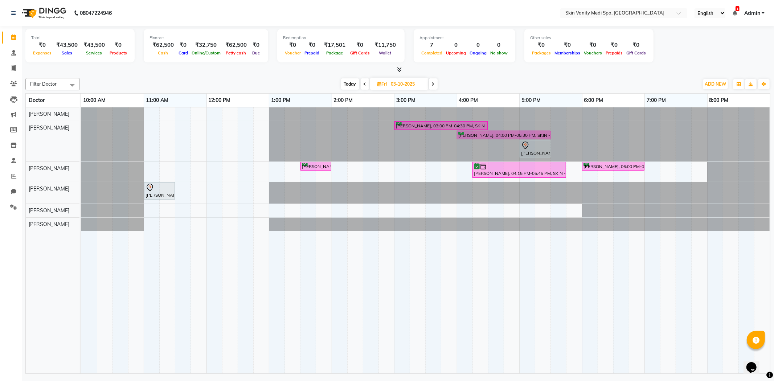
click at [436, 82] on span at bounding box center [433, 83] width 9 height 11
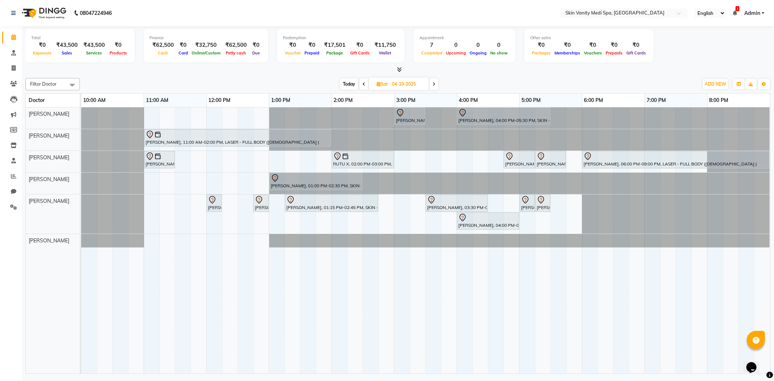
click at [432, 82] on span at bounding box center [434, 83] width 9 height 11
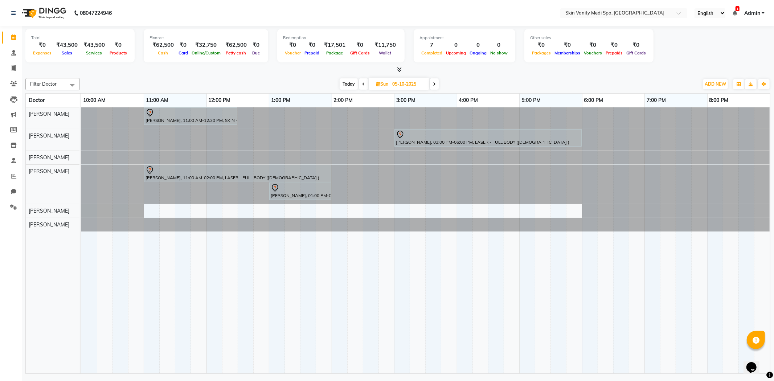
click at [434, 86] on span at bounding box center [434, 83] width 9 height 11
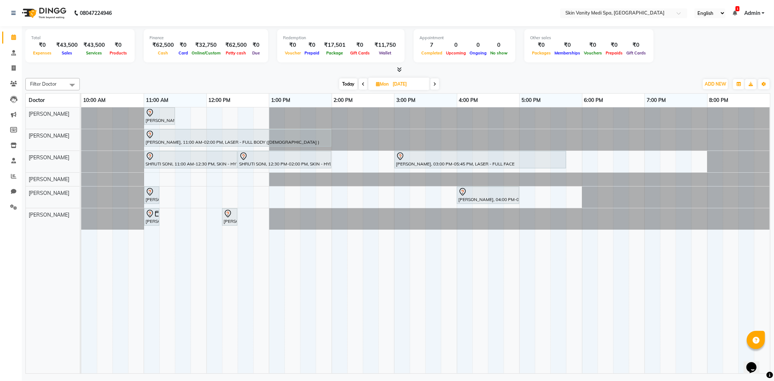
click at [432, 83] on span at bounding box center [434, 83] width 9 height 11
type input "07-10-2025"
